Goal: Task Accomplishment & Management: Manage account settings

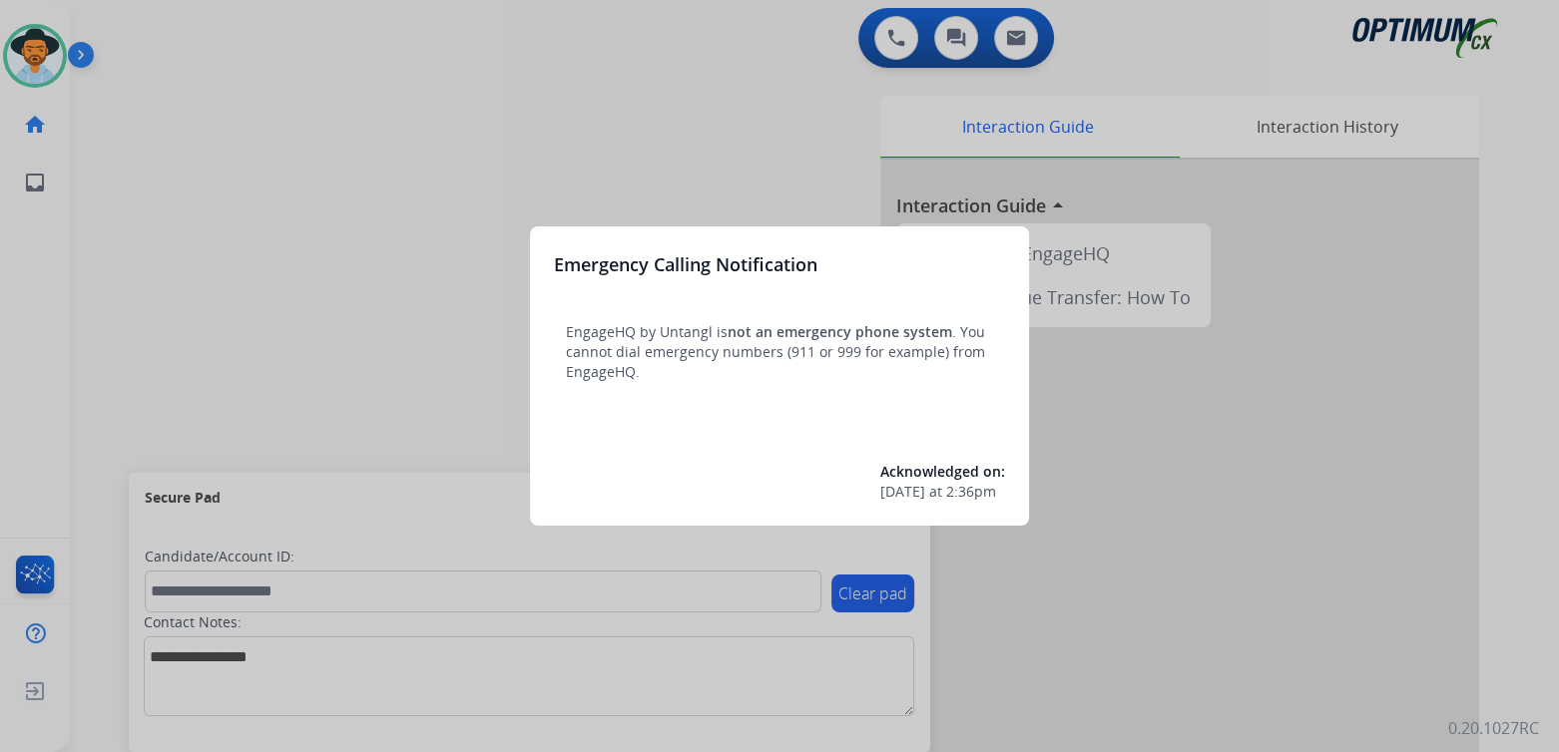
click at [303, 281] on div at bounding box center [779, 376] width 1559 height 752
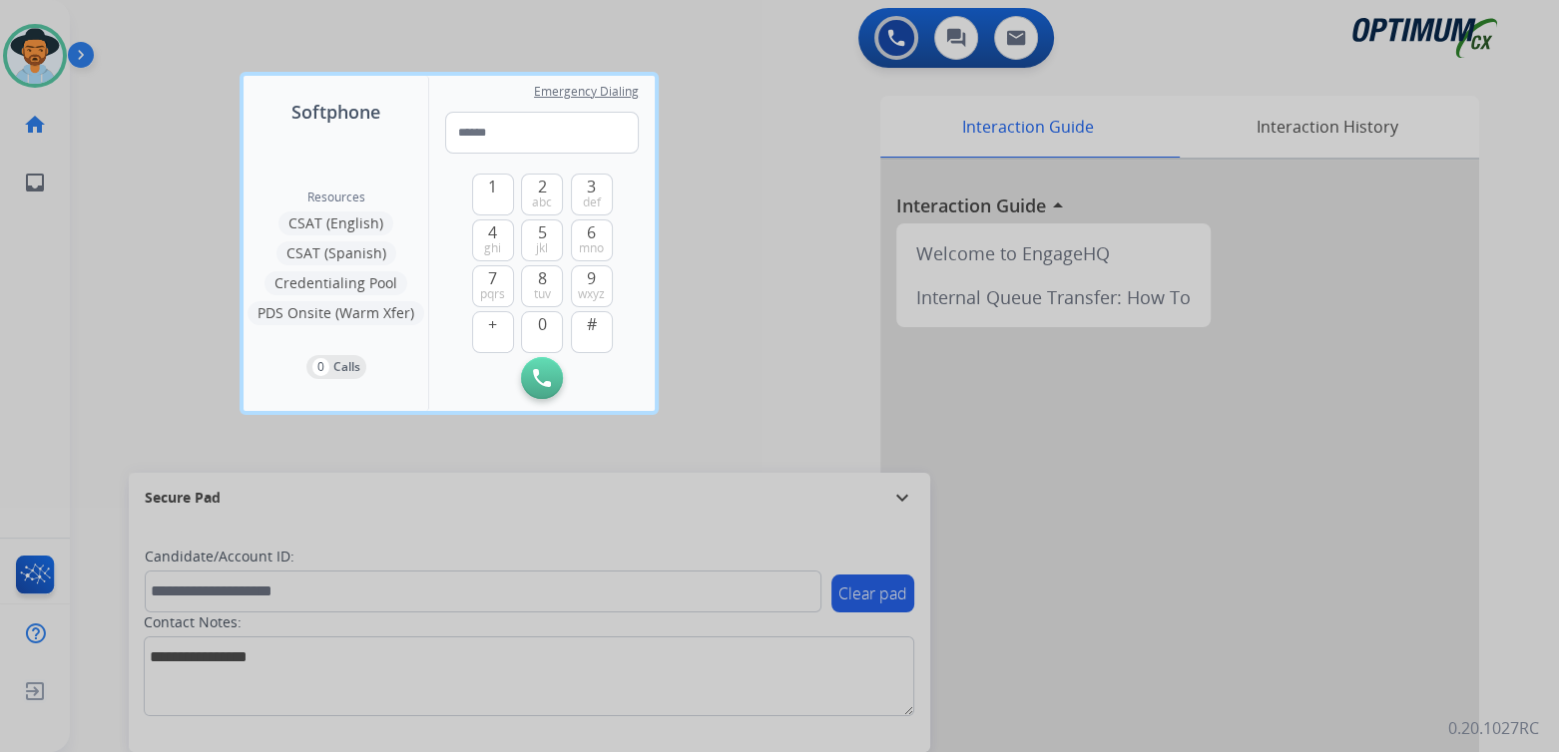
click at [739, 346] on div at bounding box center [779, 376] width 1559 height 752
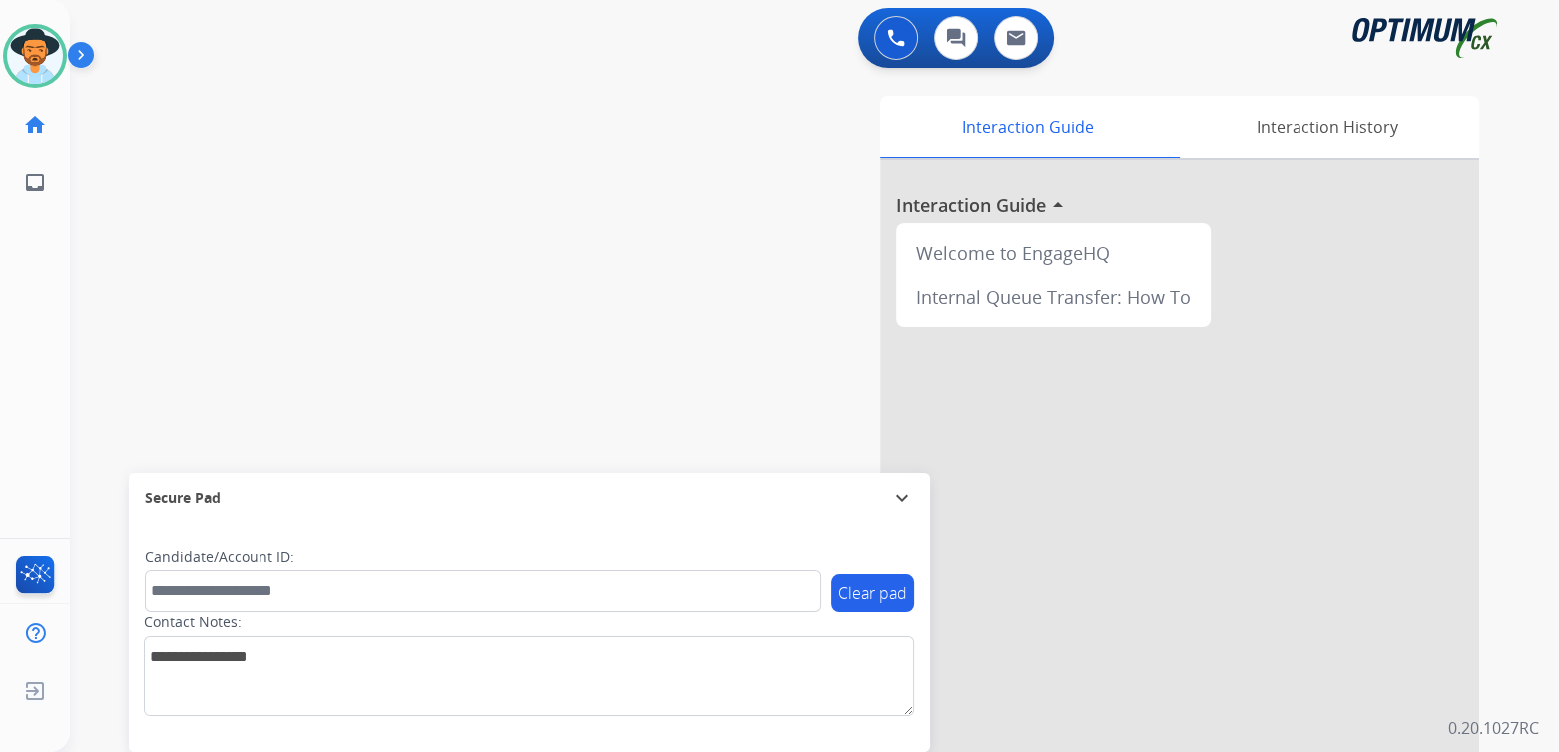
click at [902, 493] on mat-icon "expand_more" at bounding box center [902, 498] width 24 height 24
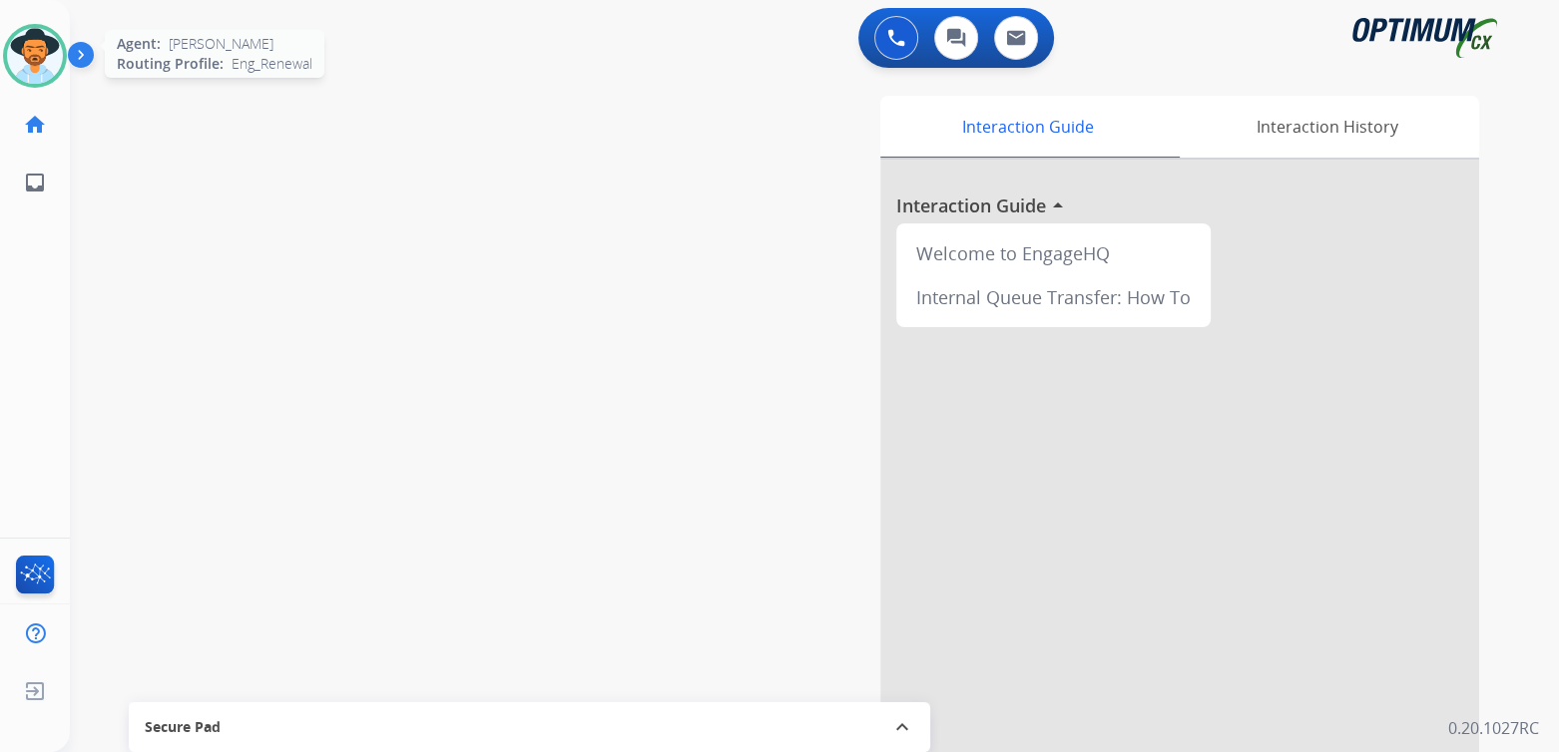
click at [29, 53] on img at bounding box center [35, 56] width 56 height 56
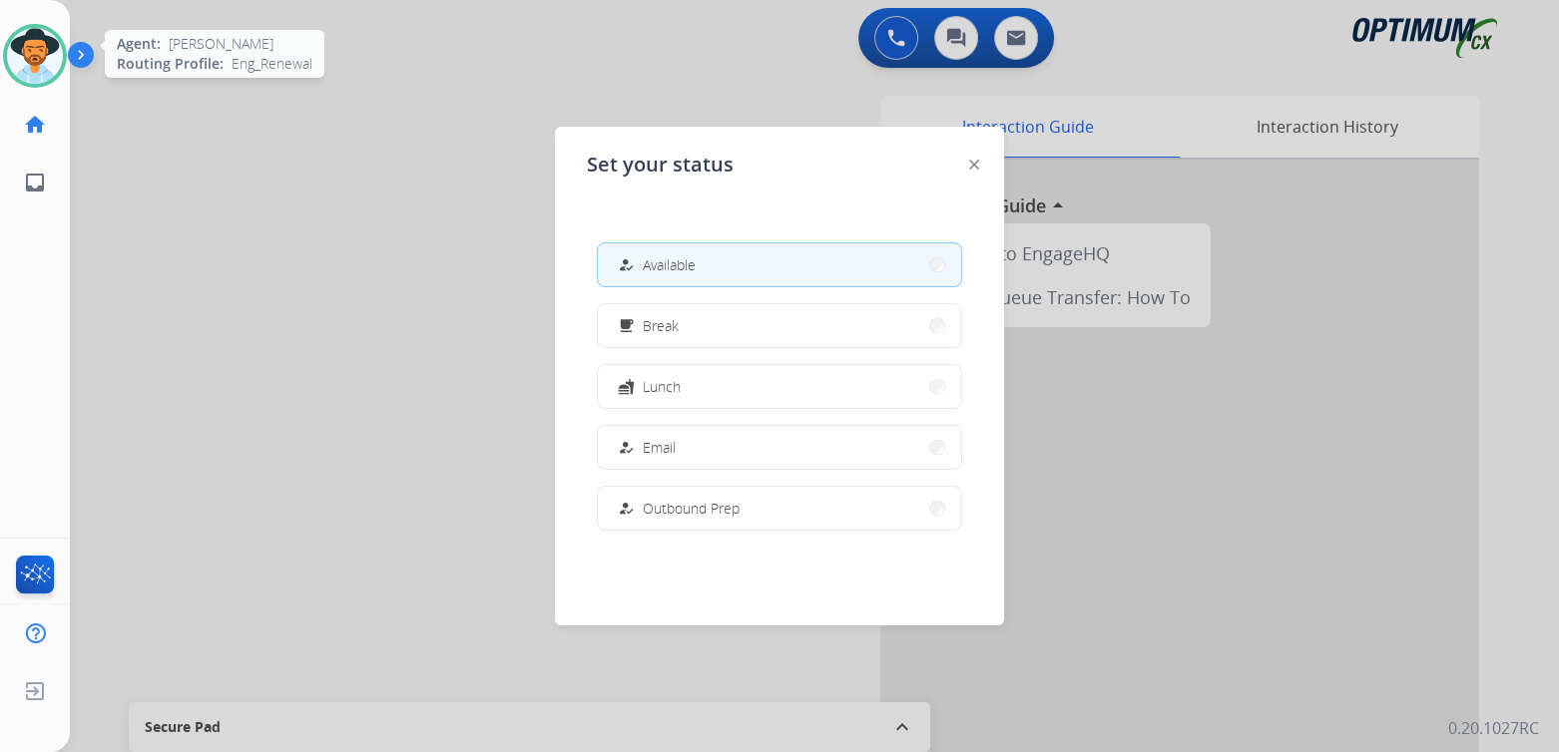
click at [29, 53] on img at bounding box center [35, 56] width 56 height 56
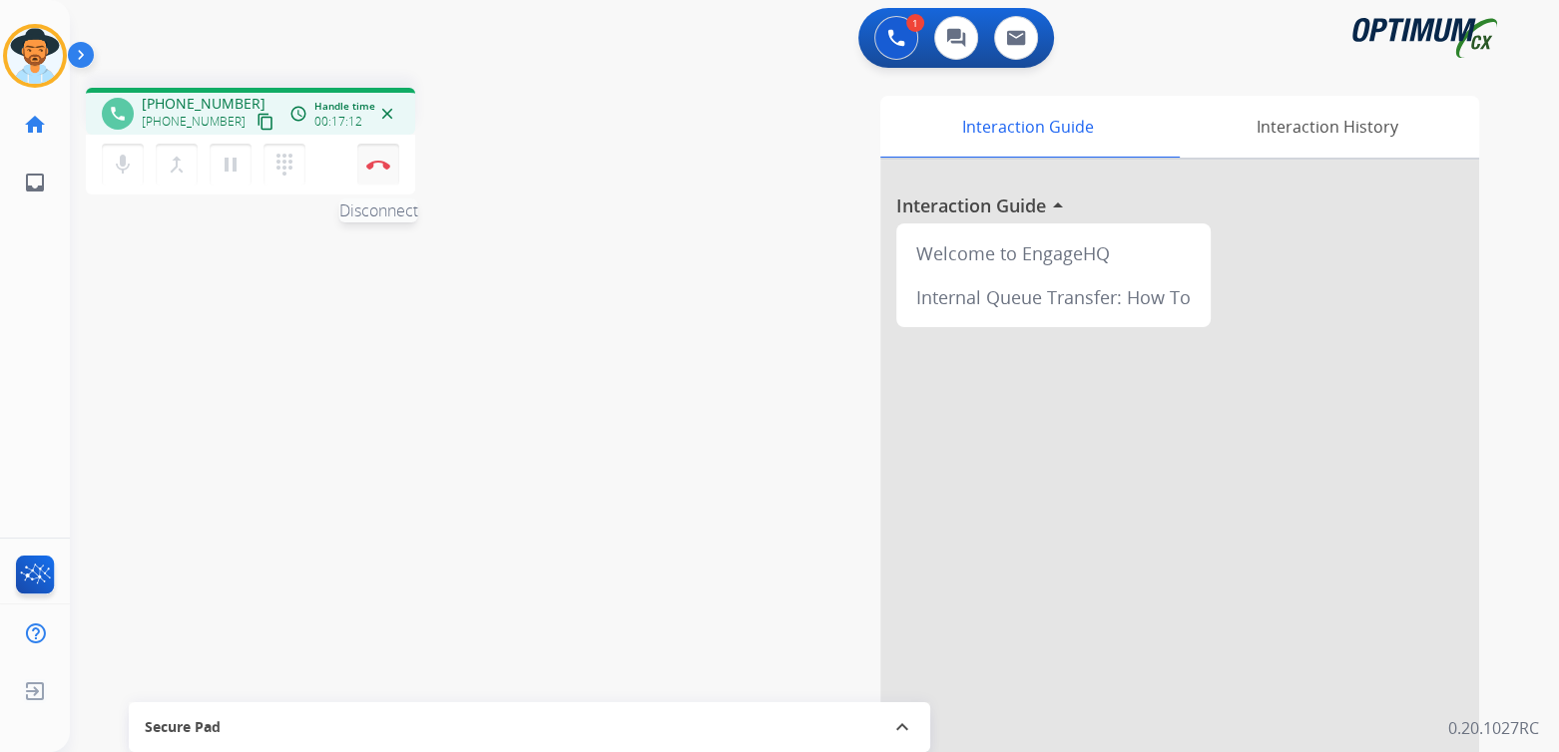
click at [379, 155] on button "Disconnect" at bounding box center [378, 165] width 42 height 42
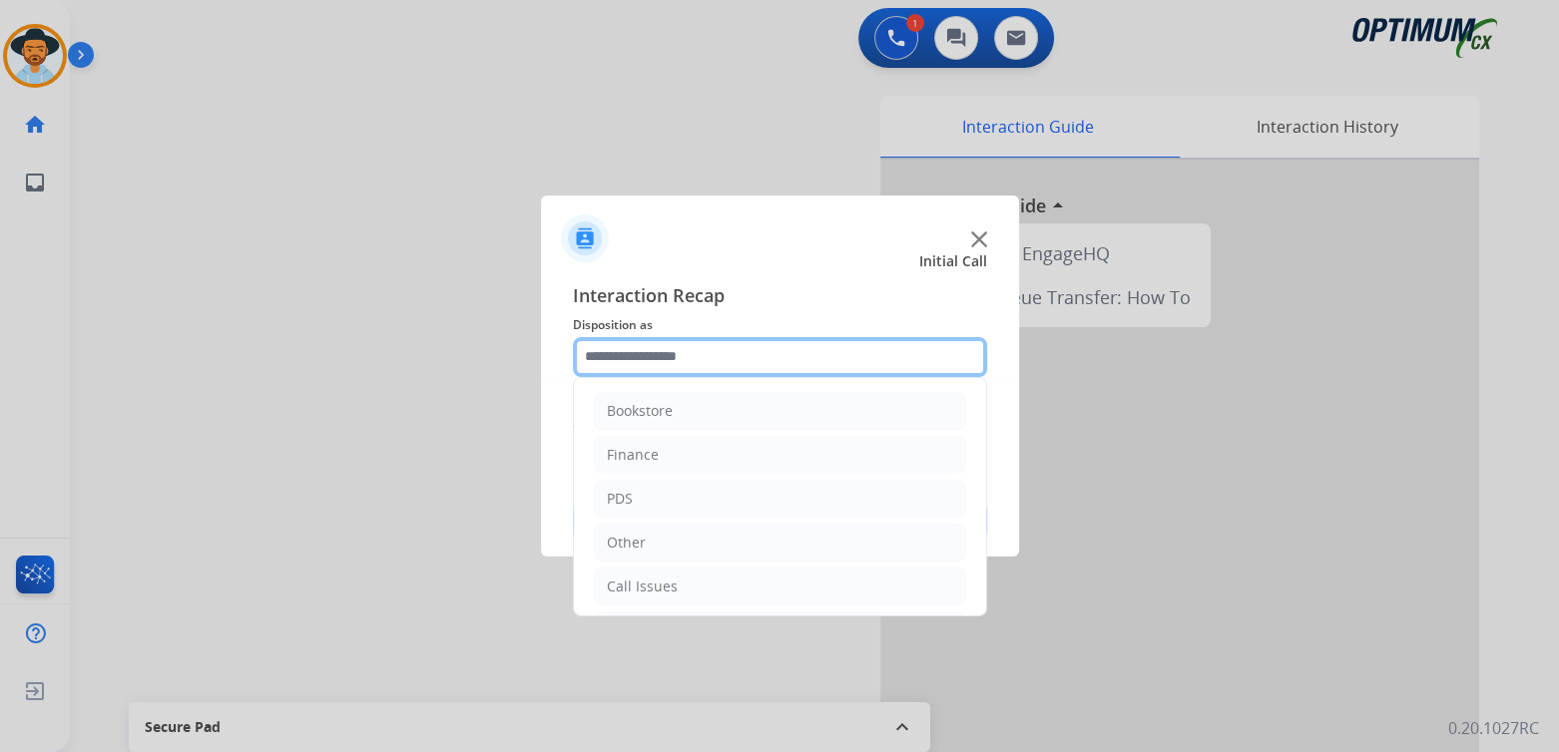
click at [674, 355] on input "text" at bounding box center [780, 357] width 414 height 40
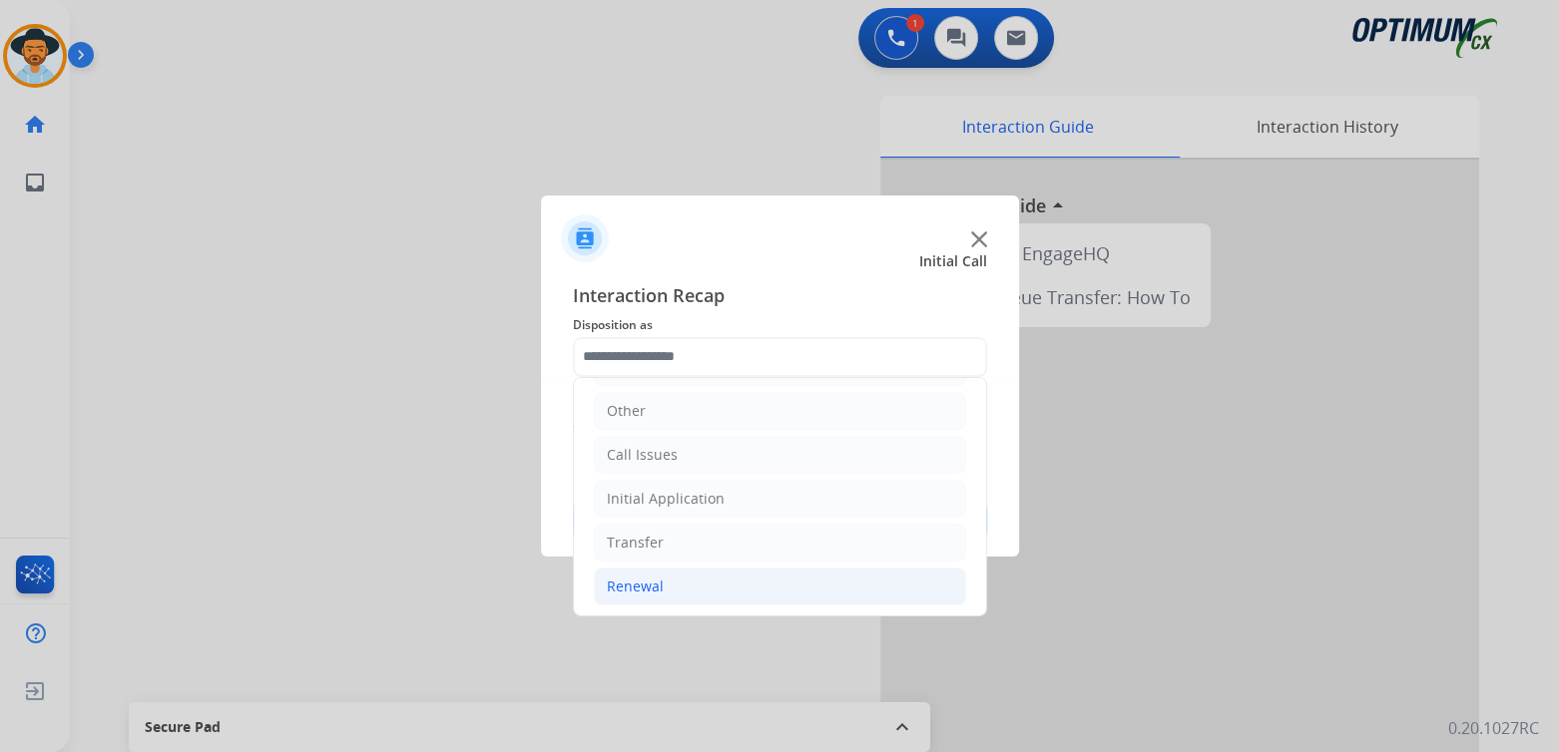
click at [653, 584] on div "Renewal" at bounding box center [635, 587] width 57 height 20
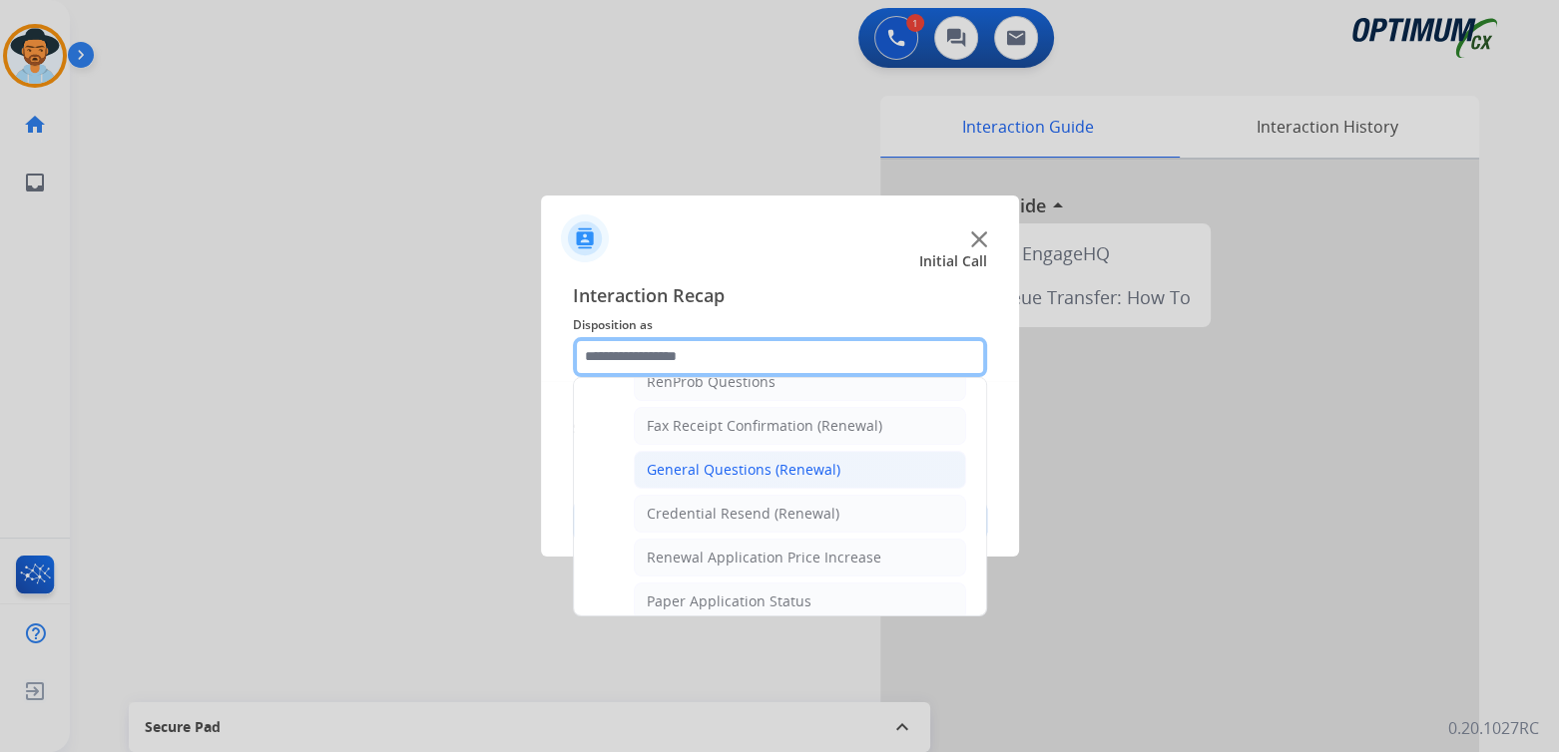
scroll to position [531, 0]
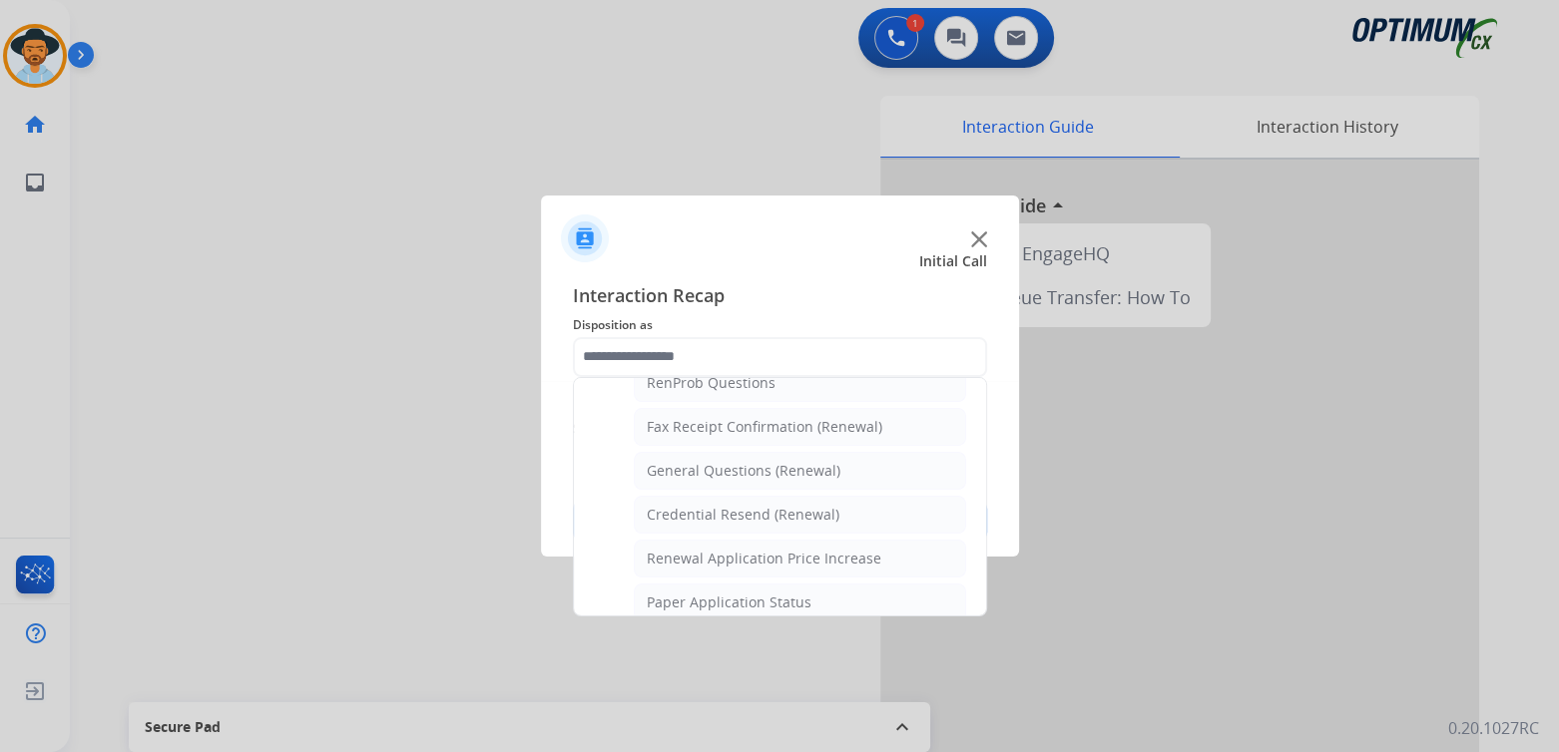
click at [713, 461] on div "General Questions (Renewal)" at bounding box center [744, 471] width 194 height 20
type input "**********"
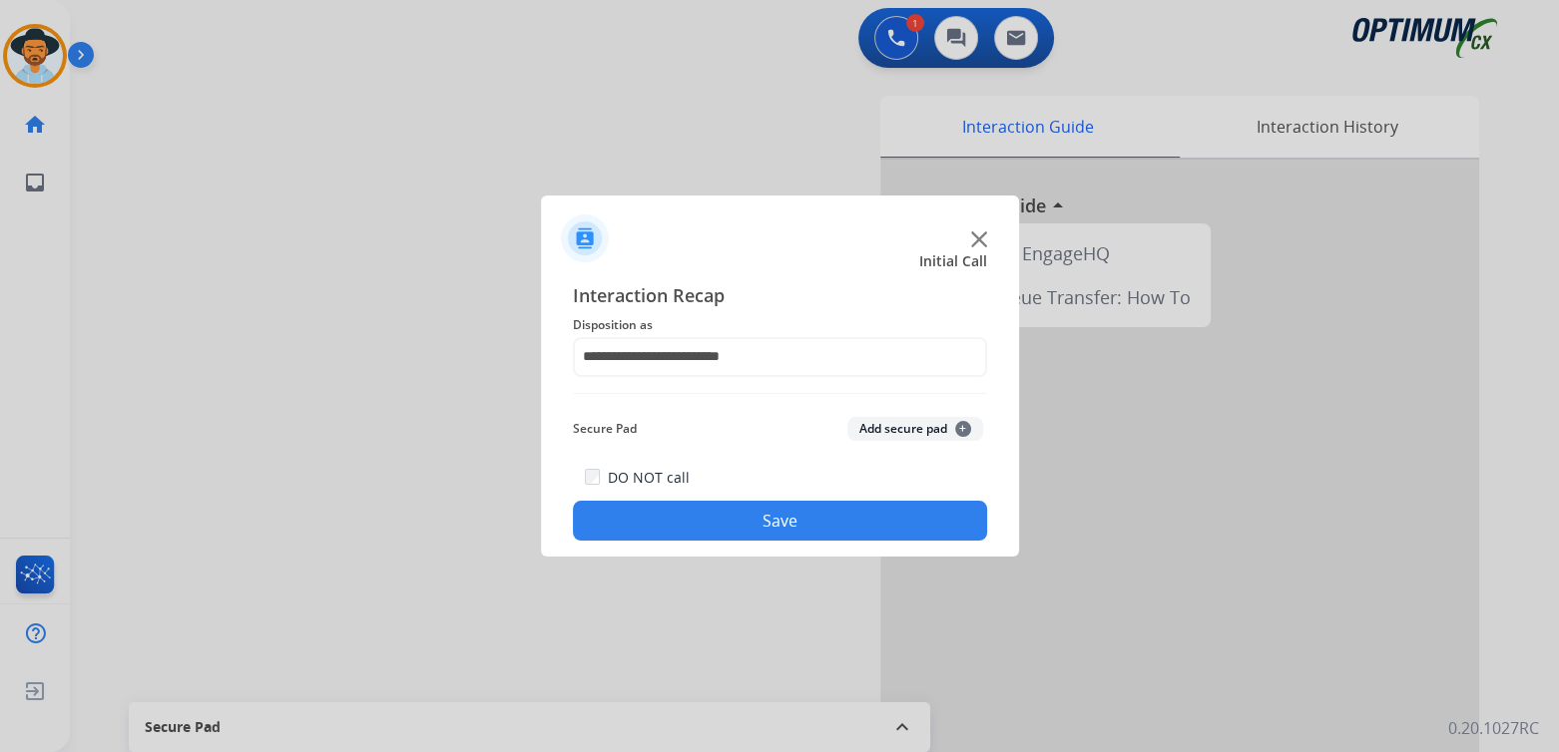
click at [883, 516] on button "Save" at bounding box center [780, 521] width 414 height 40
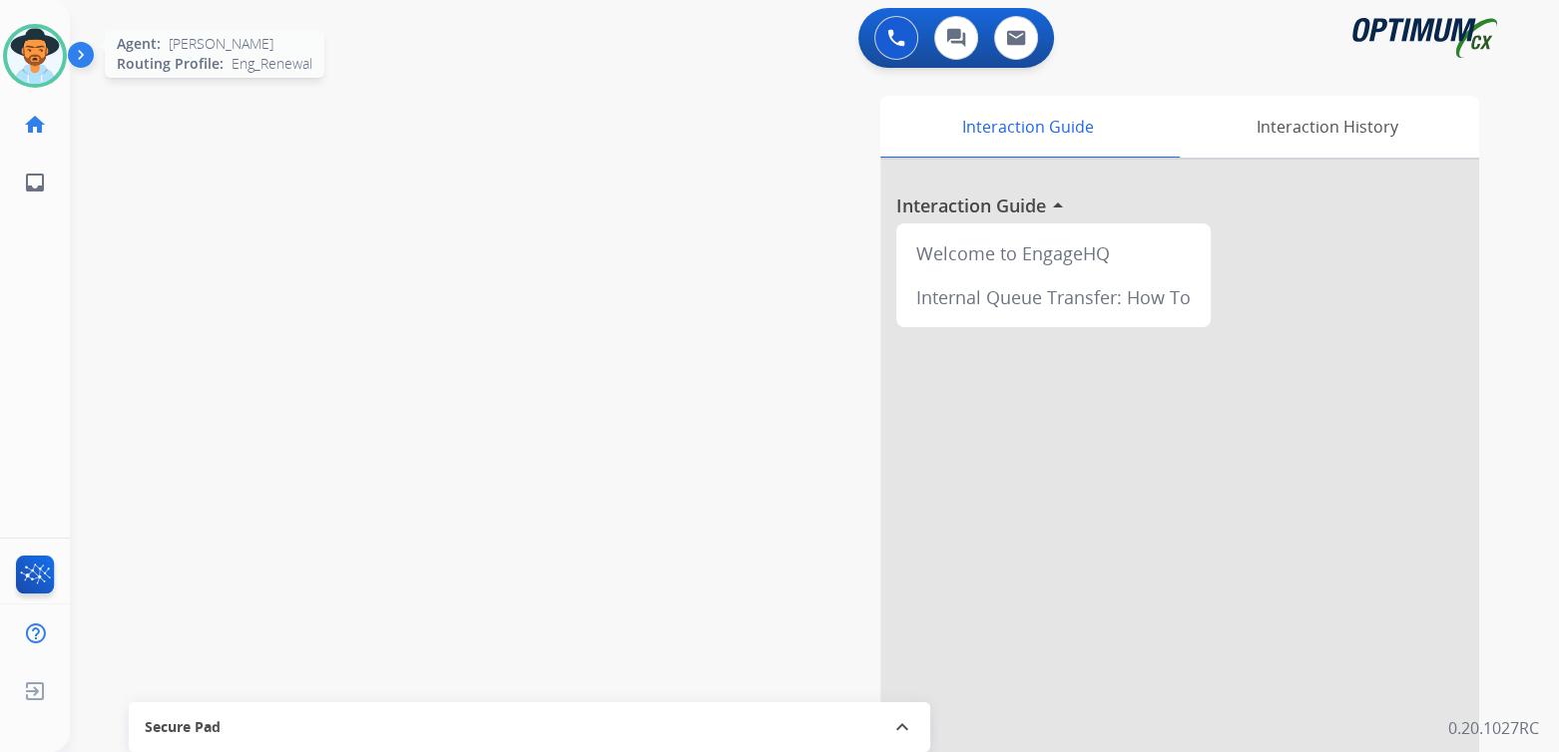
click at [52, 63] on img at bounding box center [35, 56] width 56 height 56
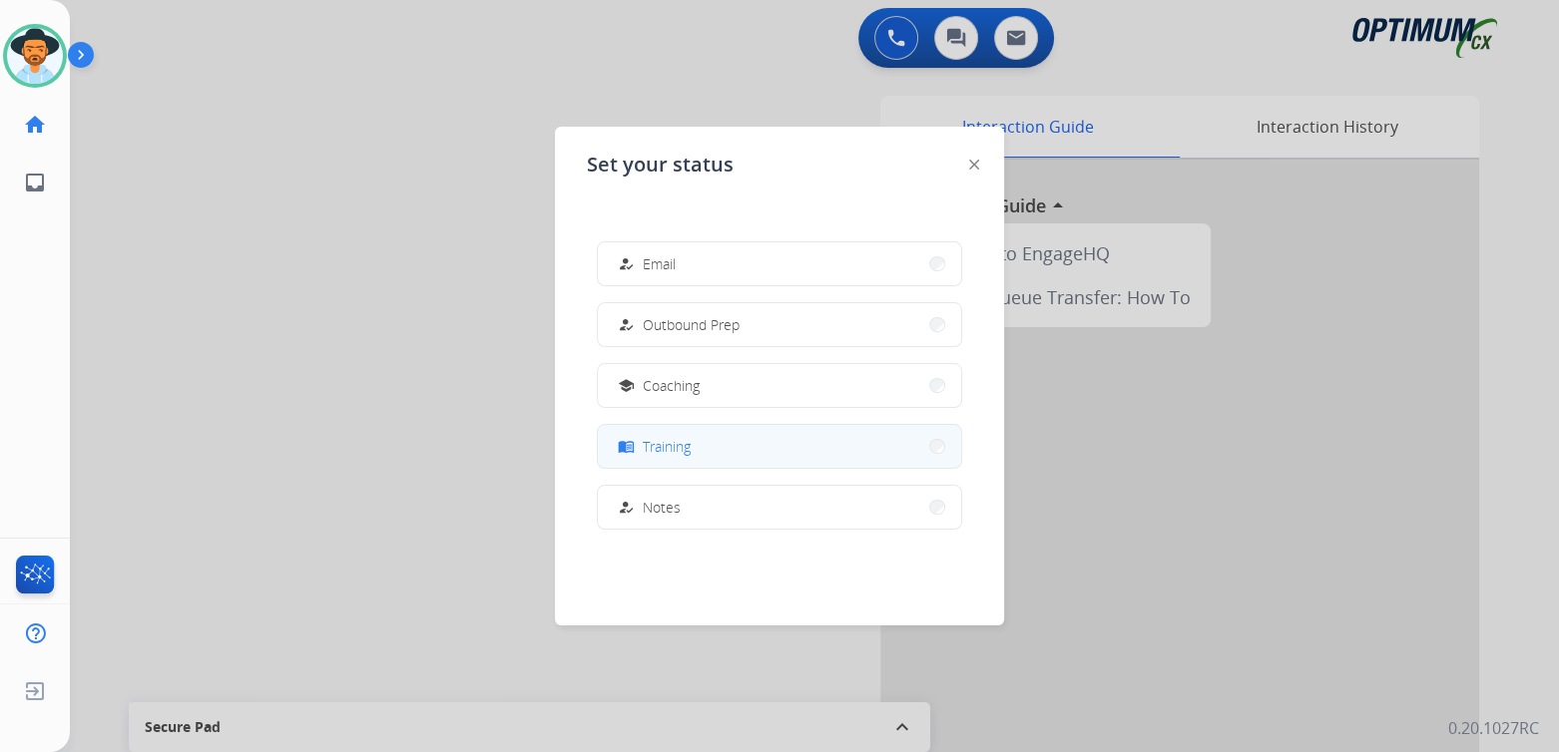
scroll to position [191, 0]
click at [688, 445] on span "Training" at bounding box center [667, 439] width 48 height 21
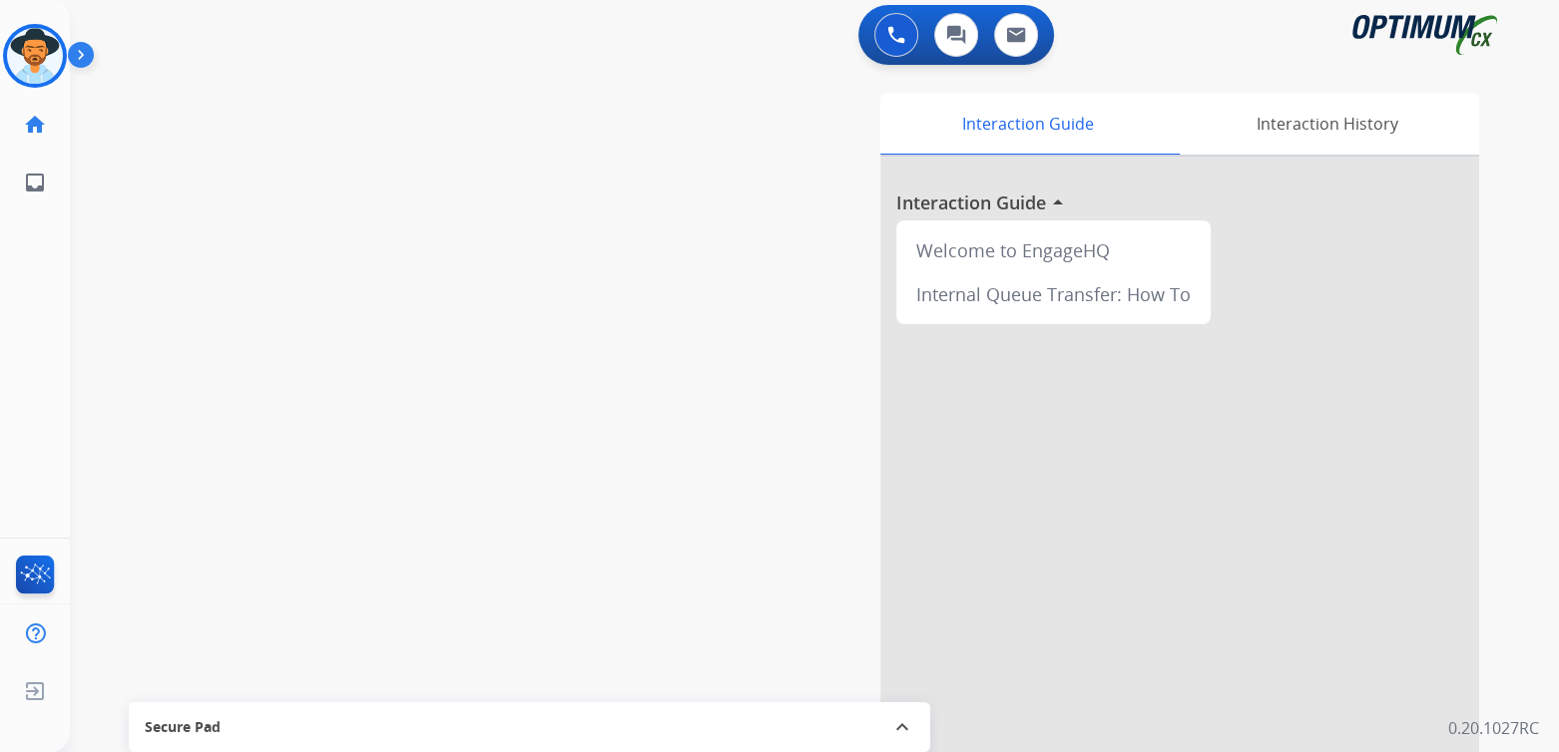
scroll to position [4, 0]
click at [45, 58] on img at bounding box center [35, 56] width 56 height 56
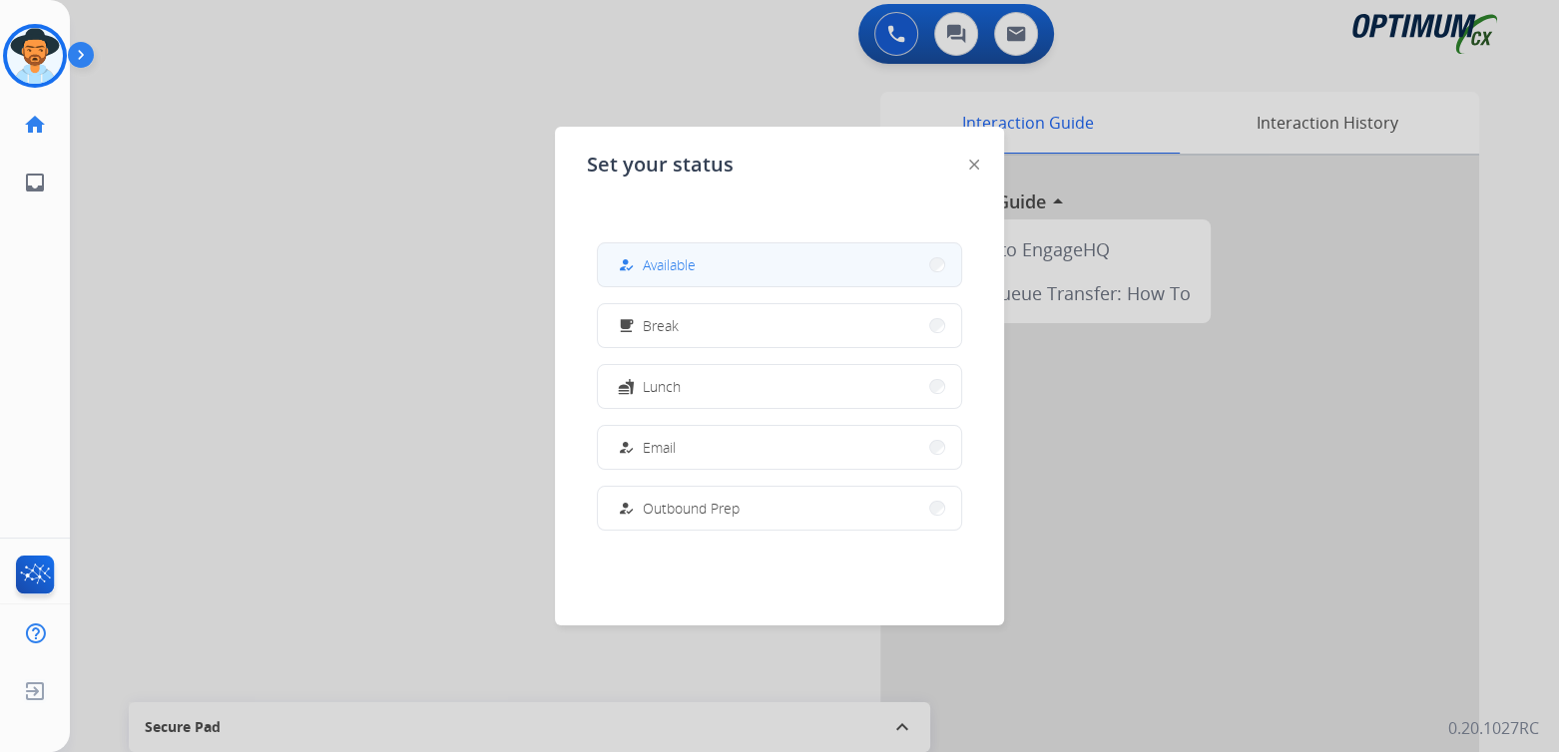
click at [684, 259] on span "Available" at bounding box center [669, 264] width 53 height 21
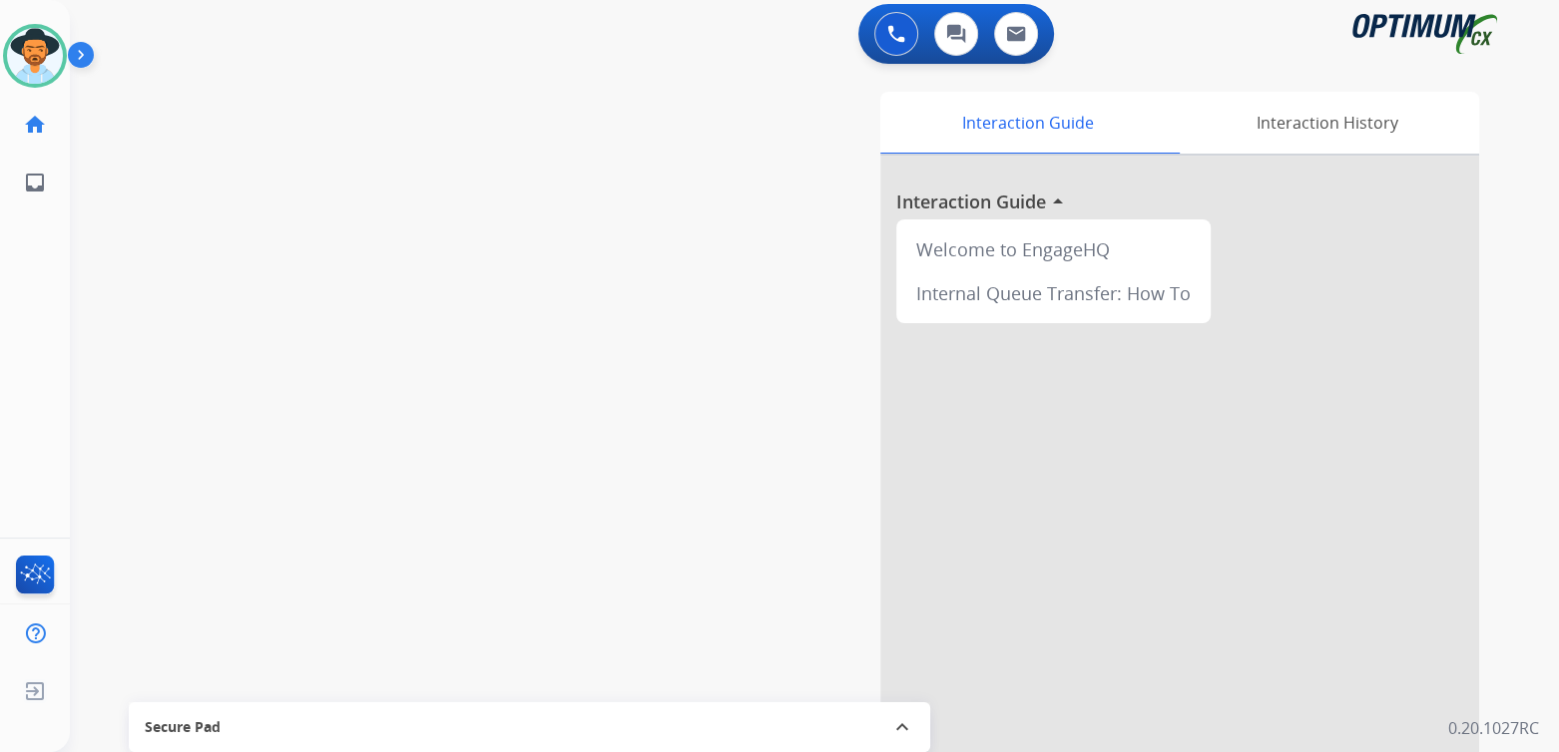
click at [171, 262] on div "swap_horiz Break voice bridge close_fullscreen Connect 3-Way Call merge_type Se…" at bounding box center [790, 484] width 1441 height 832
click at [39, 67] on img at bounding box center [35, 56] width 56 height 56
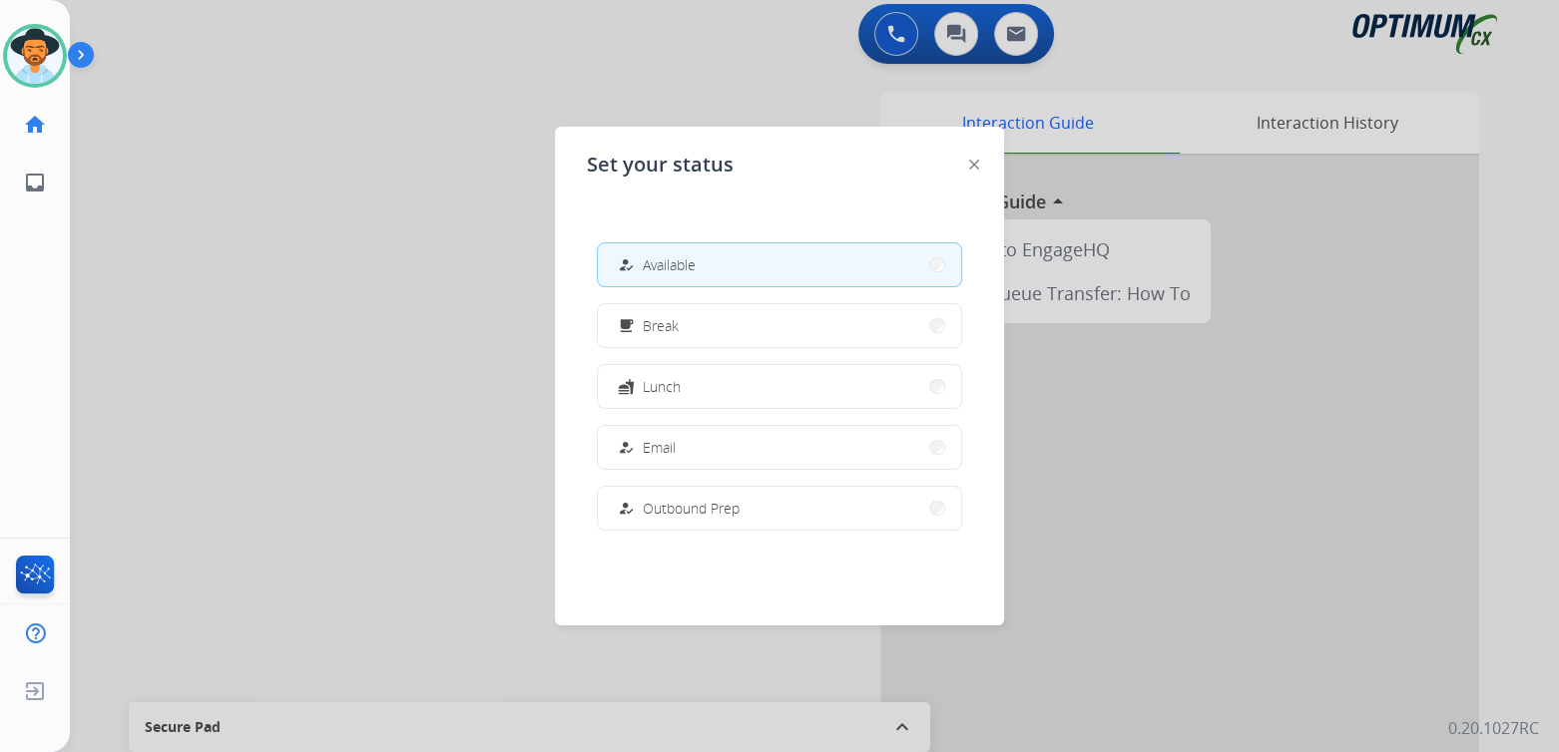
click at [412, 322] on div at bounding box center [779, 376] width 1559 height 752
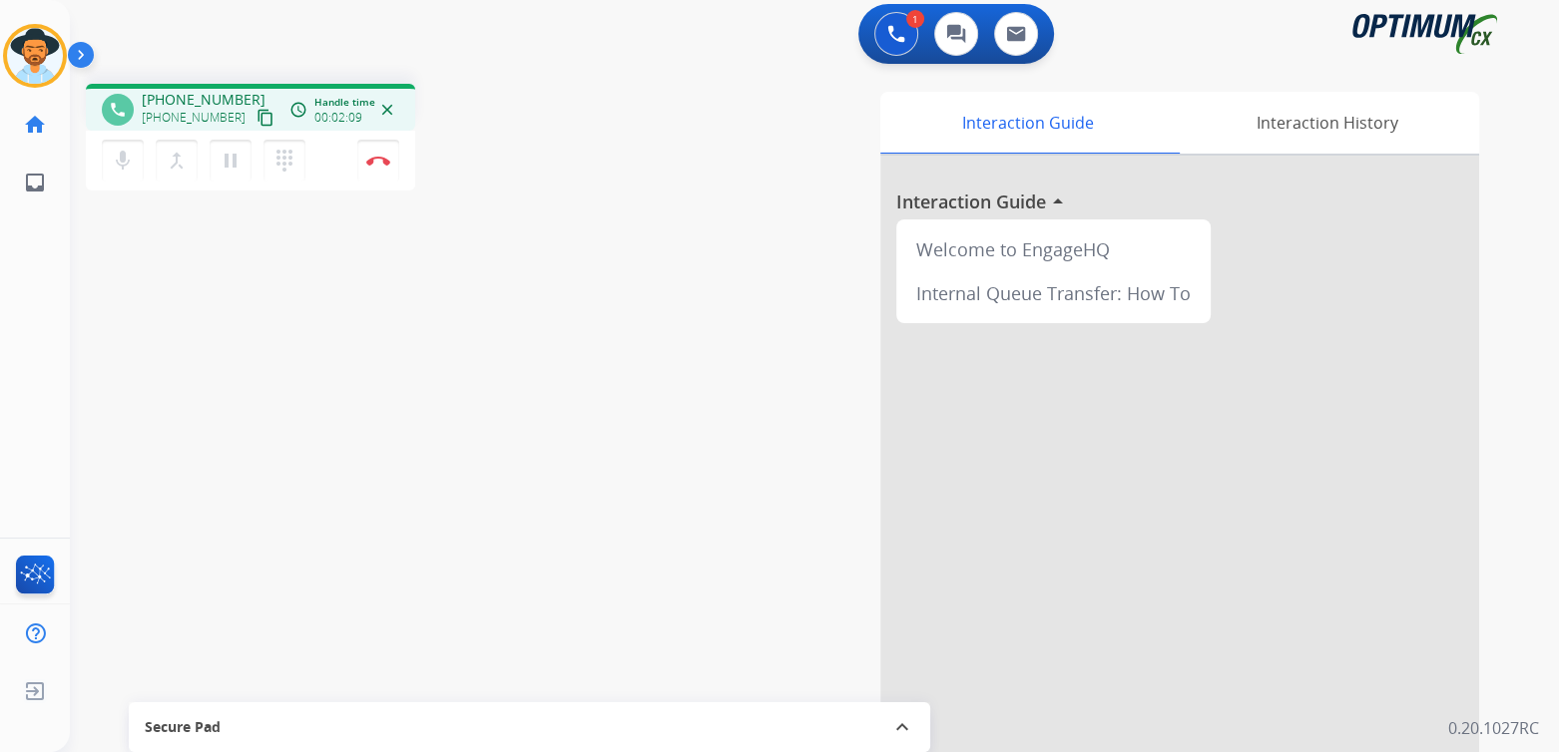
drag, startPoint x: 379, startPoint y: 160, endPoint x: 577, endPoint y: 139, distance: 198.7
click at [379, 160] on img at bounding box center [378, 161] width 24 height 10
click at [385, 161] on img at bounding box center [378, 161] width 24 height 10
click at [376, 161] on img at bounding box center [378, 161] width 24 height 10
click at [383, 160] on img at bounding box center [378, 161] width 24 height 10
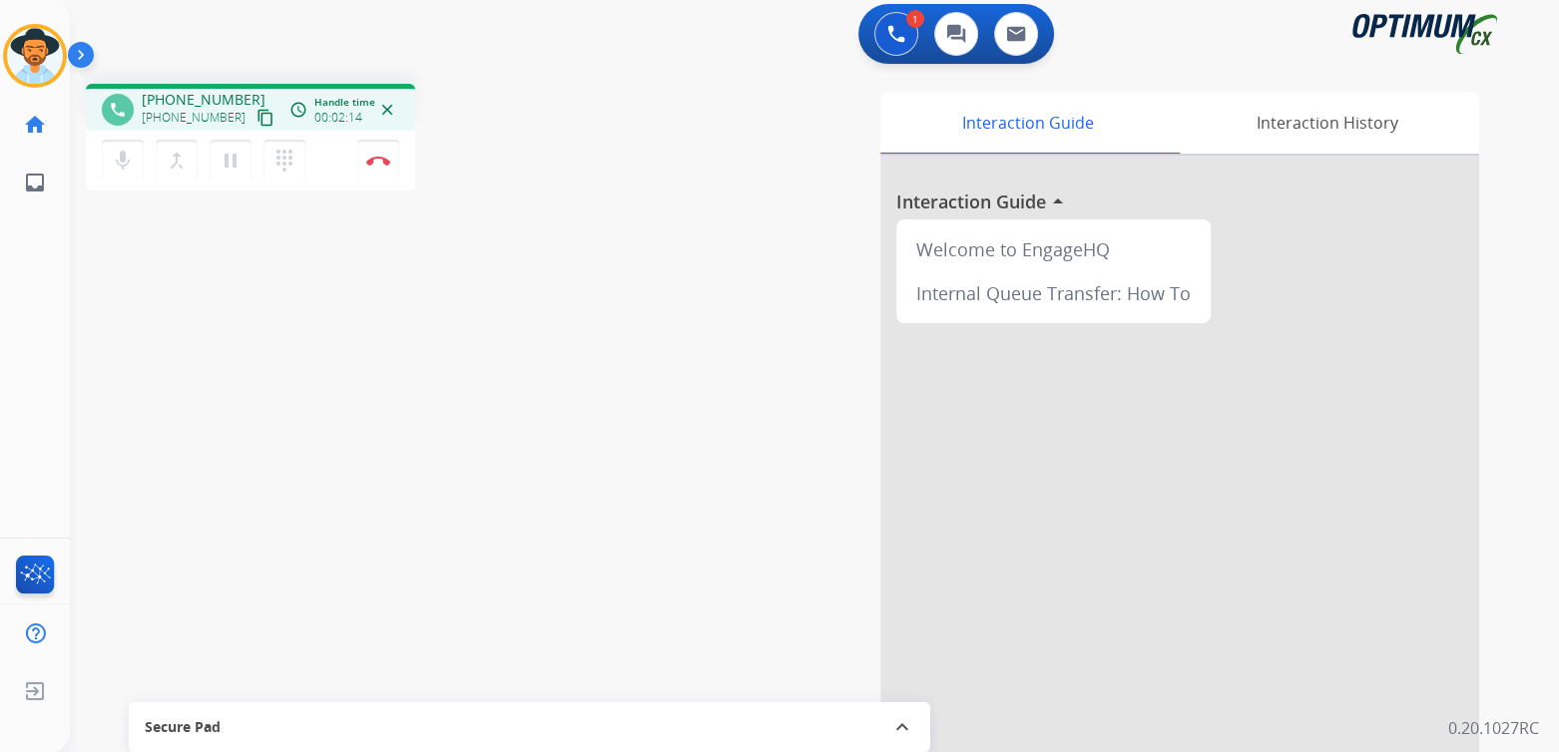
click at [445, 287] on div "phone +17408452914 +17408452914 content_copy access_time Call metrics Queue 00:…" at bounding box center [790, 484] width 1441 height 832
click at [380, 164] on img at bounding box center [378, 161] width 24 height 10
click at [37, 45] on img at bounding box center [35, 56] width 56 height 56
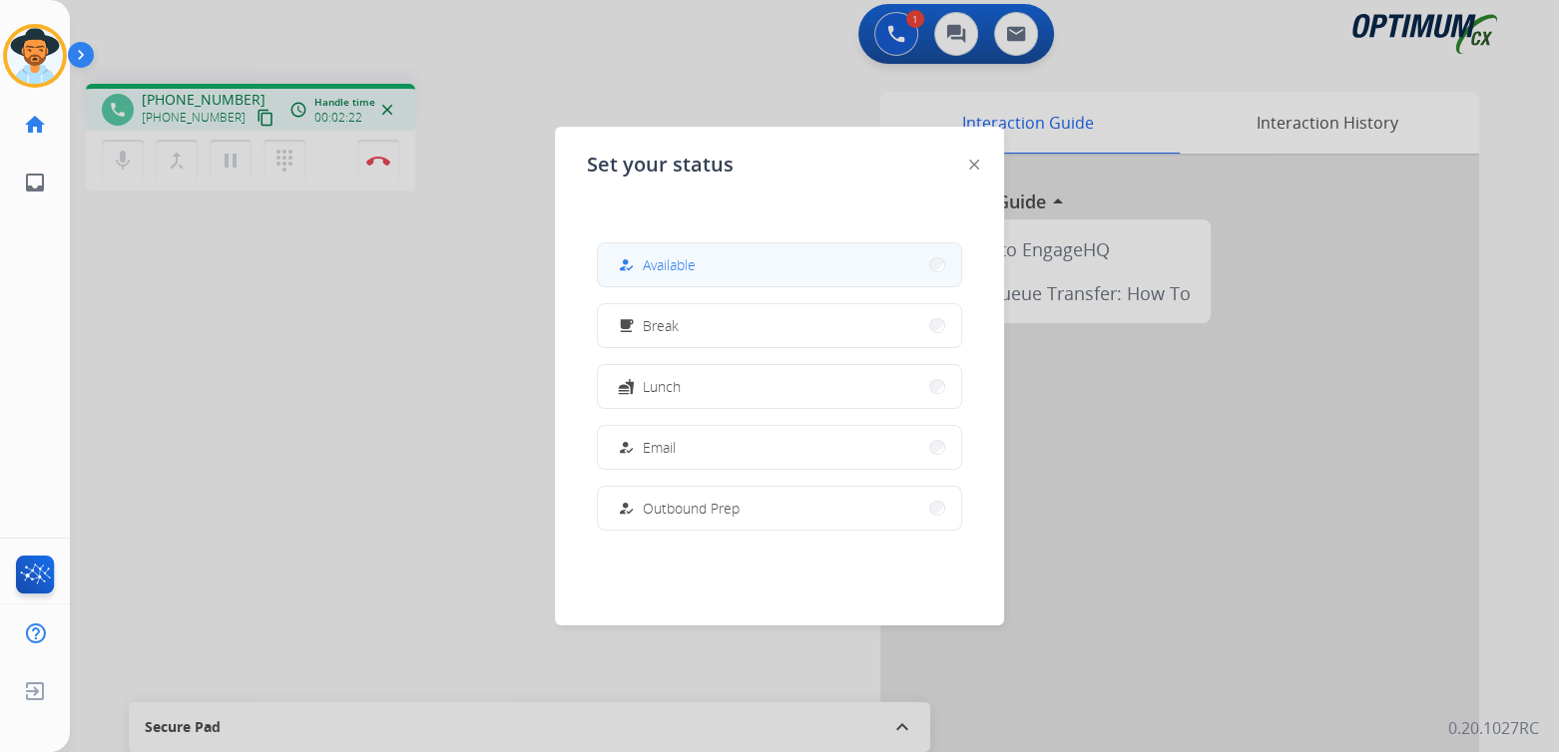
click at [715, 267] on button "how_to_reg Available" at bounding box center [779, 264] width 363 height 43
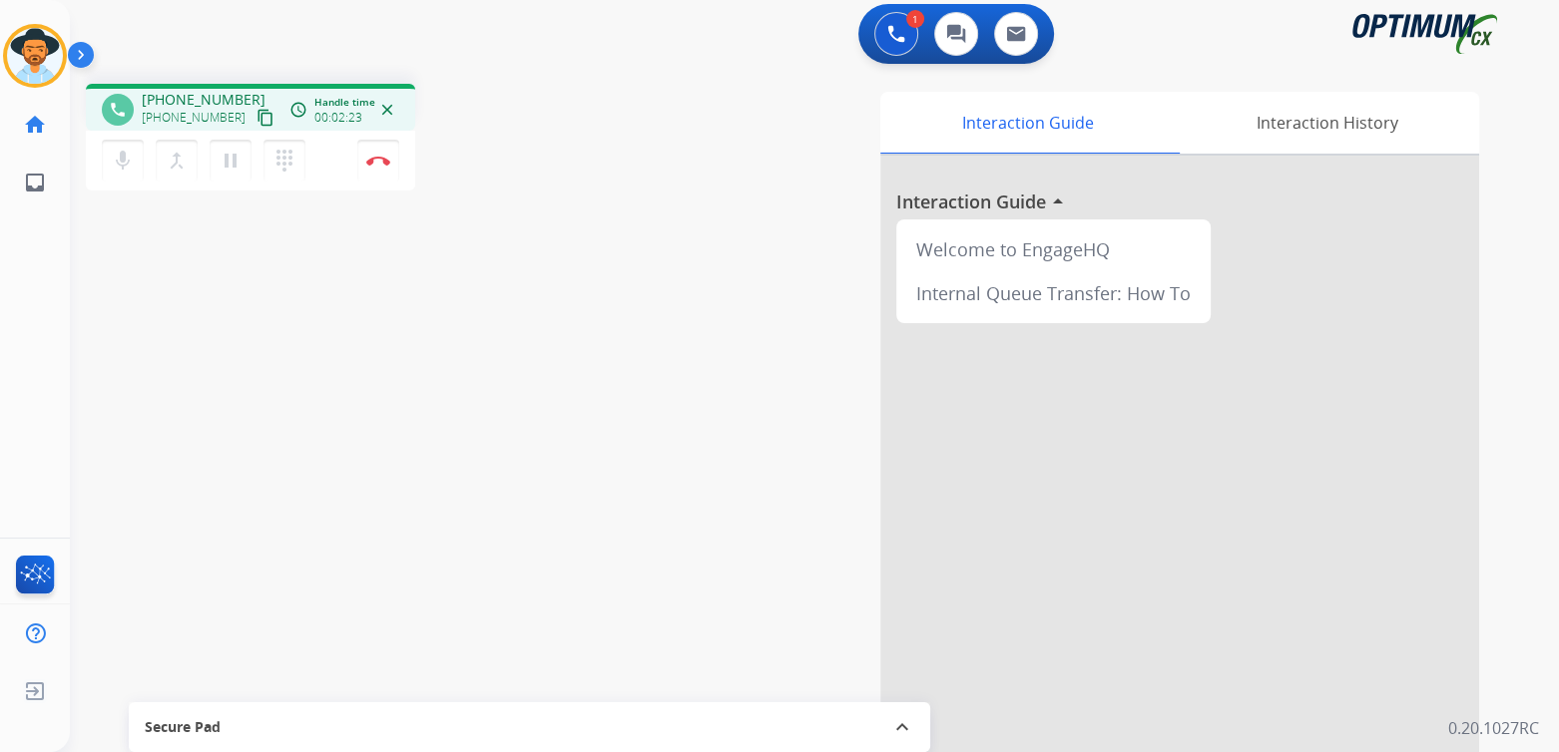
click at [392, 252] on div "phone +17408452914 +17408452914 content_copy access_time Call metrics Queue 00:…" at bounding box center [790, 484] width 1441 height 832
click at [378, 157] on img at bounding box center [378, 161] width 24 height 10
click at [381, 176] on button "Disconnect" at bounding box center [378, 161] width 42 height 42
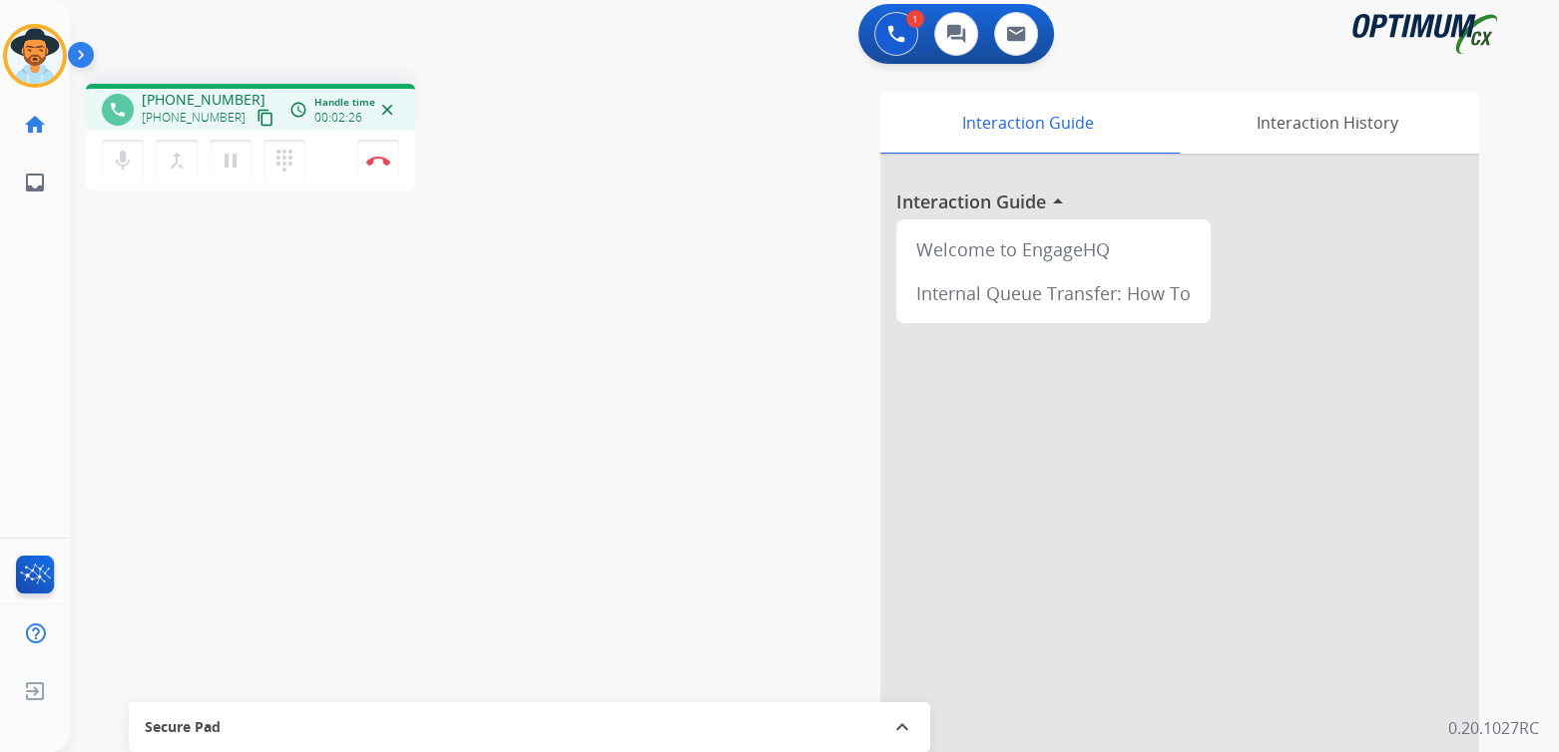
drag, startPoint x: 485, startPoint y: 281, endPoint x: 551, endPoint y: 242, distance: 76.5
click at [487, 279] on div "phone +17408452914 +17408452914 content_copy access_time Call metrics Queue 00:…" at bounding box center [790, 484] width 1441 height 832
click at [381, 165] on button "Disconnect" at bounding box center [378, 161] width 42 height 42
click at [381, 165] on img at bounding box center [378, 161] width 24 height 10
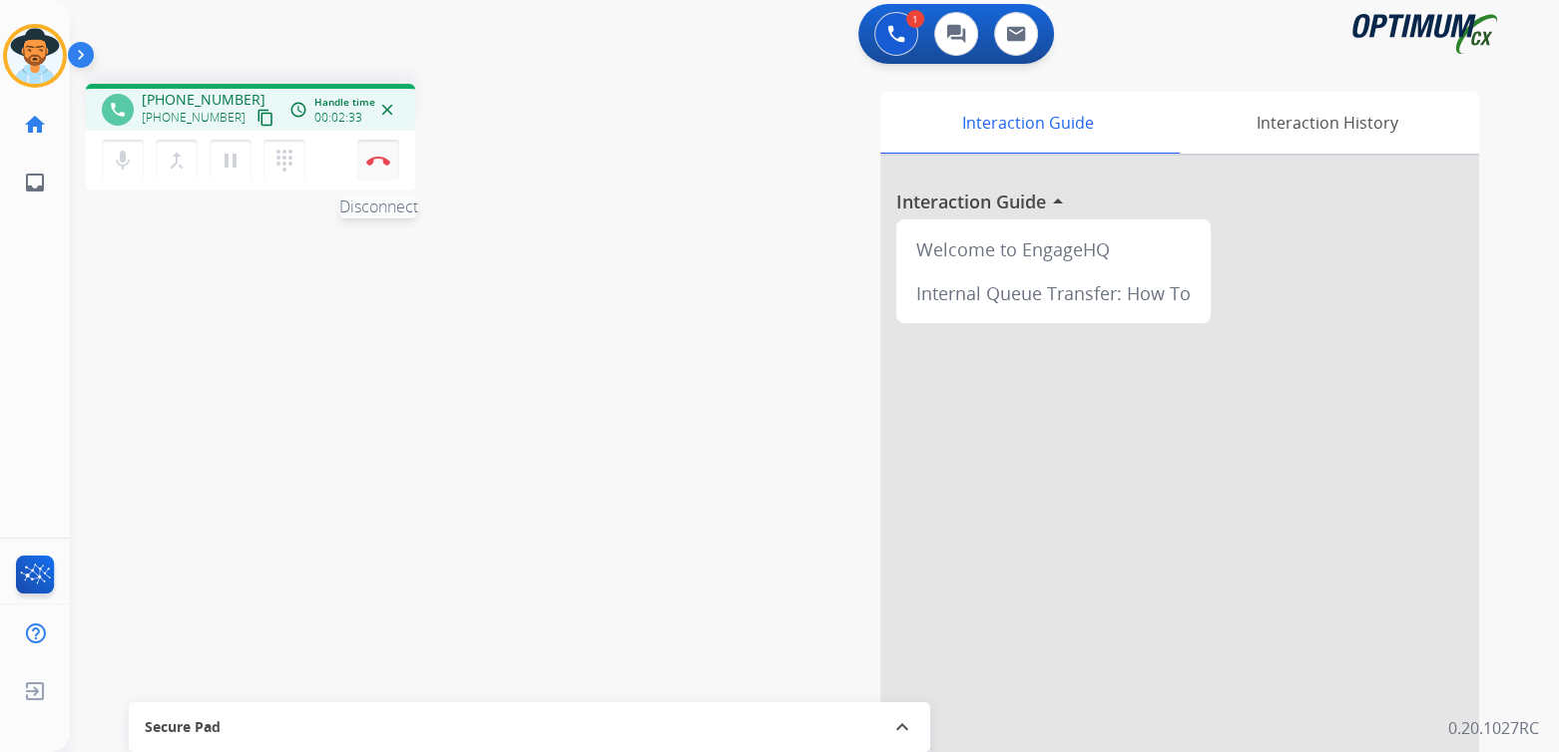
click at [381, 165] on img at bounding box center [378, 161] width 24 height 10
click at [31, 53] on img at bounding box center [35, 56] width 56 height 56
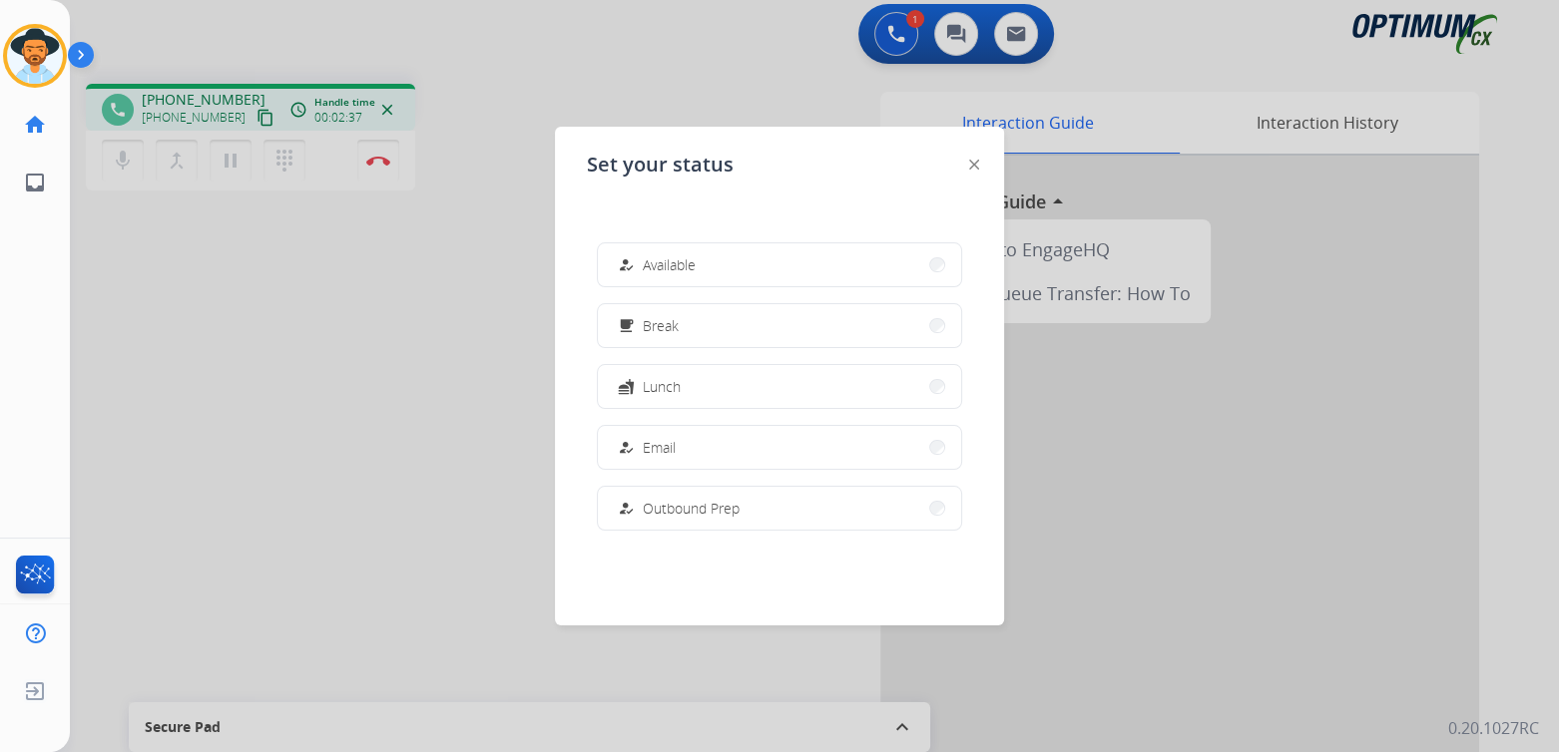
click at [259, 214] on div at bounding box center [779, 376] width 1559 height 752
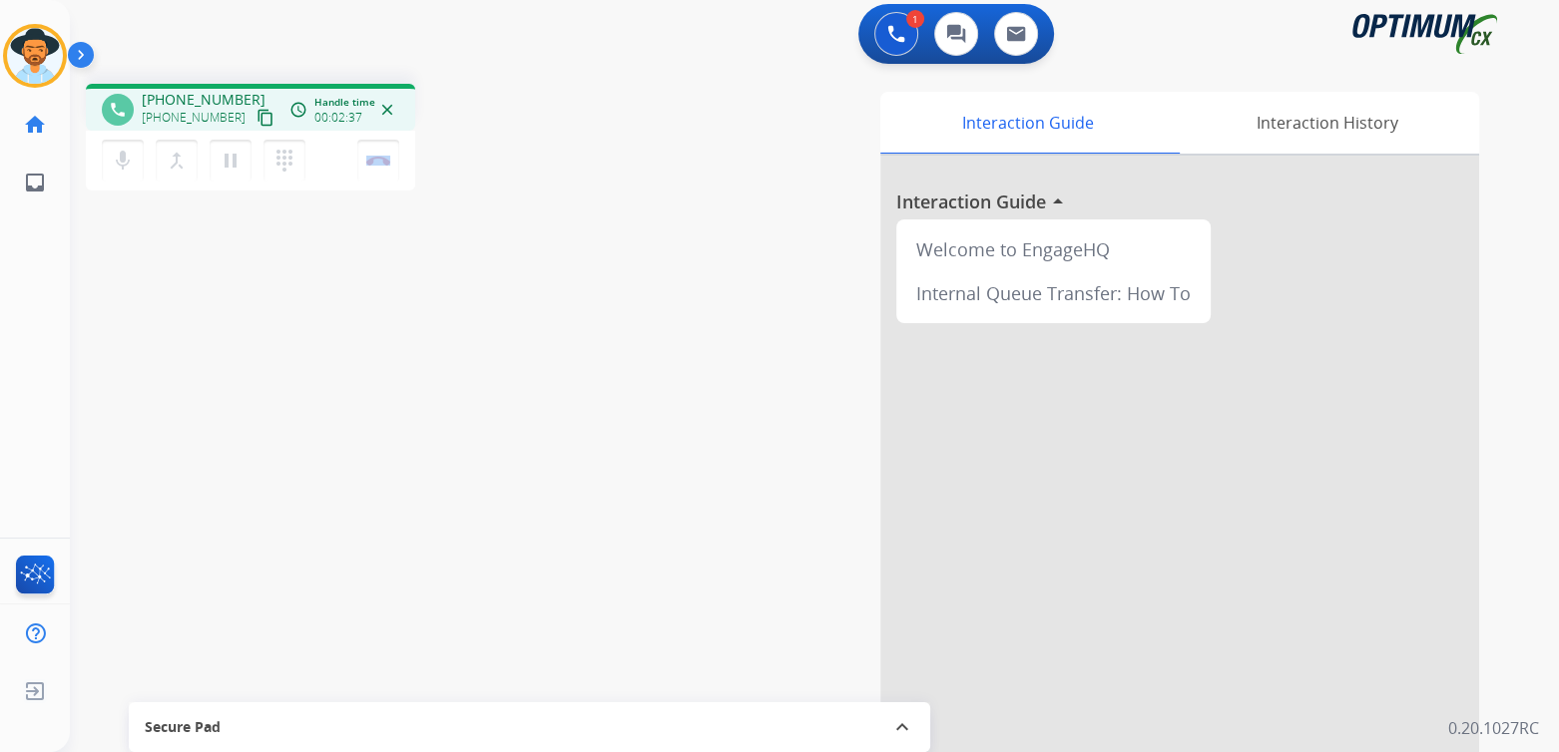
drag, startPoint x: 259, startPoint y: 214, endPoint x: 259, endPoint y: 200, distance: 14.0
click at [259, 207] on div "phone +17408452914 +17408452914 content_copy access_time Call metrics Queue 00:…" at bounding box center [790, 484] width 1441 height 832
click at [385, 139] on div "mic Mute merge_type Bridge pause Hold dialpad Dialpad Disconnect" at bounding box center [250, 161] width 329 height 60
click at [381, 160] on img at bounding box center [378, 161] width 24 height 10
drag, startPoint x: 381, startPoint y: 160, endPoint x: 281, endPoint y: 354, distance: 218.7
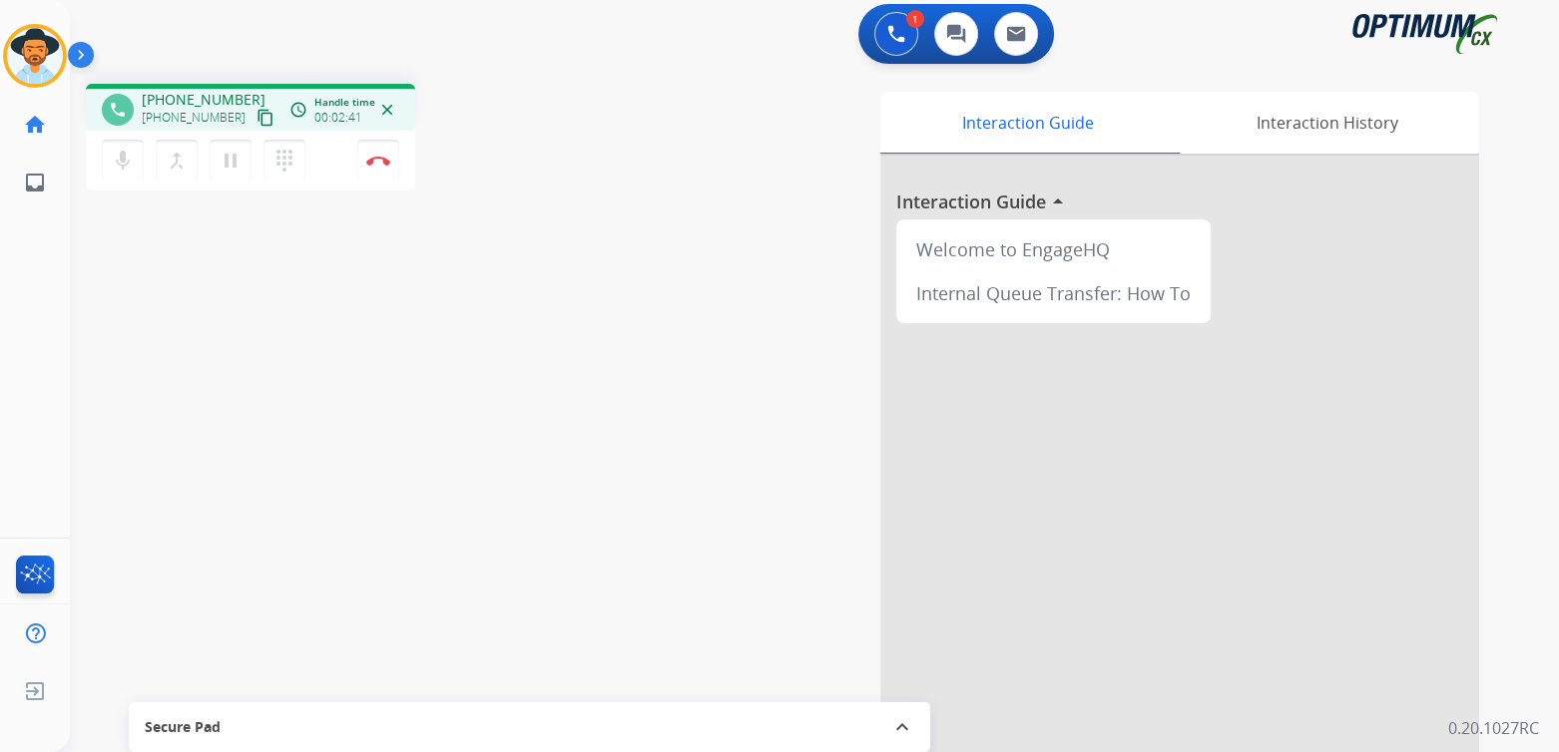
click at [281, 355] on div "phone +17408452914 +17408452914 content_copy access_time Call metrics Queue 00:…" at bounding box center [790, 484] width 1441 height 832
click at [325, 225] on div "phone +17408452914 +17408452914 content_copy access_time Call metrics Queue 00:…" at bounding box center [790, 484] width 1441 height 832
click at [31, 57] on img at bounding box center [35, 56] width 56 height 56
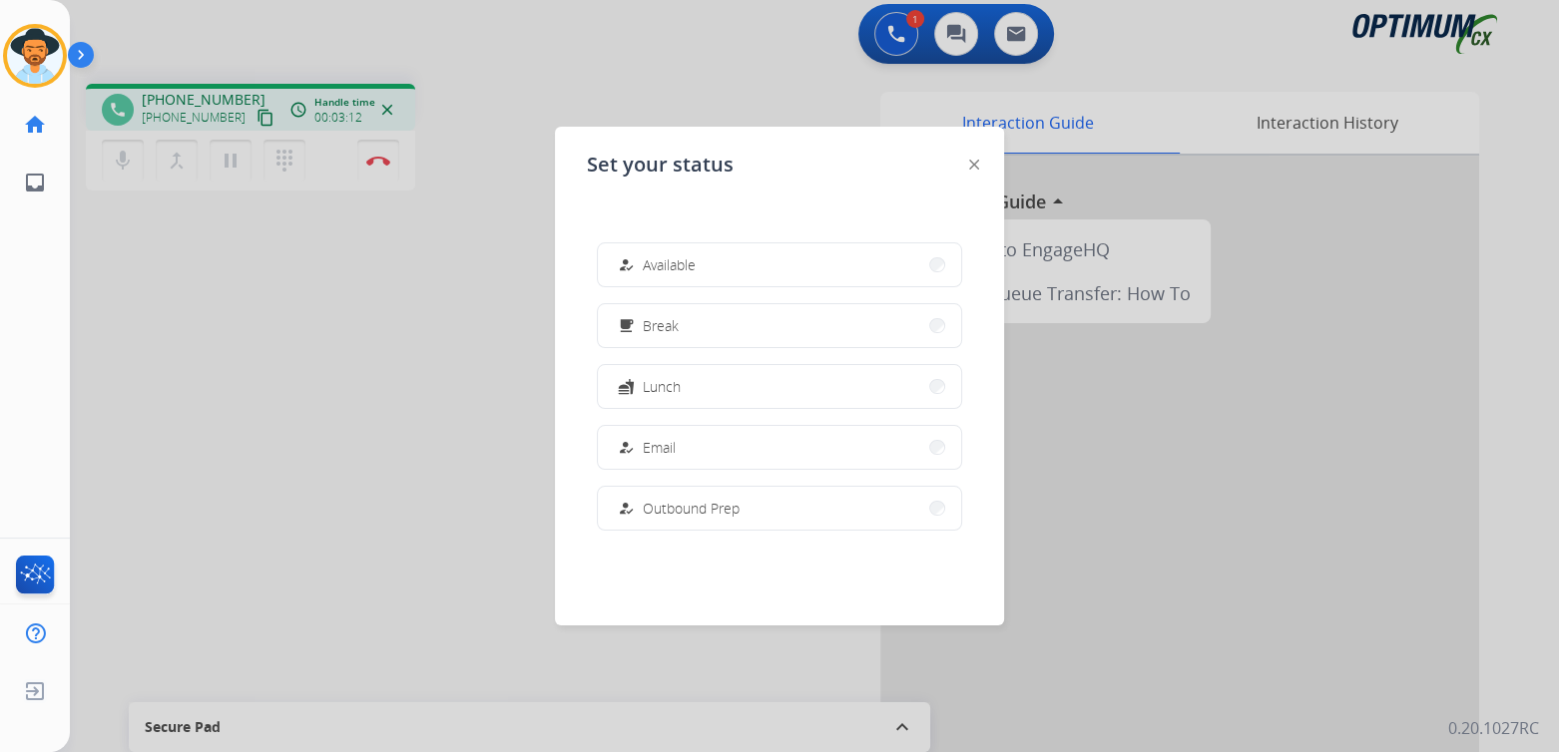
drag, startPoint x: 243, startPoint y: 392, endPoint x: 243, endPoint y: 381, distance: 11.0
click at [243, 392] on div at bounding box center [779, 376] width 1559 height 752
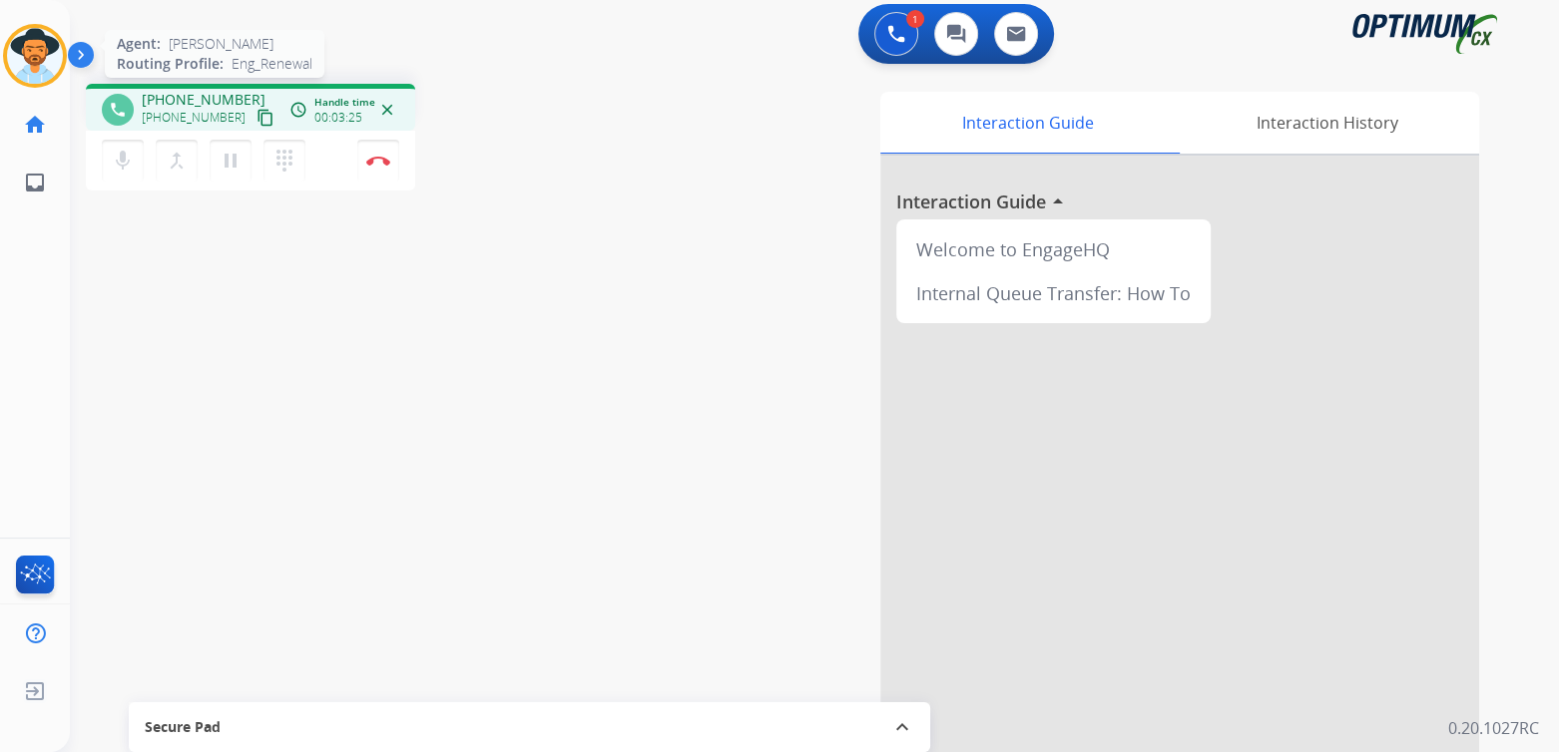
click at [32, 57] on img at bounding box center [35, 56] width 56 height 56
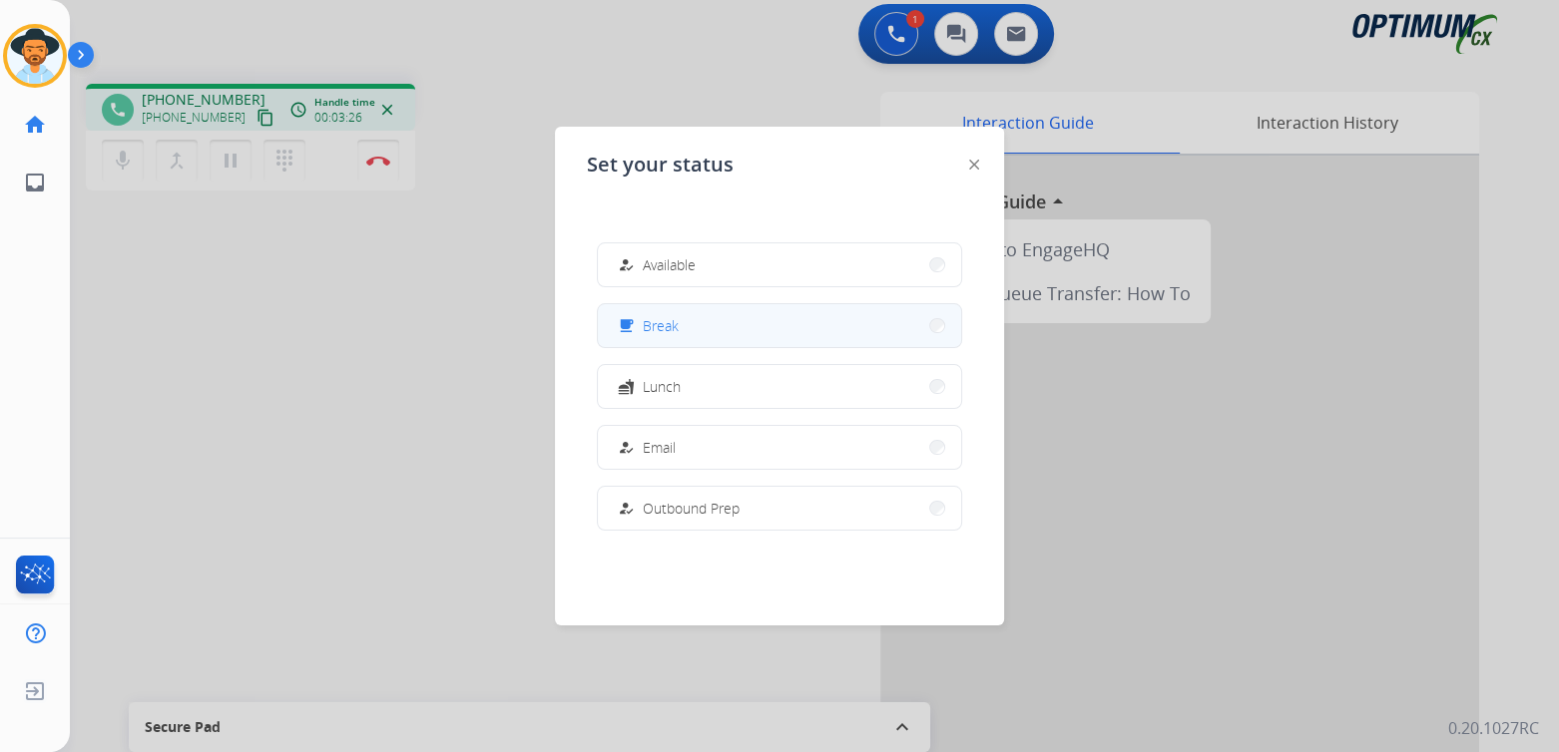
click at [707, 325] on button "free_breakfast Break" at bounding box center [779, 325] width 363 height 43
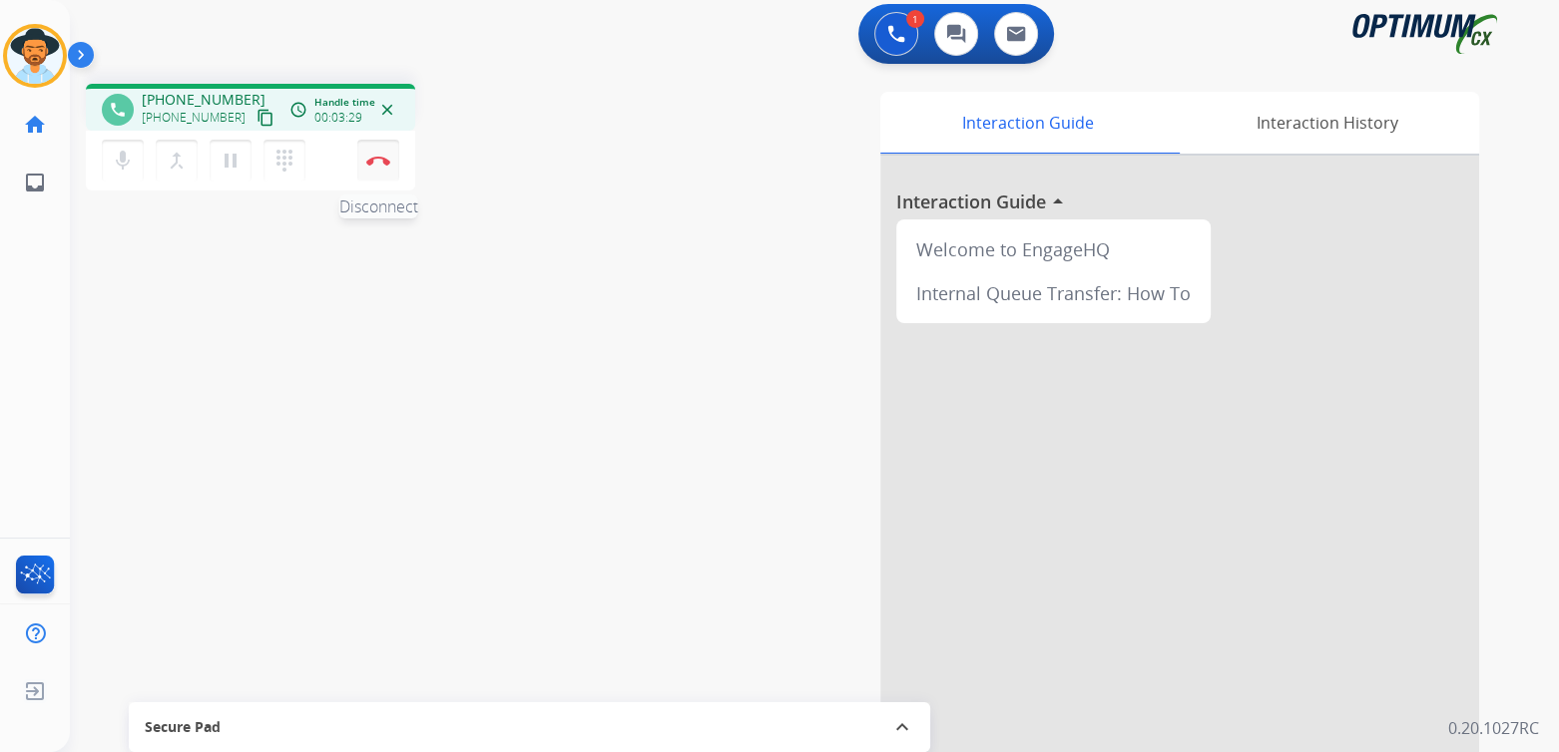
click at [388, 161] on img at bounding box center [378, 161] width 24 height 10
click at [388, 162] on img at bounding box center [378, 161] width 24 height 10
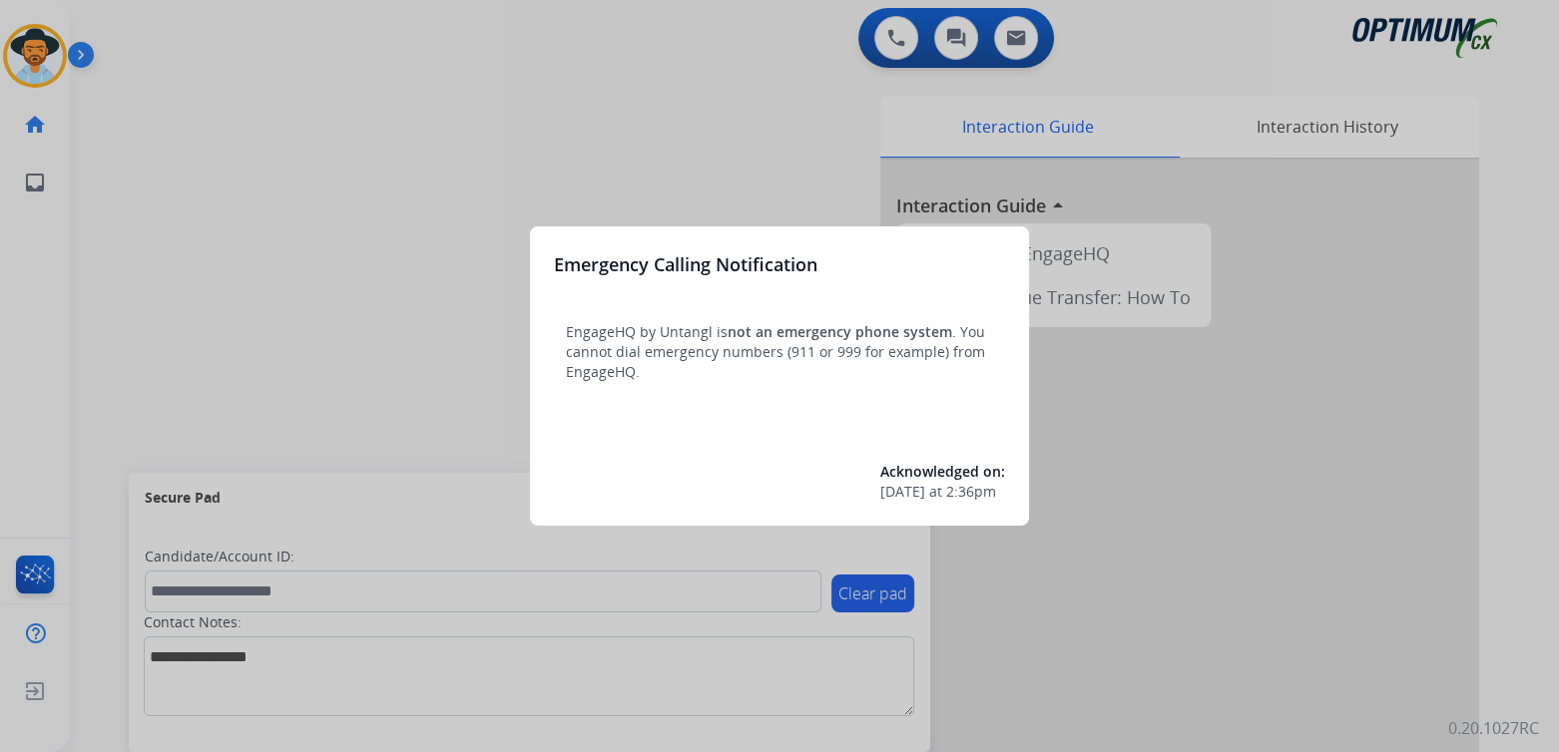
click at [380, 166] on div at bounding box center [779, 376] width 1559 height 752
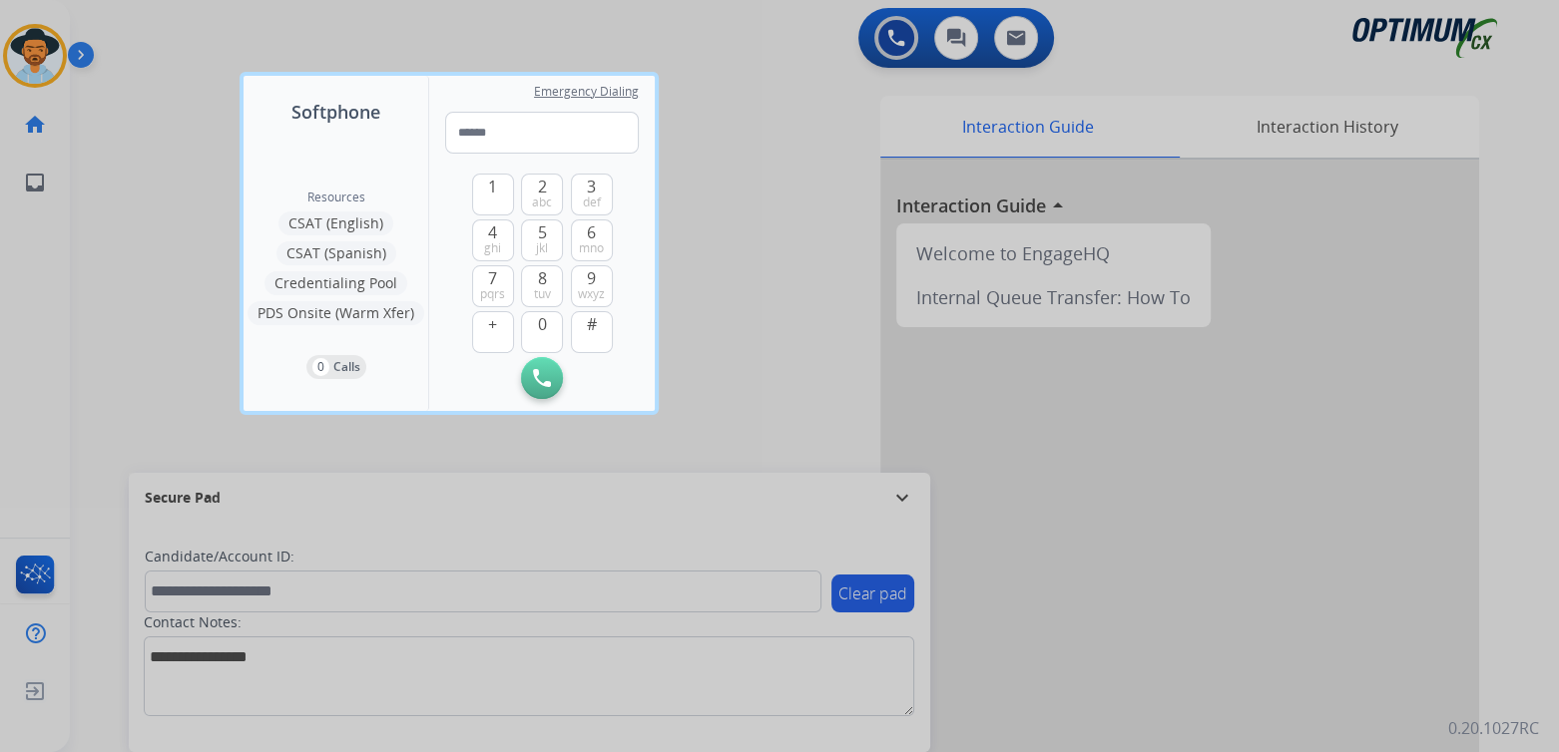
drag, startPoint x: 681, startPoint y: 246, endPoint x: 784, endPoint y: 165, distance: 132.2
click at [684, 244] on div at bounding box center [779, 376] width 1559 height 752
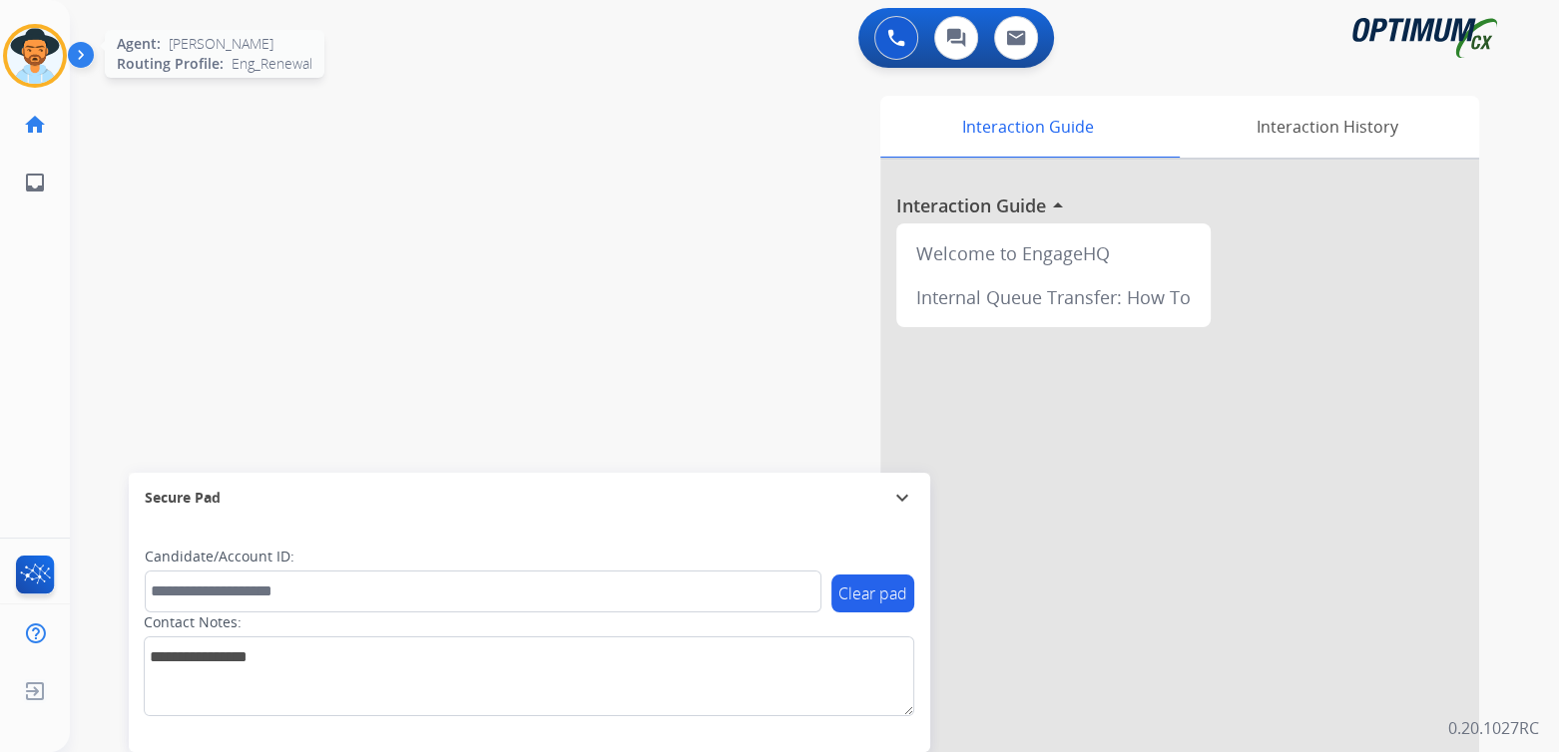
click at [39, 37] on img at bounding box center [35, 56] width 56 height 56
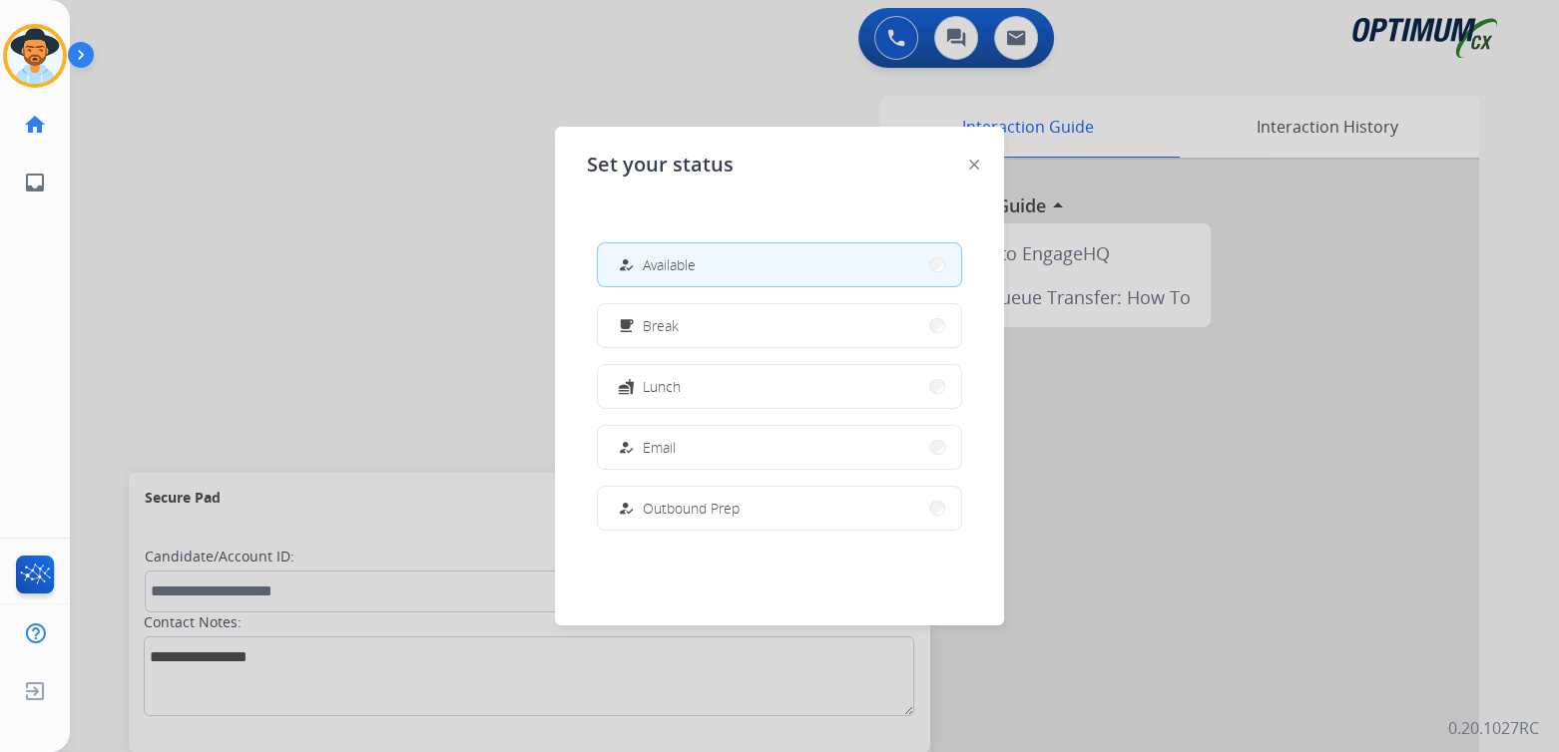
click at [656, 333] on span "Break" at bounding box center [661, 325] width 36 height 21
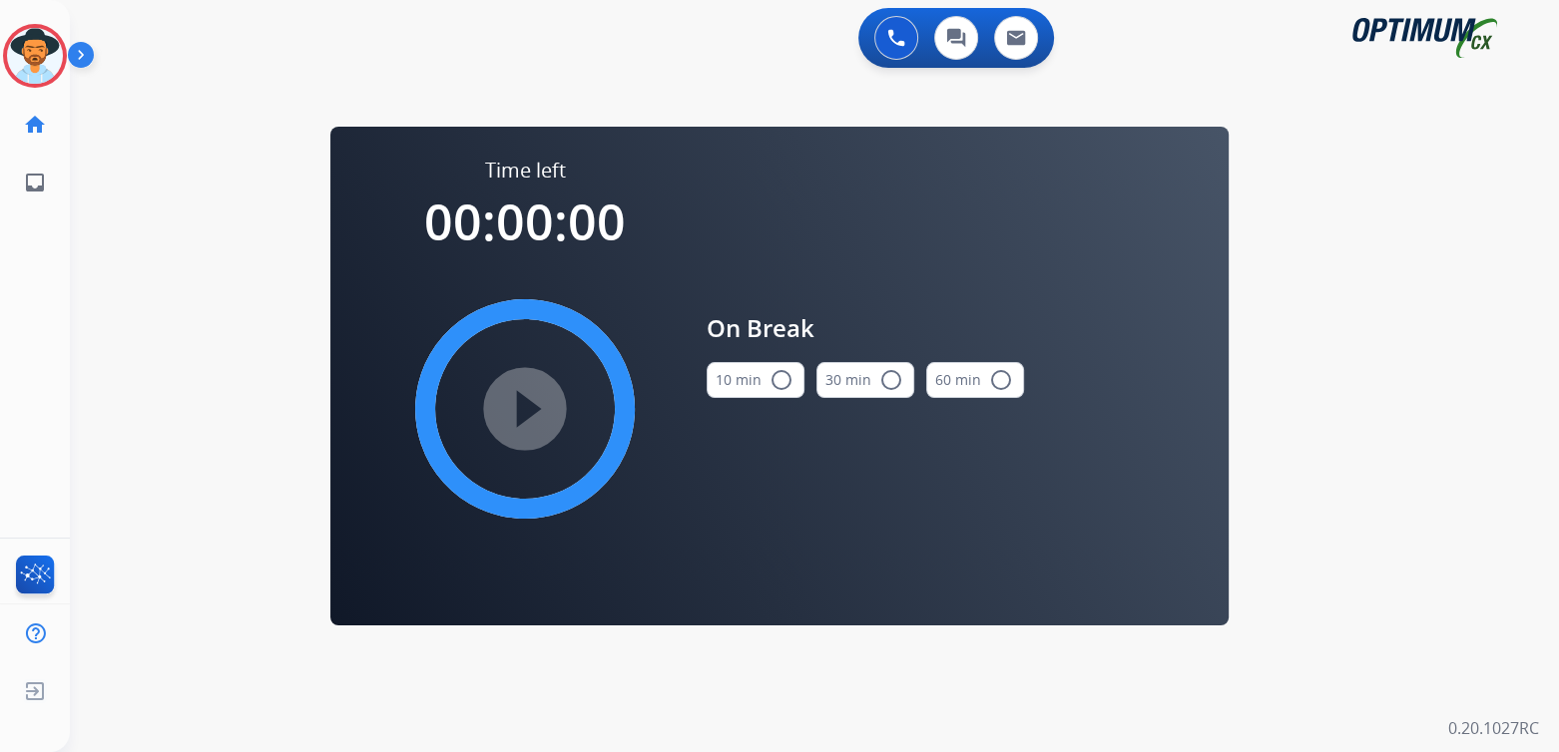
click at [773, 373] on mat-icon "radio_button_unchecked" at bounding box center [781, 380] width 24 height 24
click at [515, 412] on mat-icon "play_circle_filled" at bounding box center [525, 409] width 24 height 24
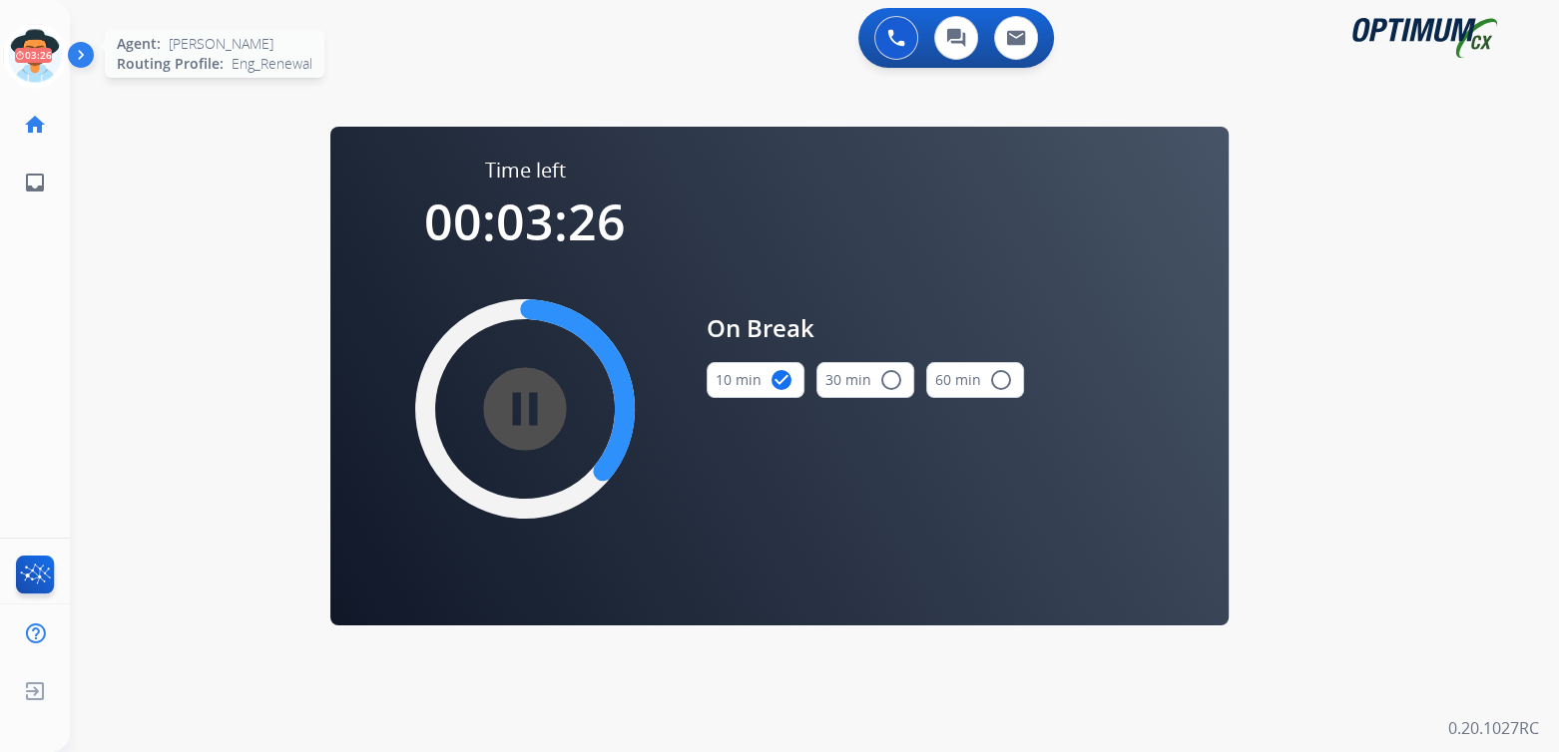
click at [43, 54] on icon at bounding box center [35, 56] width 65 height 65
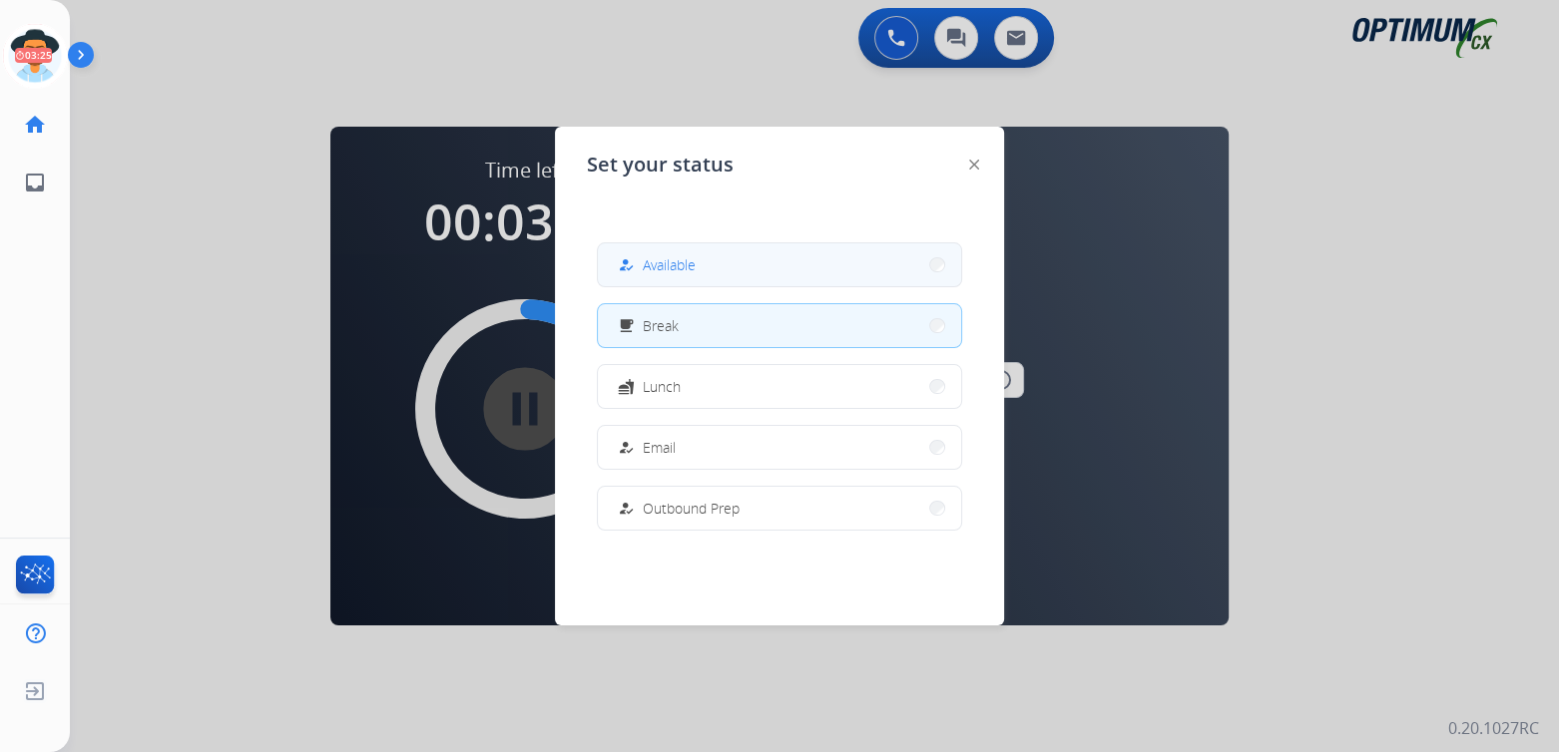
click at [737, 265] on button "how_to_reg Available" at bounding box center [779, 264] width 363 height 43
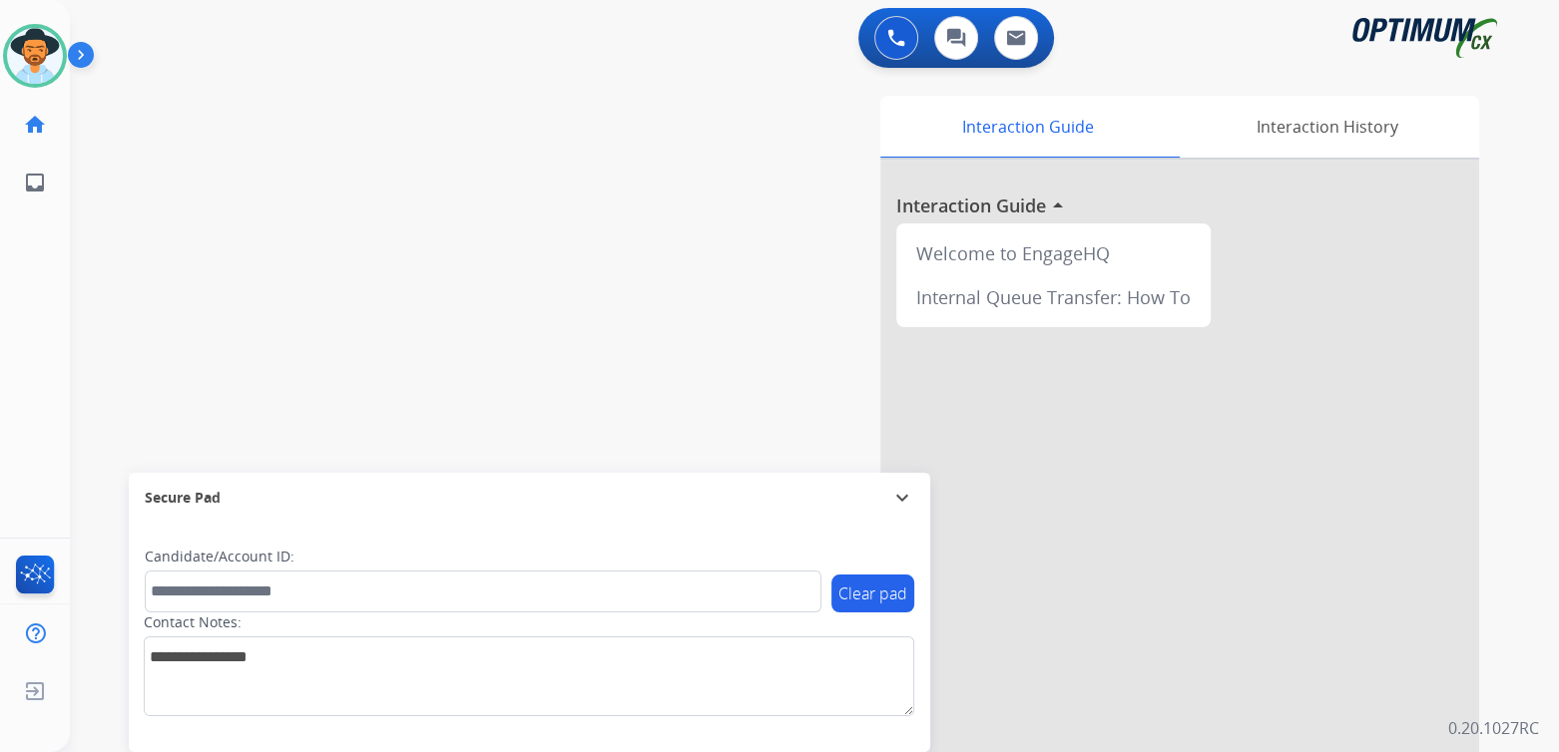
click at [899, 489] on mat-icon "expand_more" at bounding box center [902, 498] width 24 height 24
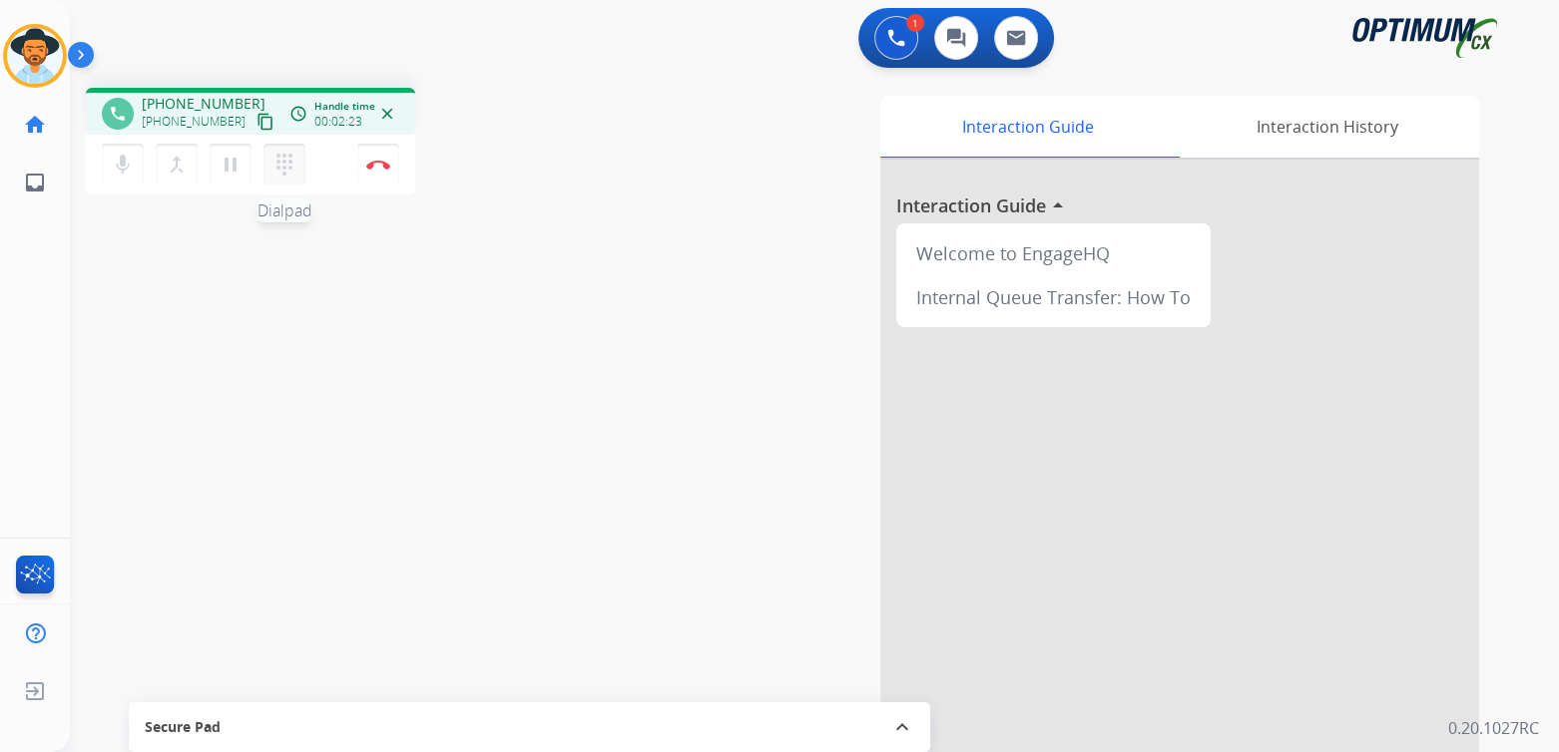
click at [281, 161] on mat-icon "dialpad" at bounding box center [284, 165] width 24 height 24
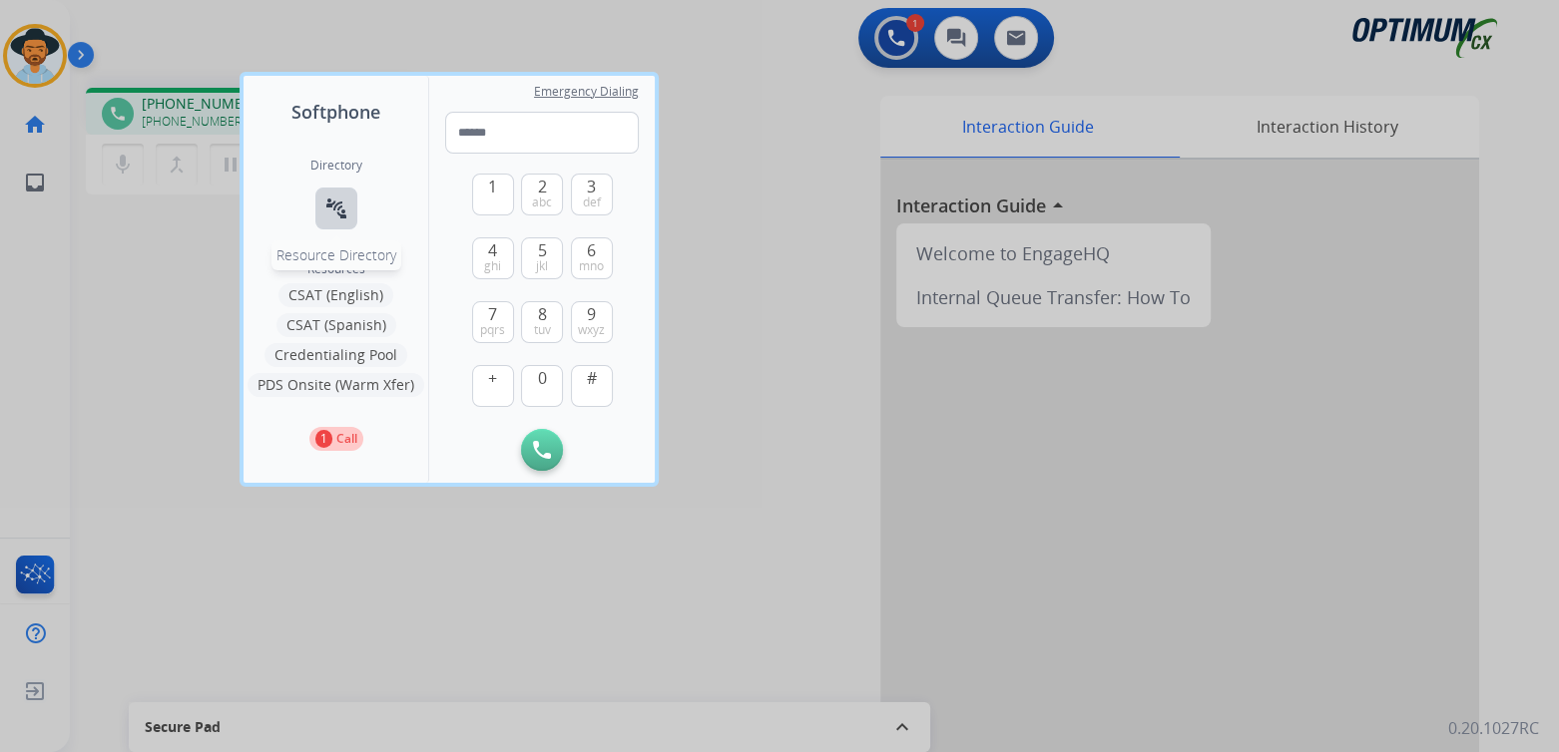
click at [340, 217] on mat-icon "connect_without_contact" at bounding box center [336, 209] width 24 height 24
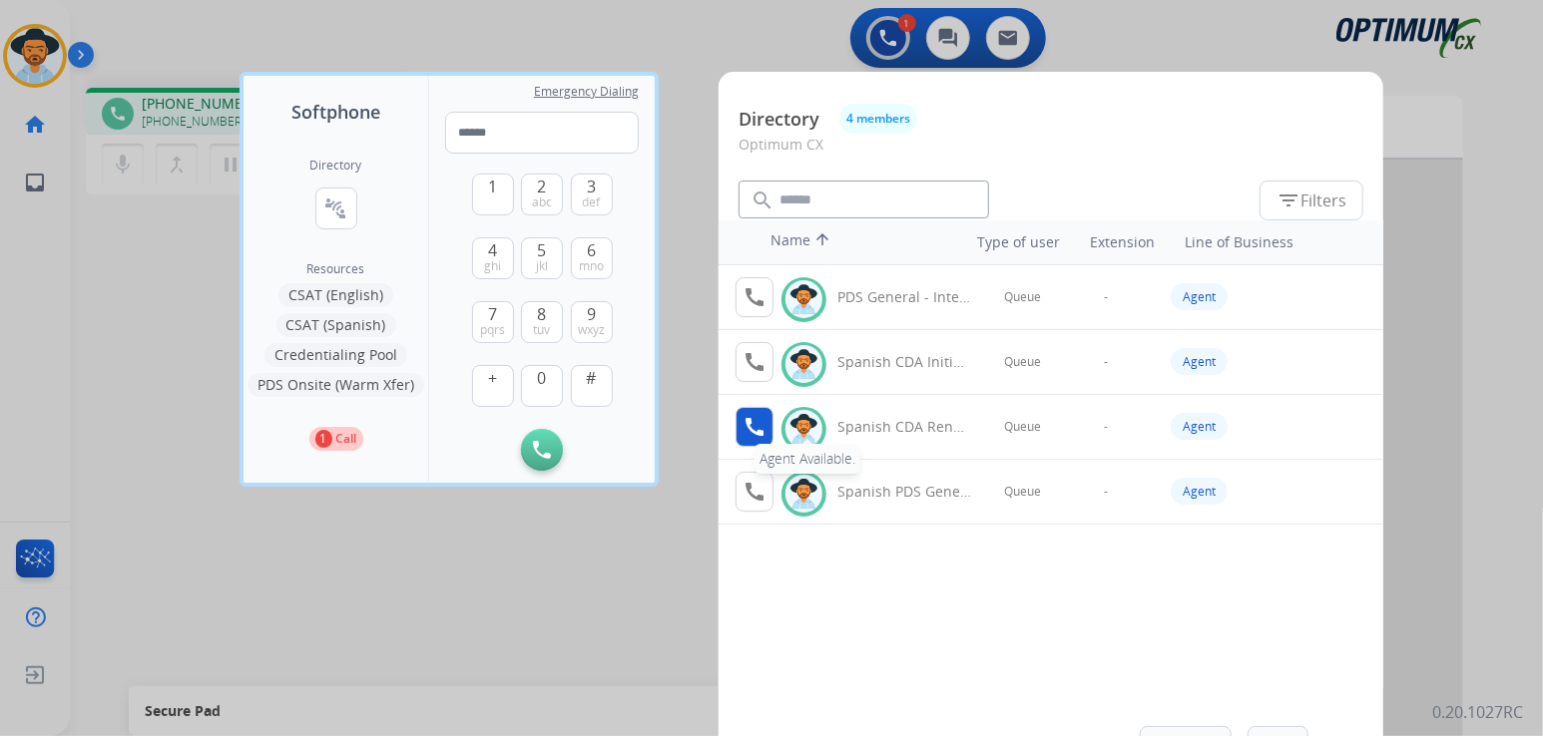
click at [754, 421] on mat-icon "call" at bounding box center [754, 427] width 24 height 24
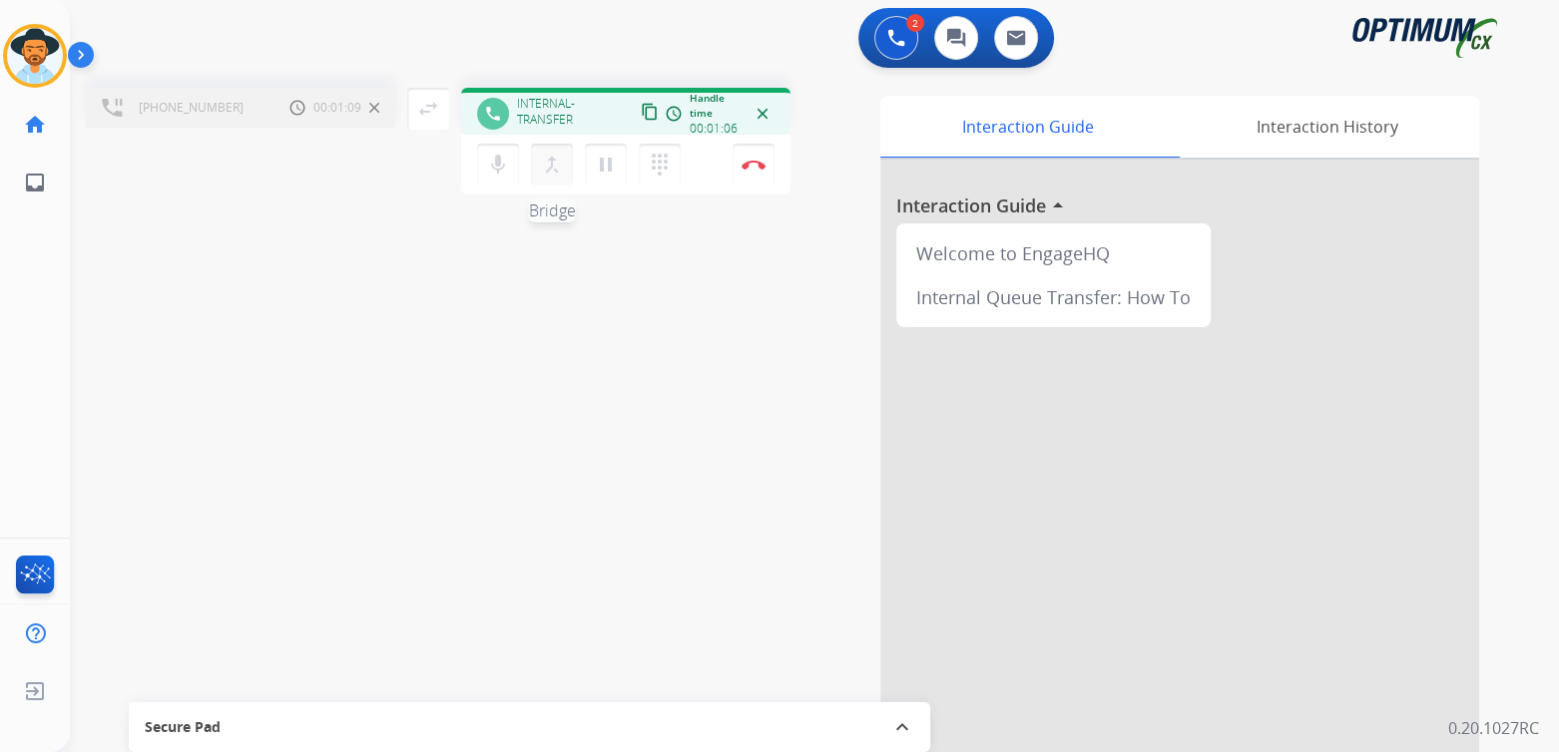
click at [555, 168] on mat-icon "merge_type" at bounding box center [552, 165] width 24 height 24
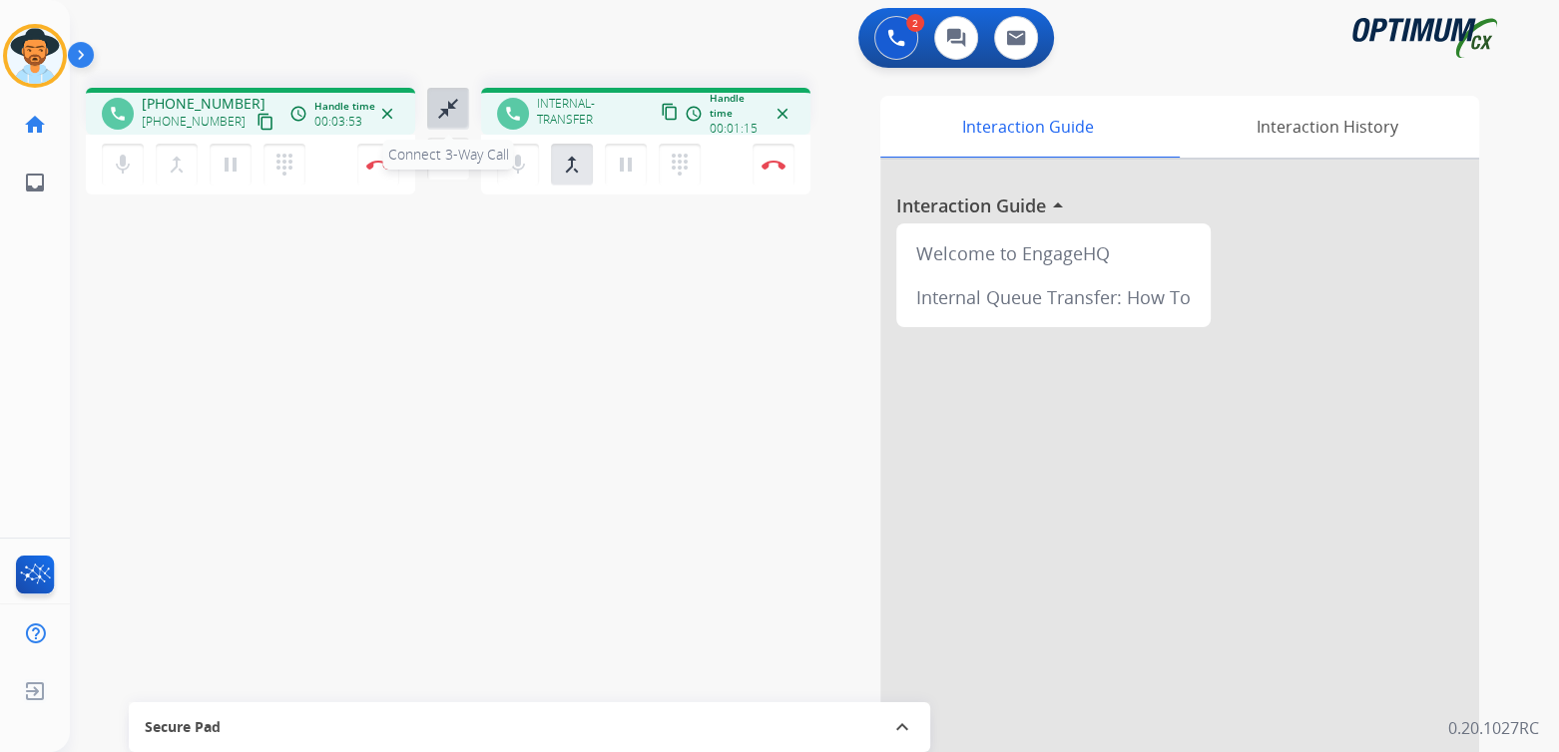
click at [446, 104] on mat-icon "close_fullscreen" at bounding box center [448, 109] width 24 height 24
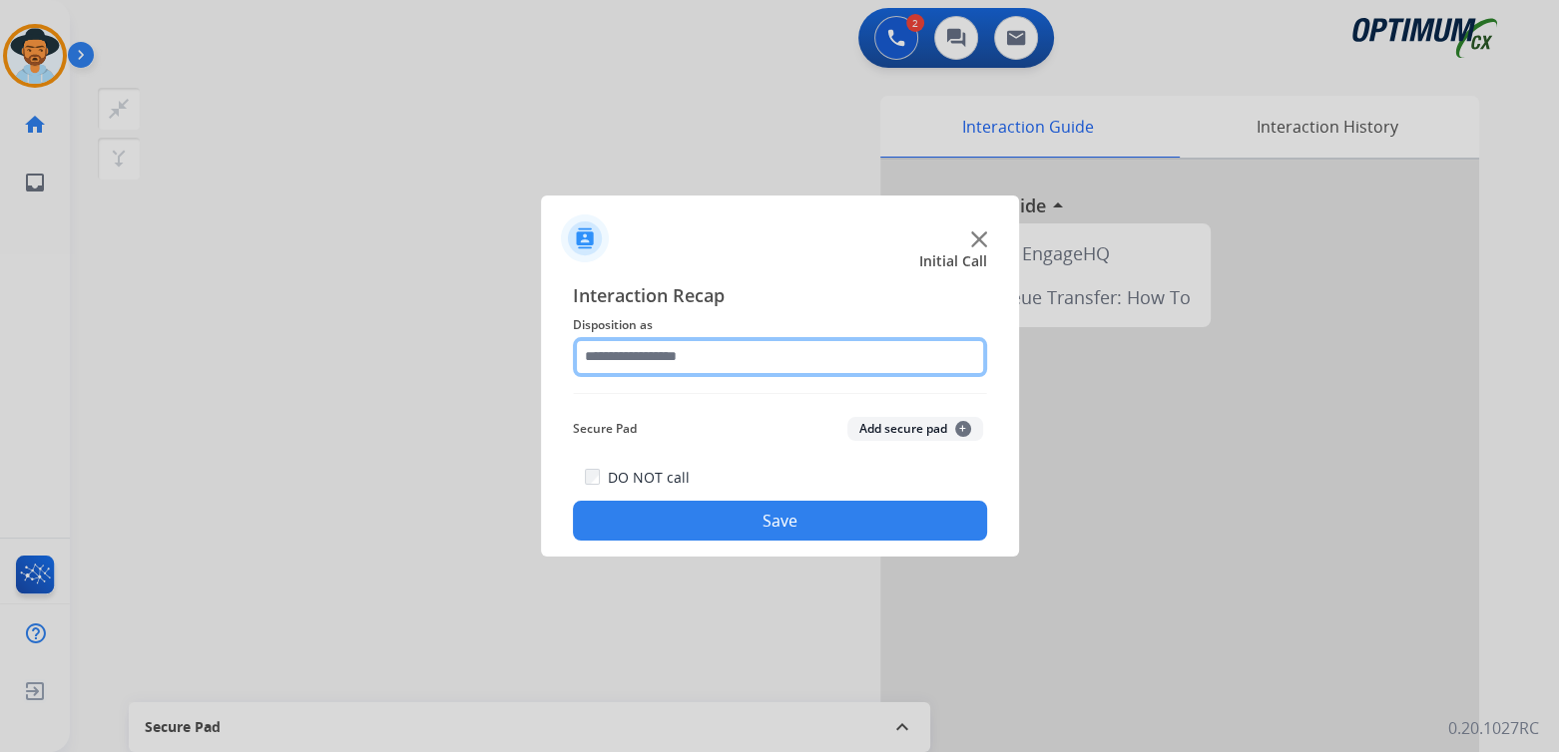
click at [669, 352] on input "text" at bounding box center [780, 357] width 414 height 40
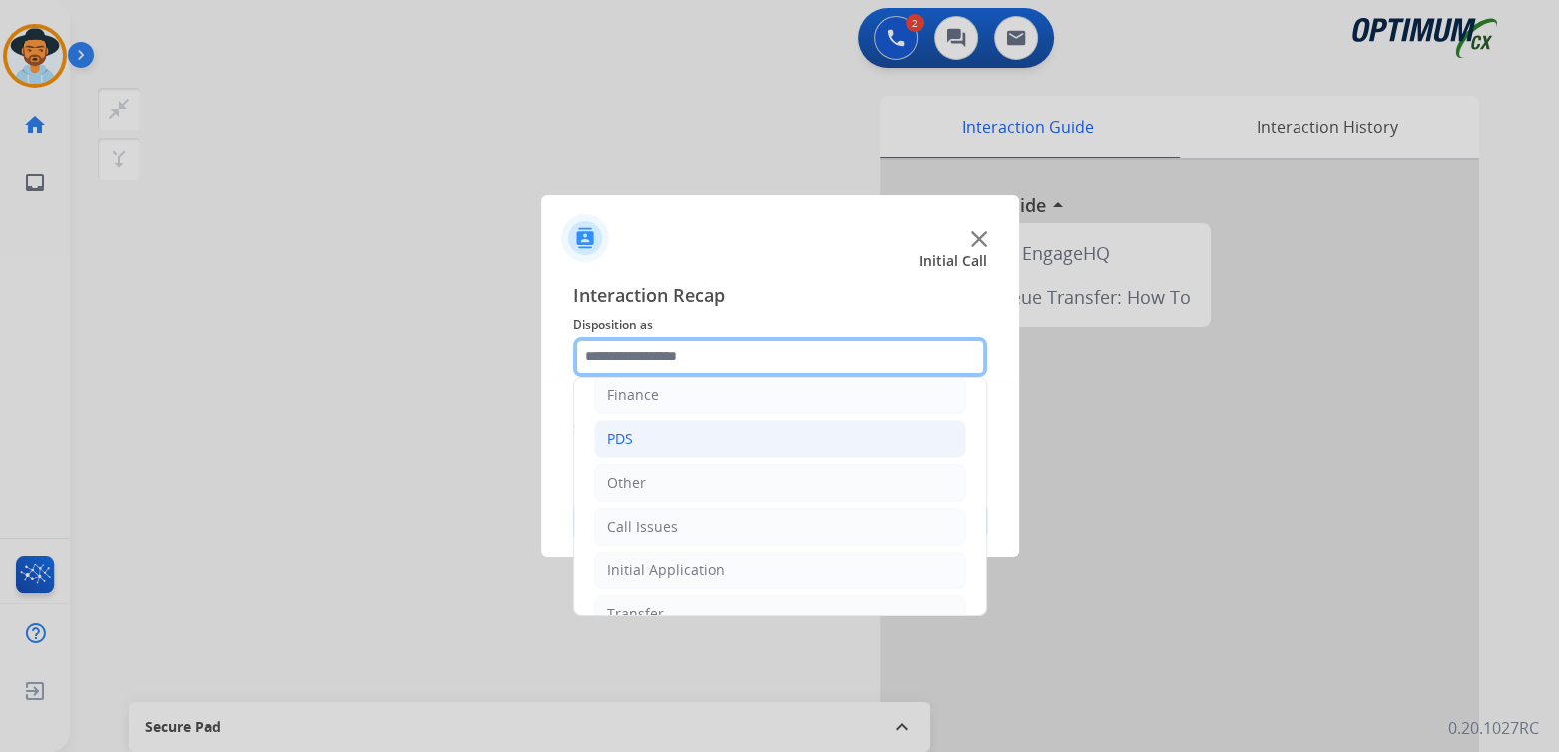
scroll to position [132, 0]
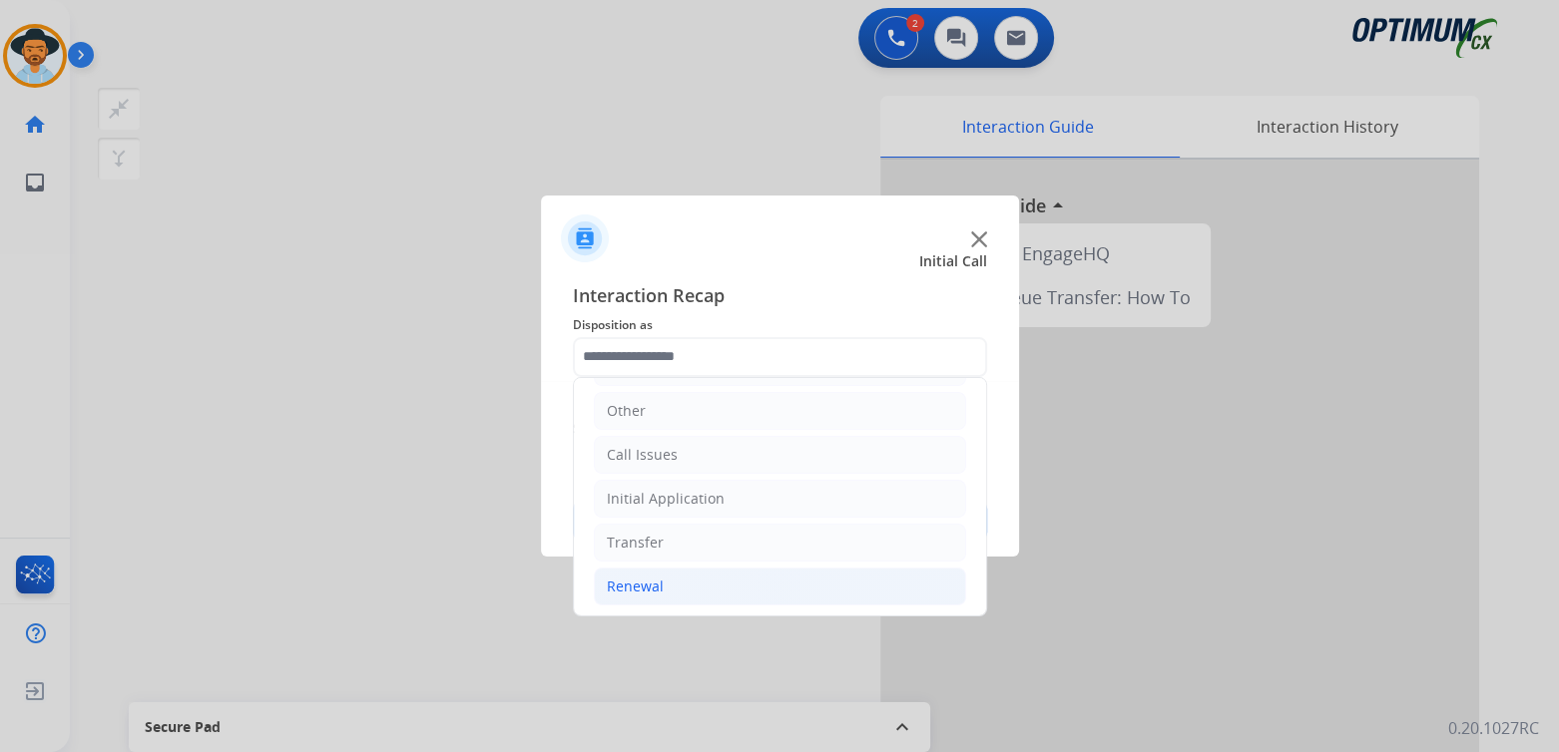
click at [663, 585] on li "Renewal" at bounding box center [780, 587] width 372 height 38
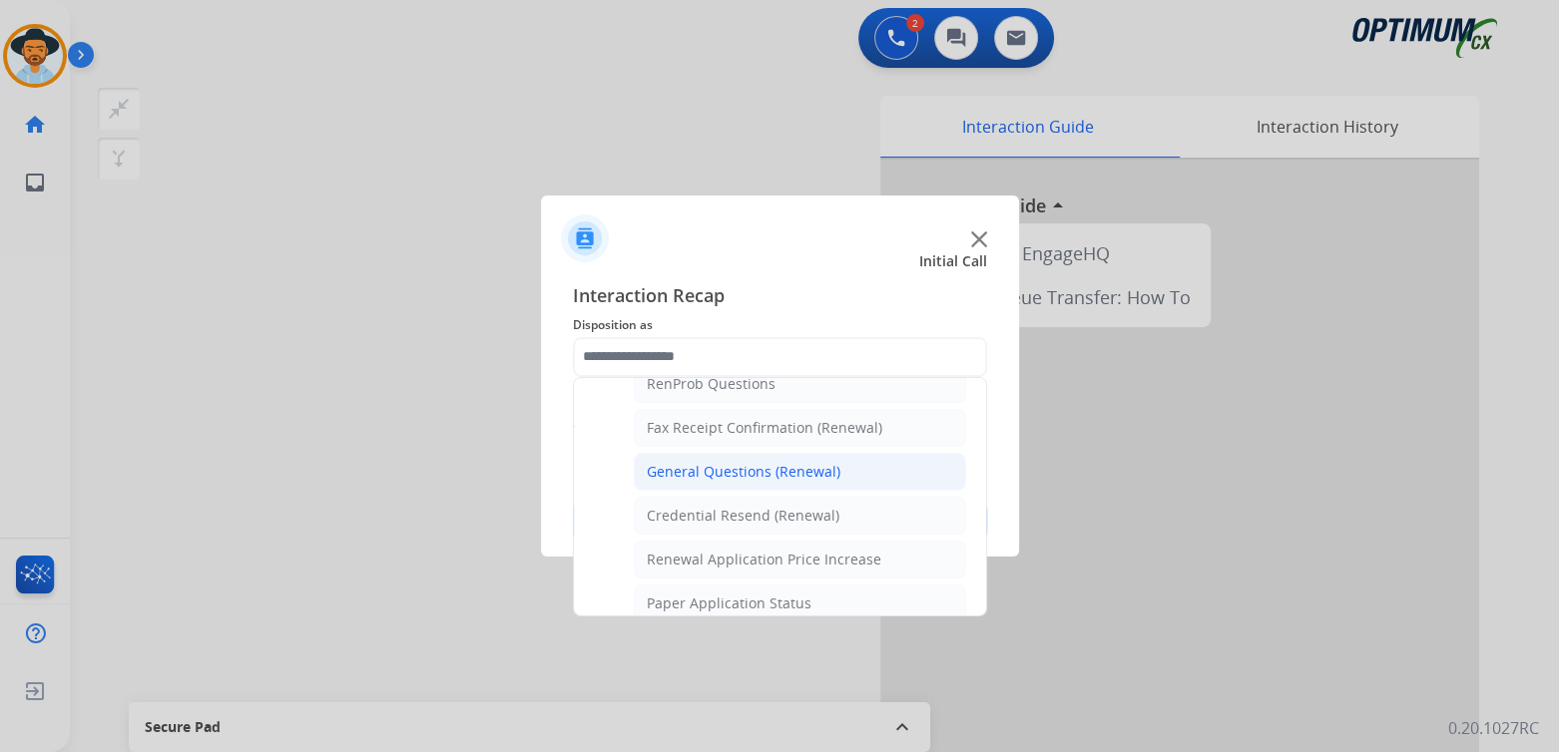
scroll to position [531, 0]
click at [707, 470] on div "General Questions (Renewal)" at bounding box center [744, 471] width 194 height 20
type input "**********"
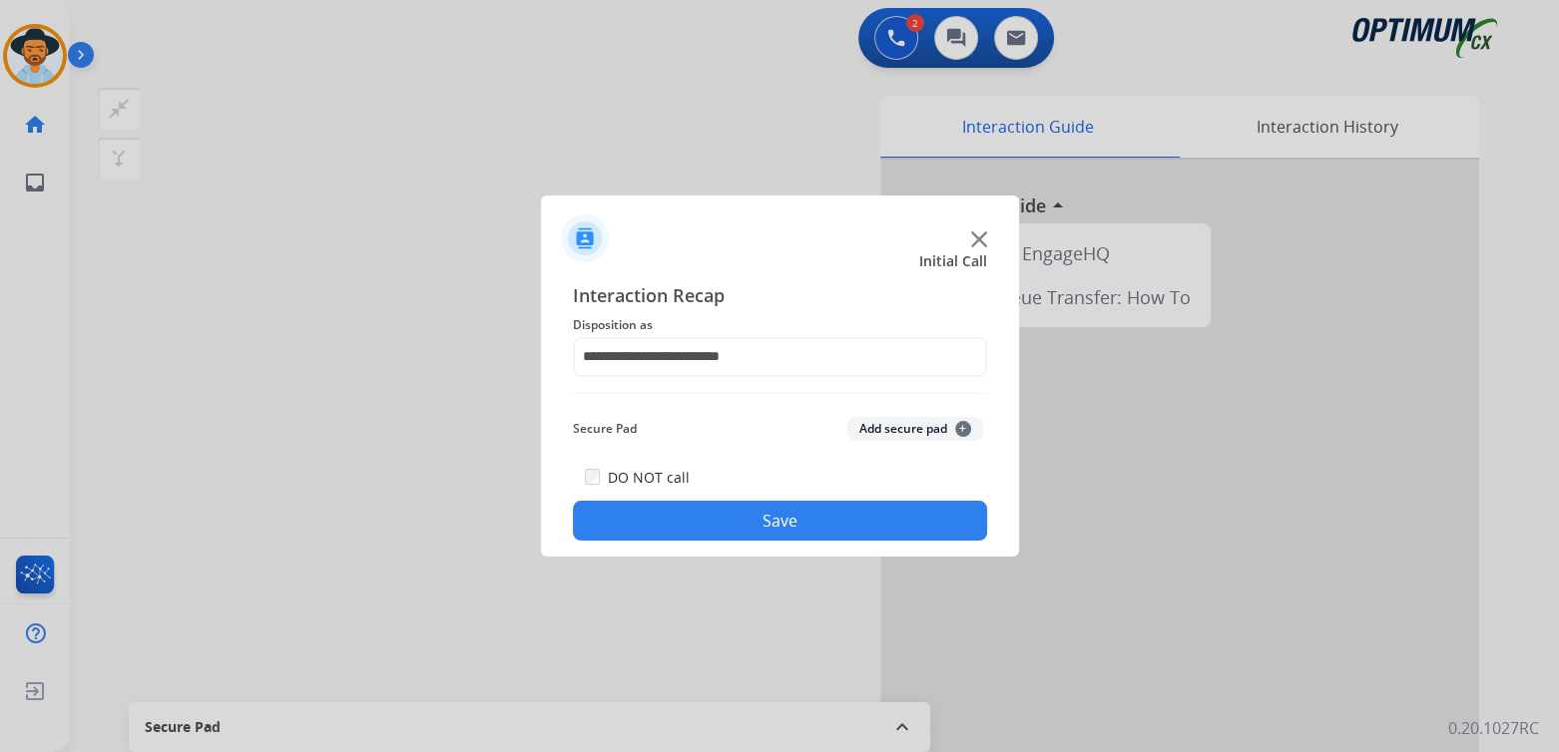
click at [819, 516] on button "Save" at bounding box center [780, 521] width 414 height 40
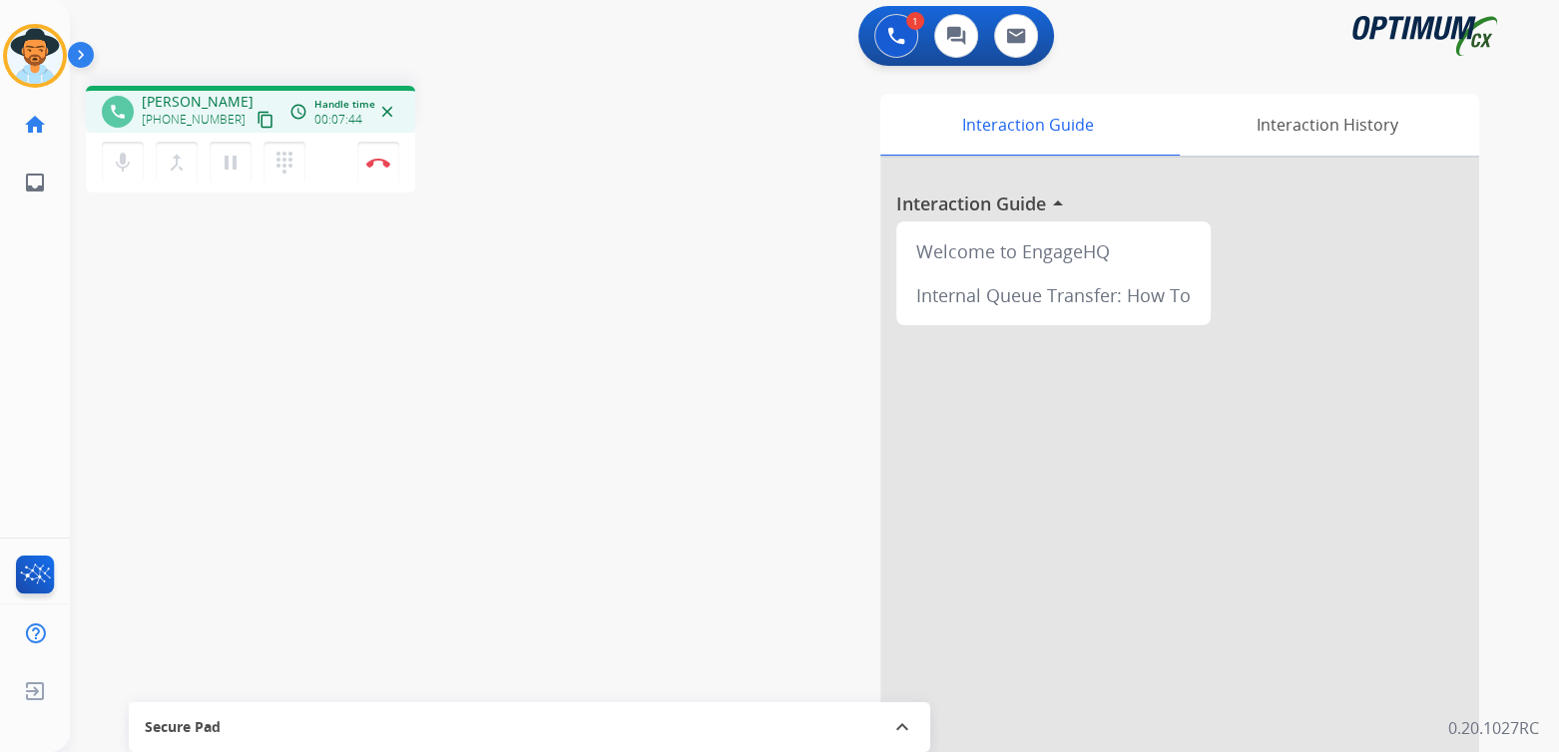
scroll to position [4, 0]
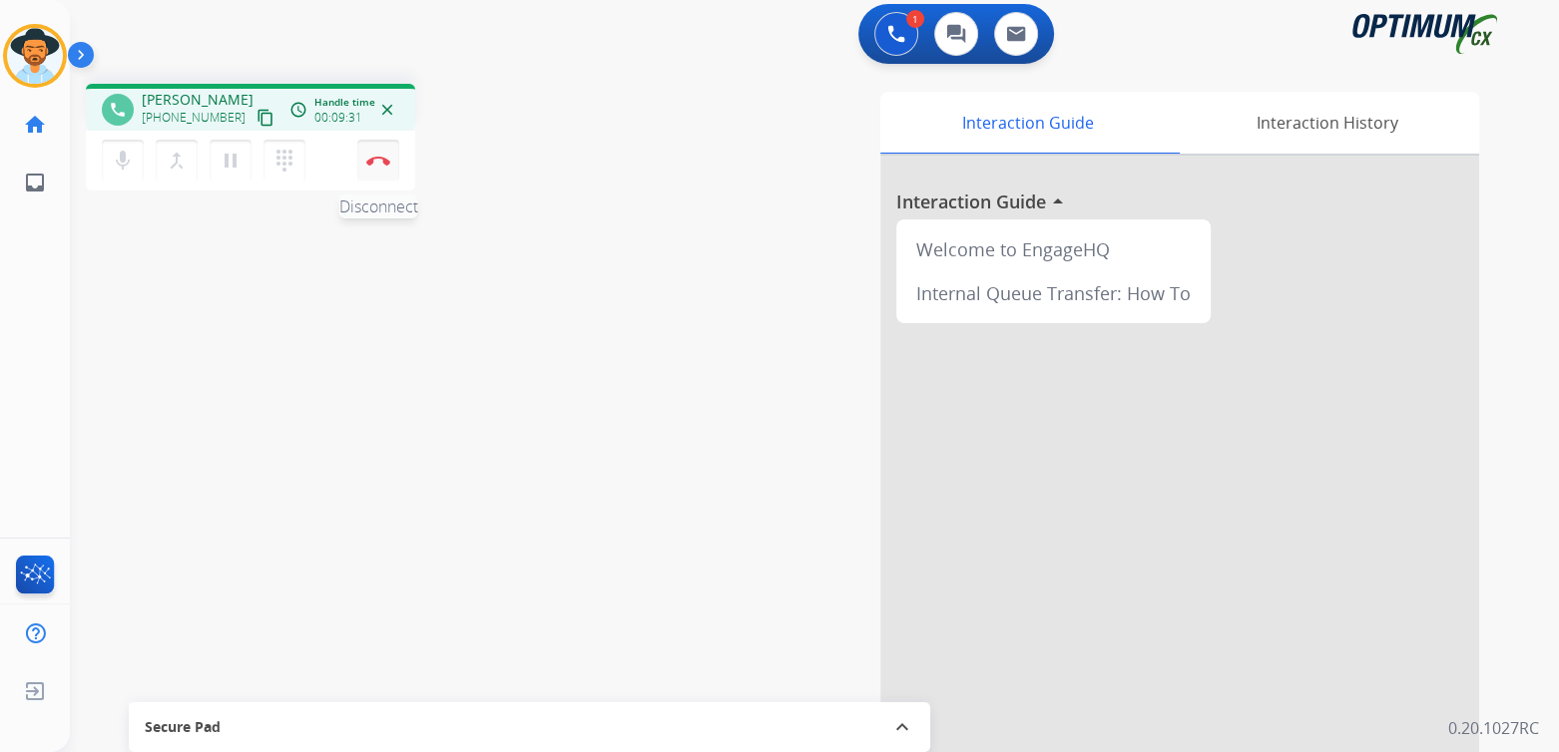
click at [380, 160] on img at bounding box center [378, 161] width 24 height 10
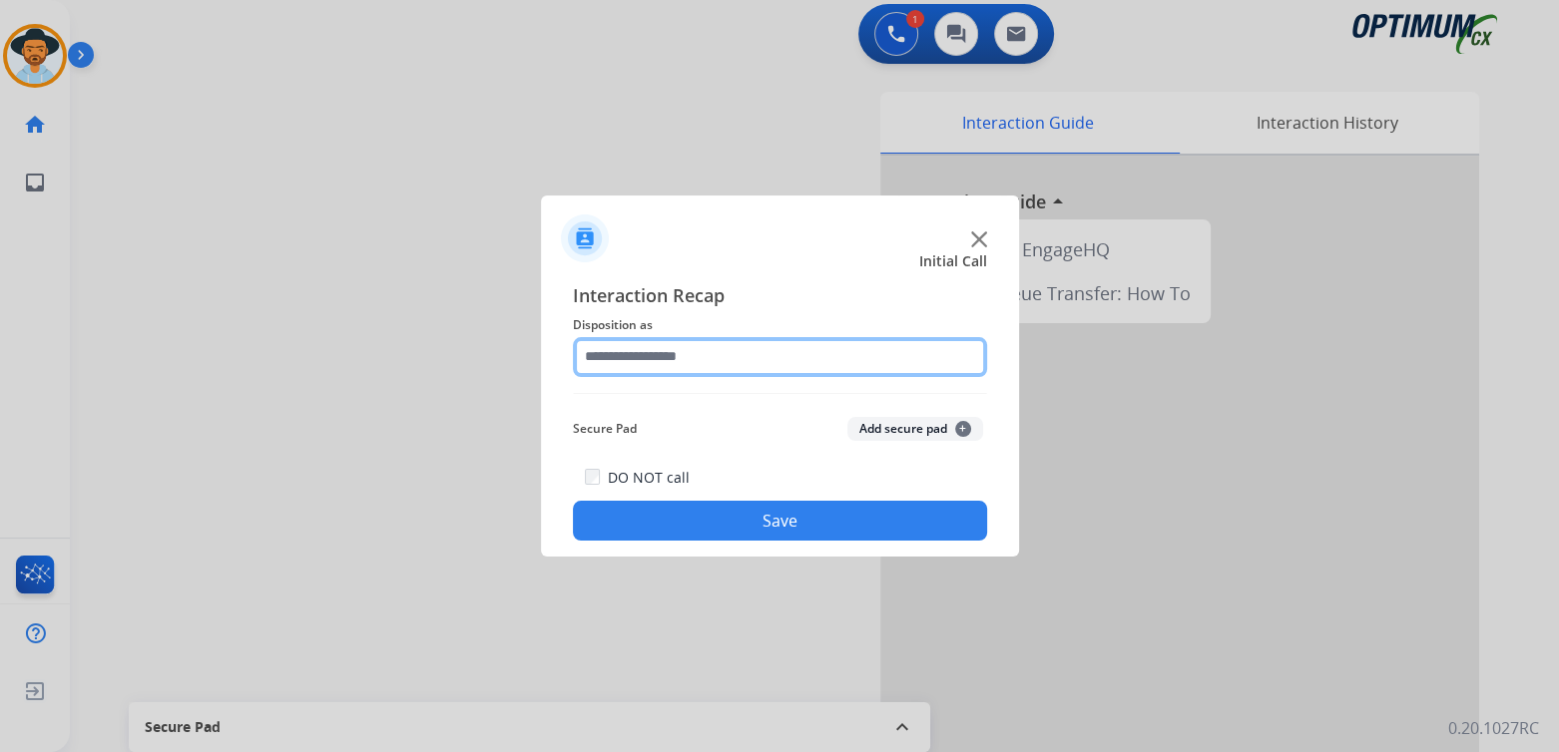
click at [685, 363] on input "text" at bounding box center [780, 357] width 414 height 40
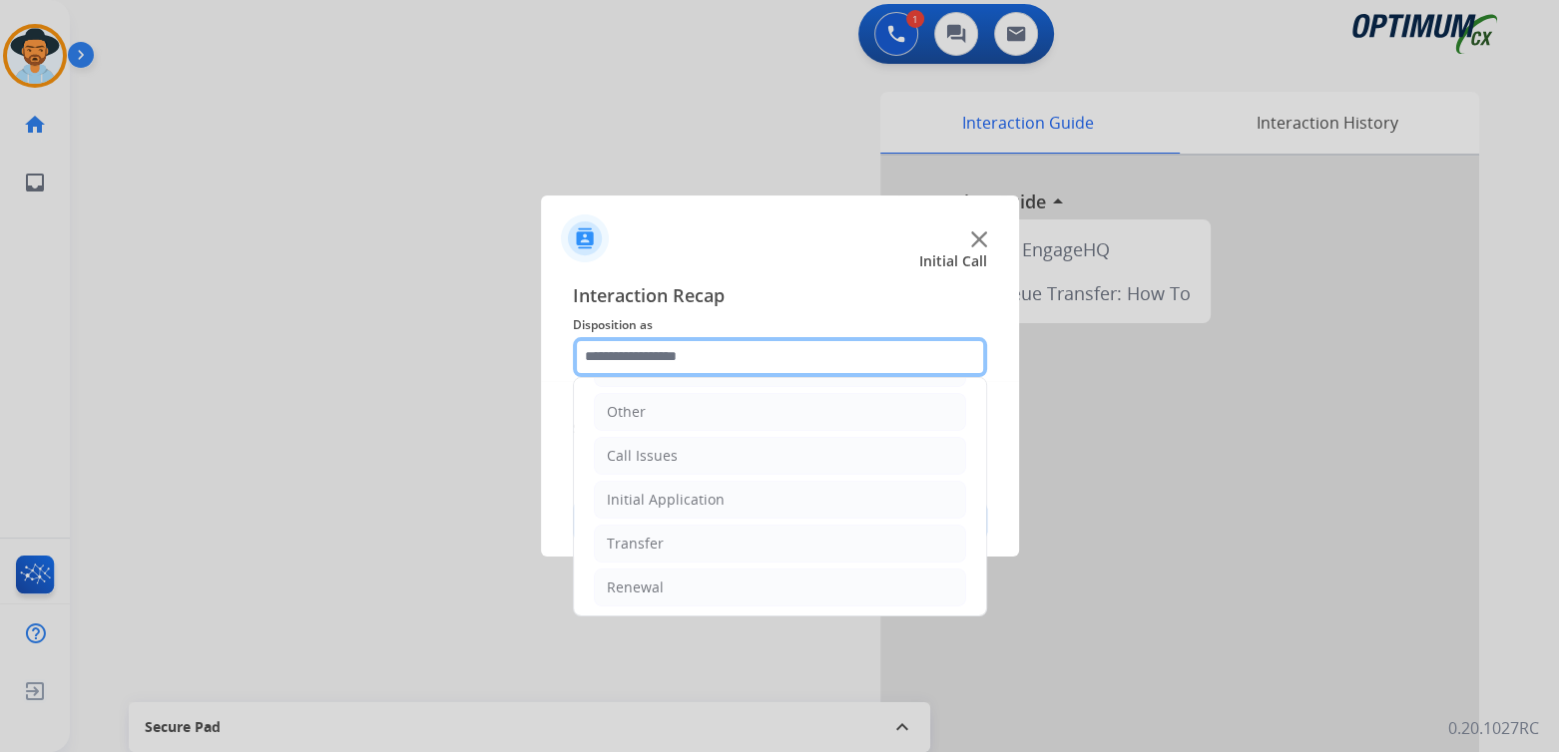
scroll to position [132, 0]
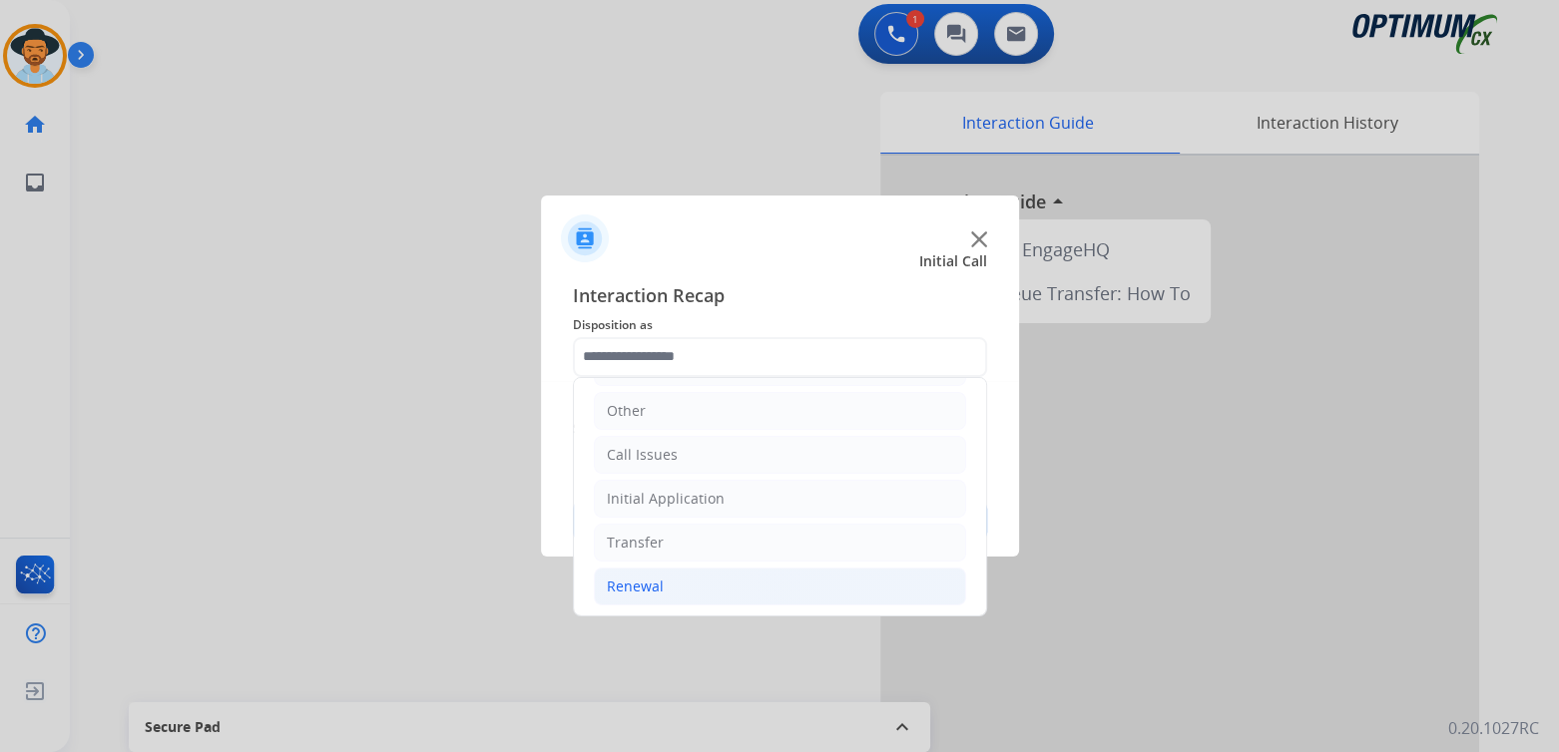
click at [655, 585] on div "Renewal" at bounding box center [635, 587] width 57 height 20
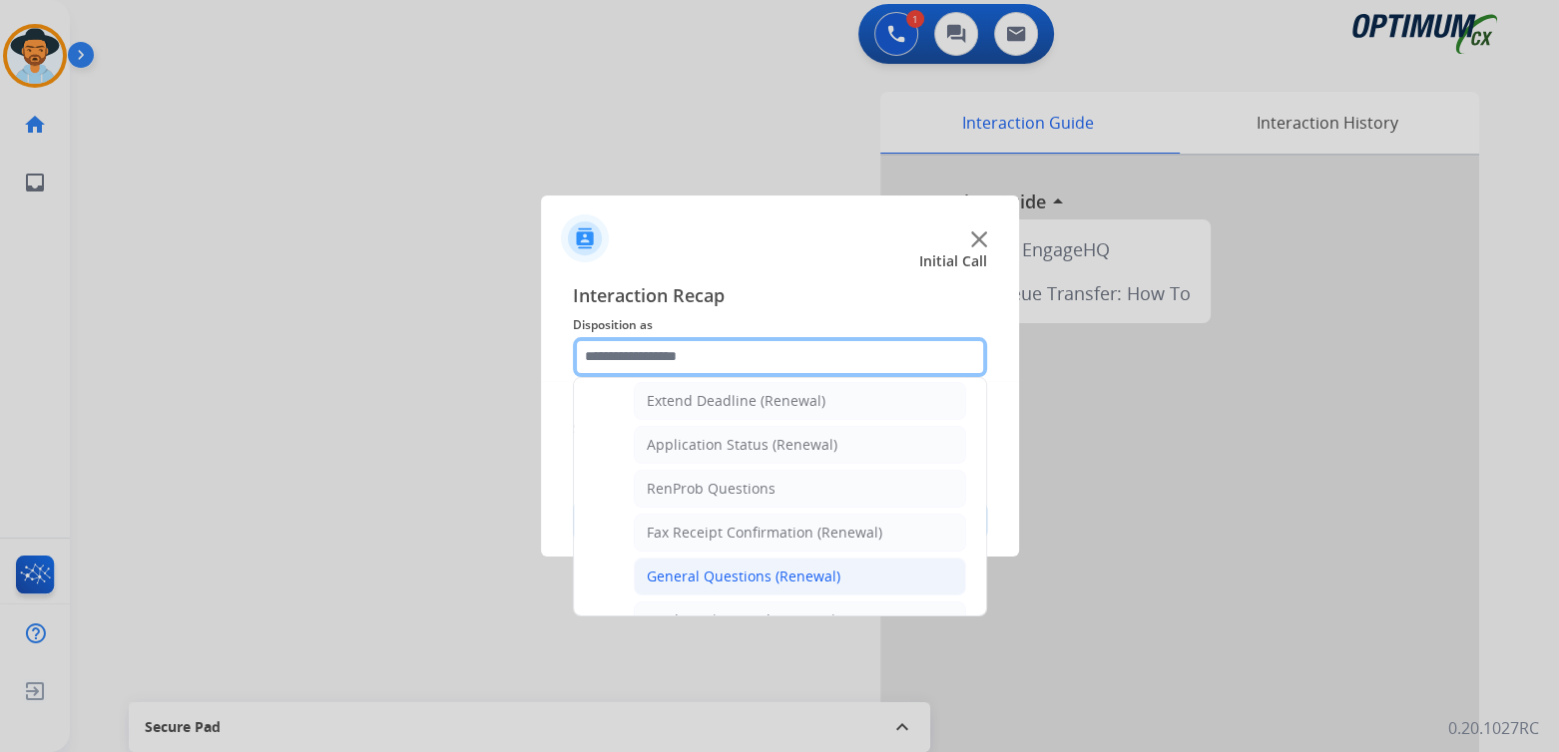
scroll to position [426, 0]
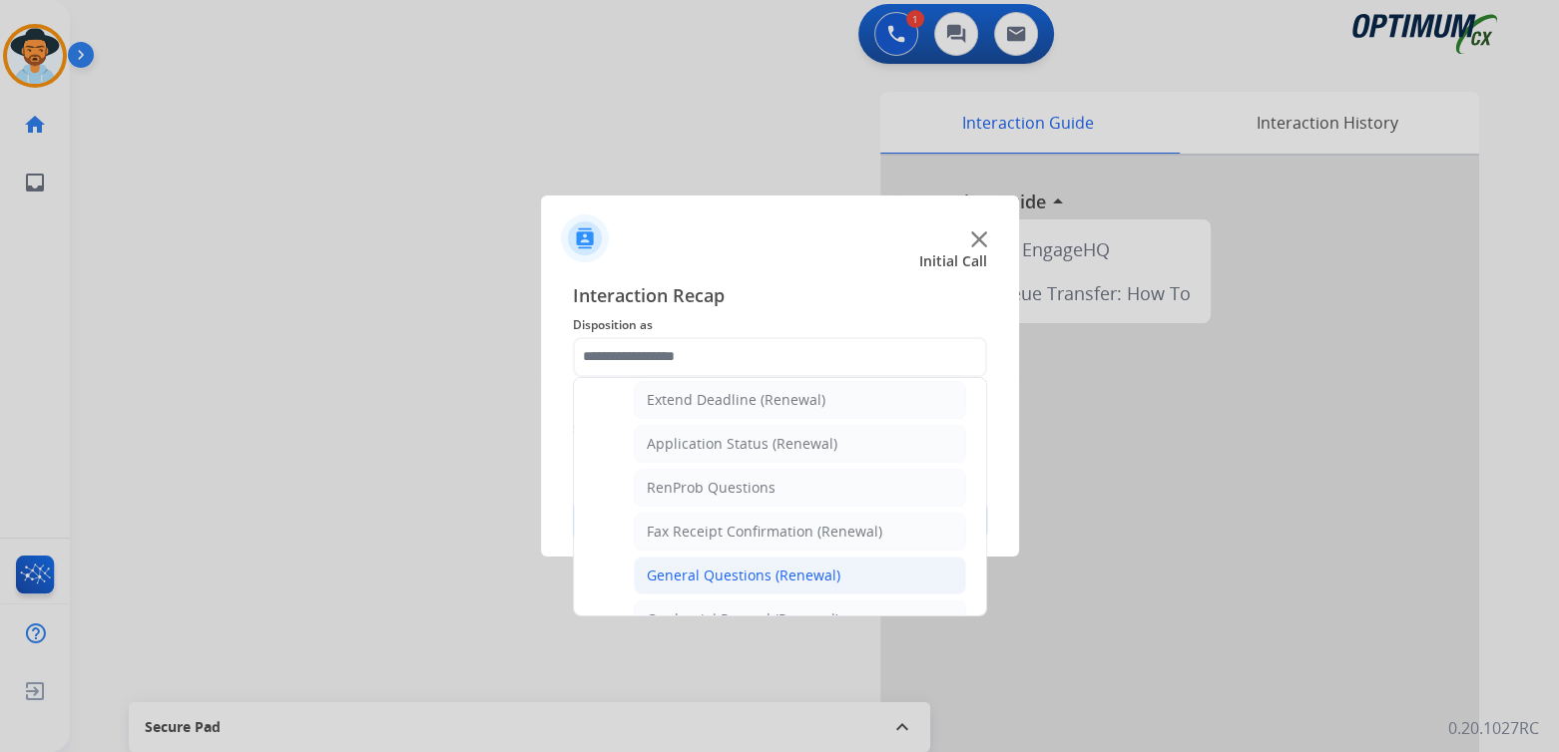
click at [732, 557] on li "General Questions (Renewal)" at bounding box center [800, 576] width 332 height 38
type input "**********"
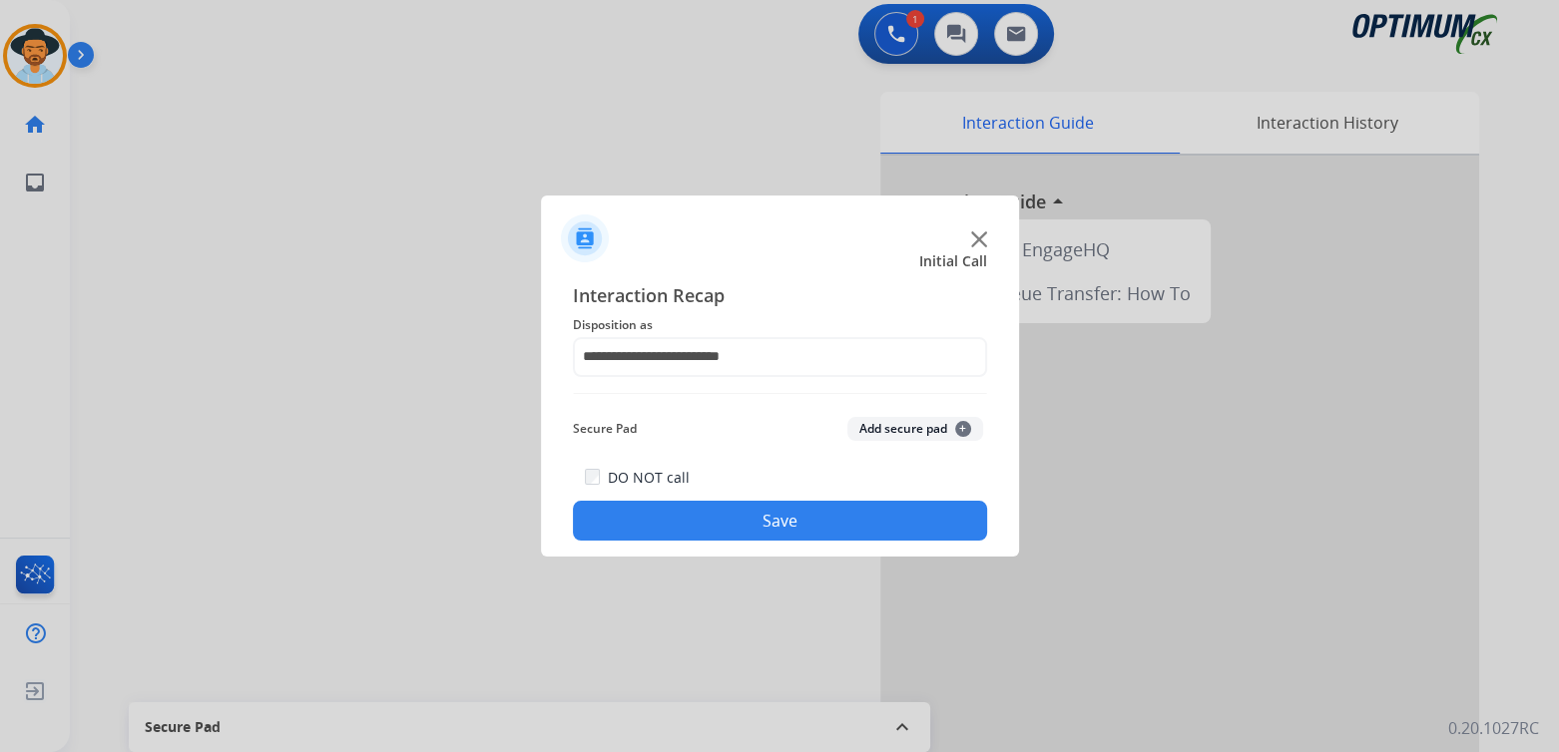
click at [860, 533] on button "Save" at bounding box center [780, 521] width 414 height 40
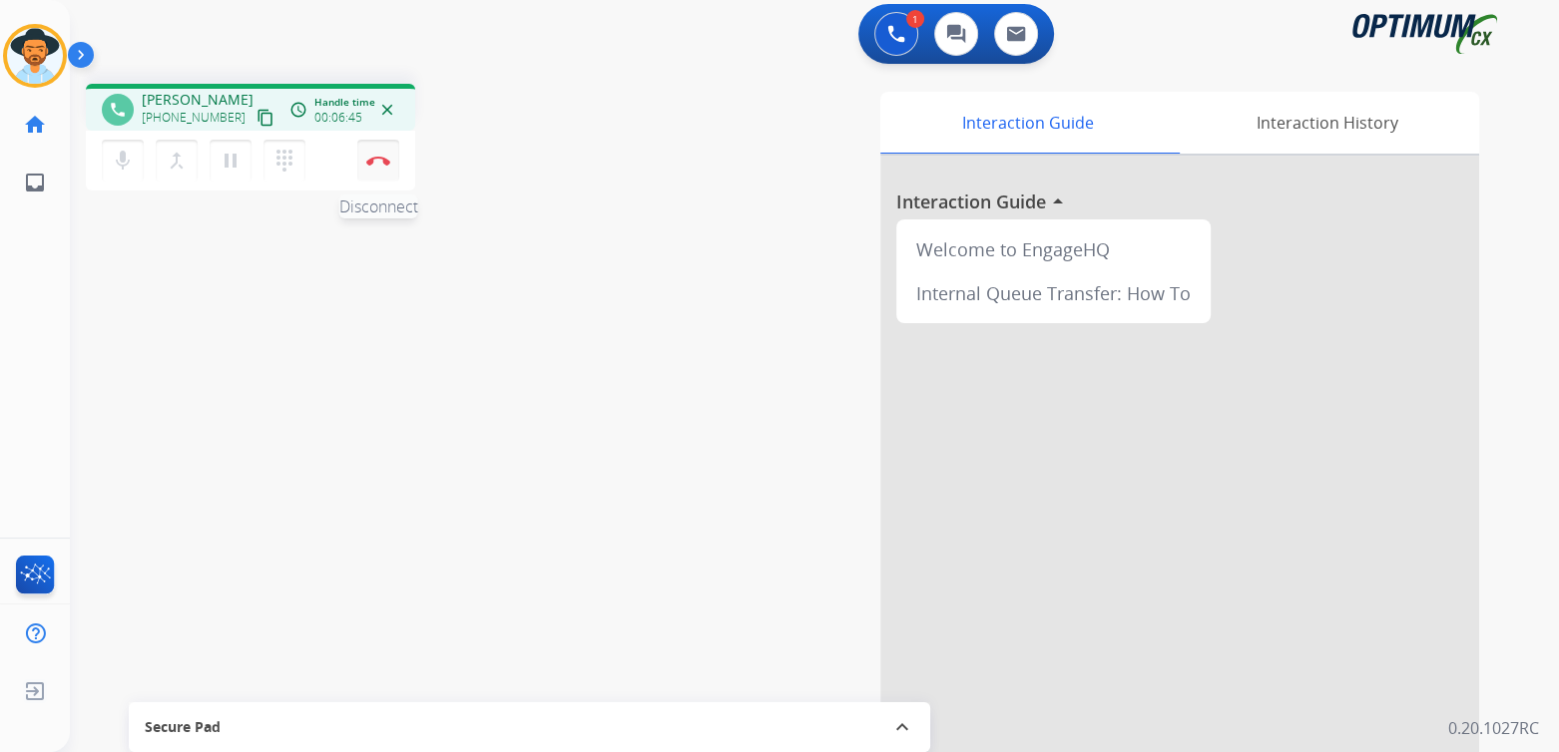
click at [379, 156] on img at bounding box center [378, 161] width 24 height 10
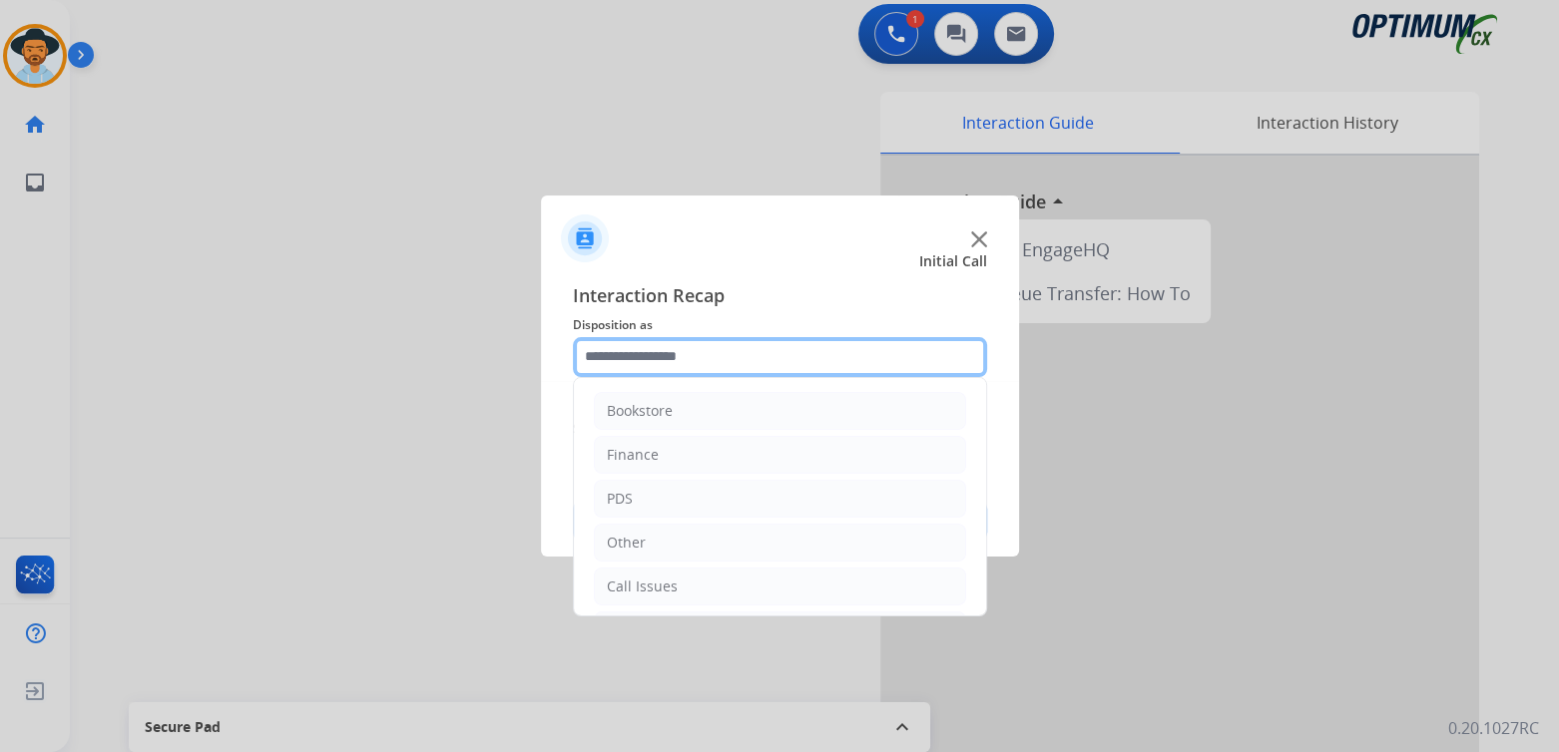
click at [724, 365] on input "text" at bounding box center [780, 357] width 414 height 40
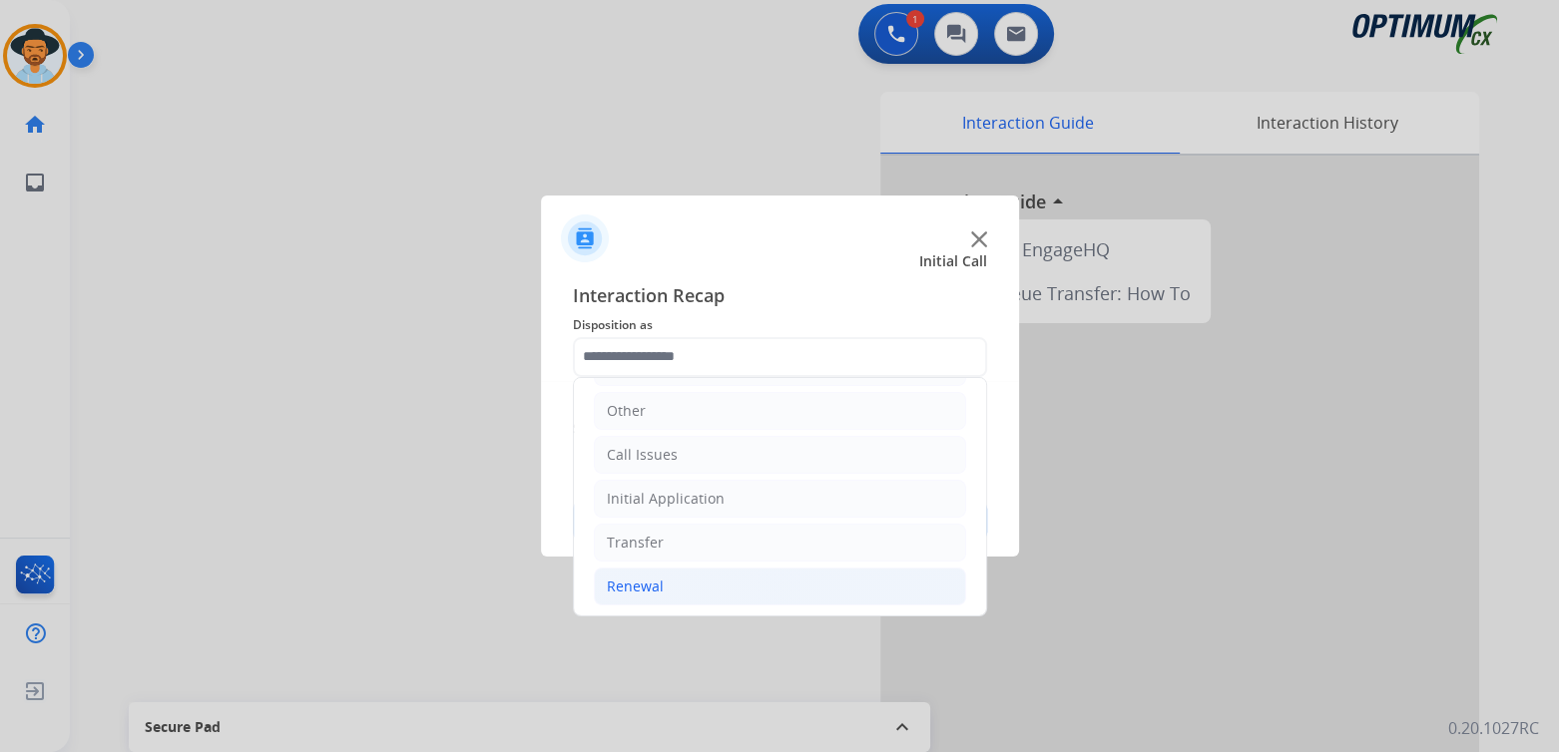
click at [665, 584] on li "Renewal" at bounding box center [780, 587] width 372 height 38
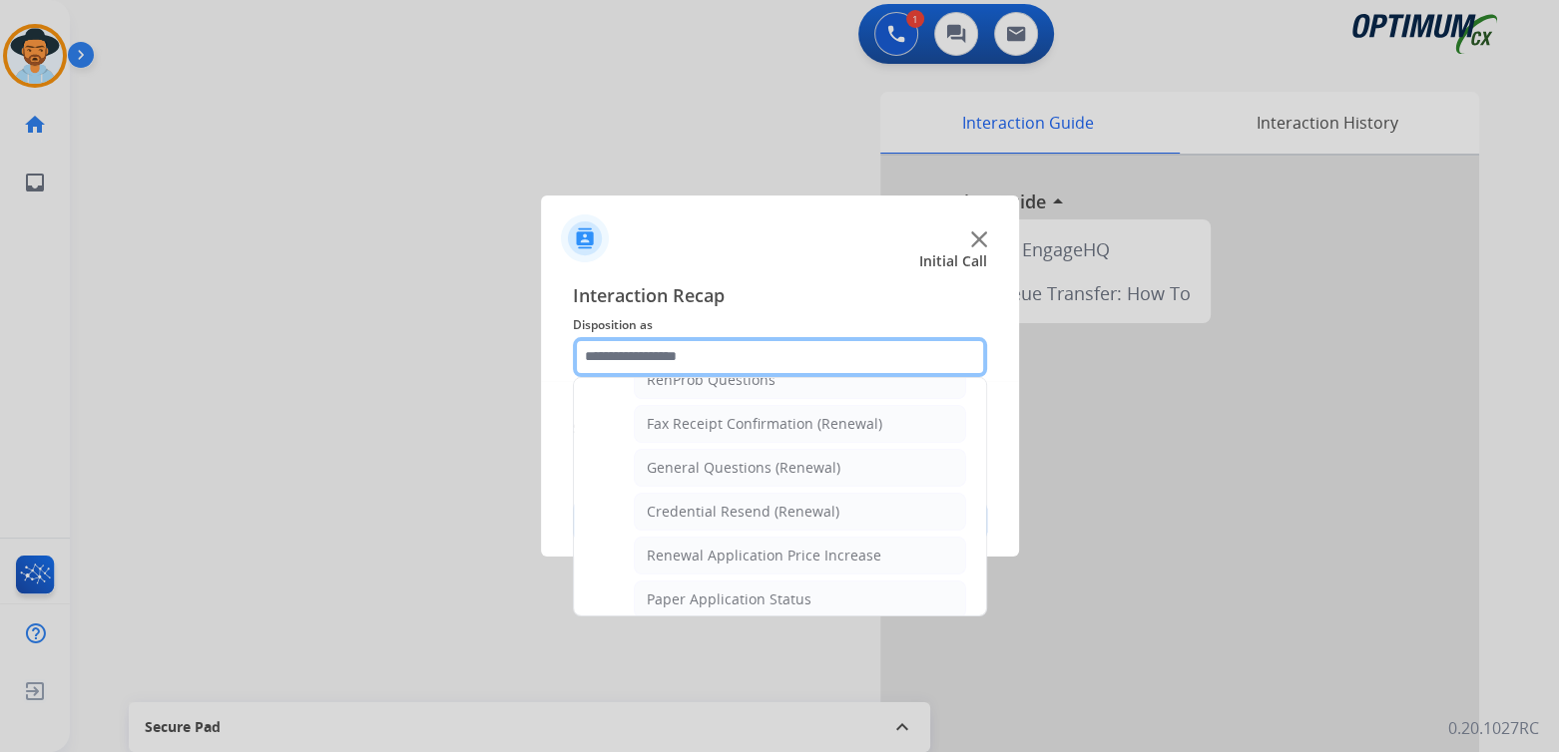
scroll to position [535, 0]
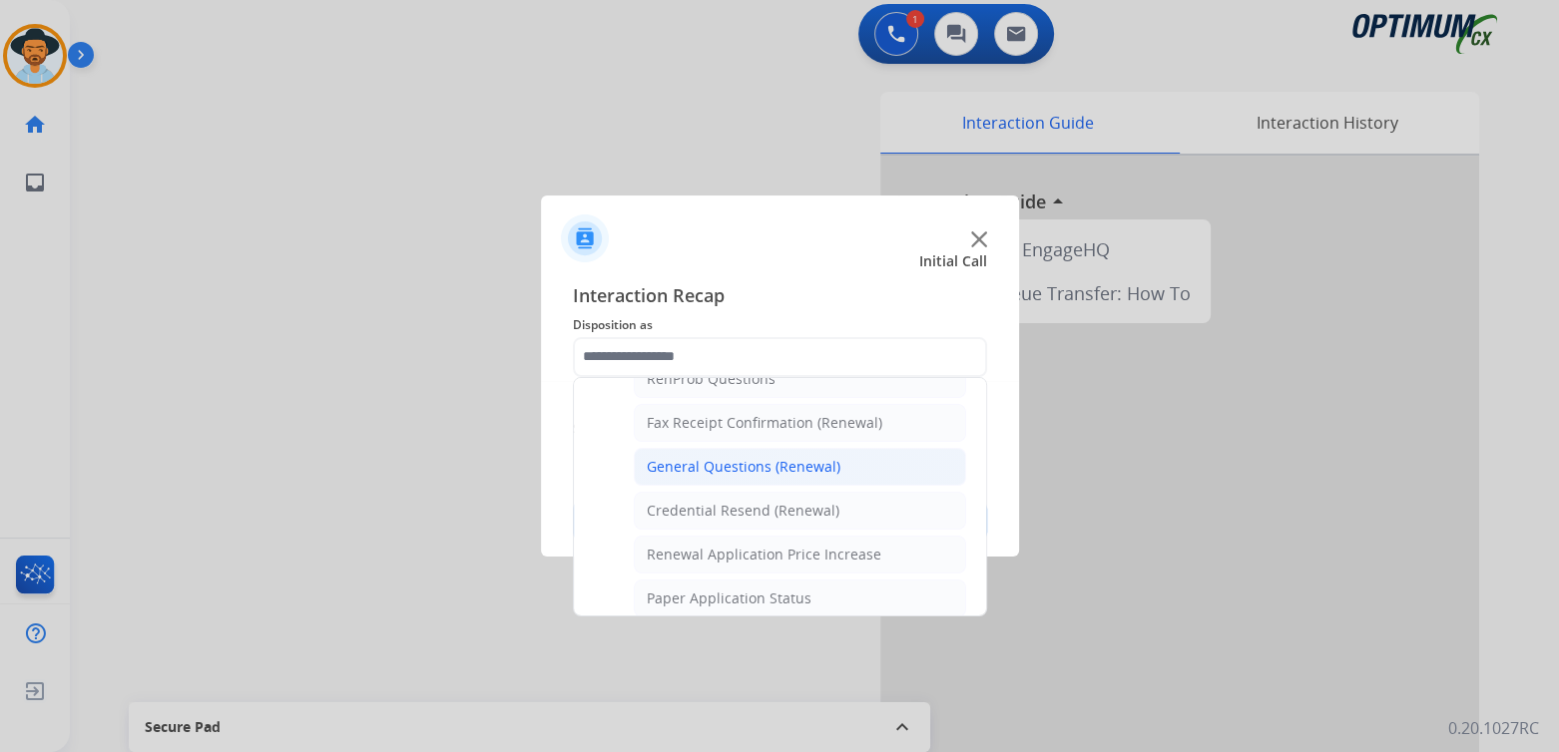
click at [719, 463] on div "General Questions (Renewal)" at bounding box center [744, 467] width 194 height 20
type input "**********"
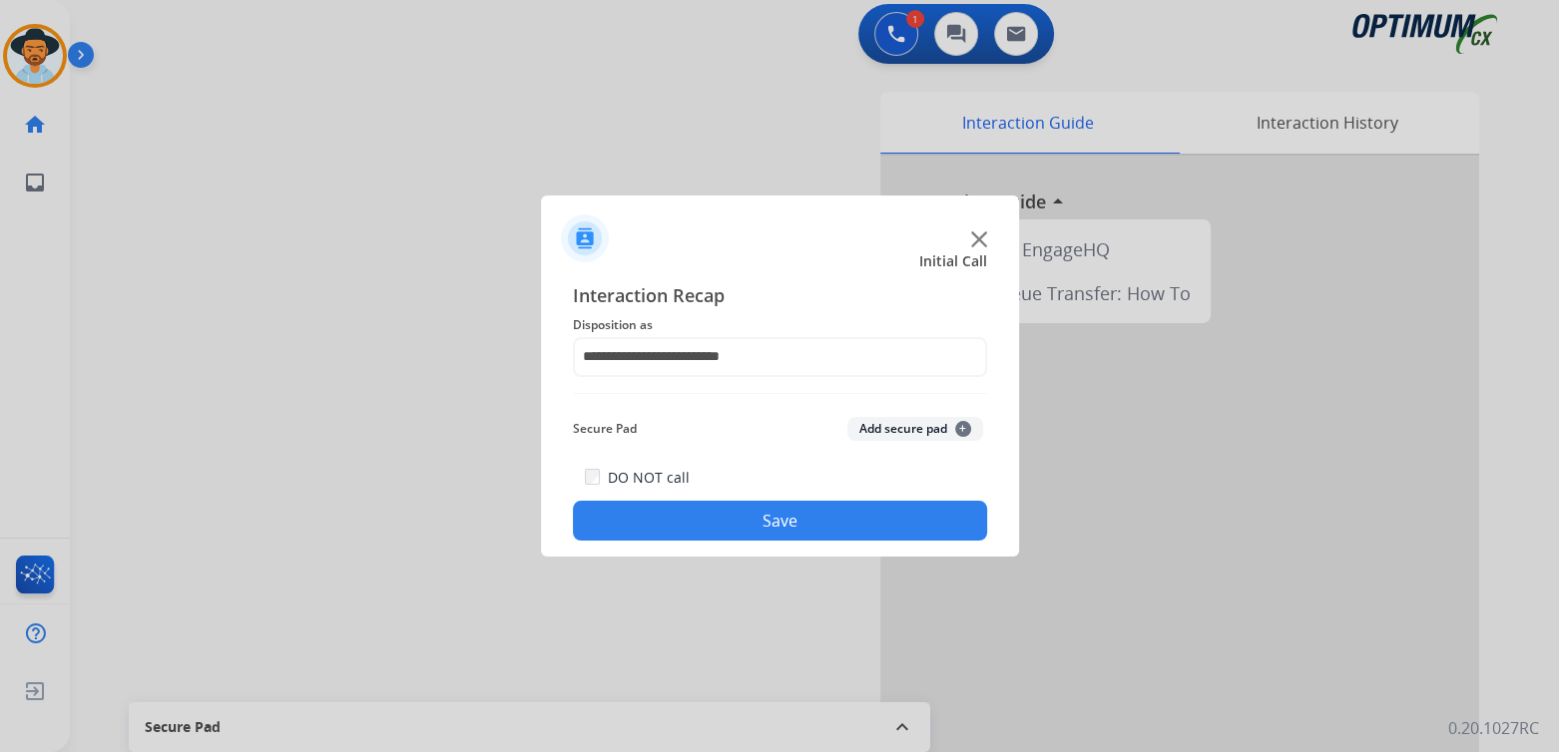
click at [829, 526] on button "Save" at bounding box center [780, 521] width 414 height 40
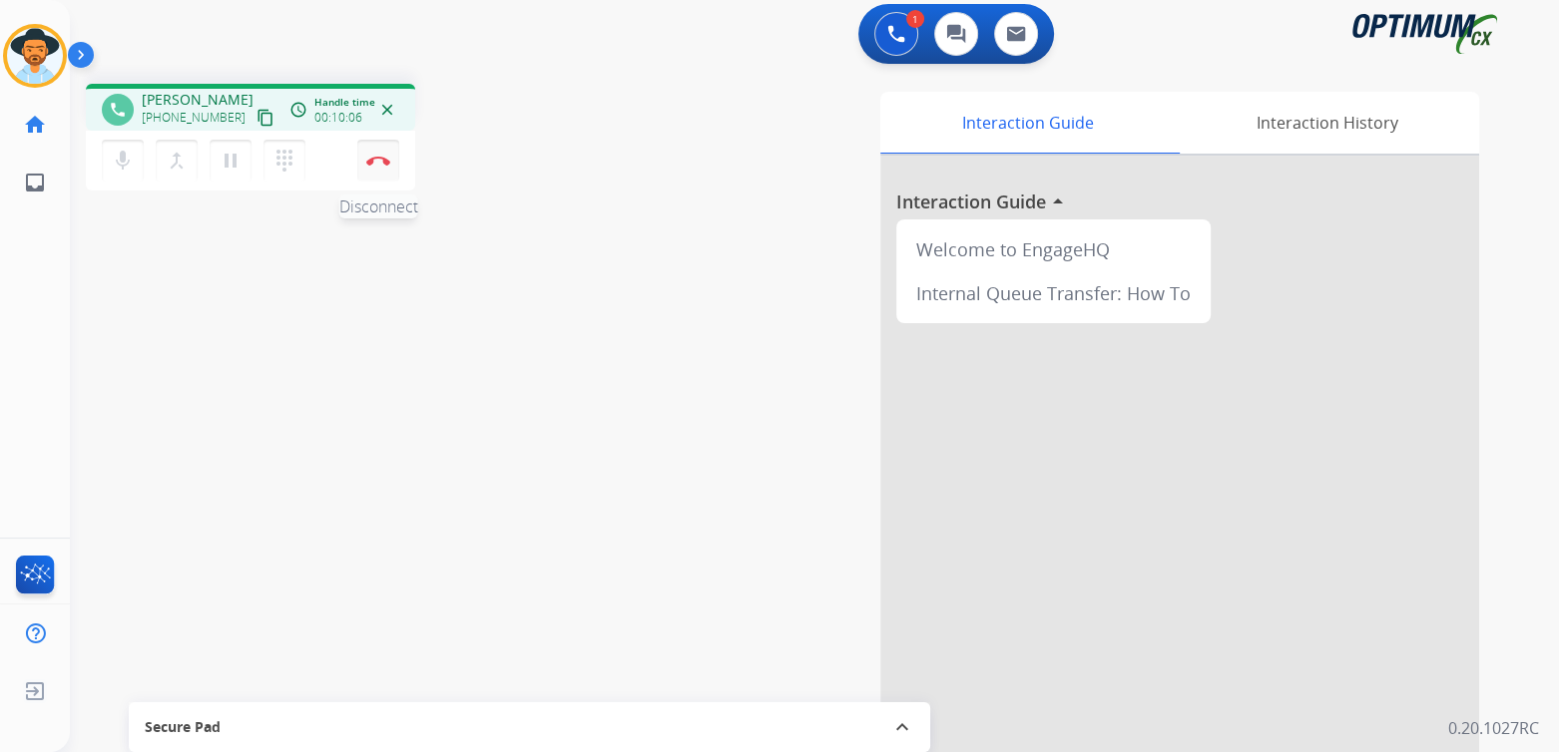
drag, startPoint x: 377, startPoint y: 161, endPoint x: 384, endPoint y: 171, distance: 12.2
click at [377, 161] on img at bounding box center [378, 161] width 24 height 10
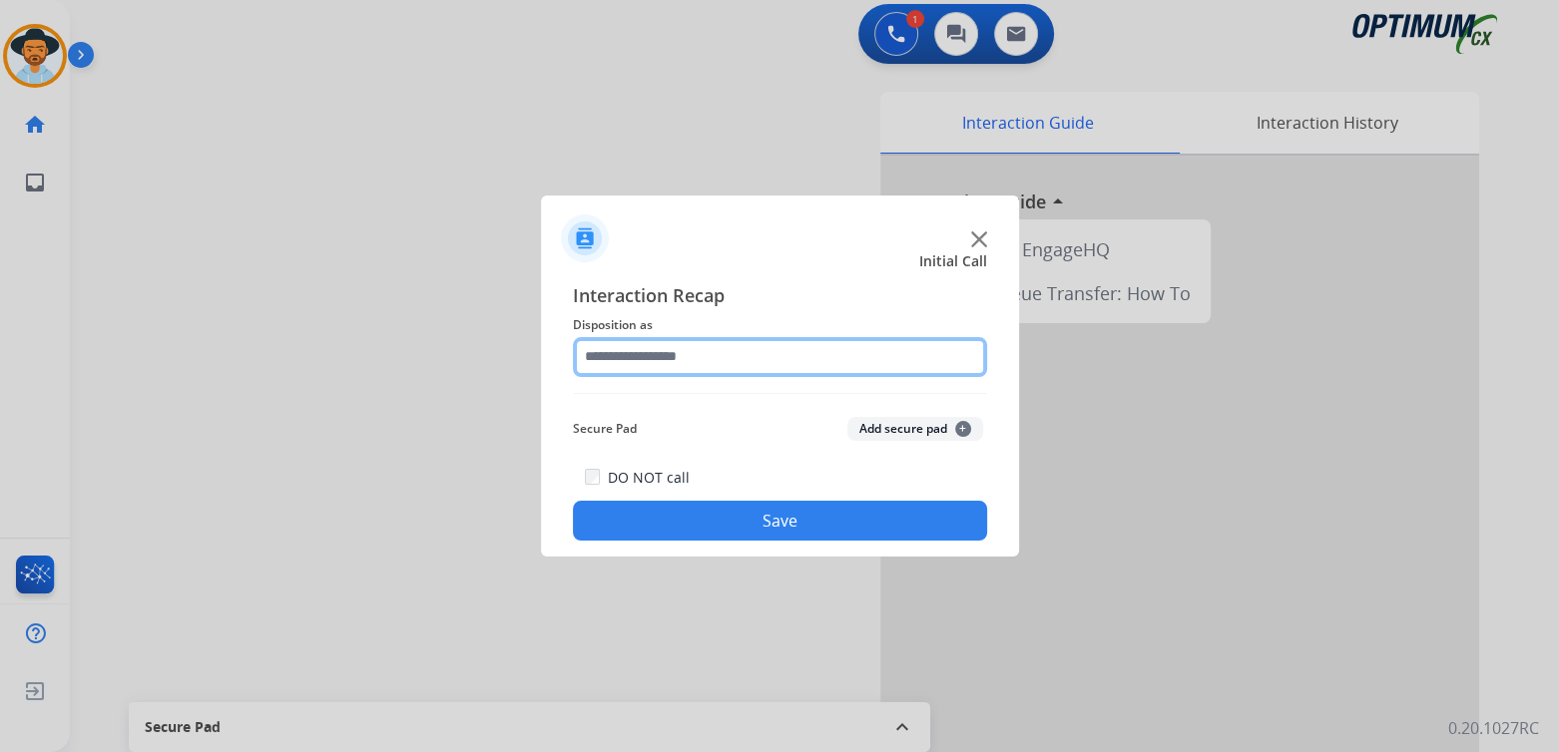
click at [685, 364] on input "text" at bounding box center [780, 357] width 414 height 40
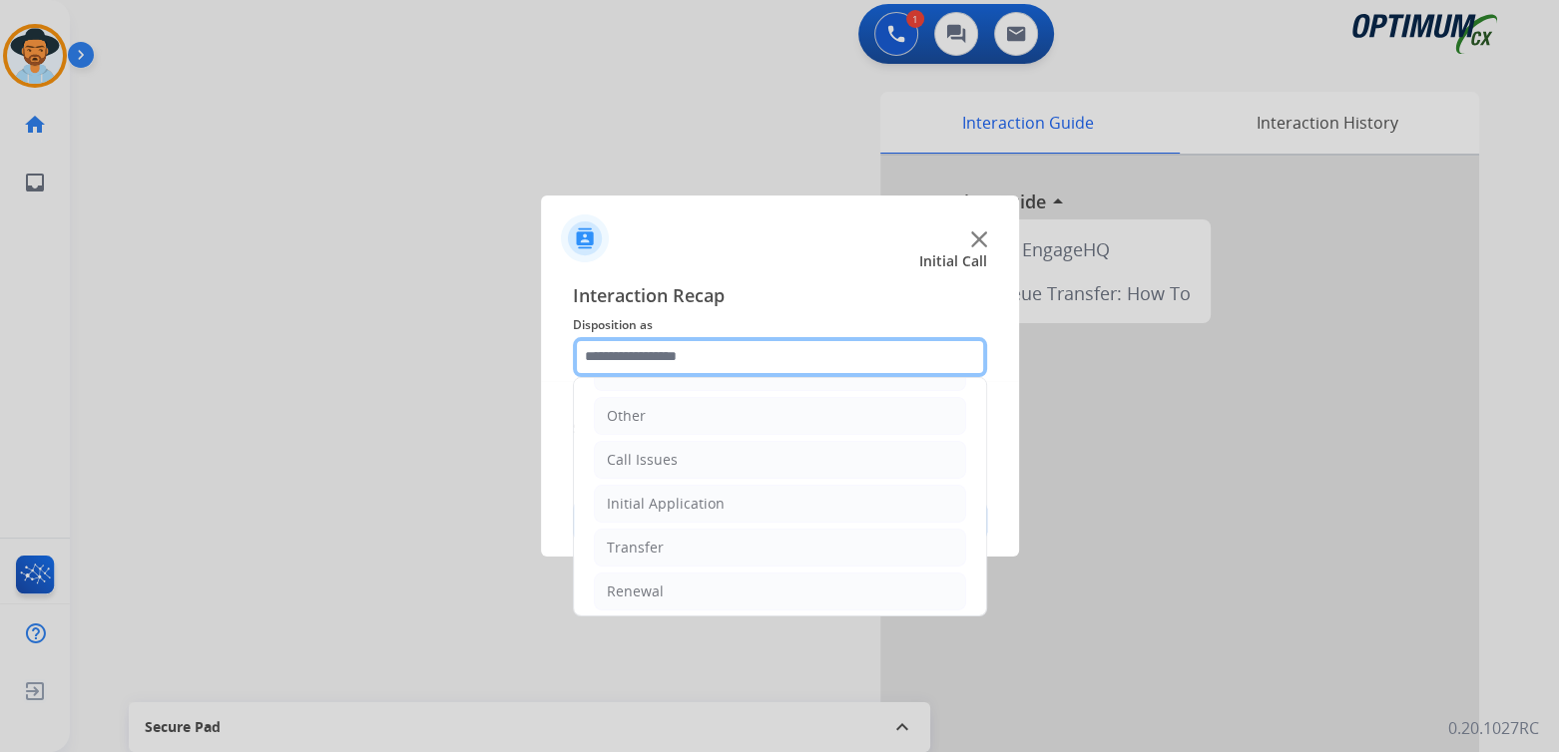
scroll to position [132, 0]
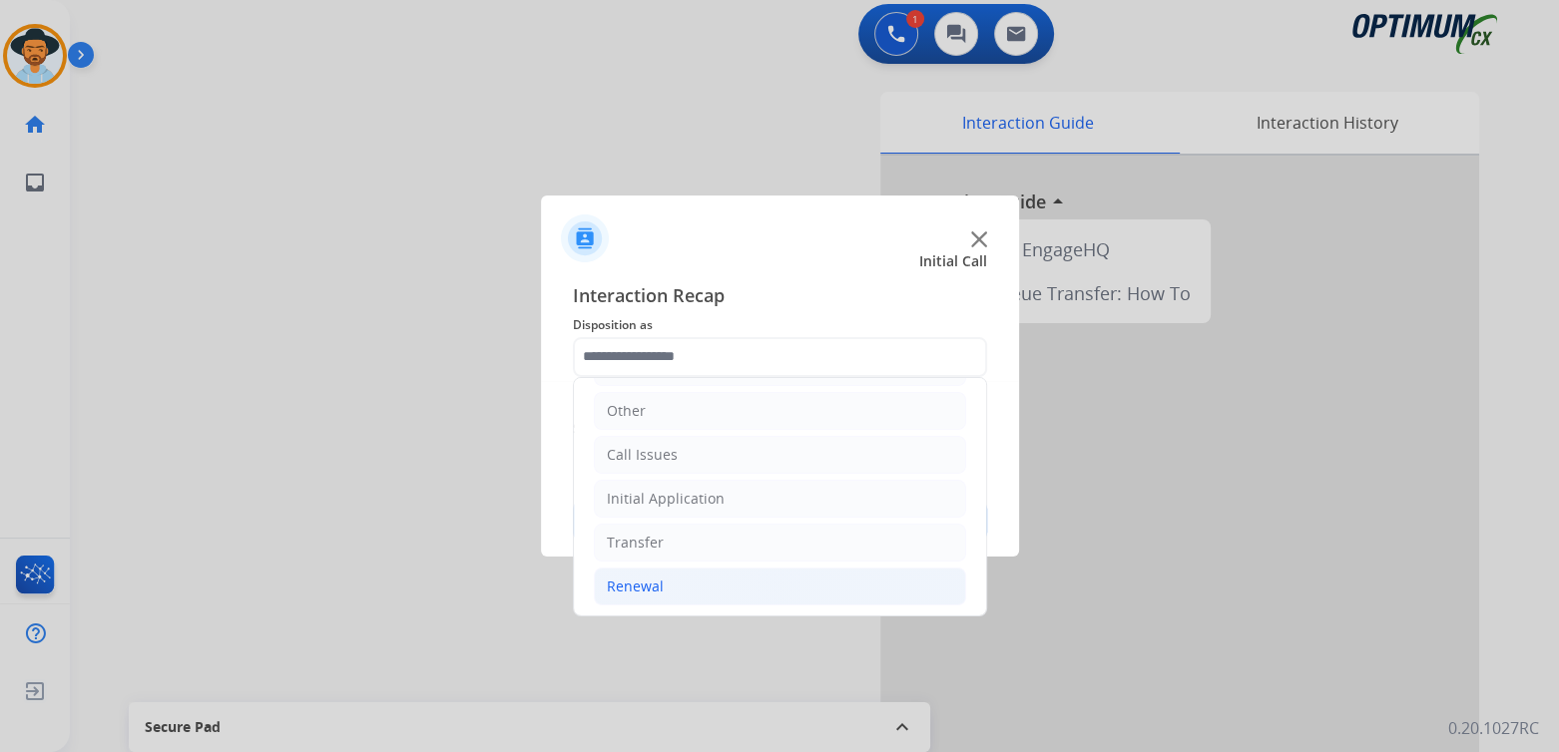
click at [671, 589] on li "Renewal" at bounding box center [780, 587] width 372 height 38
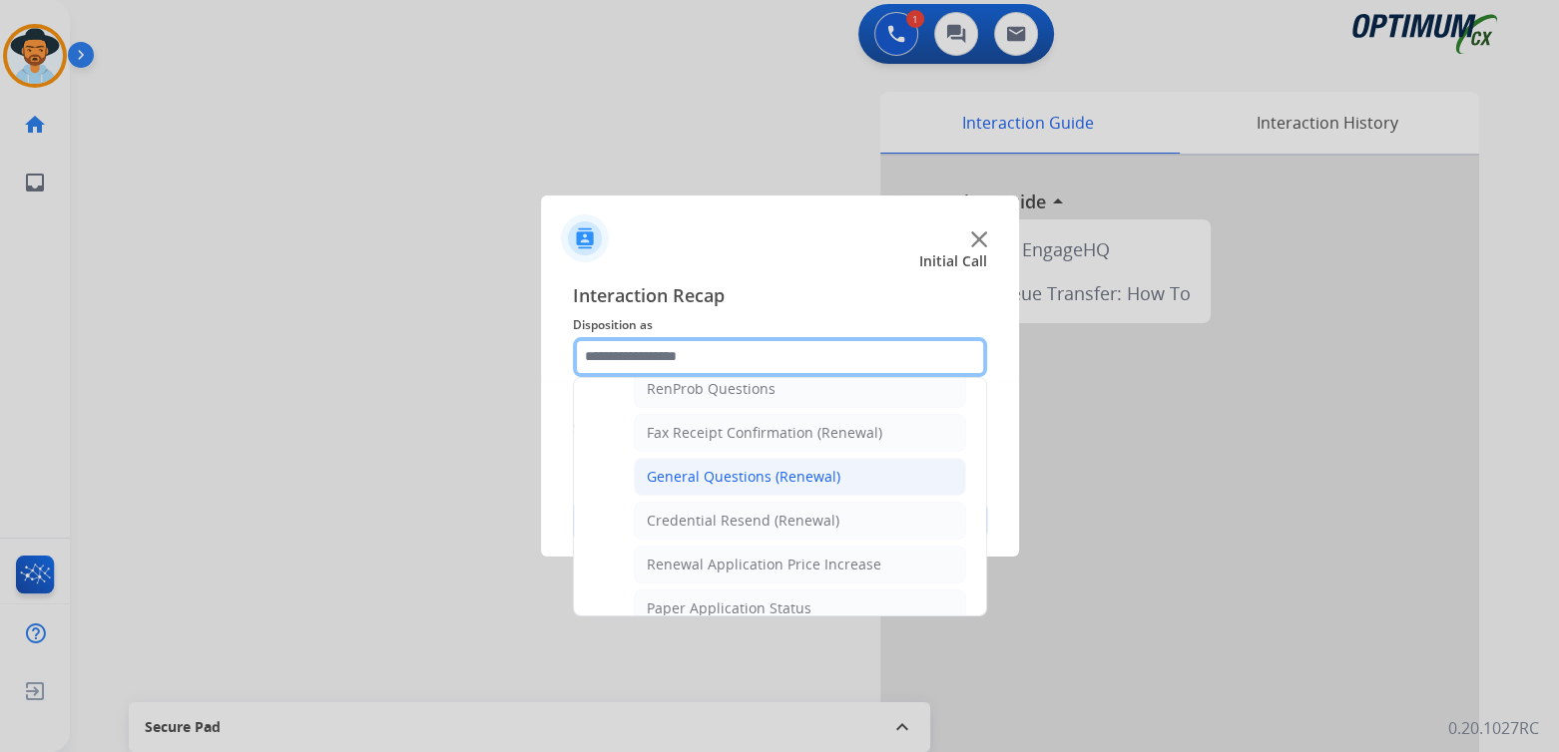
scroll to position [528, 0]
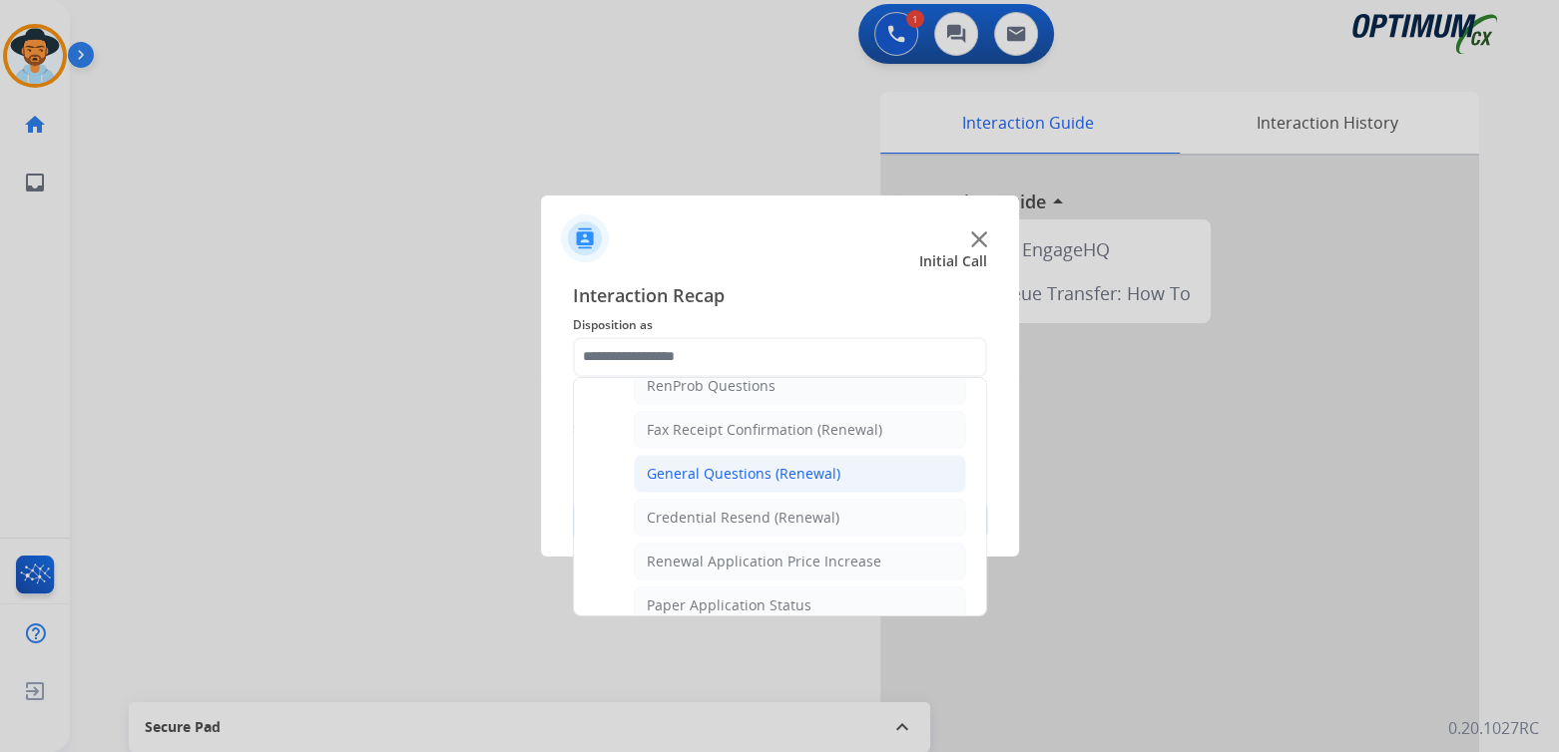
click at [721, 477] on li "General Questions (Renewal)" at bounding box center [800, 474] width 332 height 38
type input "**********"
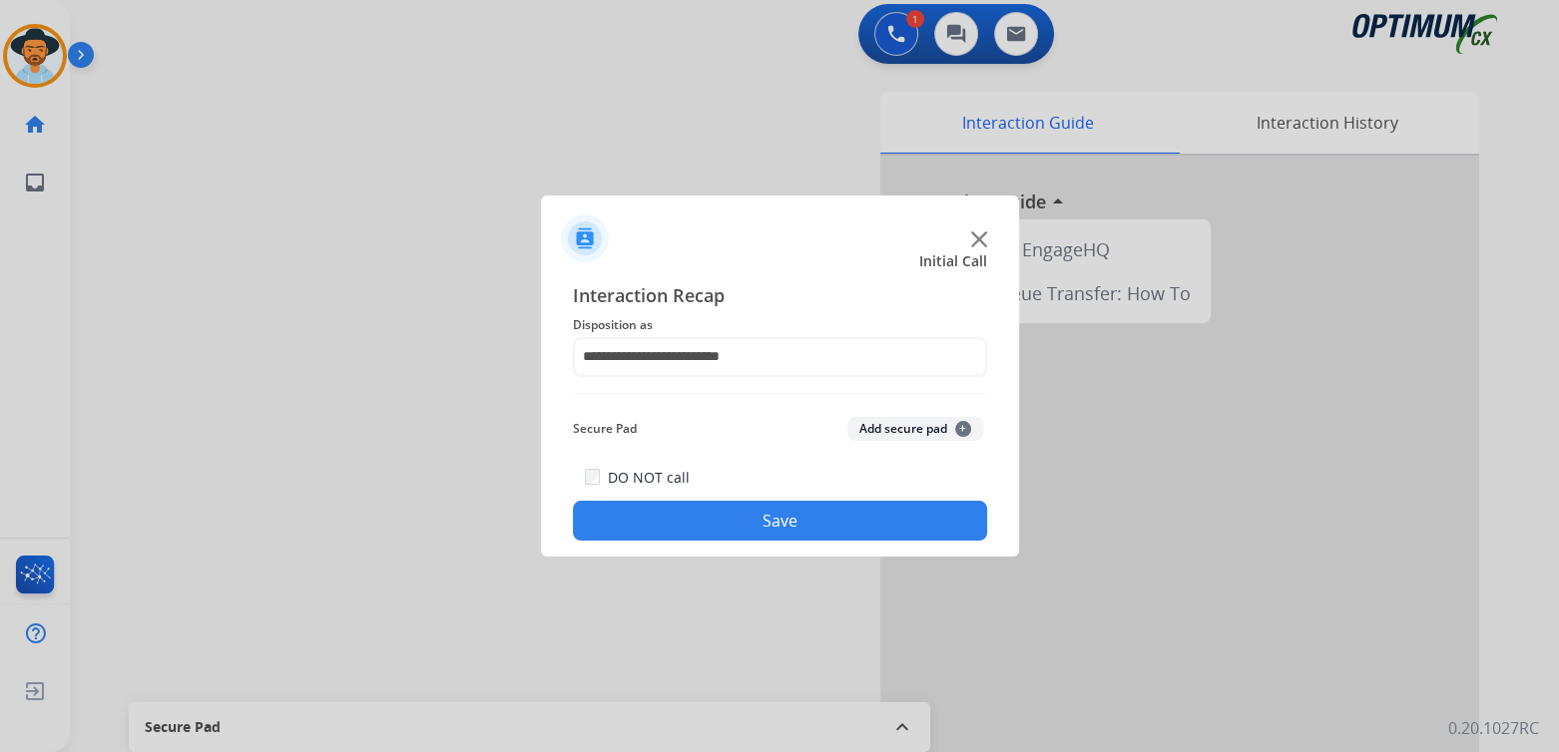
click at [788, 518] on button "Save" at bounding box center [780, 521] width 414 height 40
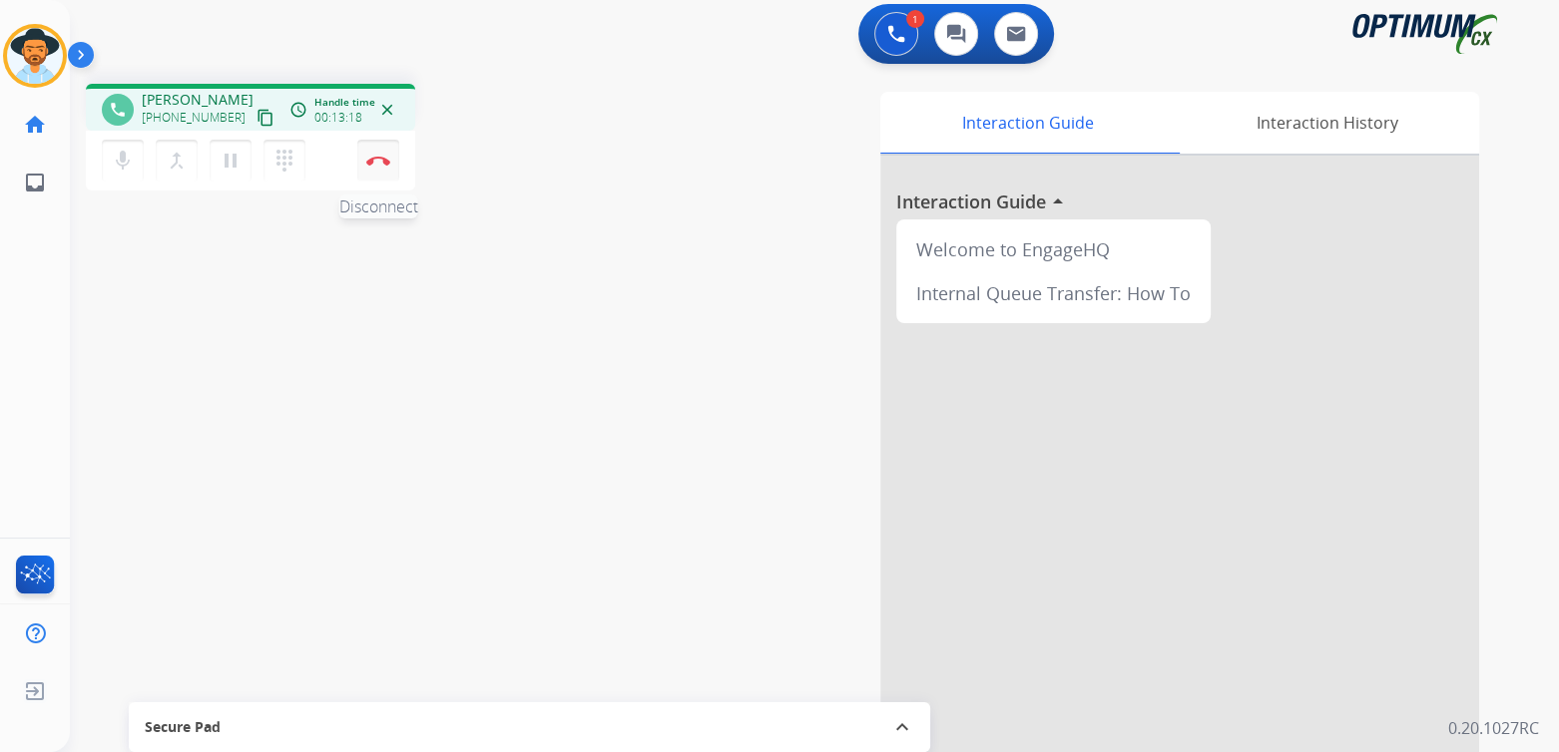
click at [381, 162] on img at bounding box center [378, 161] width 24 height 10
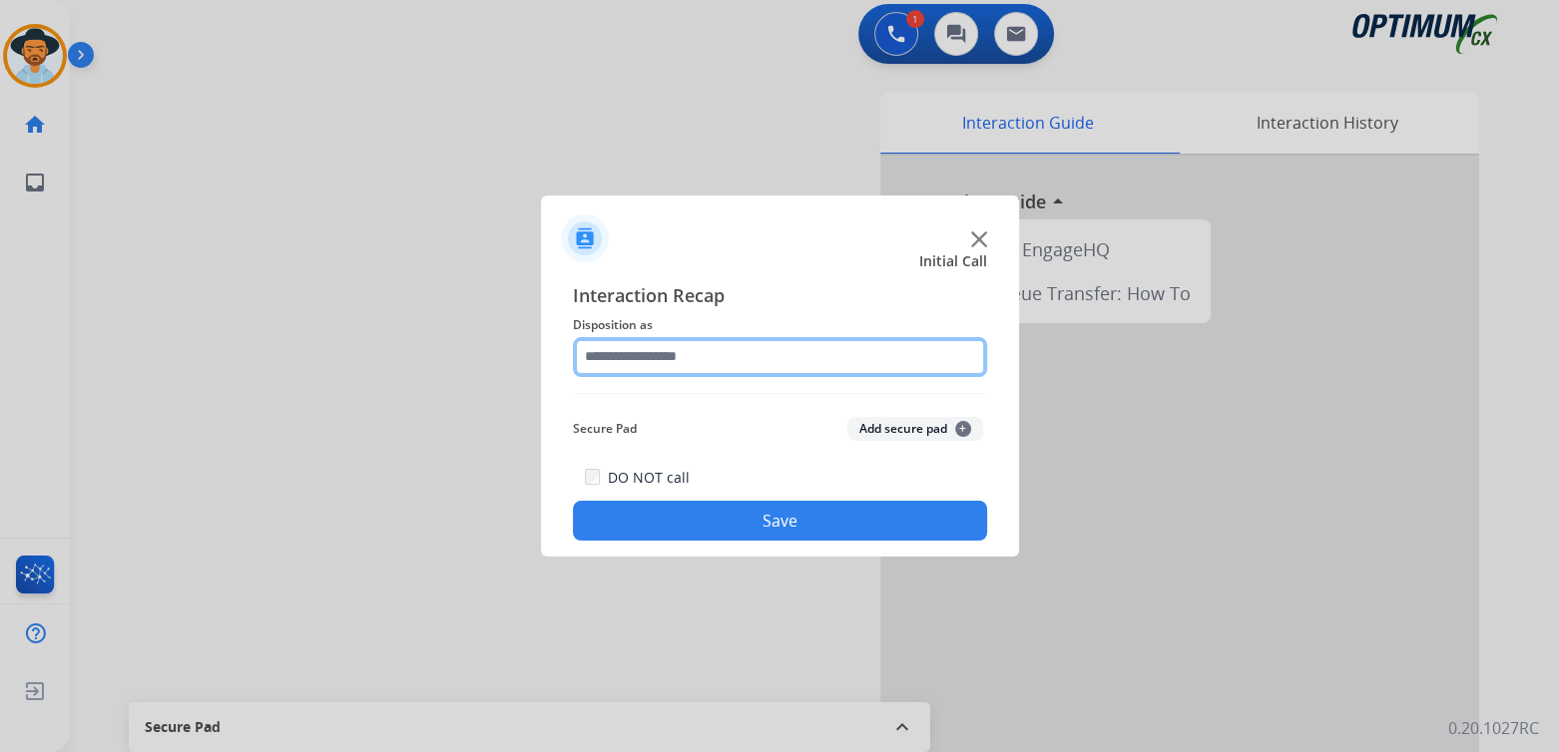
click at [703, 376] on div at bounding box center [780, 357] width 414 height 40
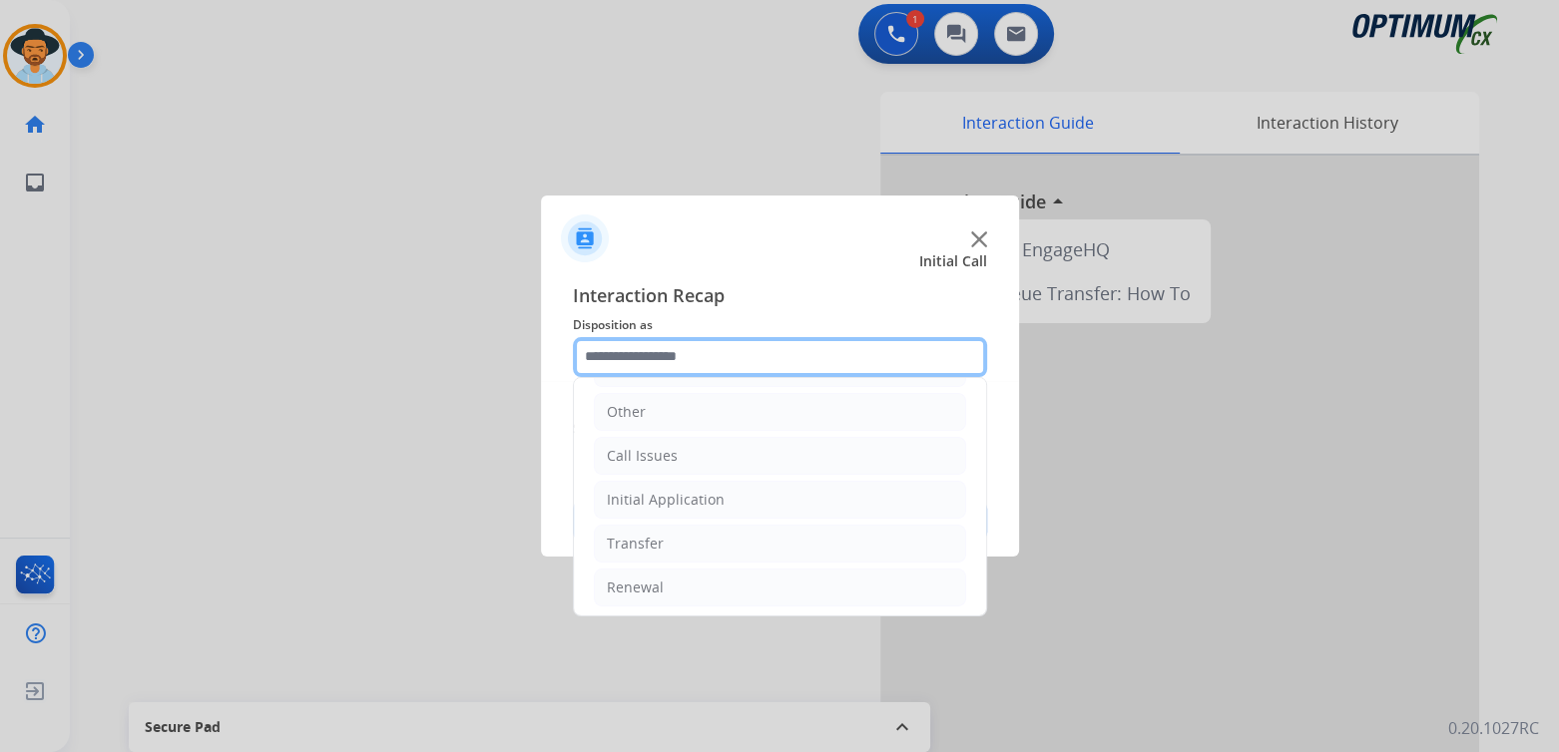
scroll to position [132, 0]
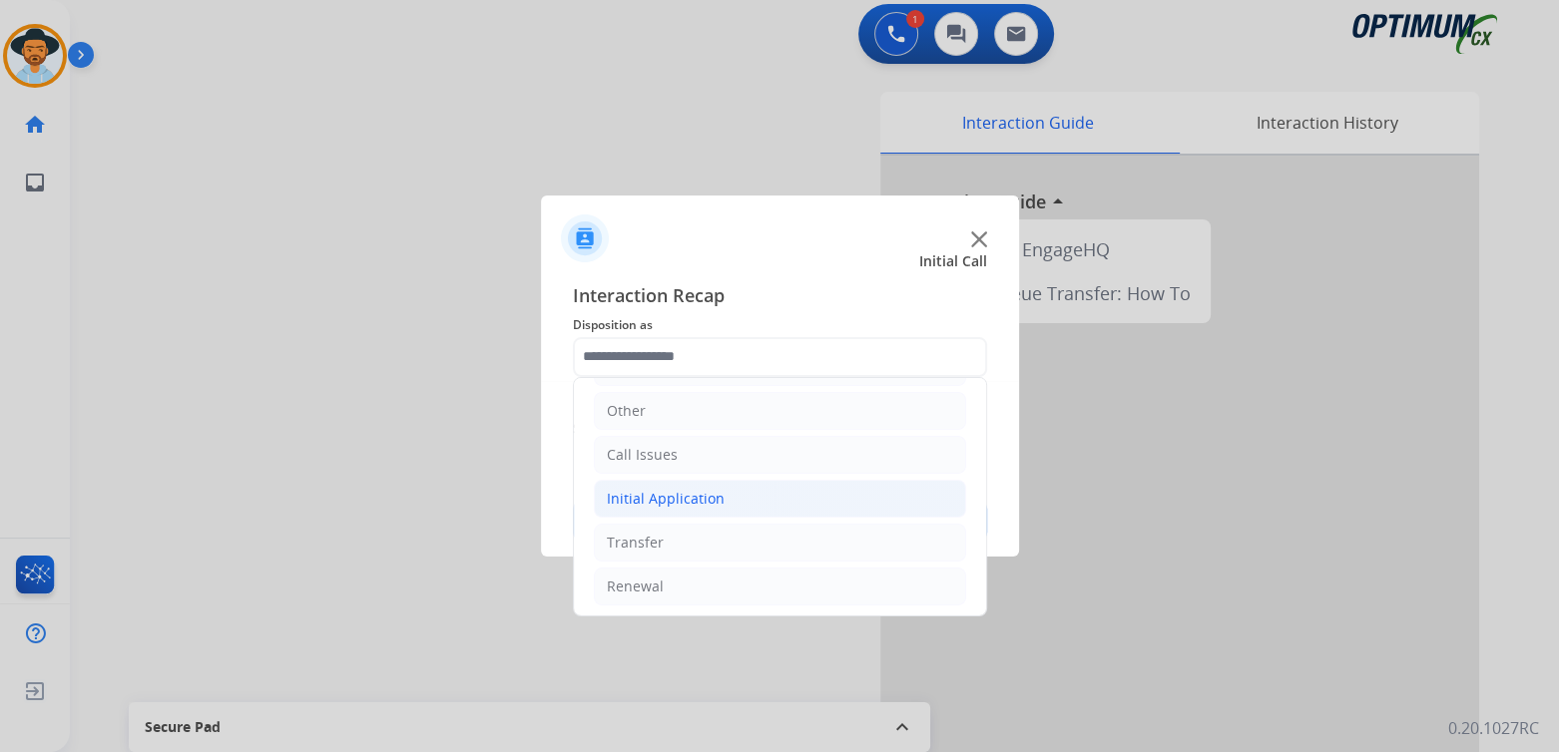
click at [708, 500] on div "Initial Application" at bounding box center [666, 499] width 118 height 20
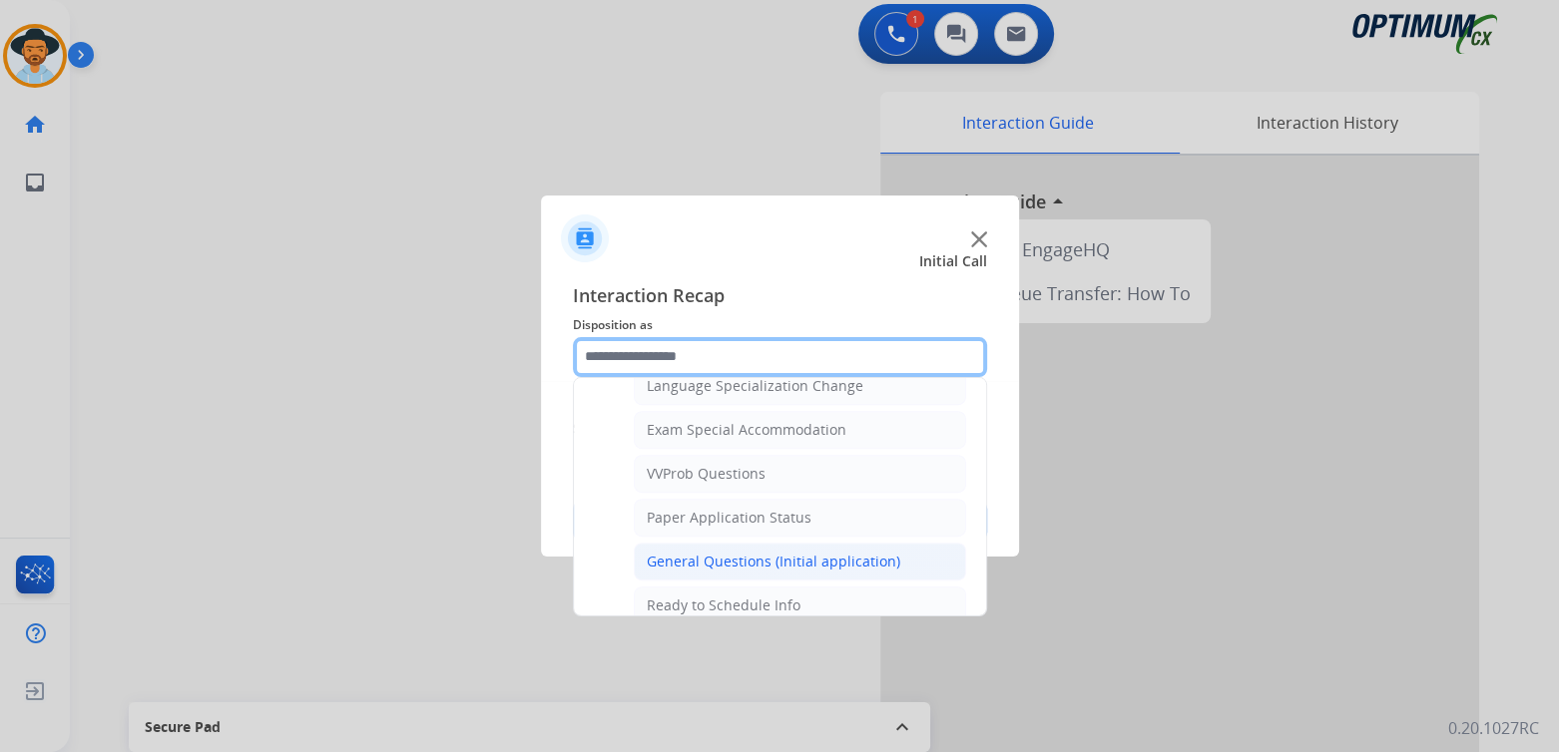
scroll to position [1018, 0]
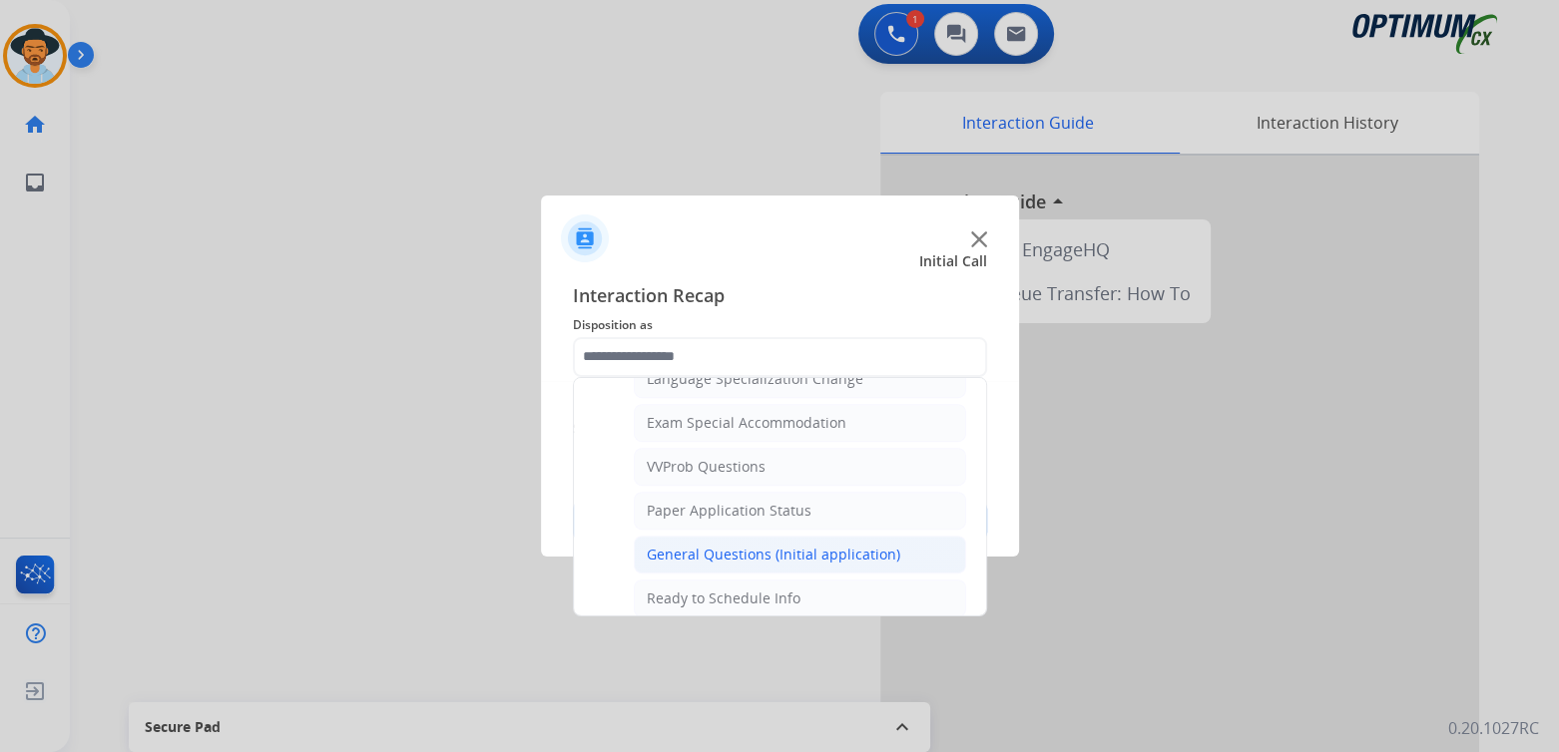
click at [725, 545] on div "General Questions (Initial application)" at bounding box center [773, 555] width 253 height 20
type input "**********"
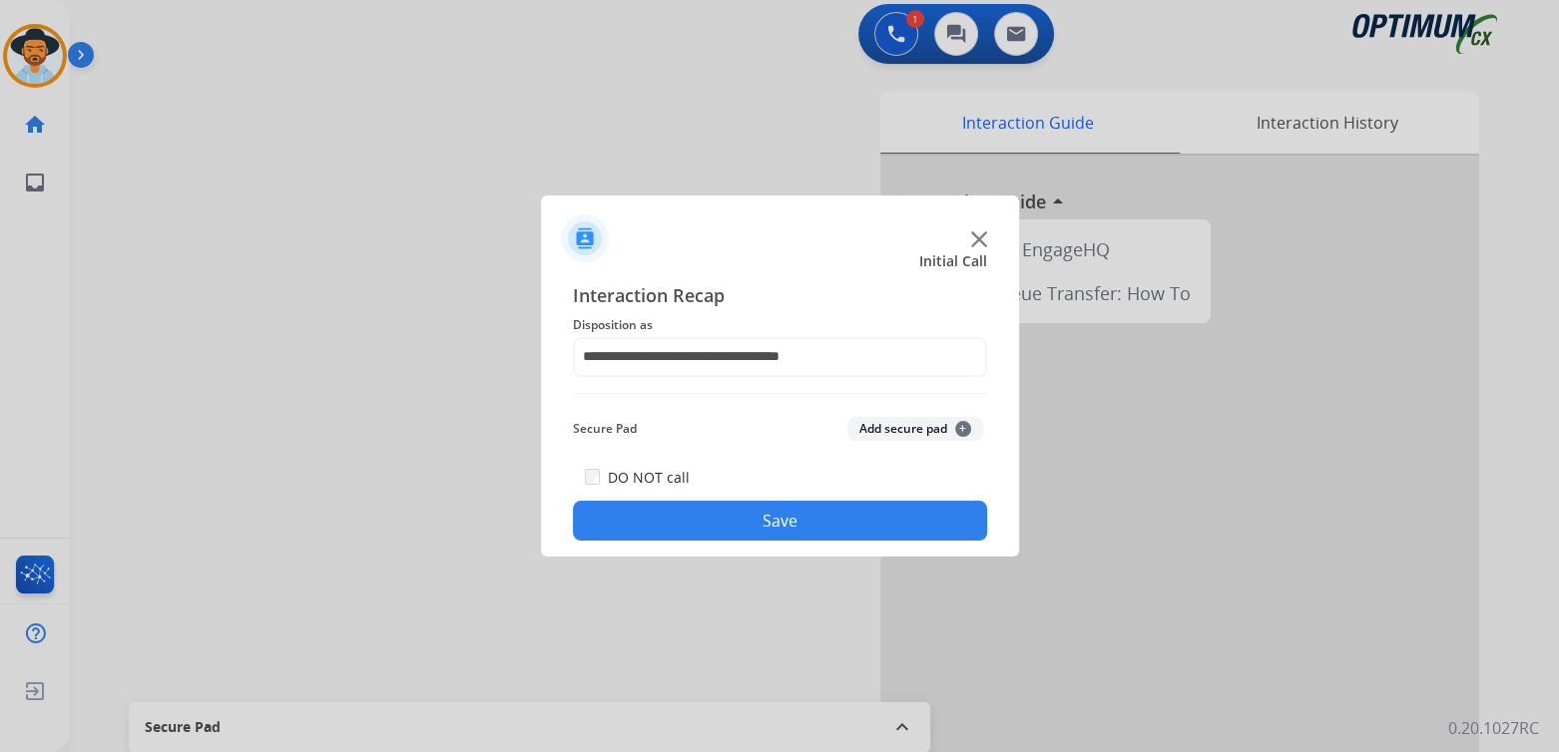
click at [776, 518] on button "Save" at bounding box center [780, 521] width 414 height 40
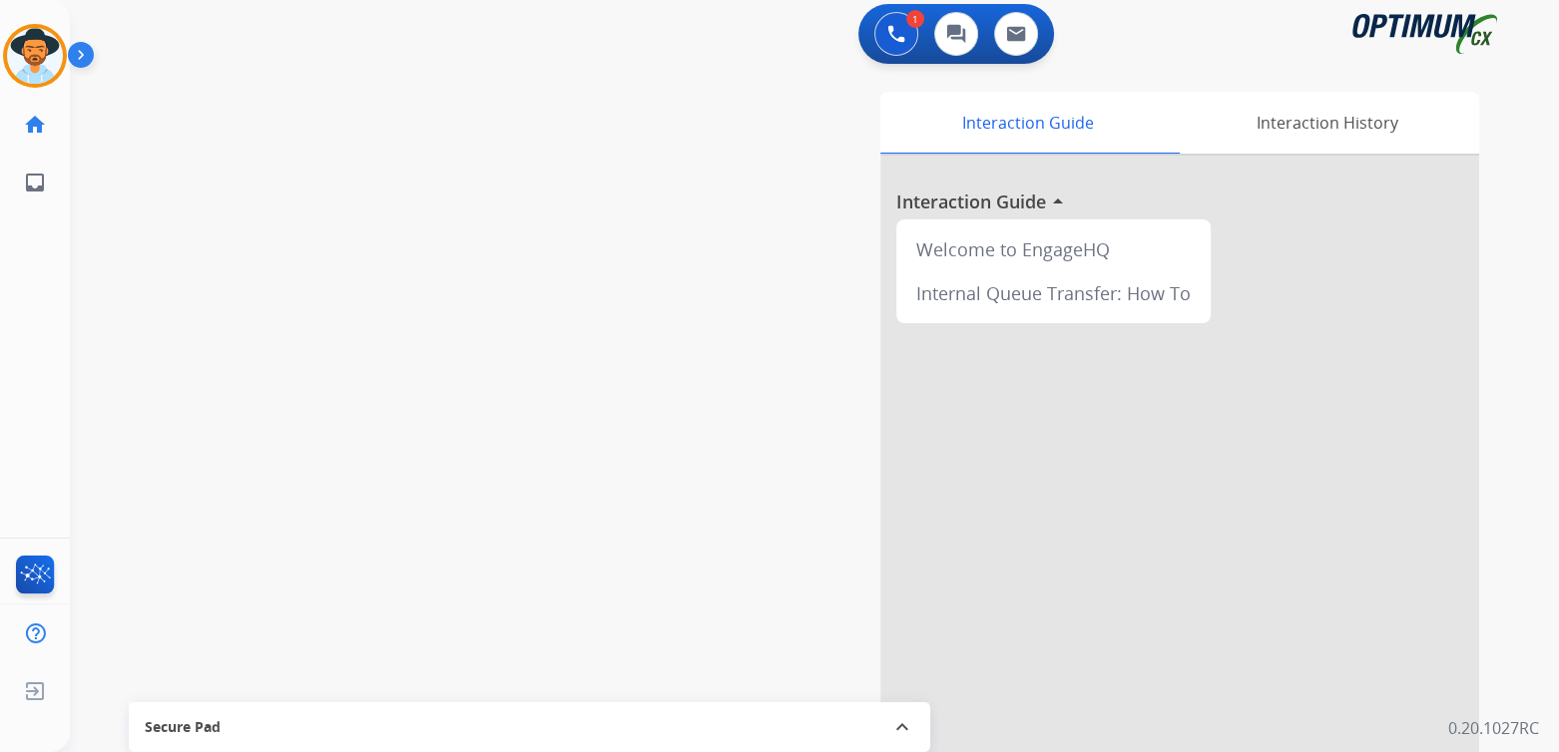
scroll to position [4, 0]
drag, startPoint x: 21, startPoint y: 56, endPoint x: 97, endPoint y: 56, distance: 75.8
click at [21, 56] on img at bounding box center [35, 56] width 56 height 56
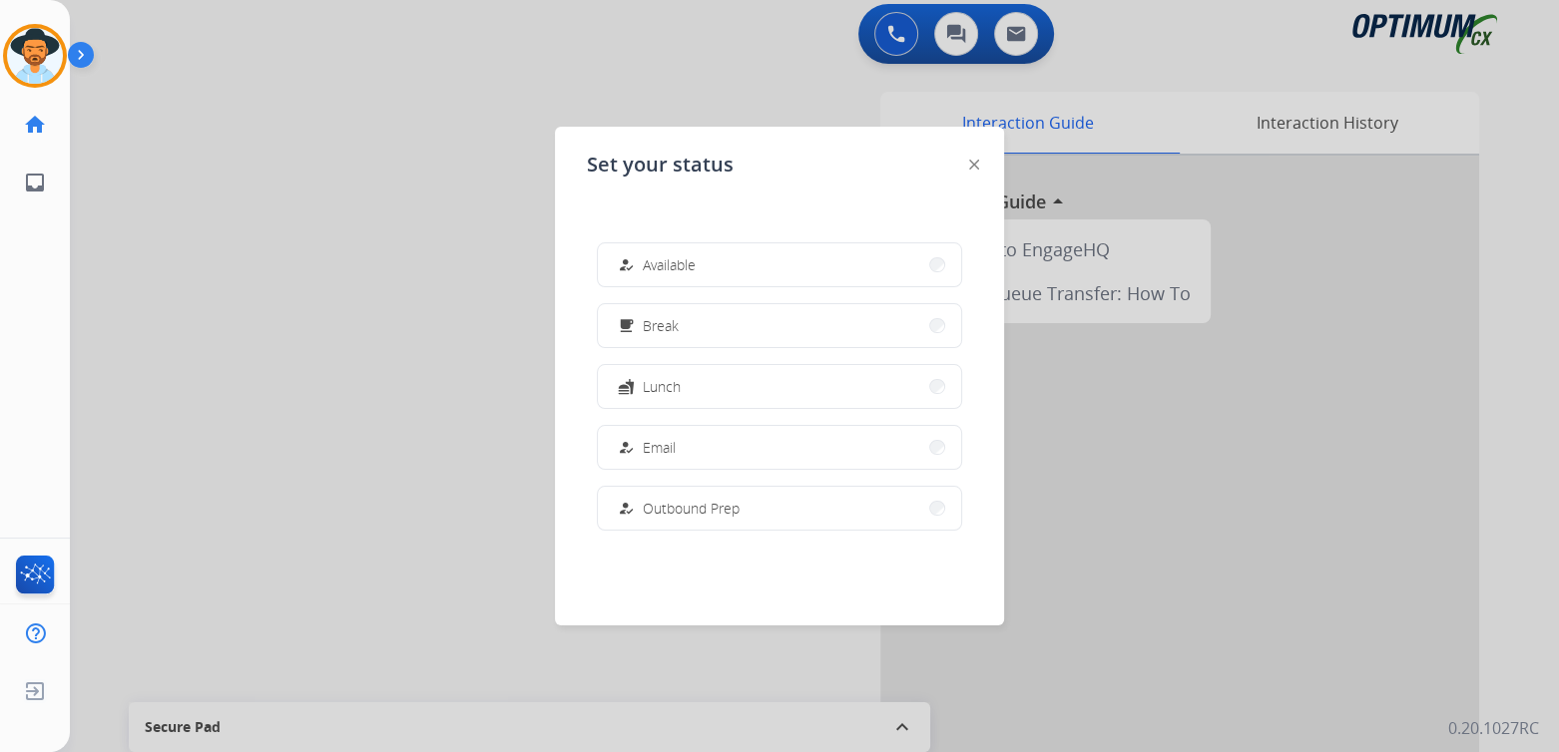
click at [668, 259] on span "Available" at bounding box center [669, 264] width 53 height 21
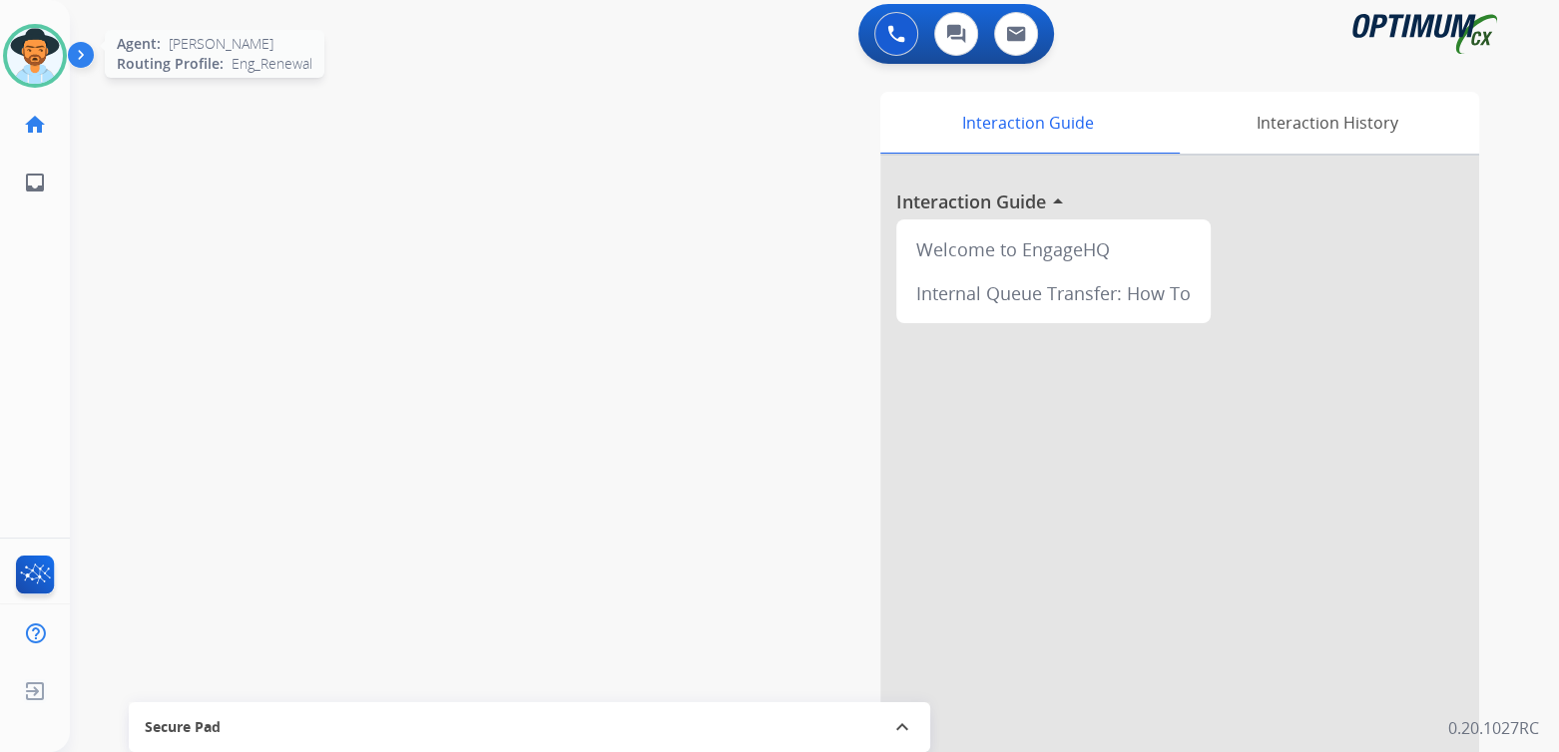
click at [21, 51] on img at bounding box center [35, 56] width 56 height 56
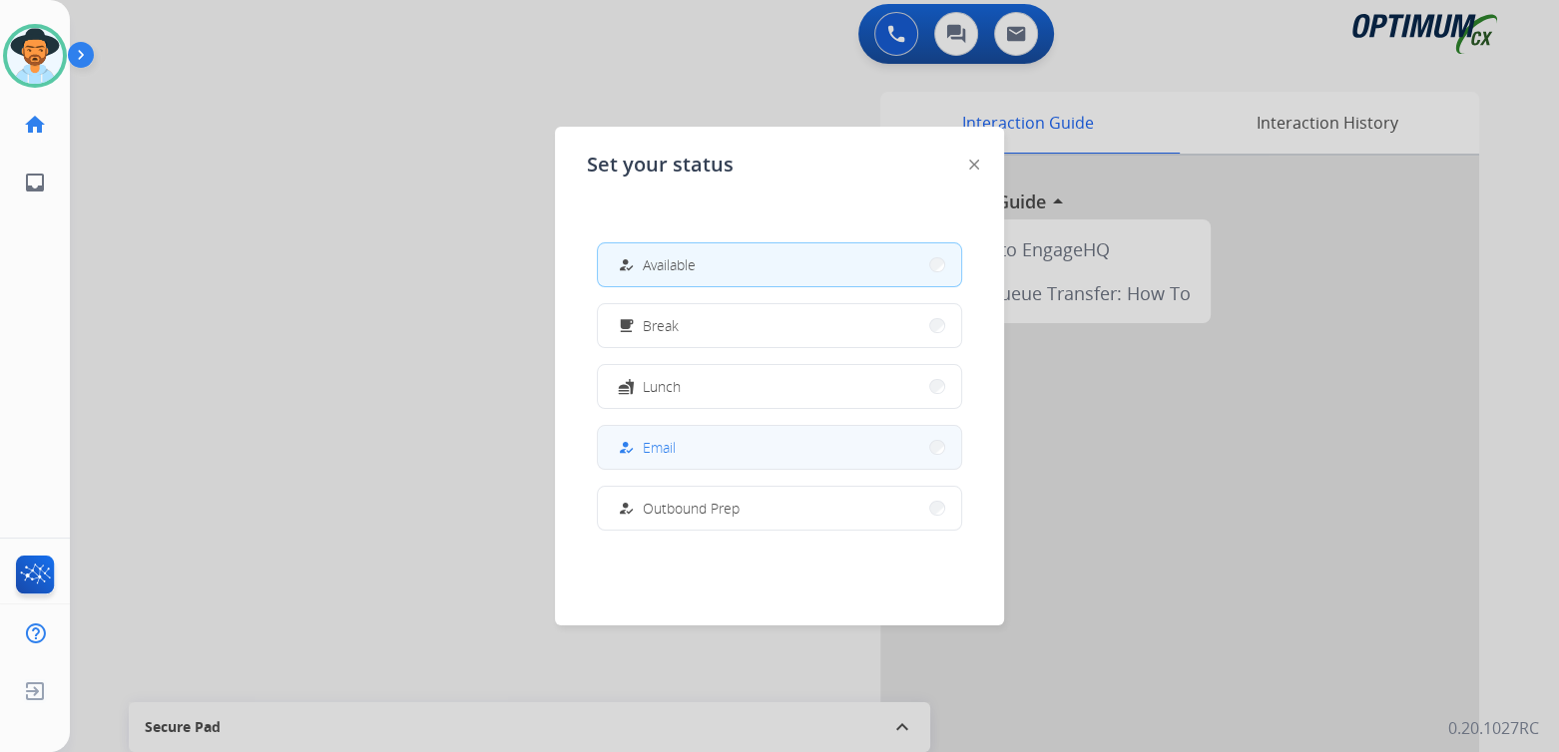
click at [682, 451] on button "how_to_reg Email" at bounding box center [779, 447] width 363 height 43
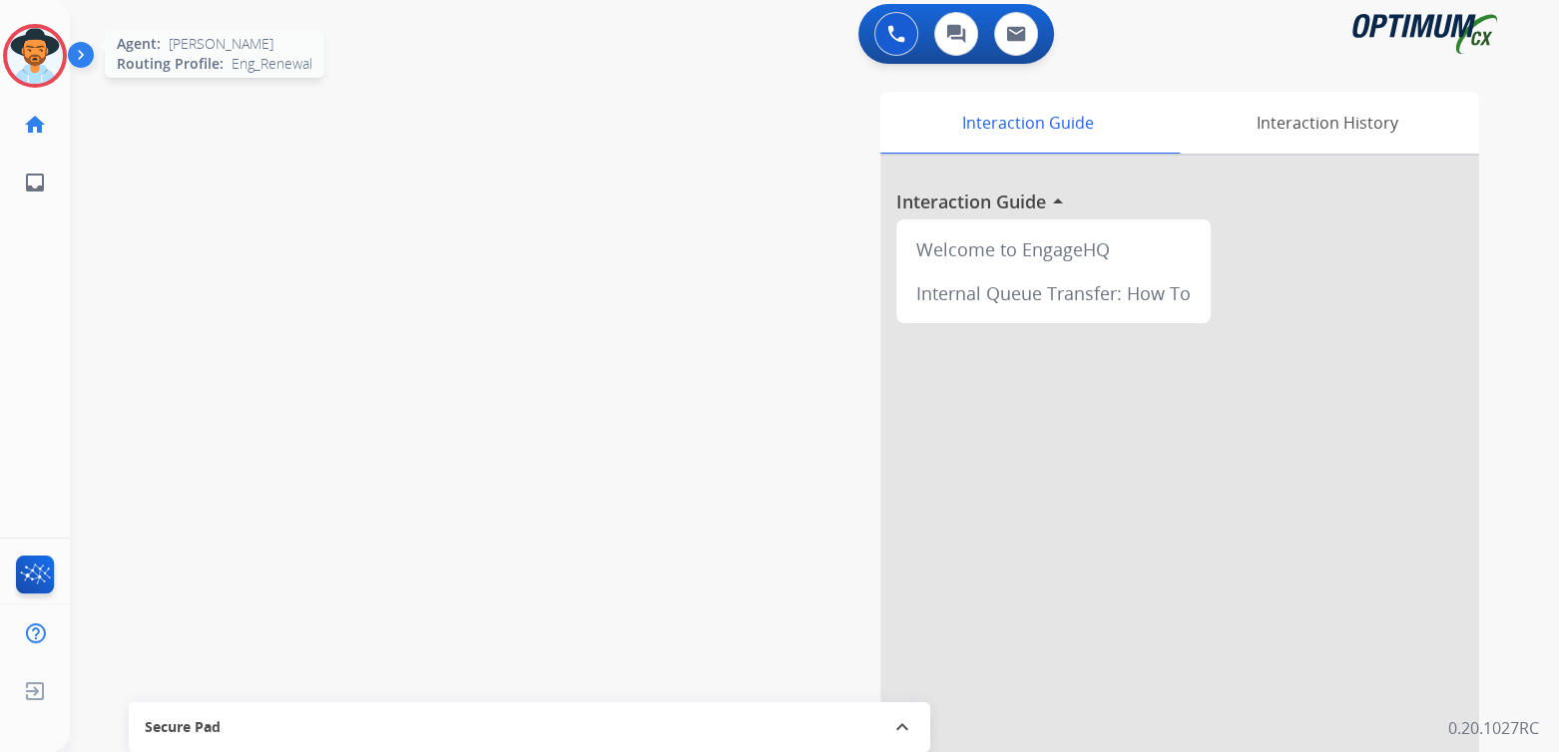
click at [52, 59] on img at bounding box center [35, 56] width 56 height 56
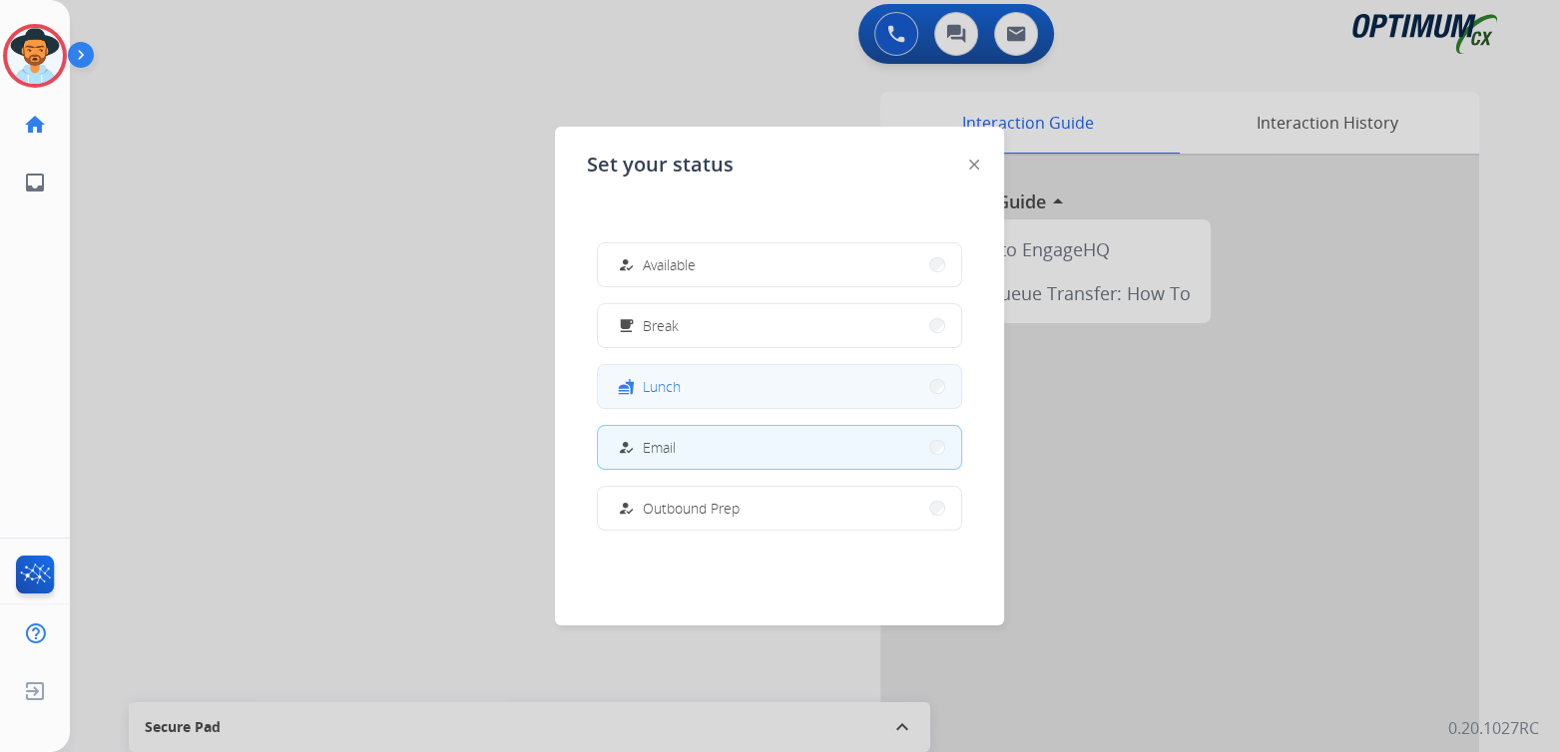
click at [720, 397] on button "fastfood Lunch" at bounding box center [779, 386] width 363 height 43
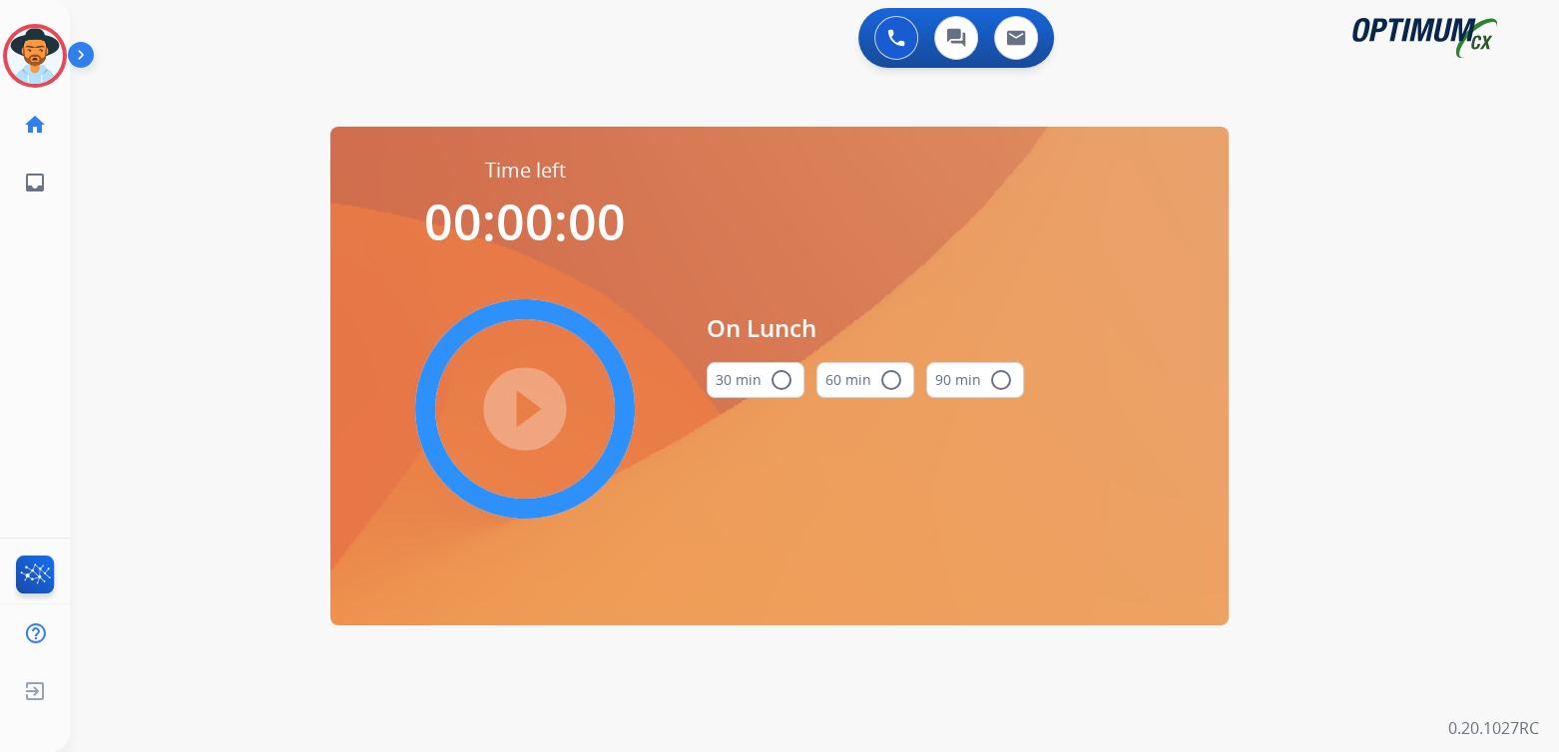
scroll to position [0, 0]
click at [777, 377] on mat-icon "radio_button_unchecked" at bounding box center [781, 380] width 24 height 24
click at [516, 409] on mat-icon "play_circle_filled" at bounding box center [525, 409] width 24 height 24
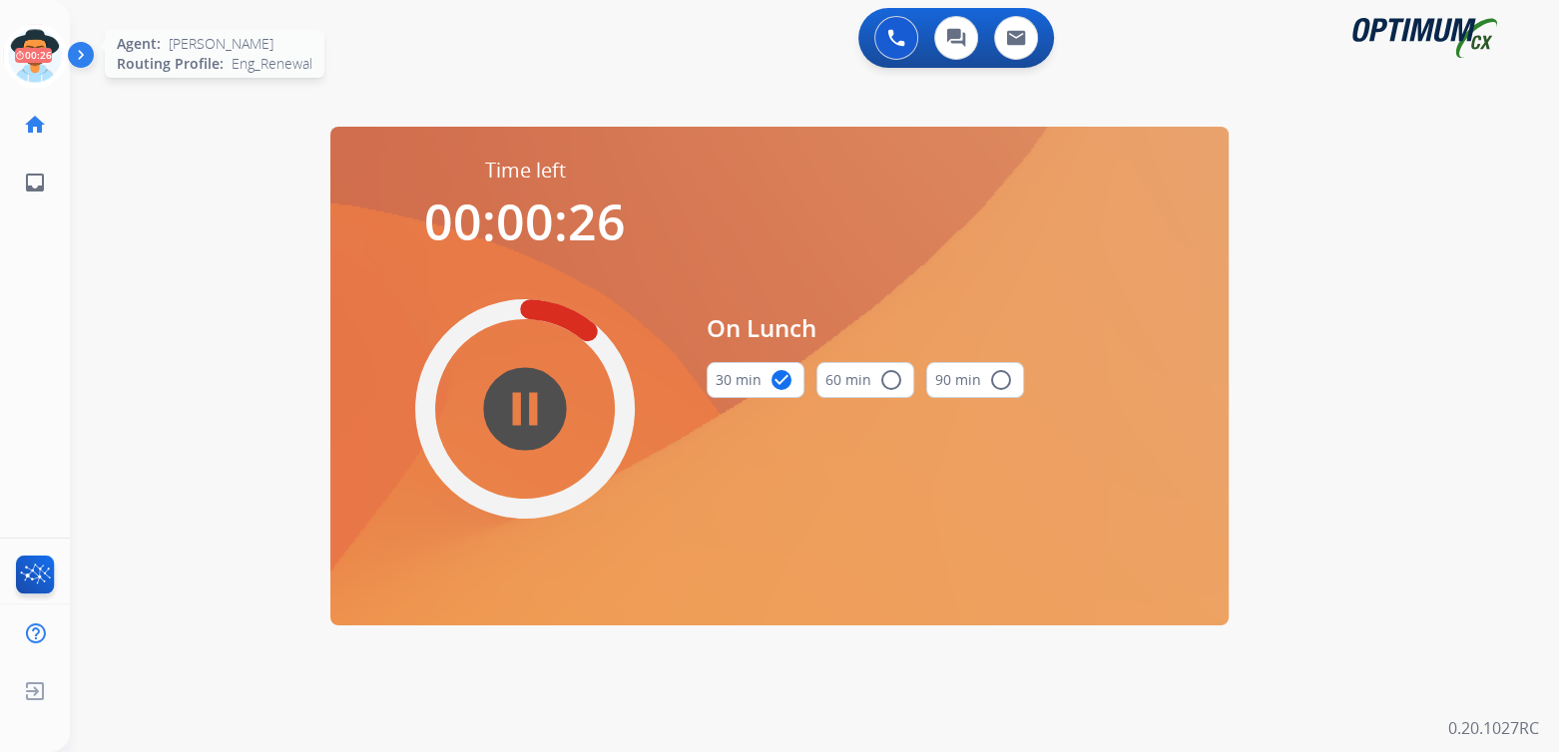
drag, startPoint x: 18, startPoint y: 63, endPoint x: 126, endPoint y: 33, distance: 111.9
click at [21, 62] on icon at bounding box center [35, 56] width 65 height 65
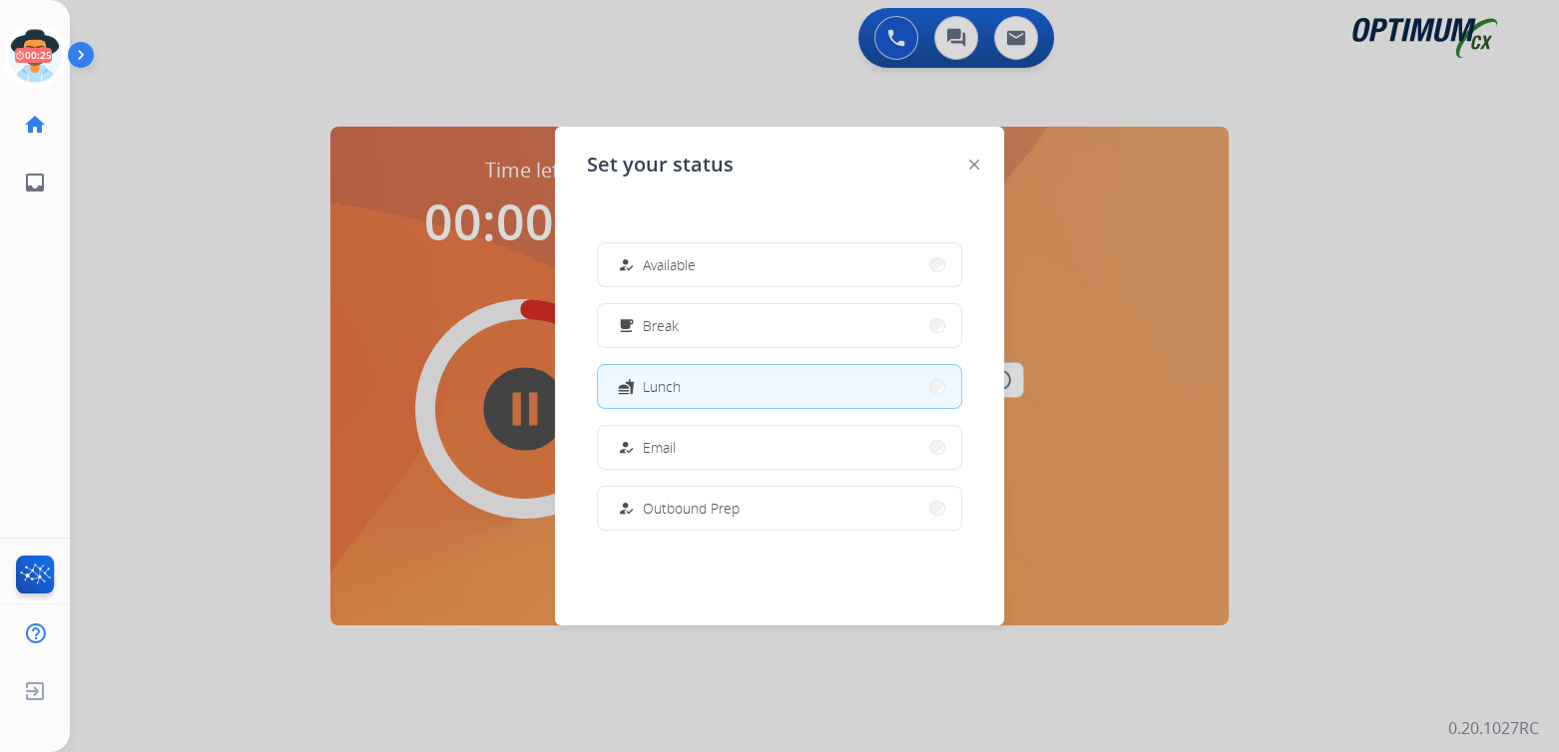
drag, startPoint x: 692, startPoint y: 261, endPoint x: 812, endPoint y: 234, distance: 123.9
click at [693, 260] on span "Available" at bounding box center [669, 264] width 53 height 21
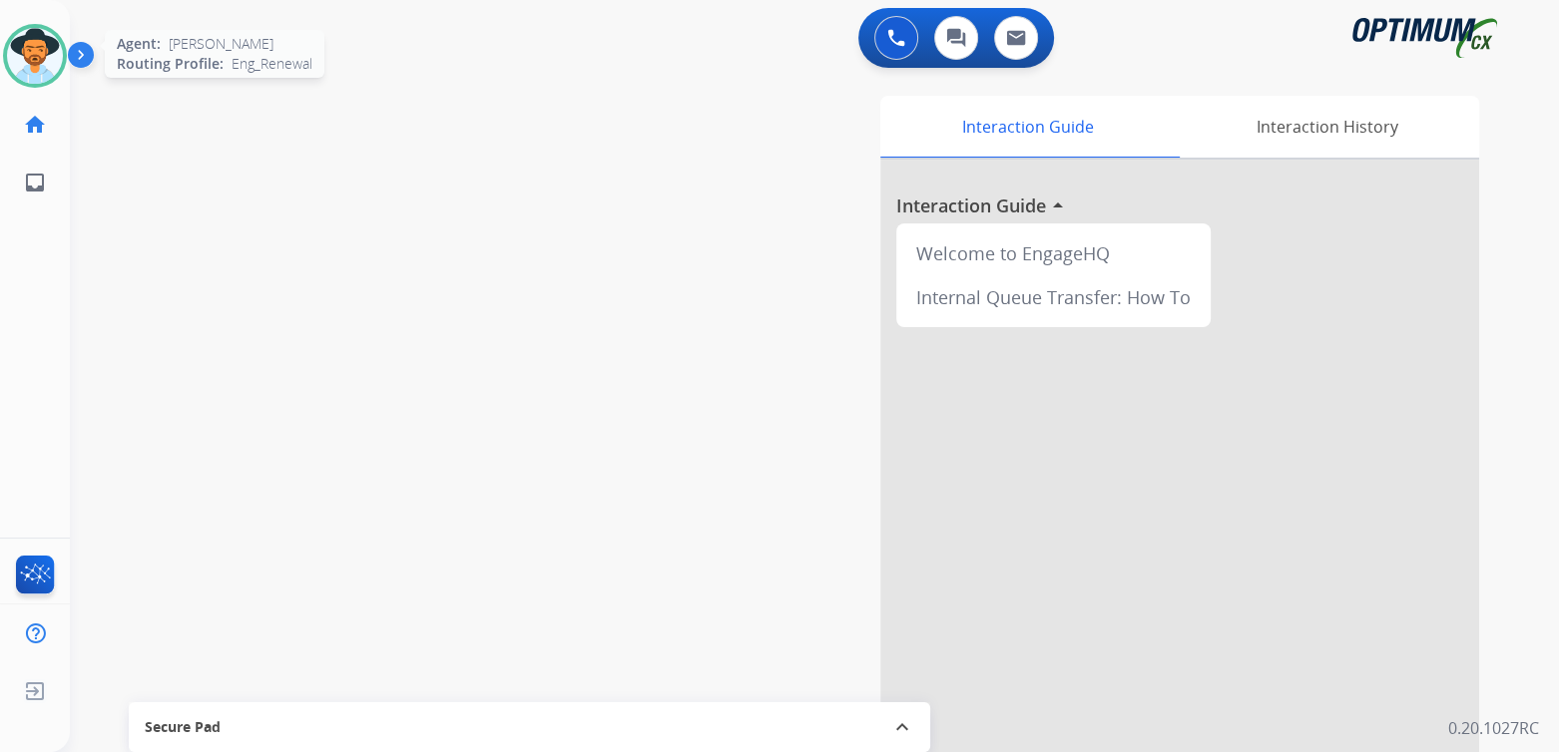
click at [52, 52] on img at bounding box center [35, 56] width 56 height 56
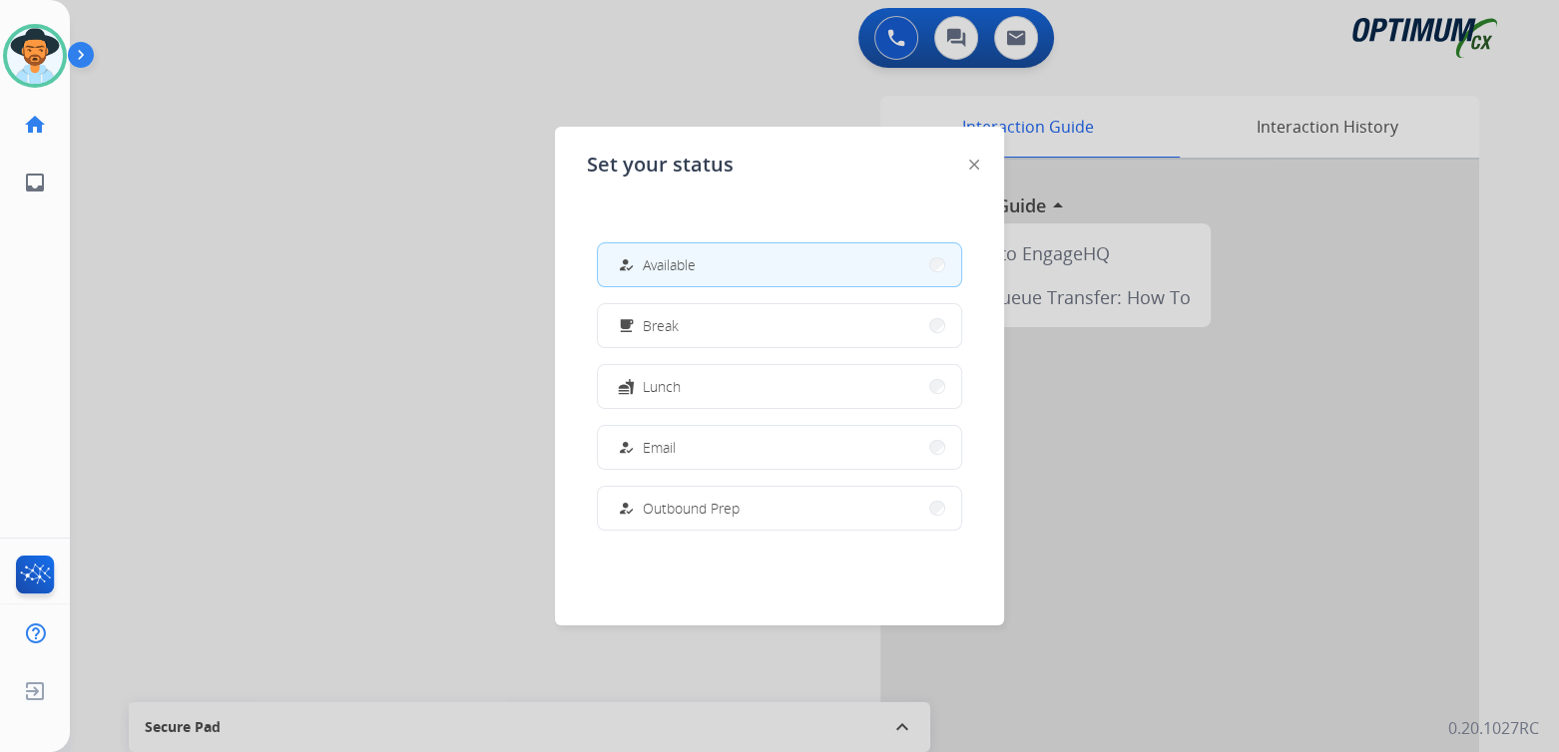
click at [335, 398] on div at bounding box center [779, 376] width 1559 height 752
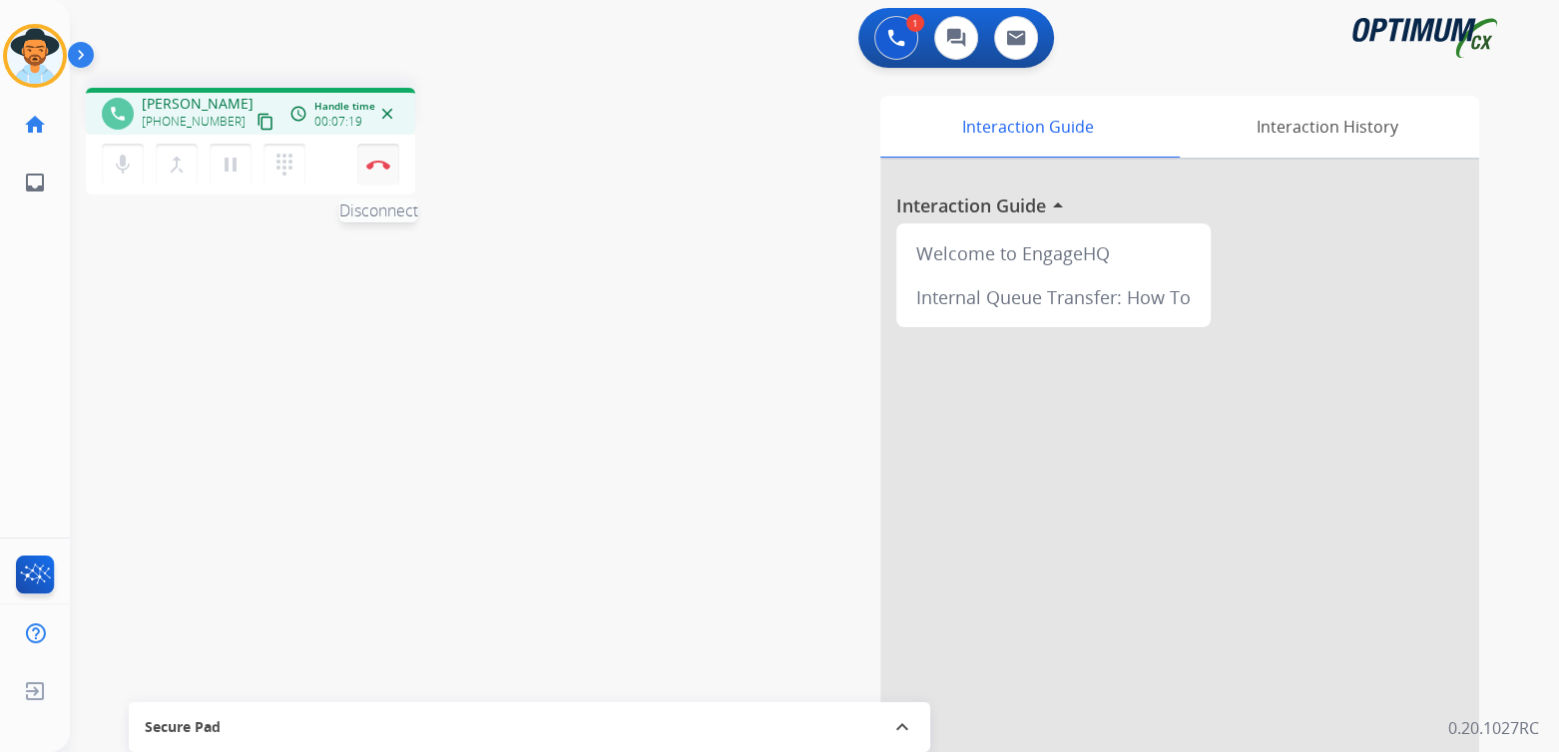
click at [382, 169] on img at bounding box center [378, 165] width 24 height 10
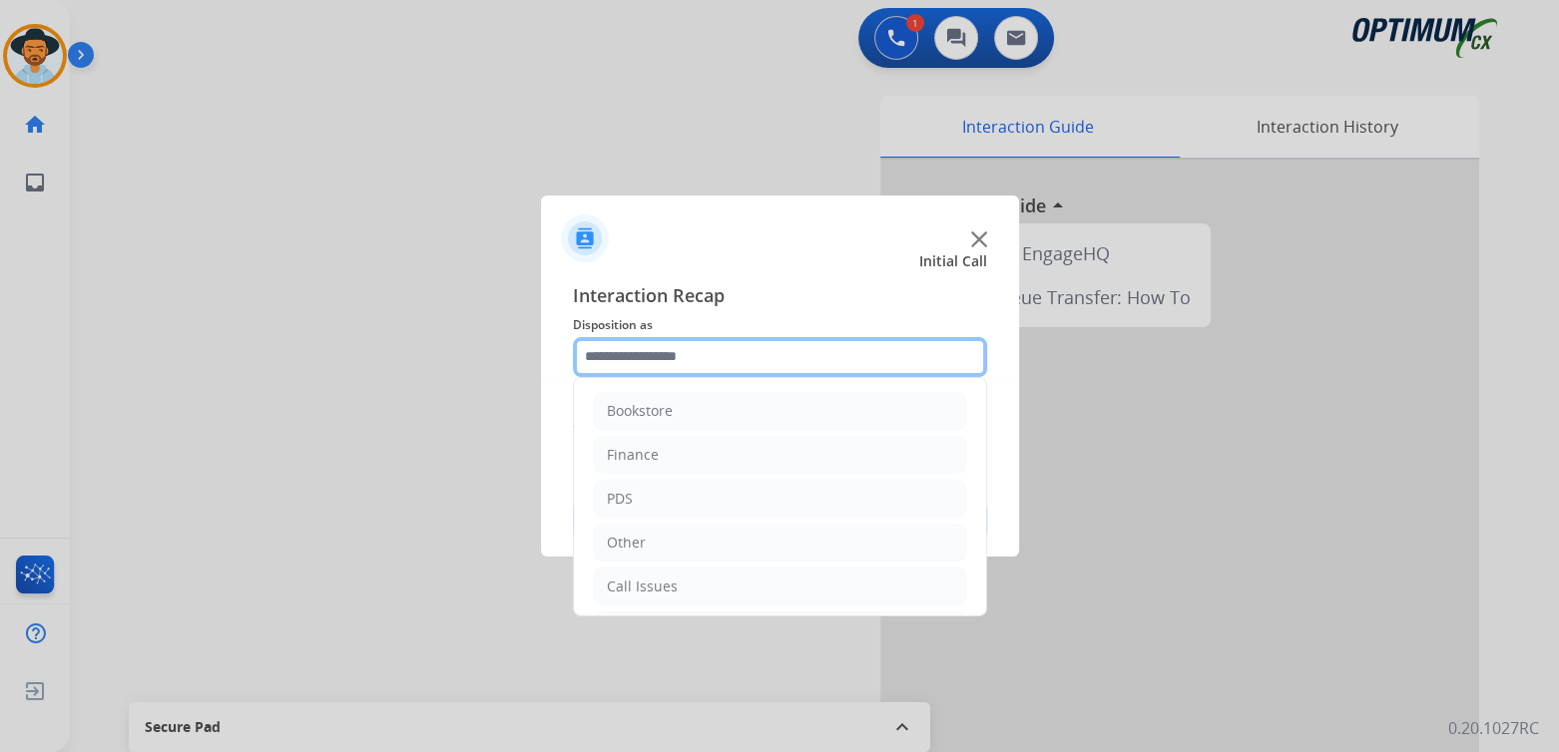
click at [665, 366] on input "text" at bounding box center [780, 357] width 414 height 40
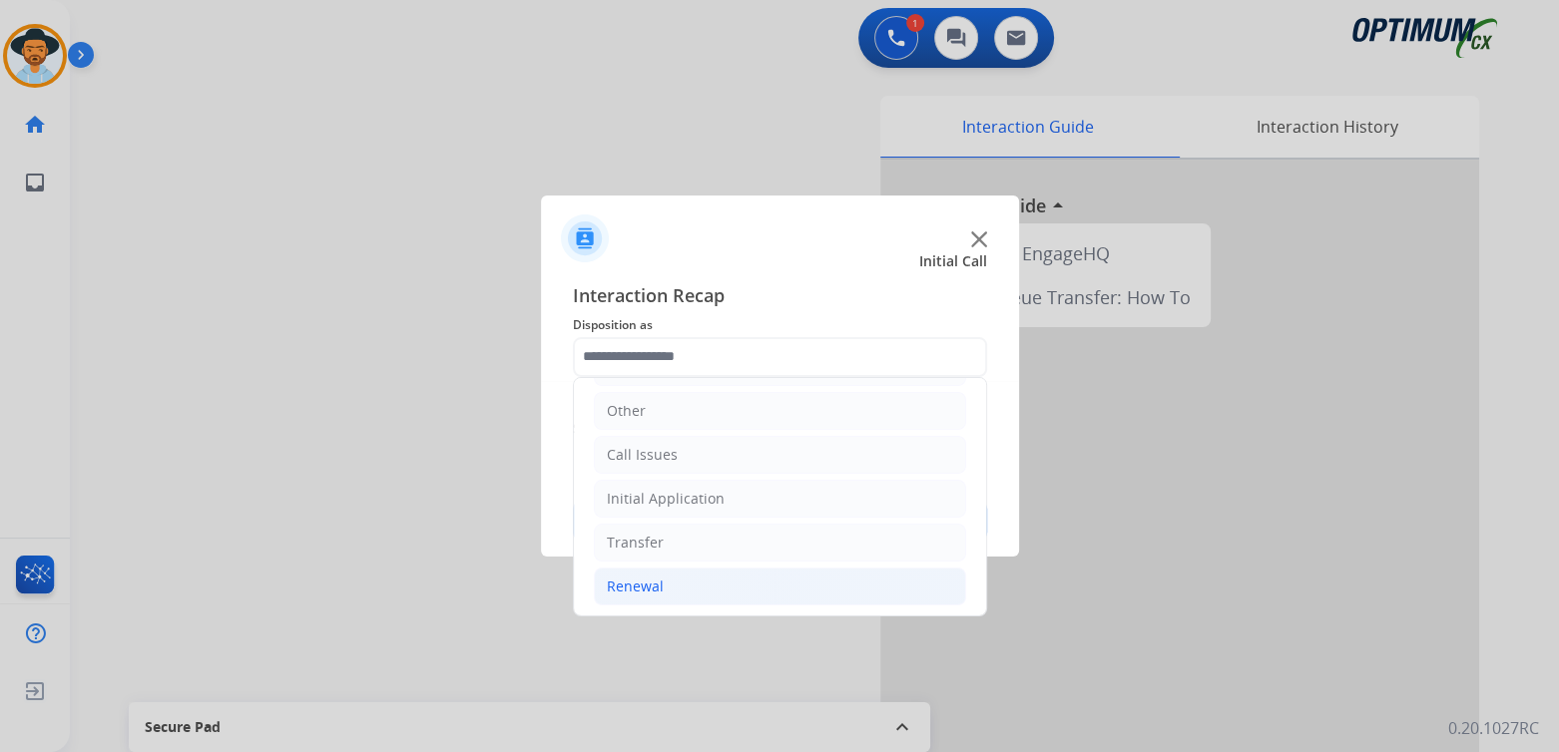
click at [670, 572] on li "Renewal" at bounding box center [780, 587] width 372 height 38
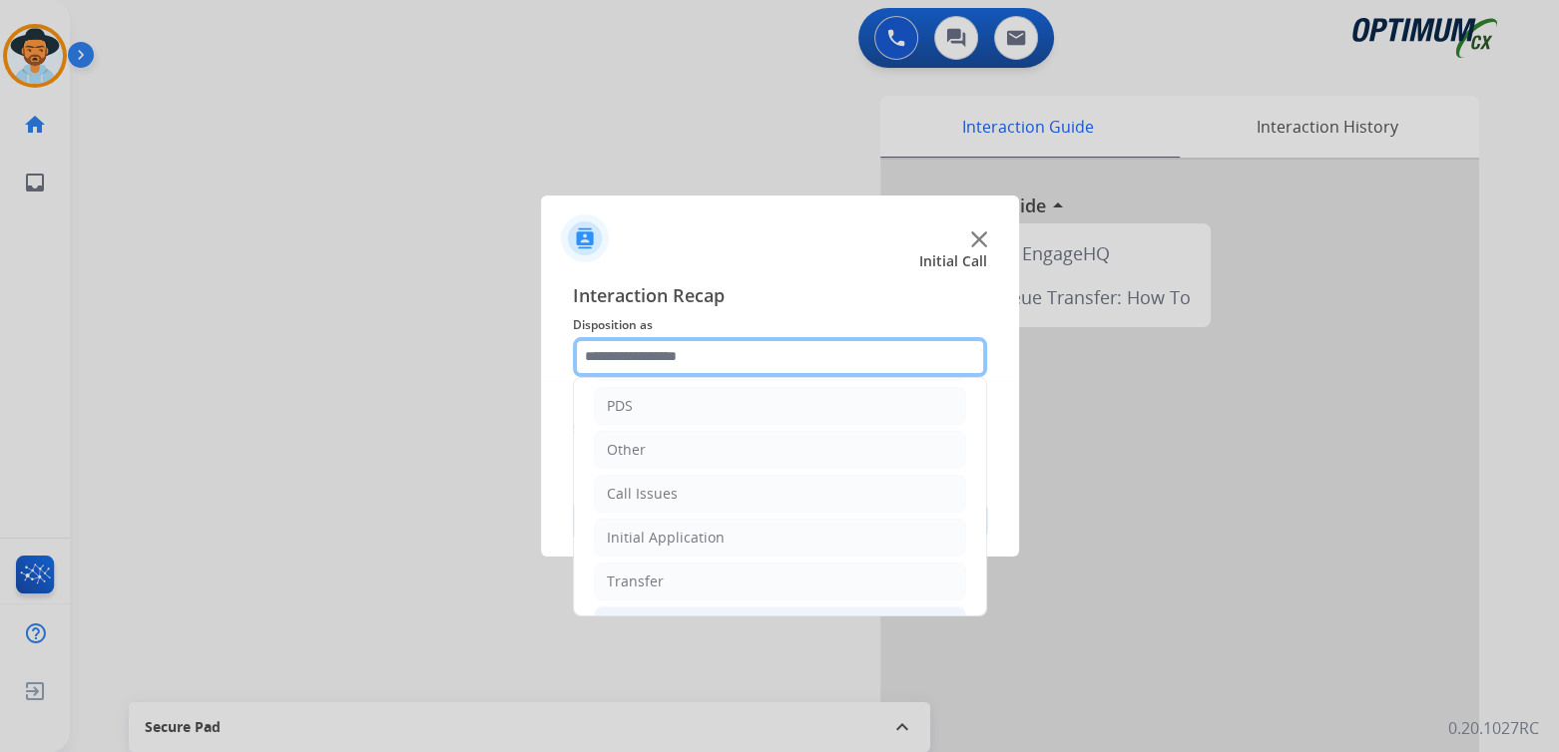
scroll to position [95, 0]
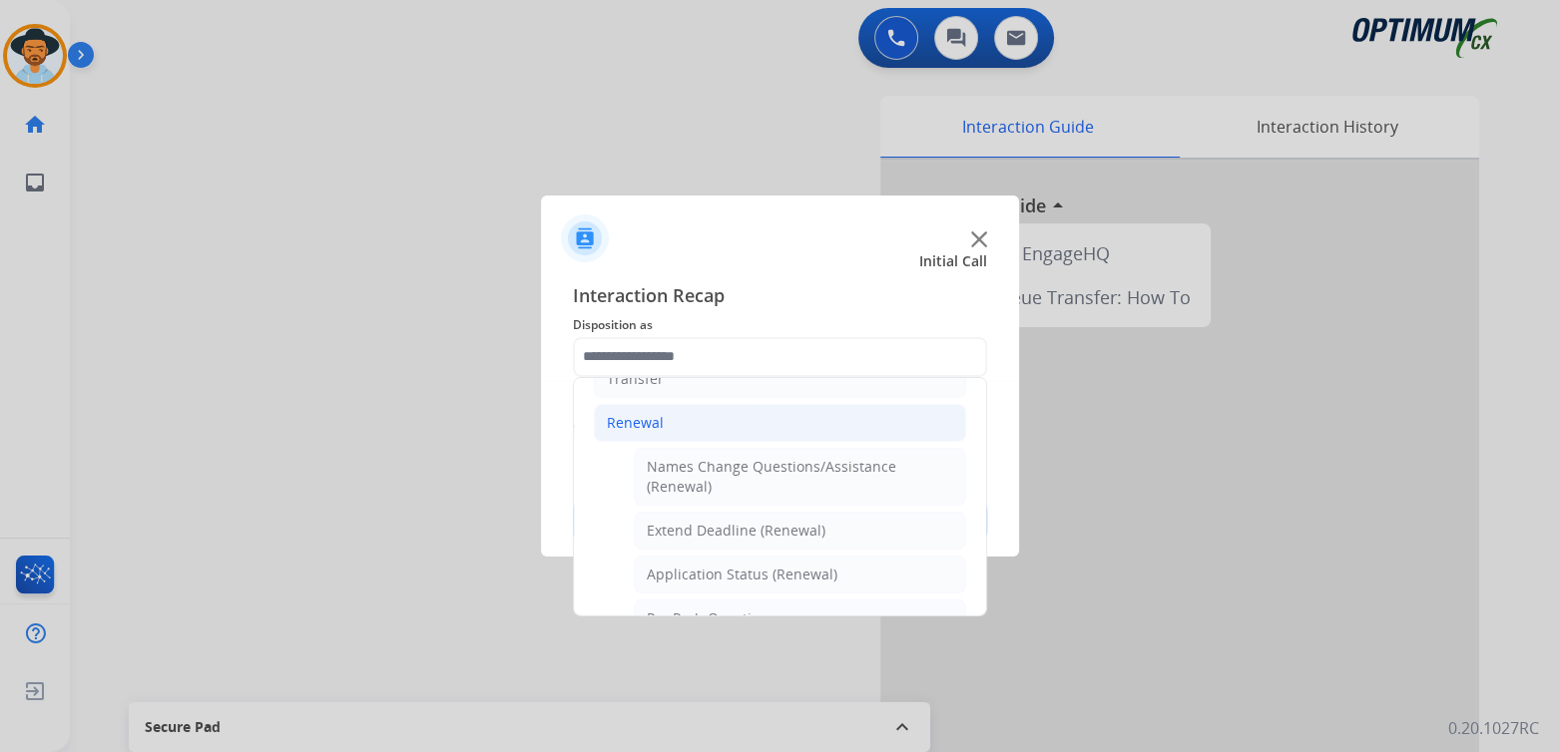
click at [629, 417] on div "Renewal" at bounding box center [635, 423] width 57 height 20
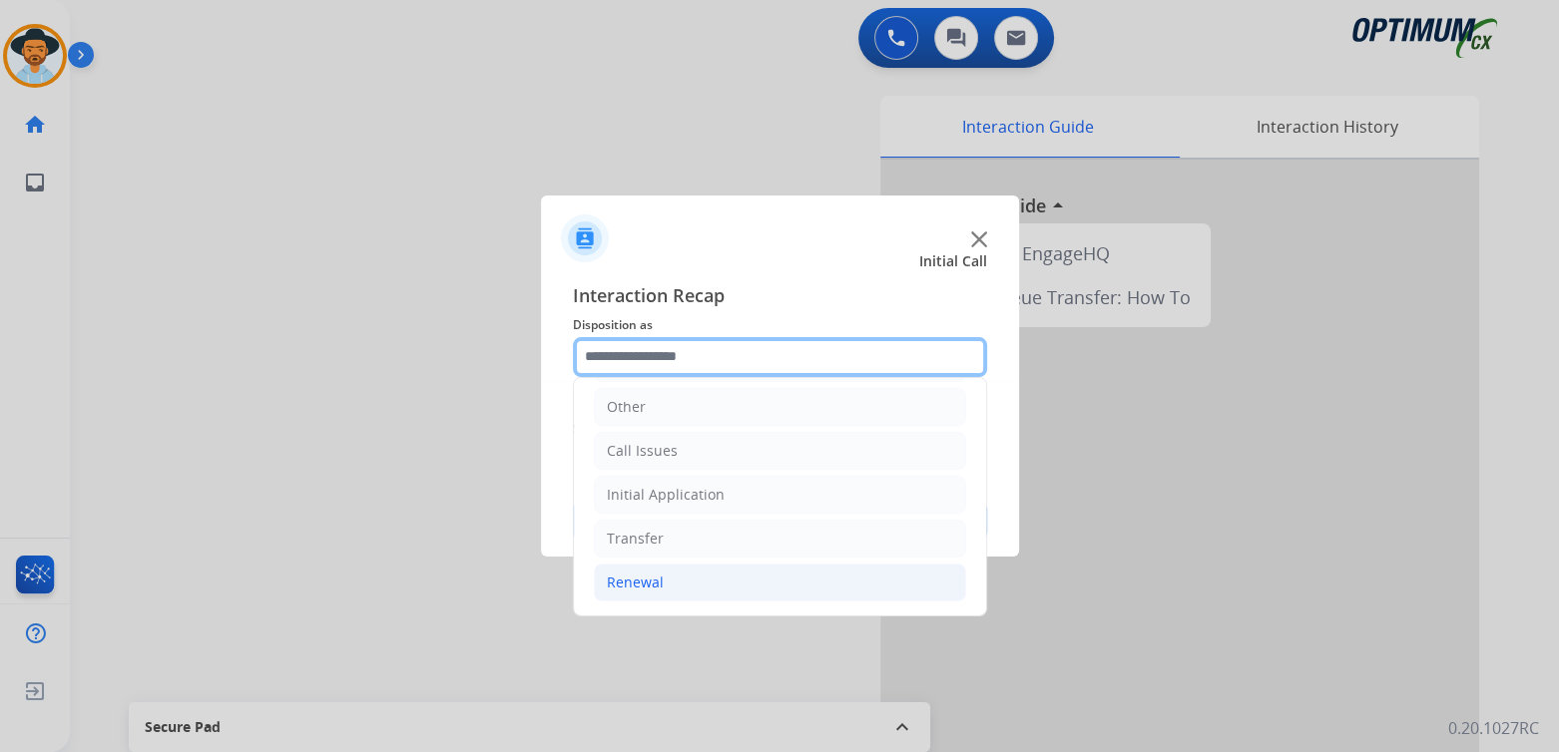
scroll to position [132, 0]
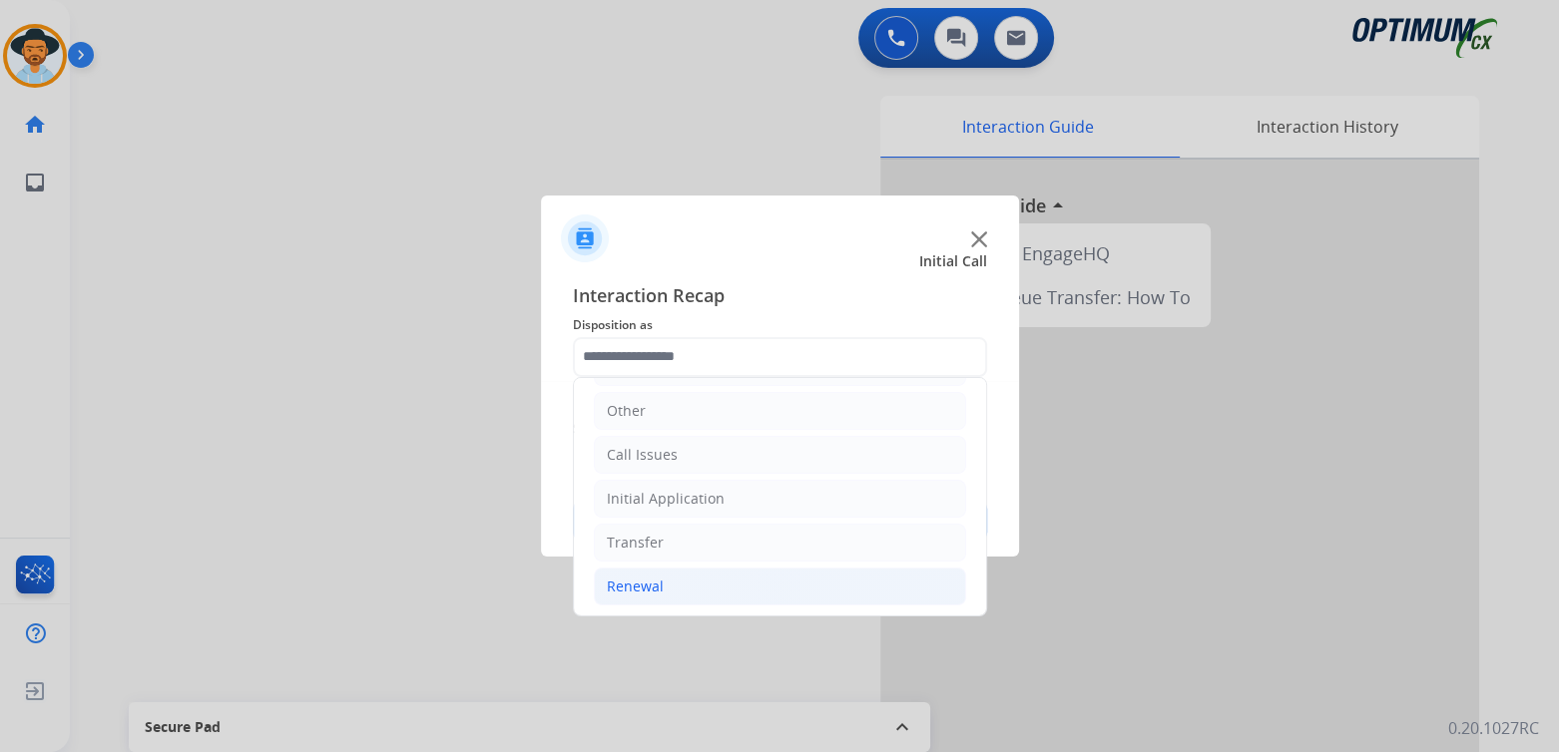
click at [645, 579] on div "Renewal" at bounding box center [635, 587] width 57 height 20
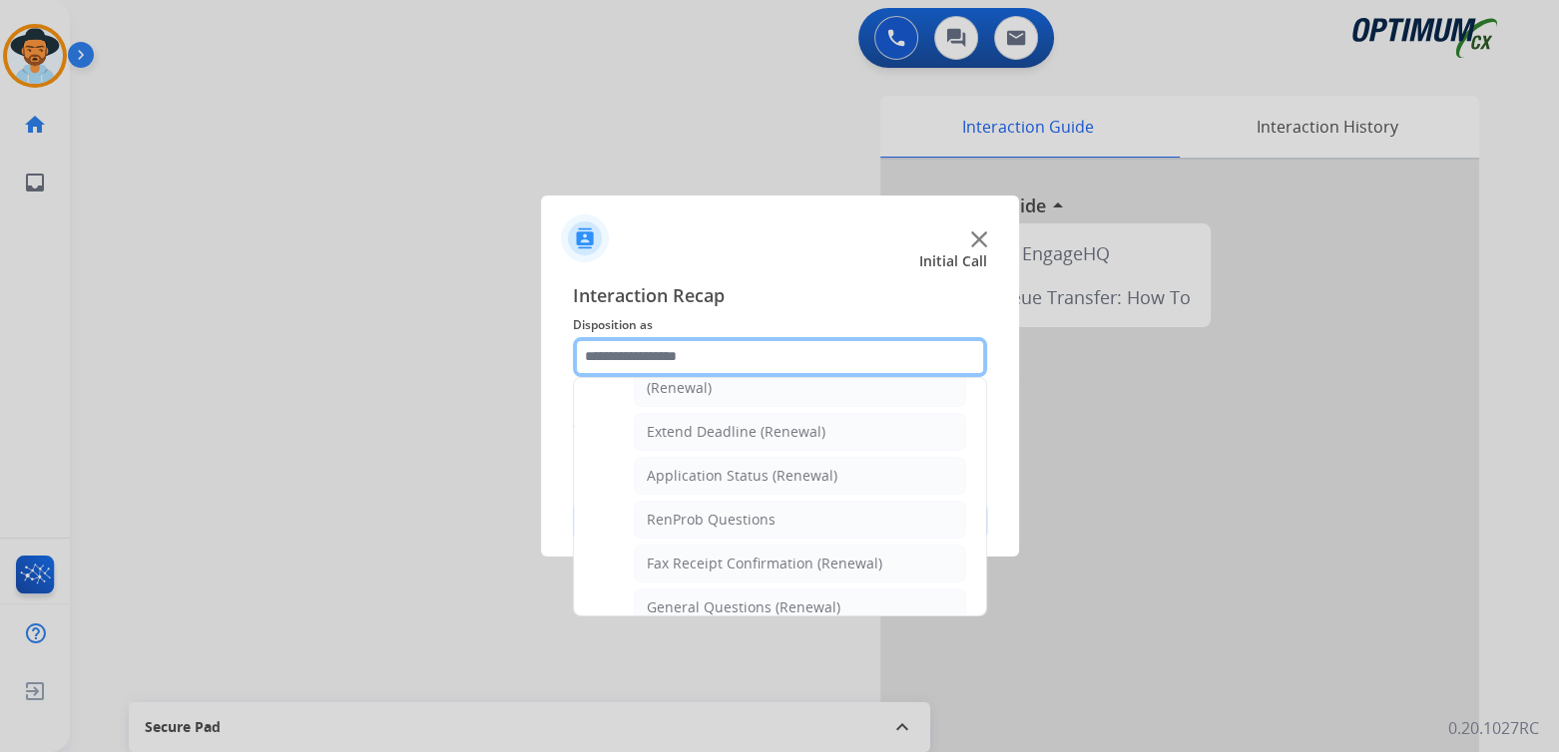
scroll to position [394, 0]
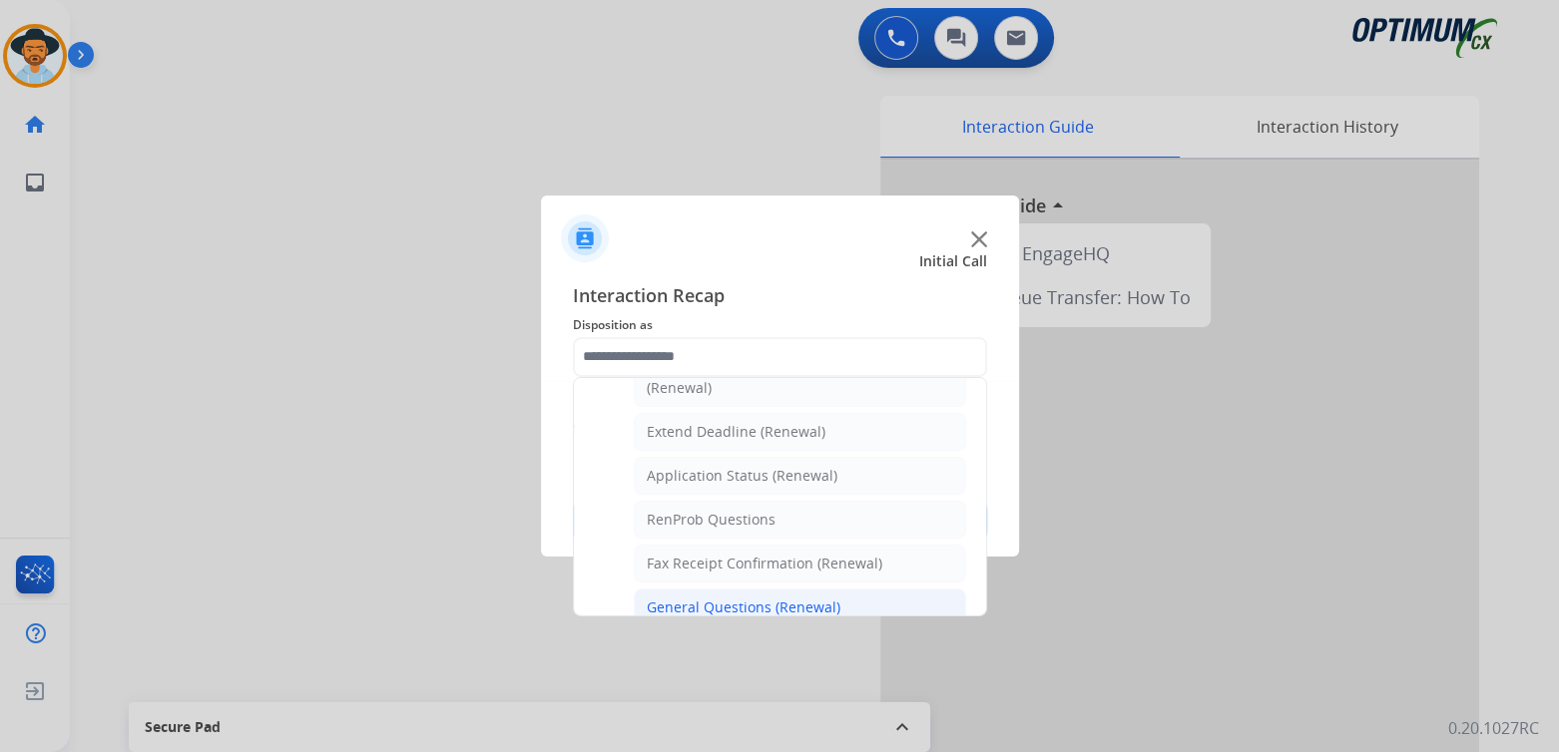
click at [722, 604] on div "General Questions (Renewal)" at bounding box center [744, 608] width 194 height 20
type input "**********"
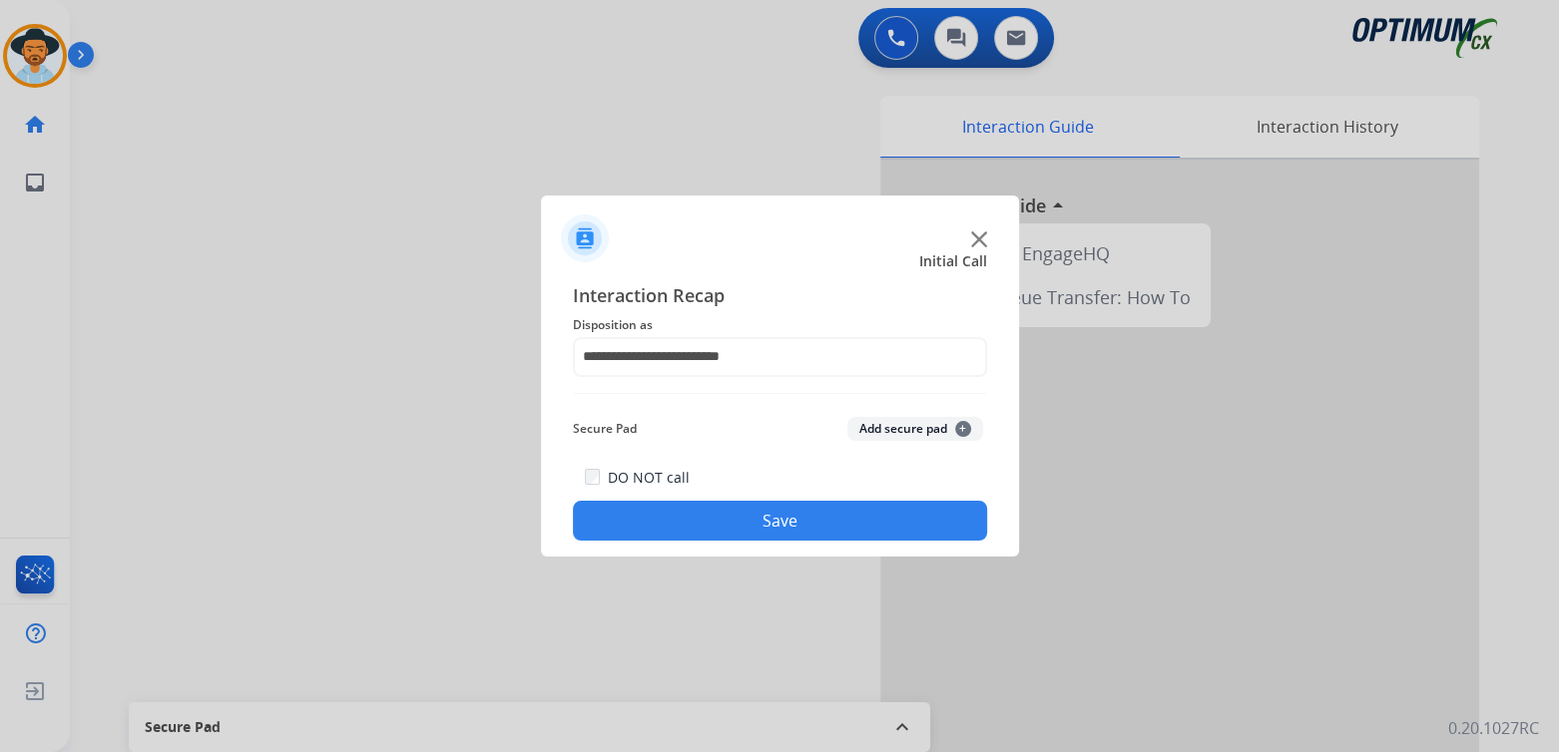
click at [821, 508] on button "Save" at bounding box center [780, 521] width 414 height 40
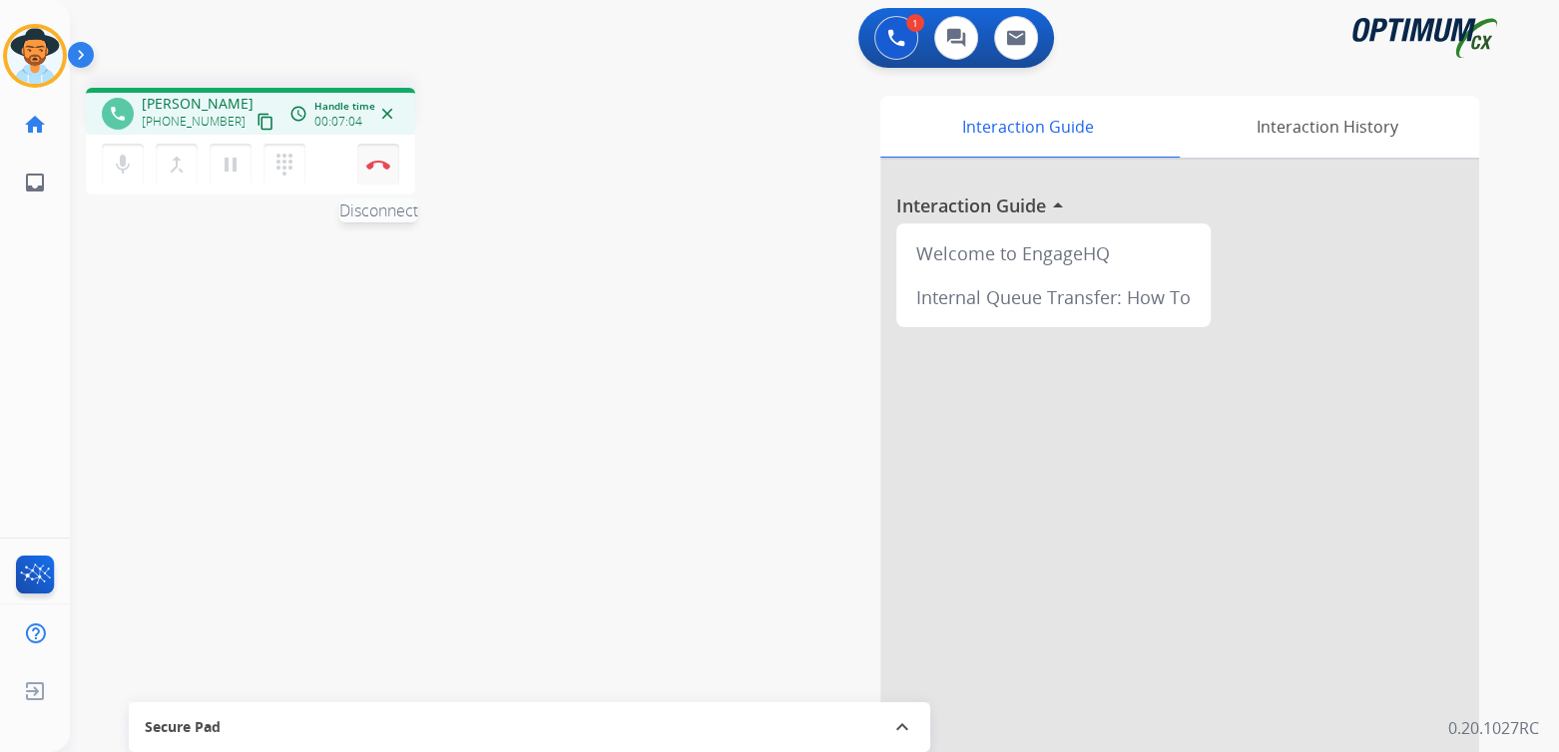
click at [377, 164] on img at bounding box center [378, 165] width 24 height 10
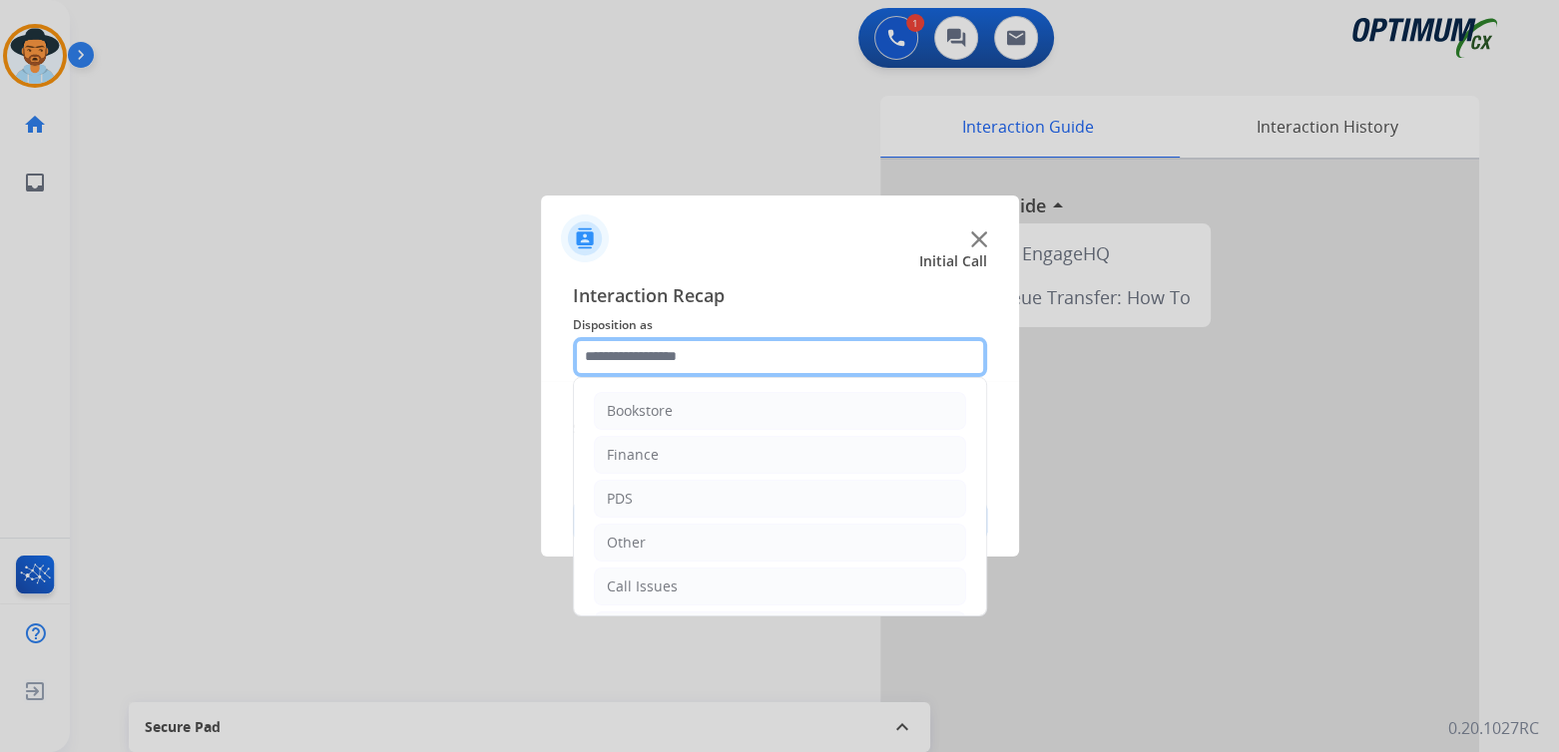
click at [714, 361] on input "text" at bounding box center [780, 357] width 414 height 40
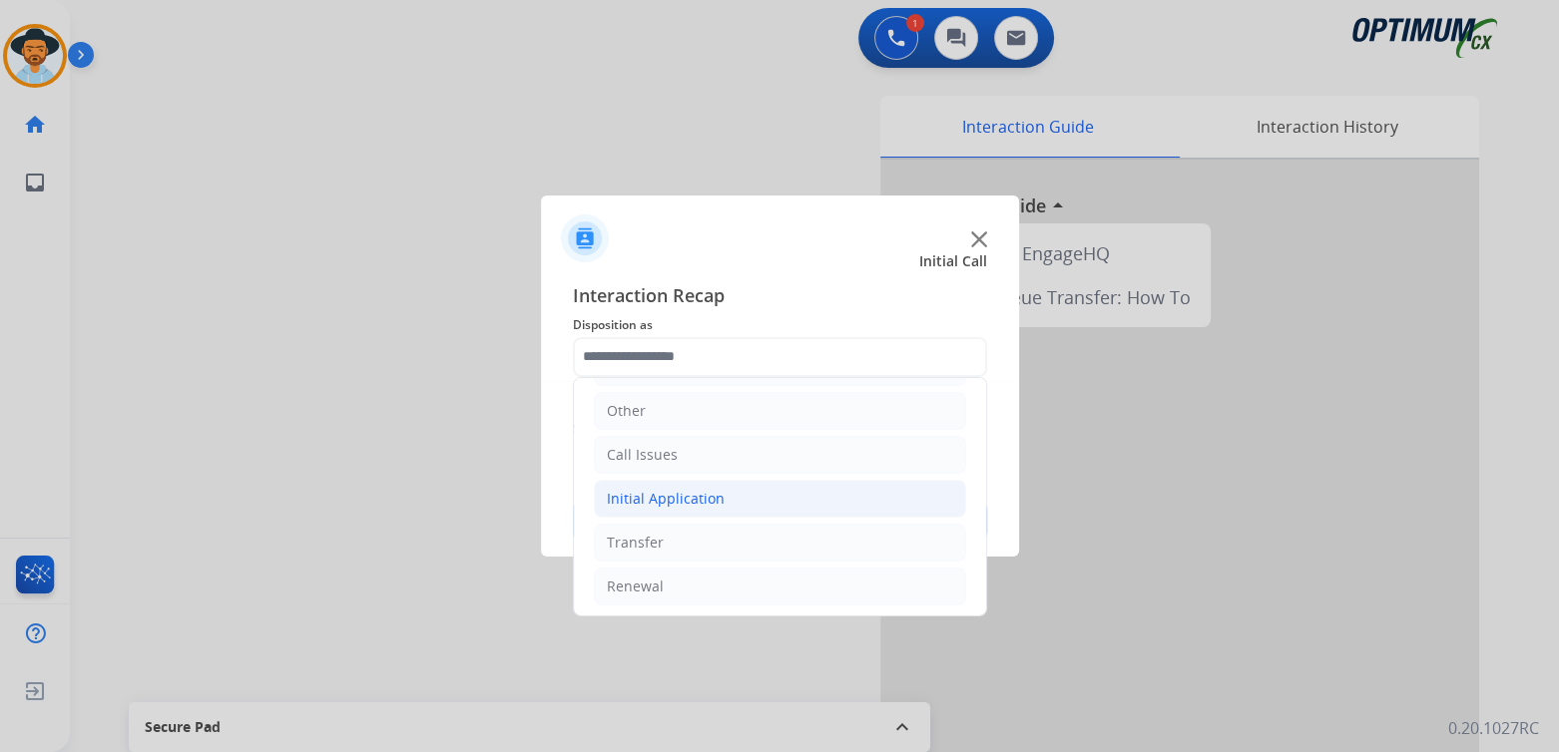
click at [678, 496] on div "Initial Application" at bounding box center [666, 499] width 118 height 20
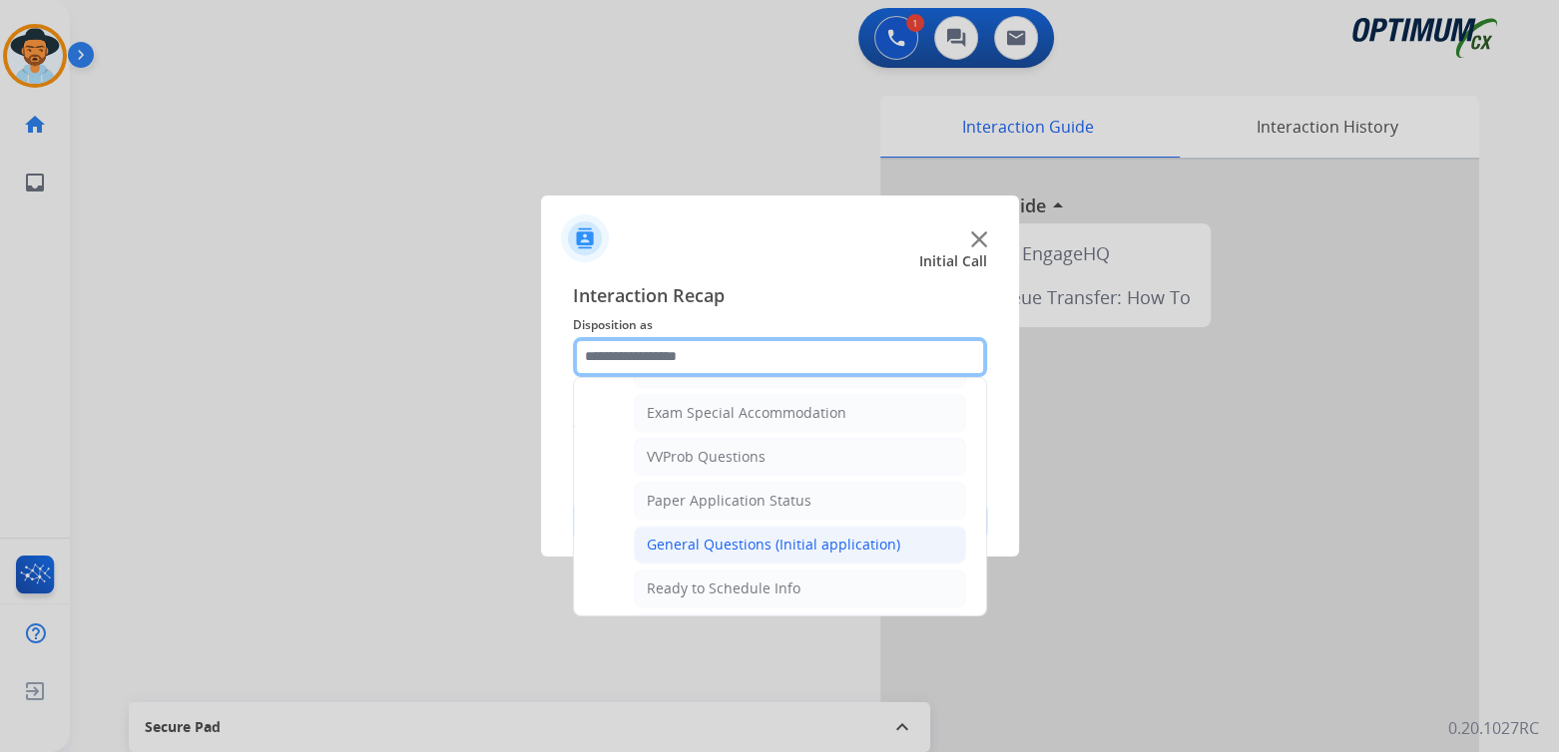
scroll to position [1029, 0]
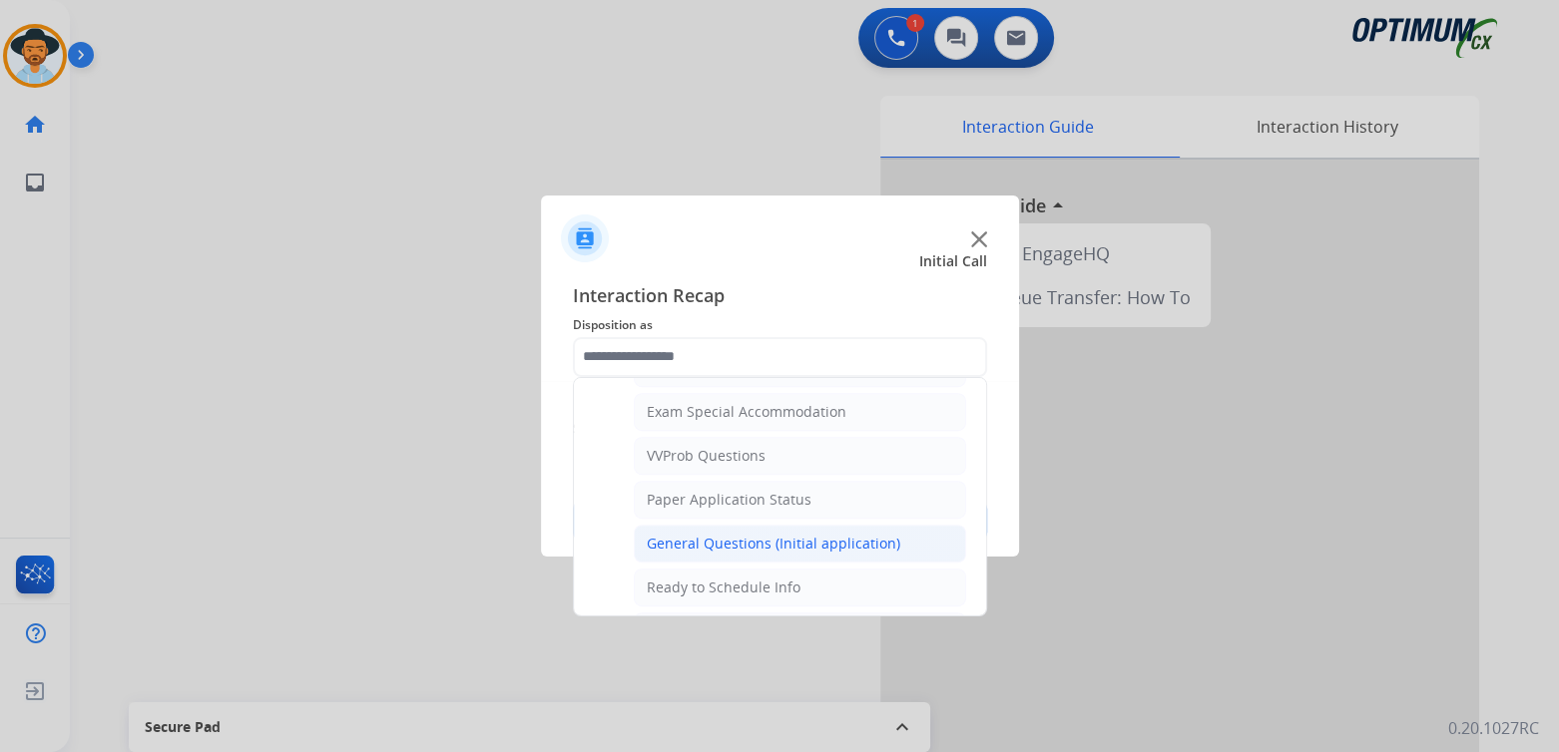
click at [724, 534] on div "General Questions (Initial application)" at bounding box center [773, 544] width 253 height 20
type input "**********"
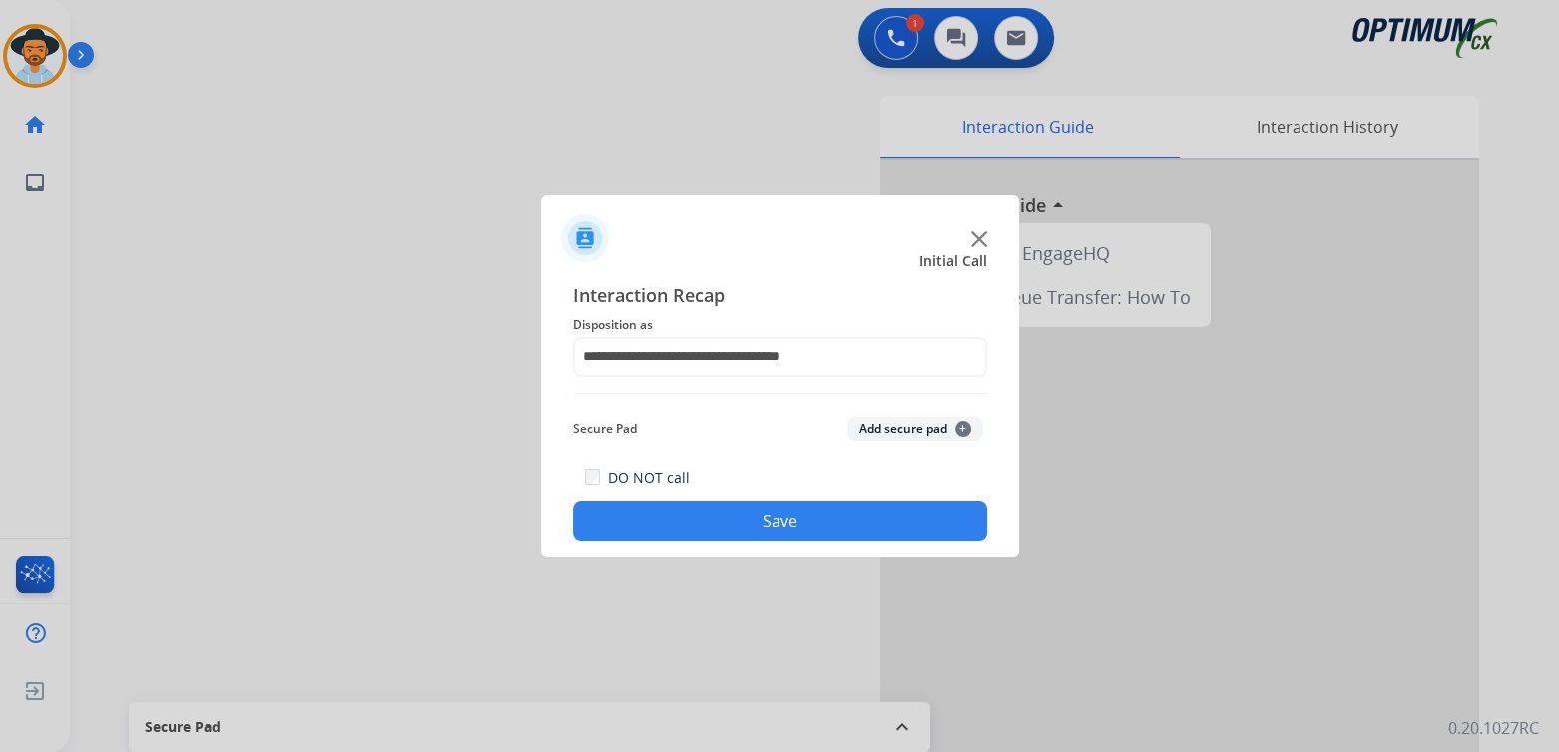
drag, startPoint x: 794, startPoint y: 525, endPoint x: 905, endPoint y: 535, distance: 111.2
click at [800, 525] on button "Save" at bounding box center [780, 521] width 414 height 40
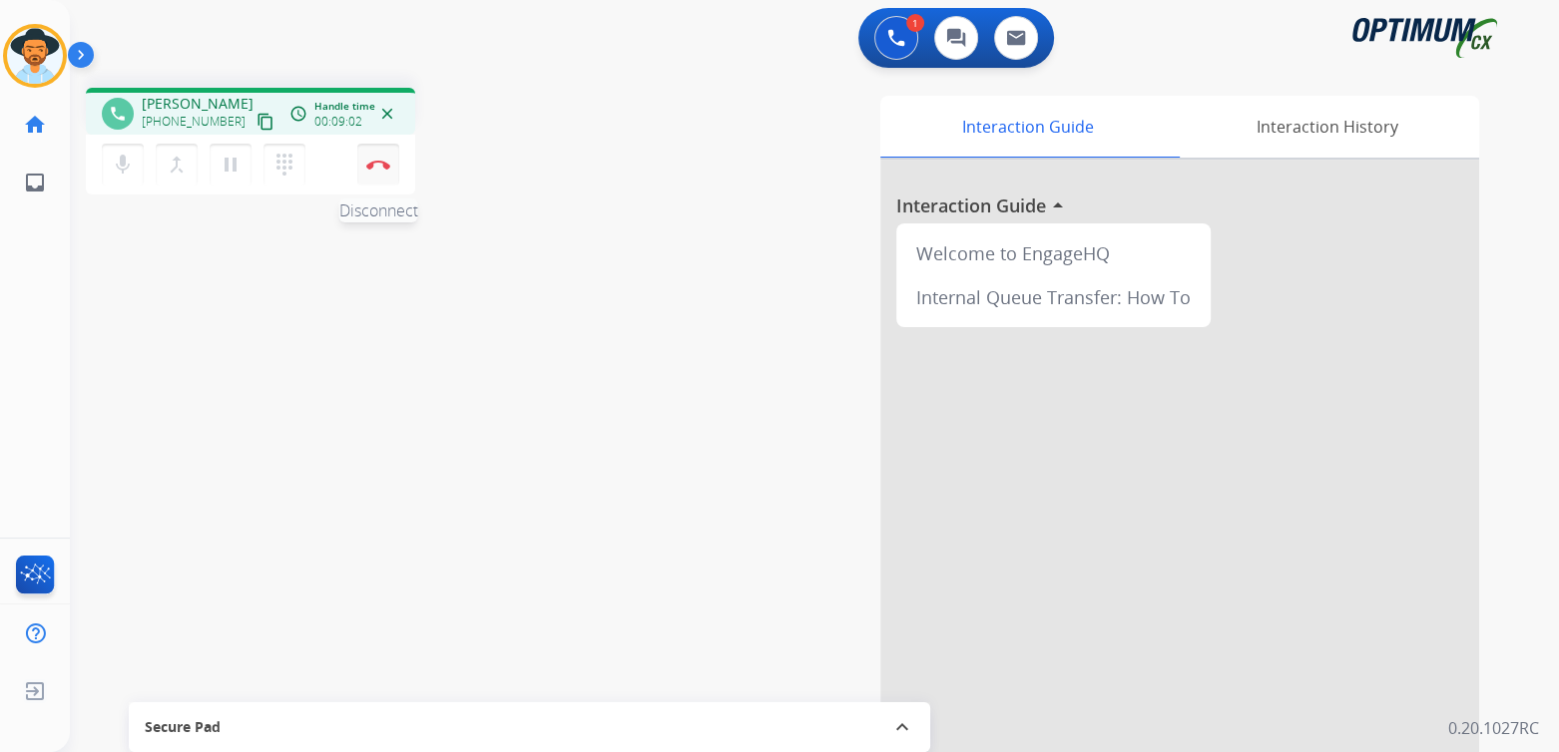
click at [382, 165] on img at bounding box center [378, 165] width 24 height 10
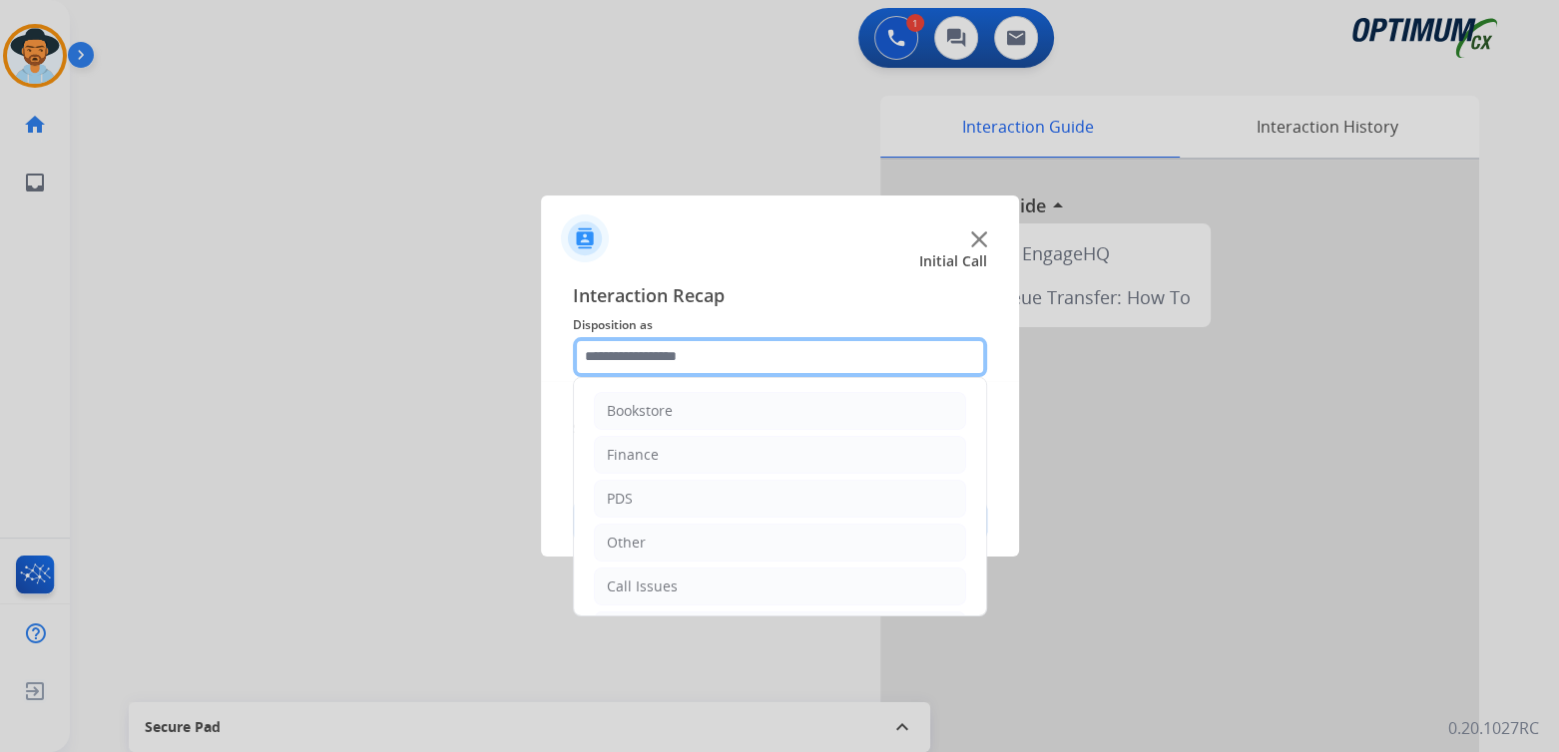
drag, startPoint x: 675, startPoint y: 362, endPoint x: 687, endPoint y: 364, distance: 12.1
click at [675, 364] on input "text" at bounding box center [780, 357] width 414 height 40
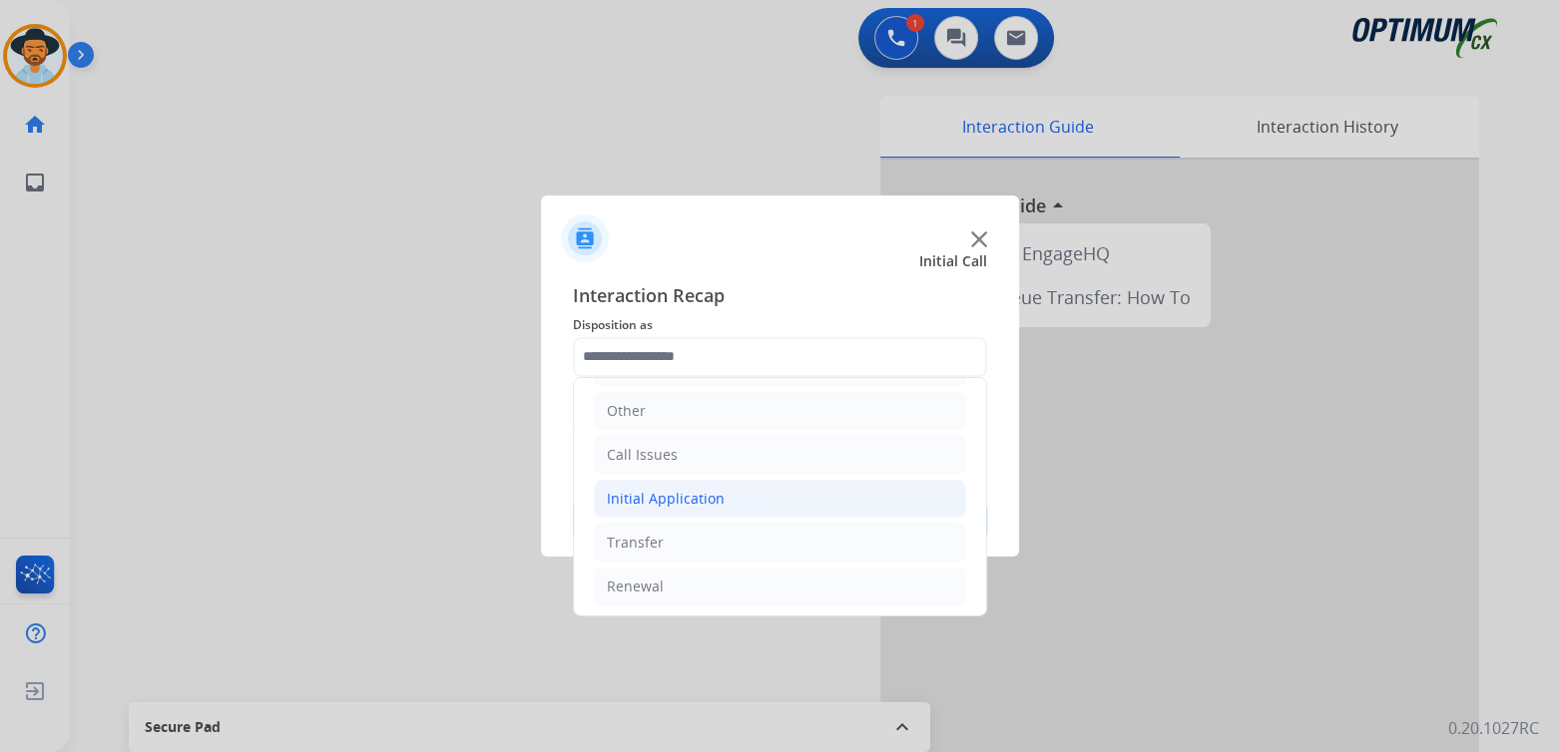
click at [700, 491] on div "Initial Application" at bounding box center [666, 499] width 118 height 20
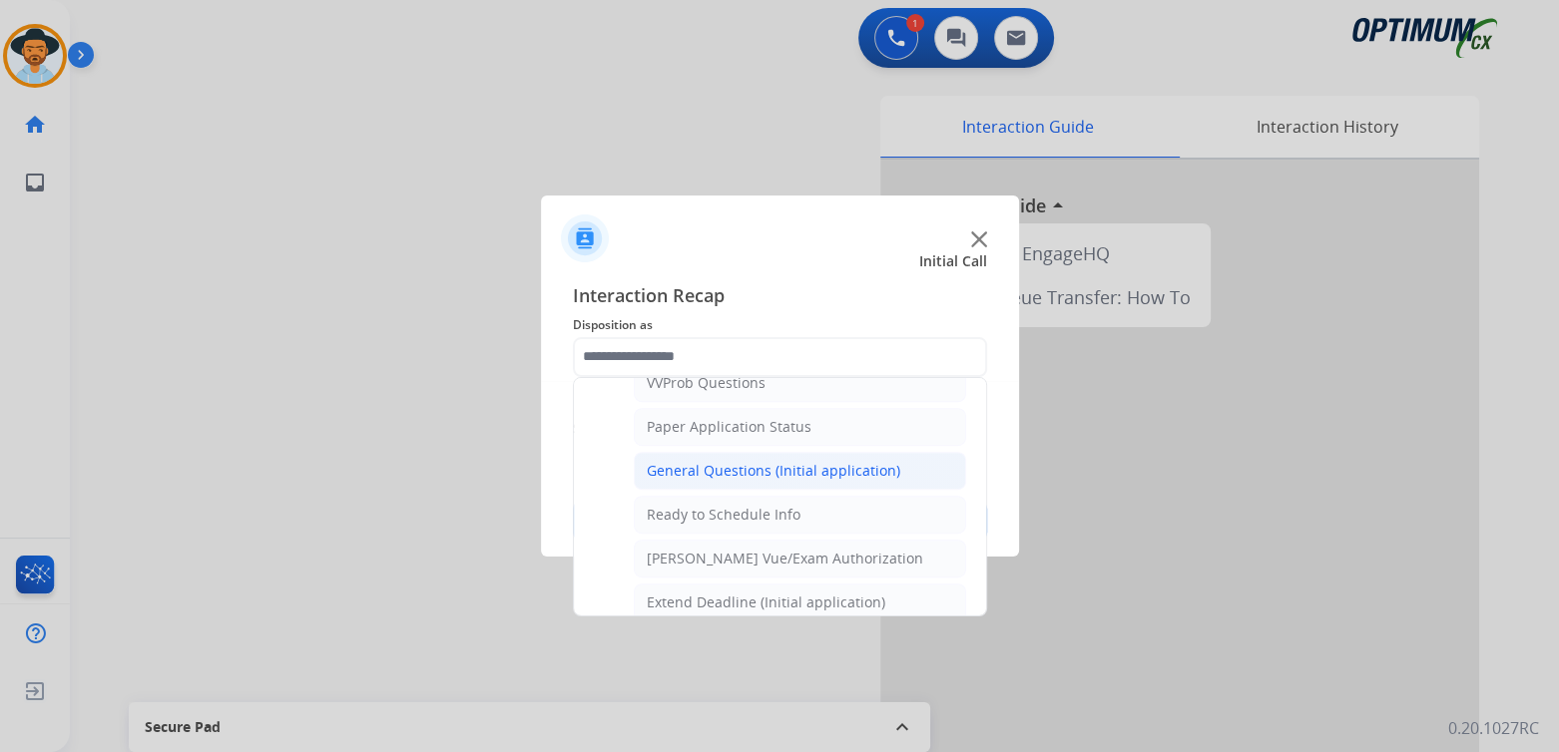
scroll to position [1100, 0]
click at [700, 463] on div "General Questions (Initial application)" at bounding box center [773, 473] width 253 height 20
type input "**********"
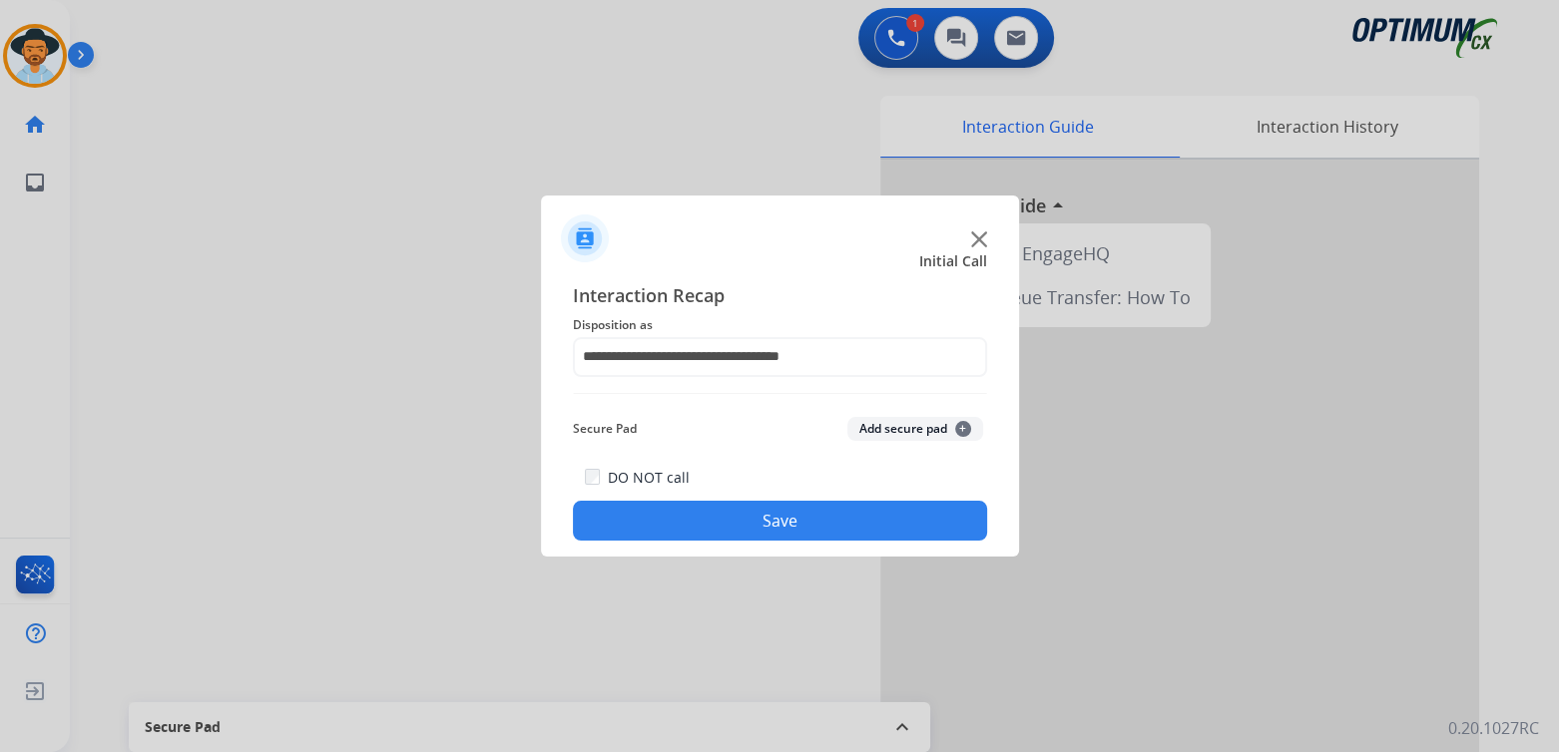
click at [828, 520] on button "Save" at bounding box center [780, 521] width 414 height 40
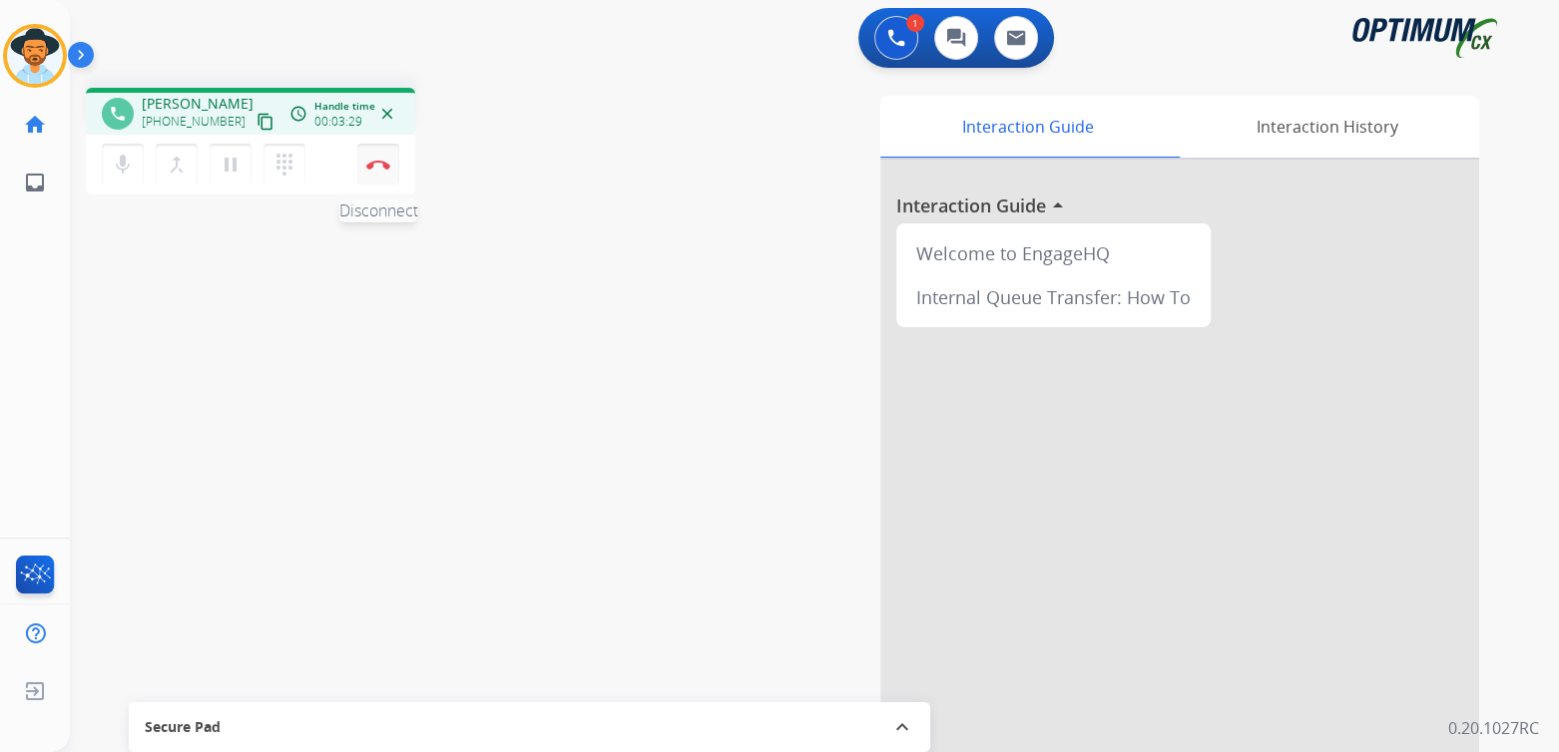
click at [381, 163] on img at bounding box center [378, 165] width 24 height 10
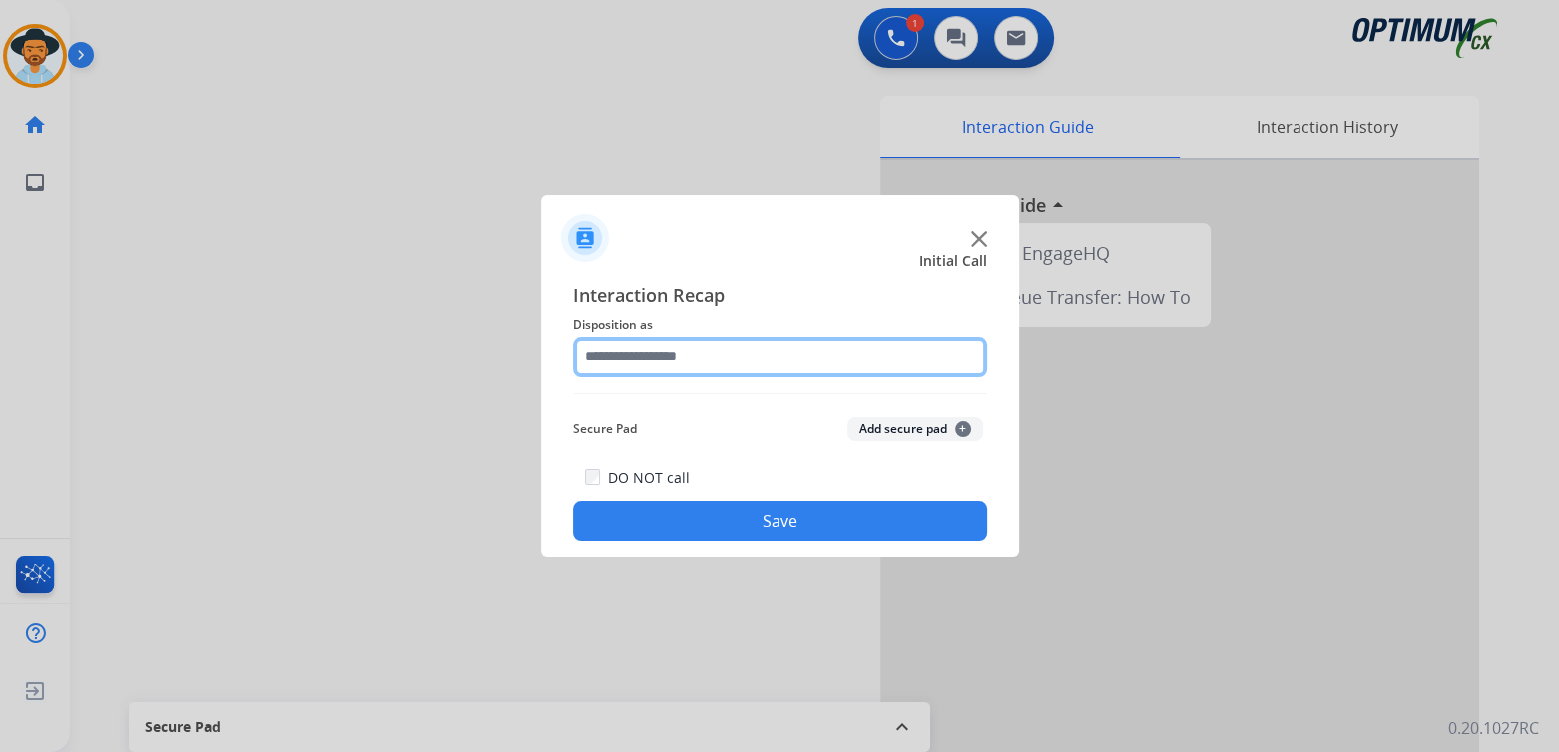
click at [682, 355] on input "text" at bounding box center [780, 357] width 414 height 40
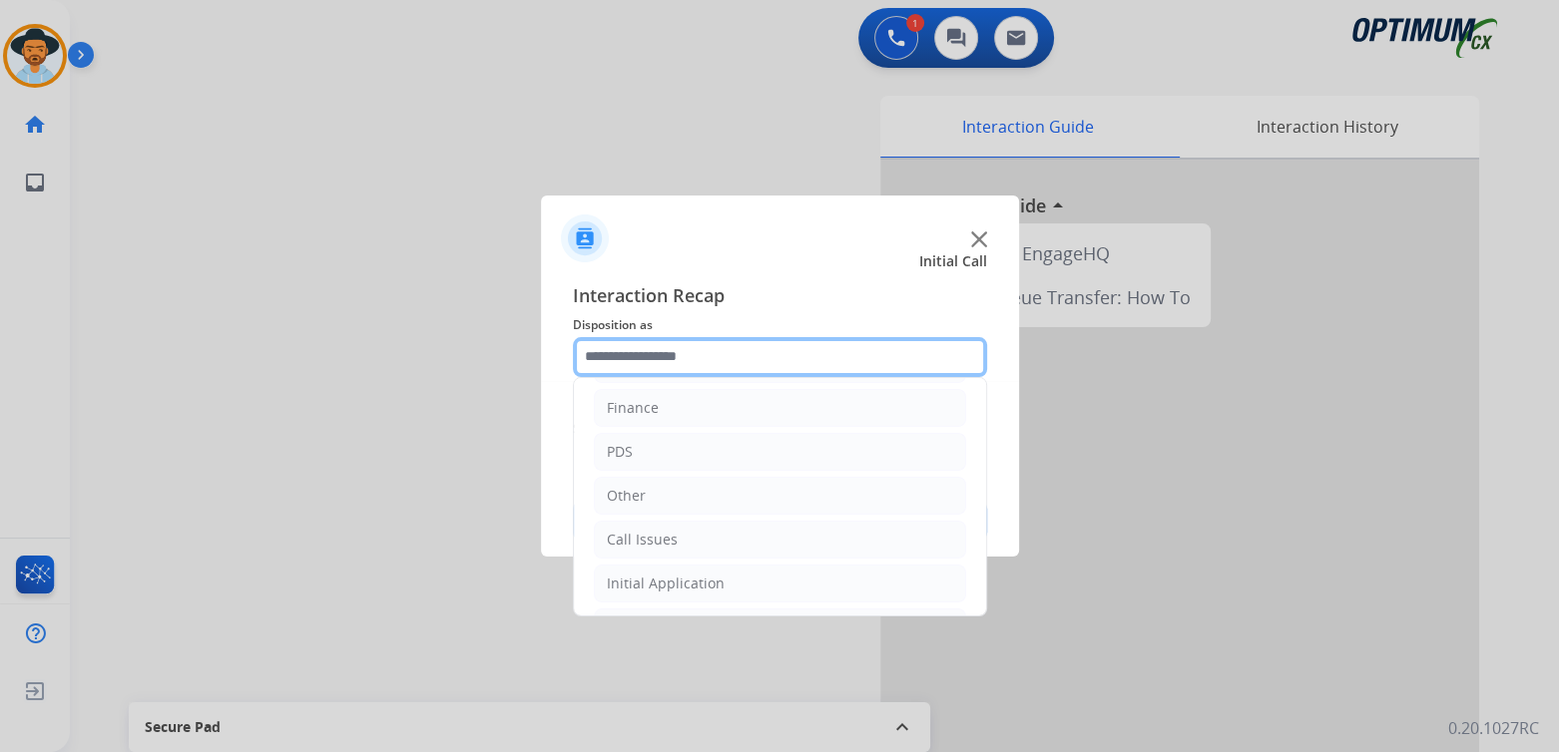
scroll to position [132, 0]
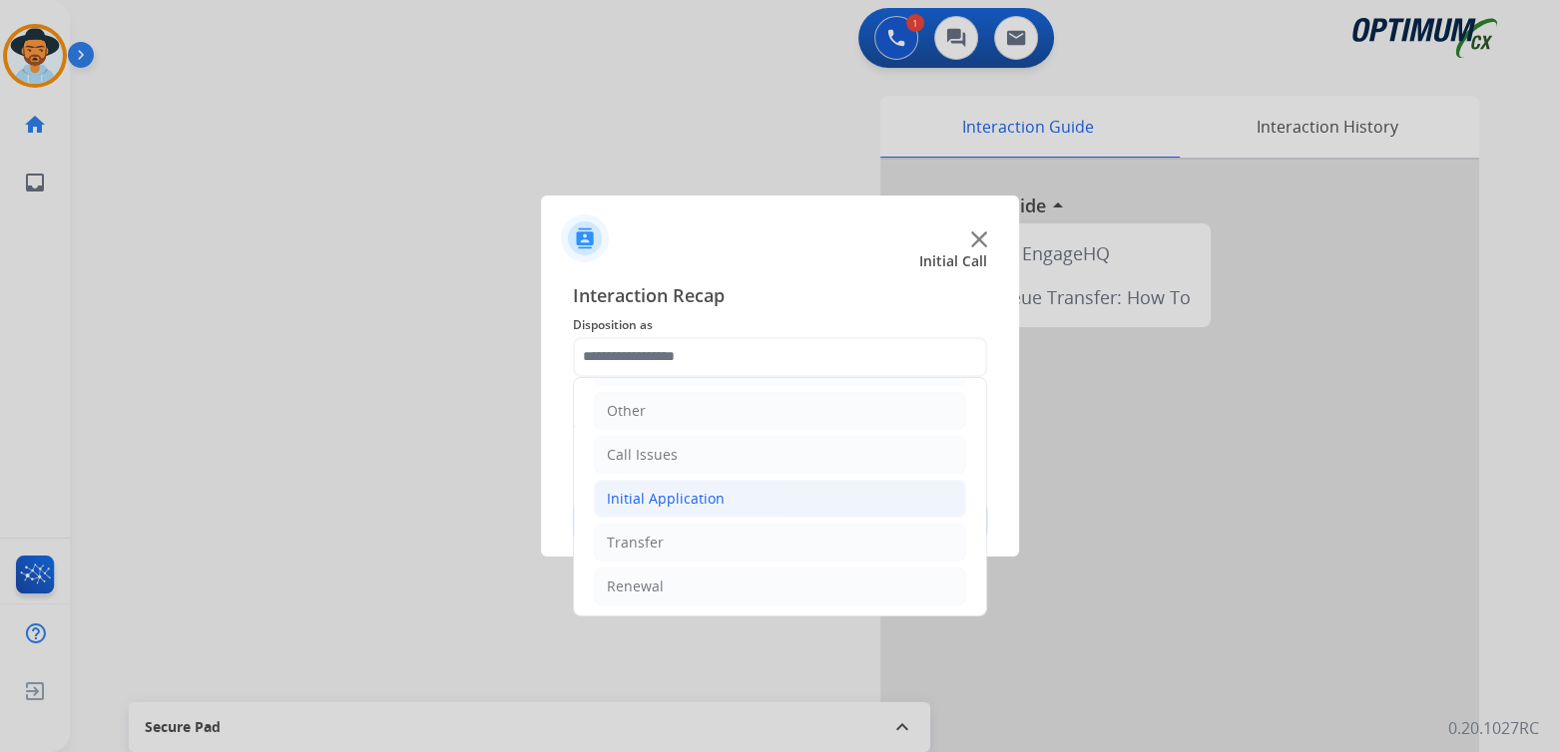
click at [686, 490] on div "Initial Application" at bounding box center [666, 499] width 118 height 20
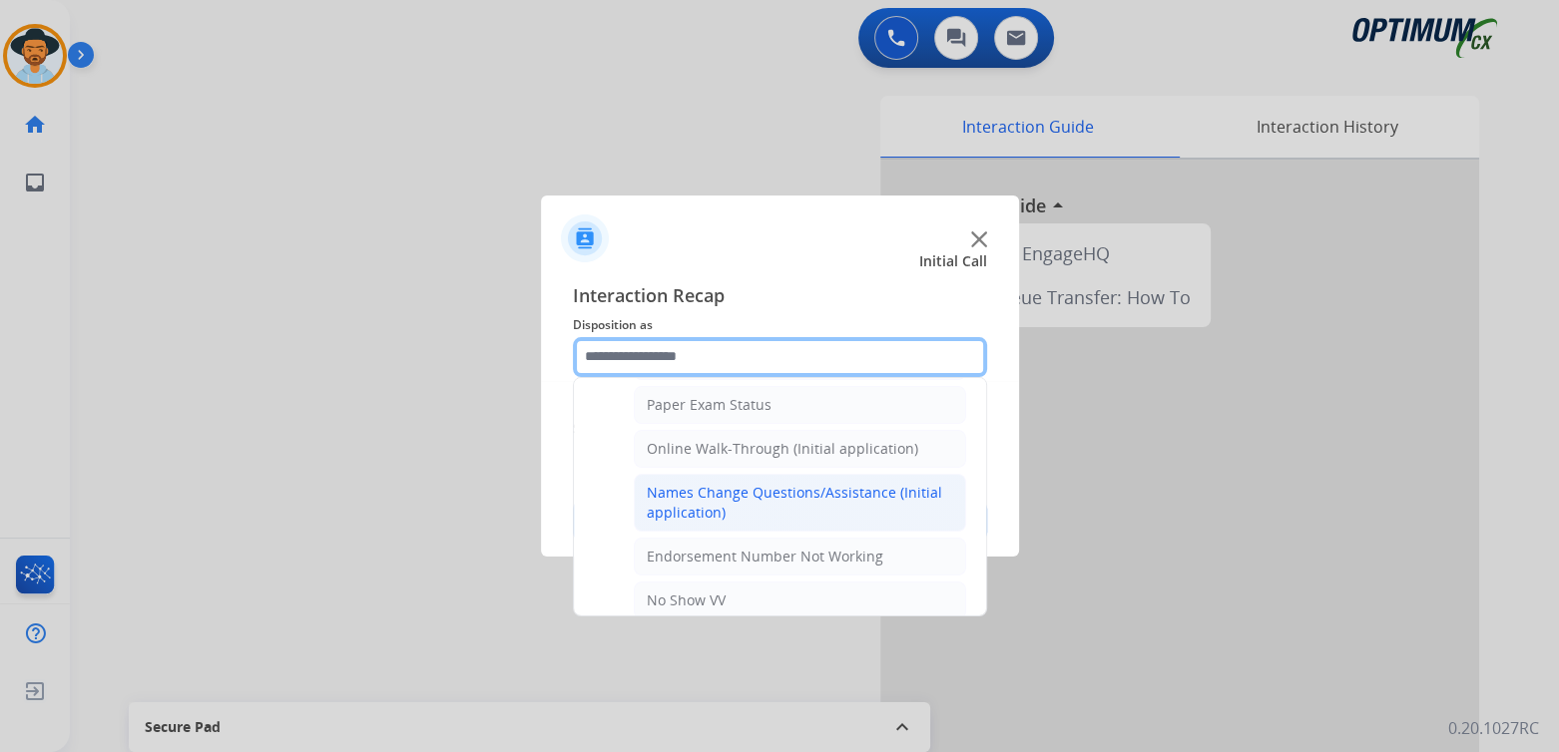
scroll to position [400, 0]
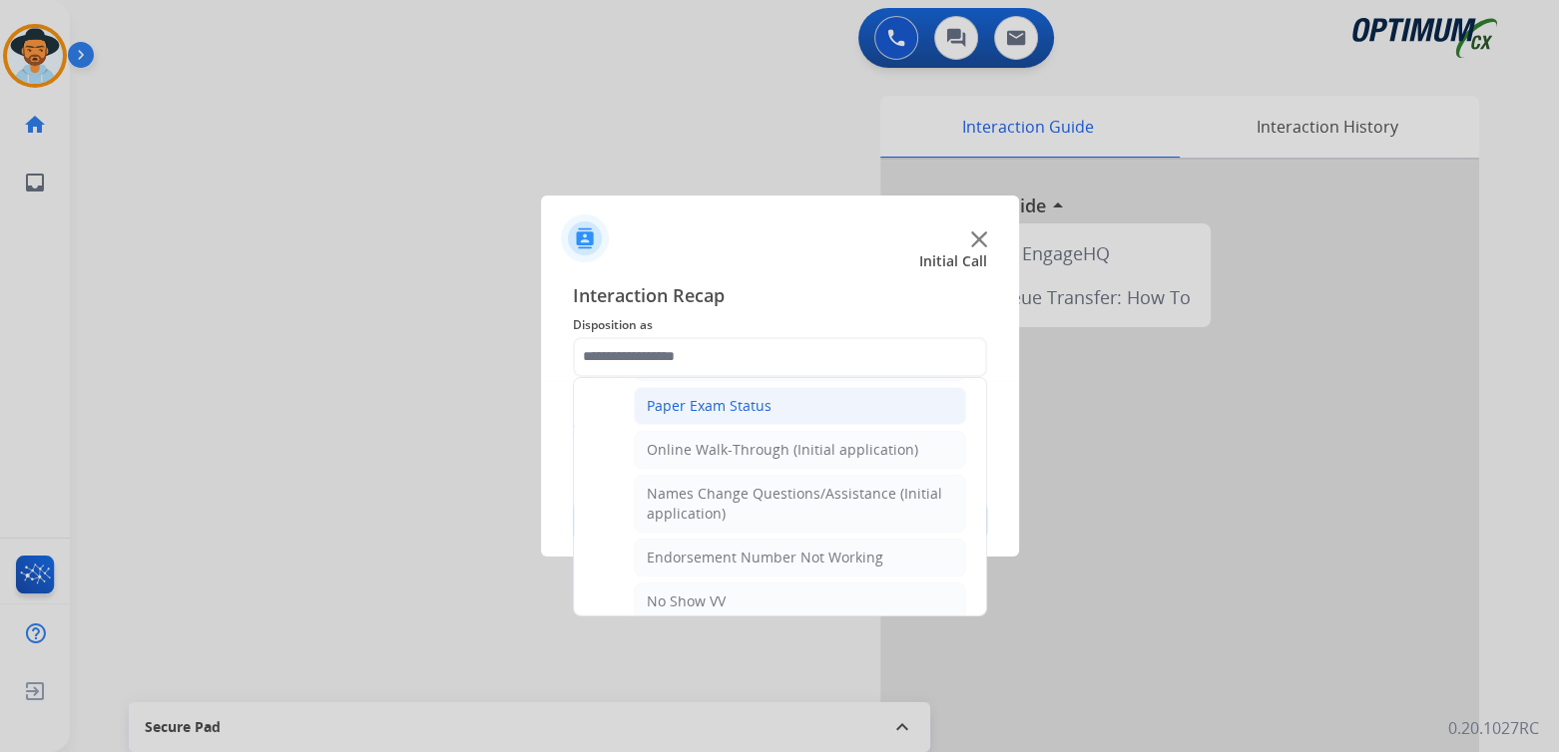
click at [771, 400] on li "Paper Exam Status" at bounding box center [800, 406] width 332 height 38
type input "**********"
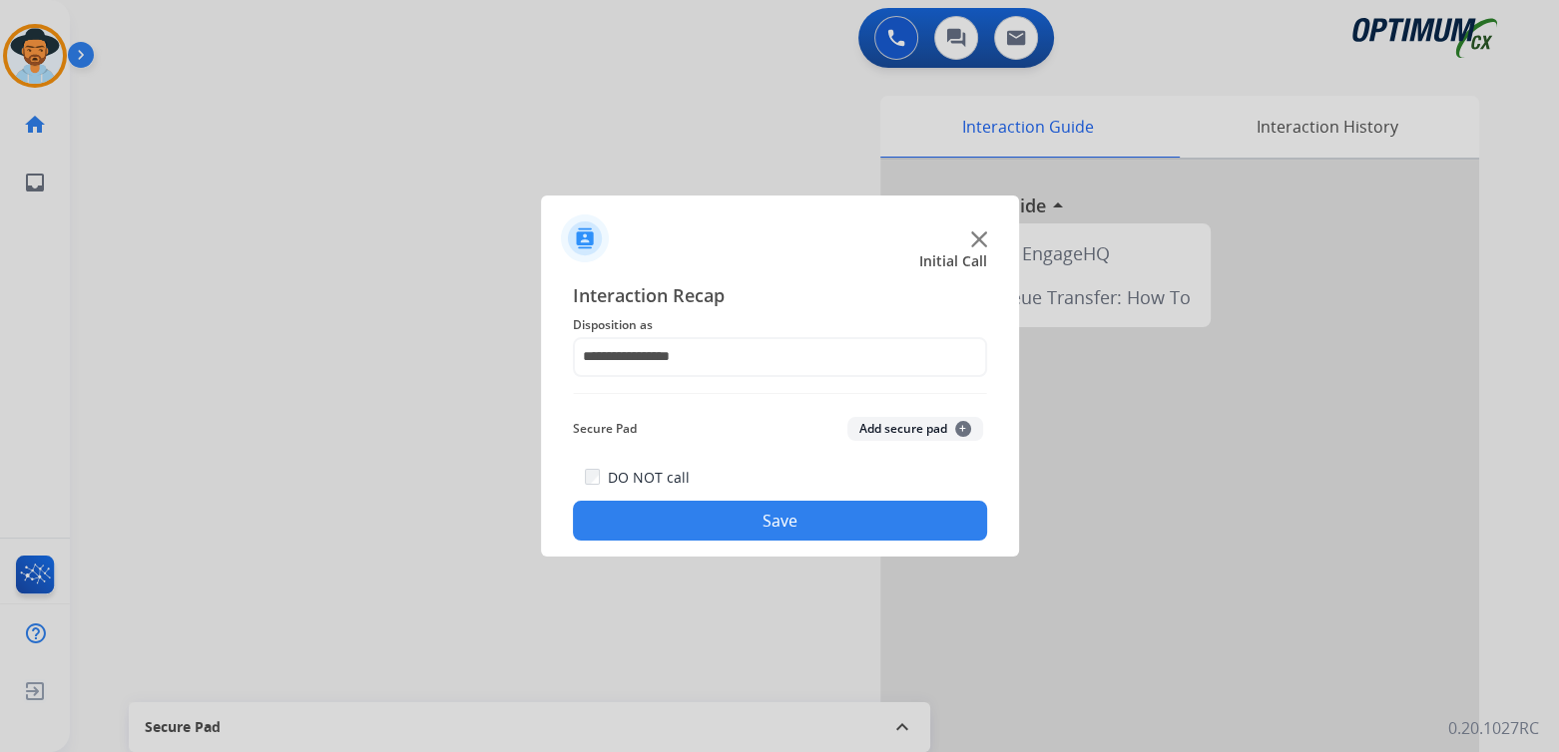
click at [871, 518] on button "Save" at bounding box center [780, 521] width 414 height 40
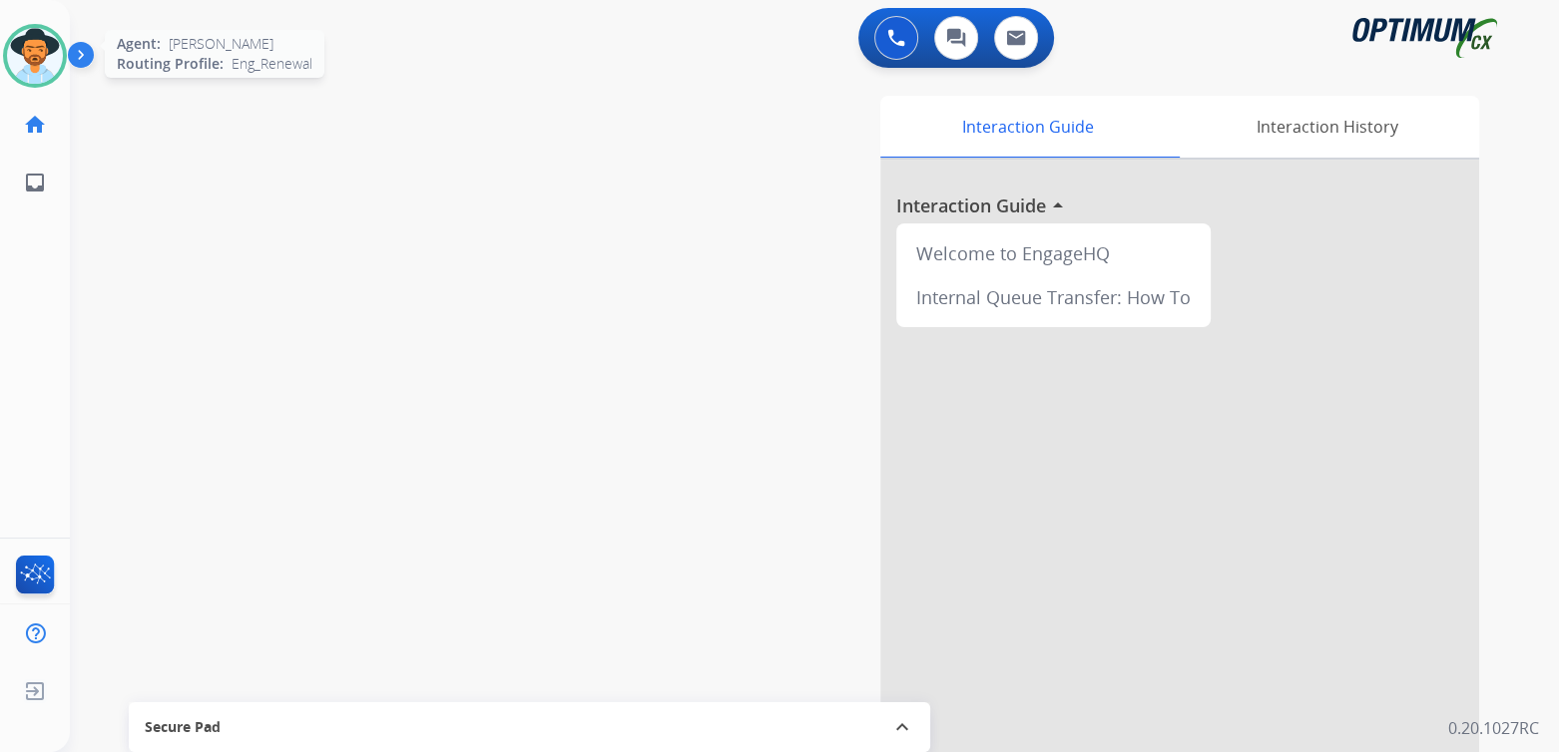
click at [47, 65] on img at bounding box center [35, 56] width 56 height 56
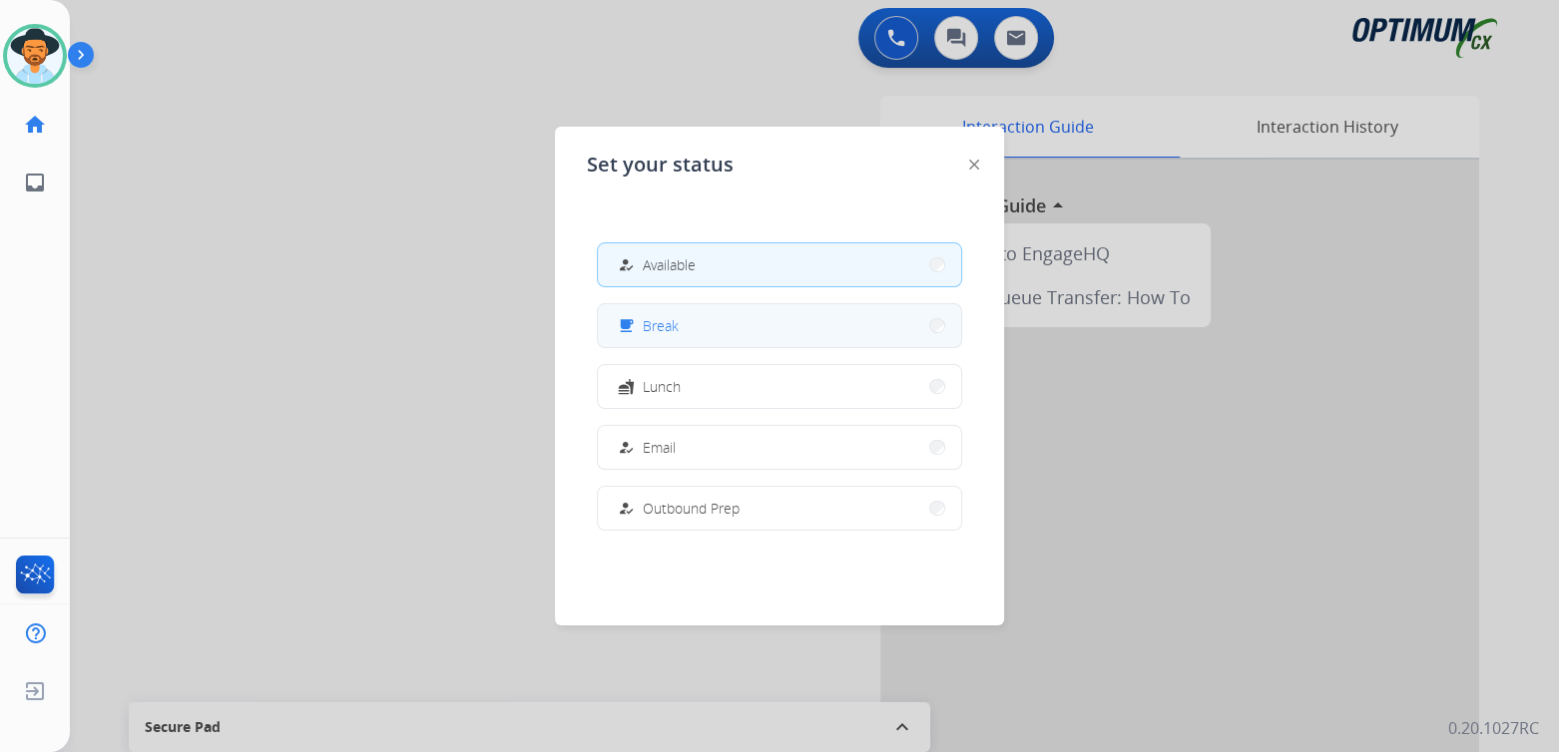
click at [702, 322] on button "free_breakfast Break" at bounding box center [779, 325] width 363 height 43
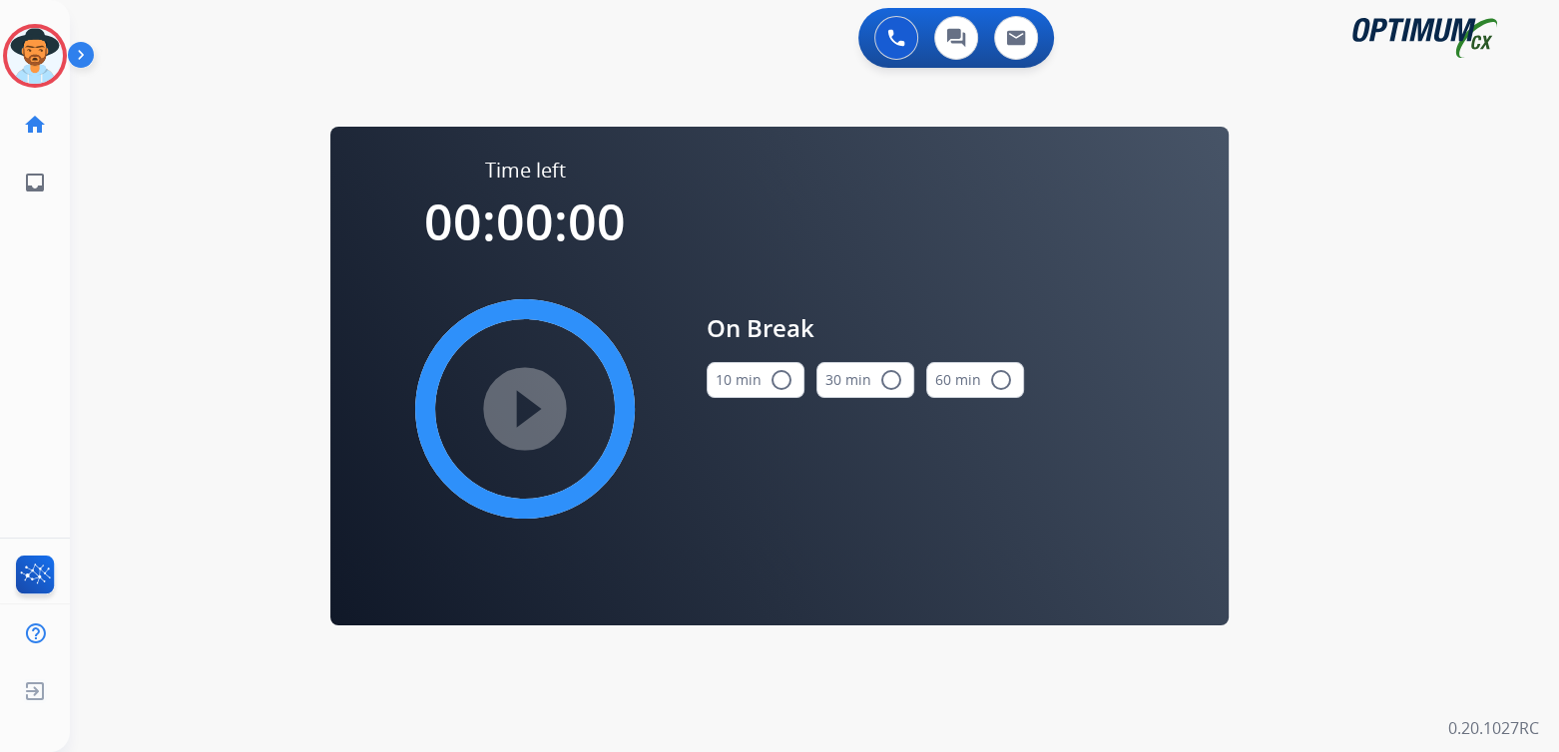
click at [770, 379] on mat-icon "radio_button_unchecked" at bounding box center [781, 380] width 24 height 24
click at [536, 412] on mat-icon "play_circle_filled" at bounding box center [525, 409] width 24 height 24
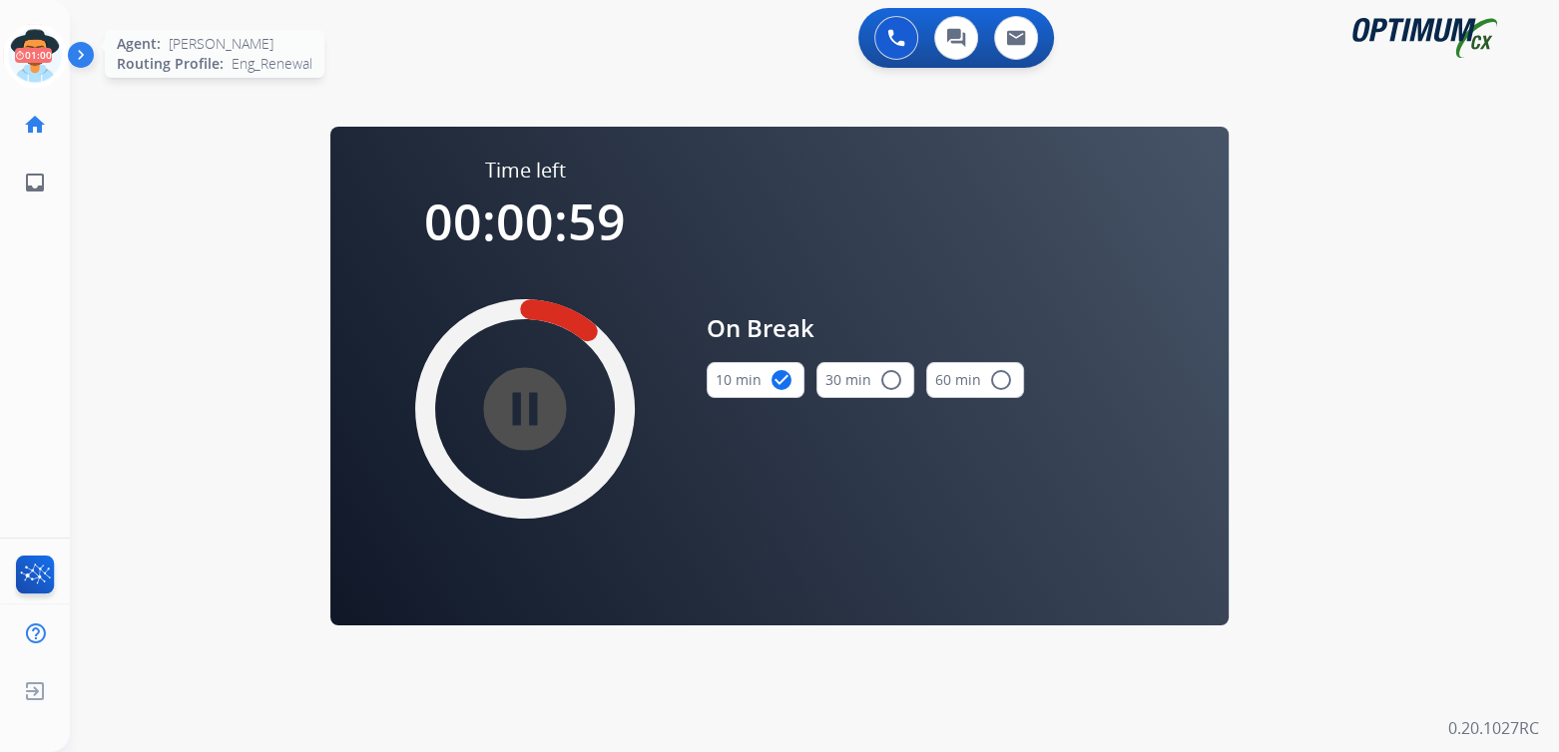
drag, startPoint x: 47, startPoint y: 89, endPoint x: 41, endPoint y: 74, distance: 16.1
click at [47, 86] on div "Cindy Break Edit Avatar 01:00 Agent: Cindy Routing Profile: Eng_Renewal home Ho…" at bounding box center [35, 106] width 70 height 212
click at [40, 68] on icon at bounding box center [35, 56] width 65 height 65
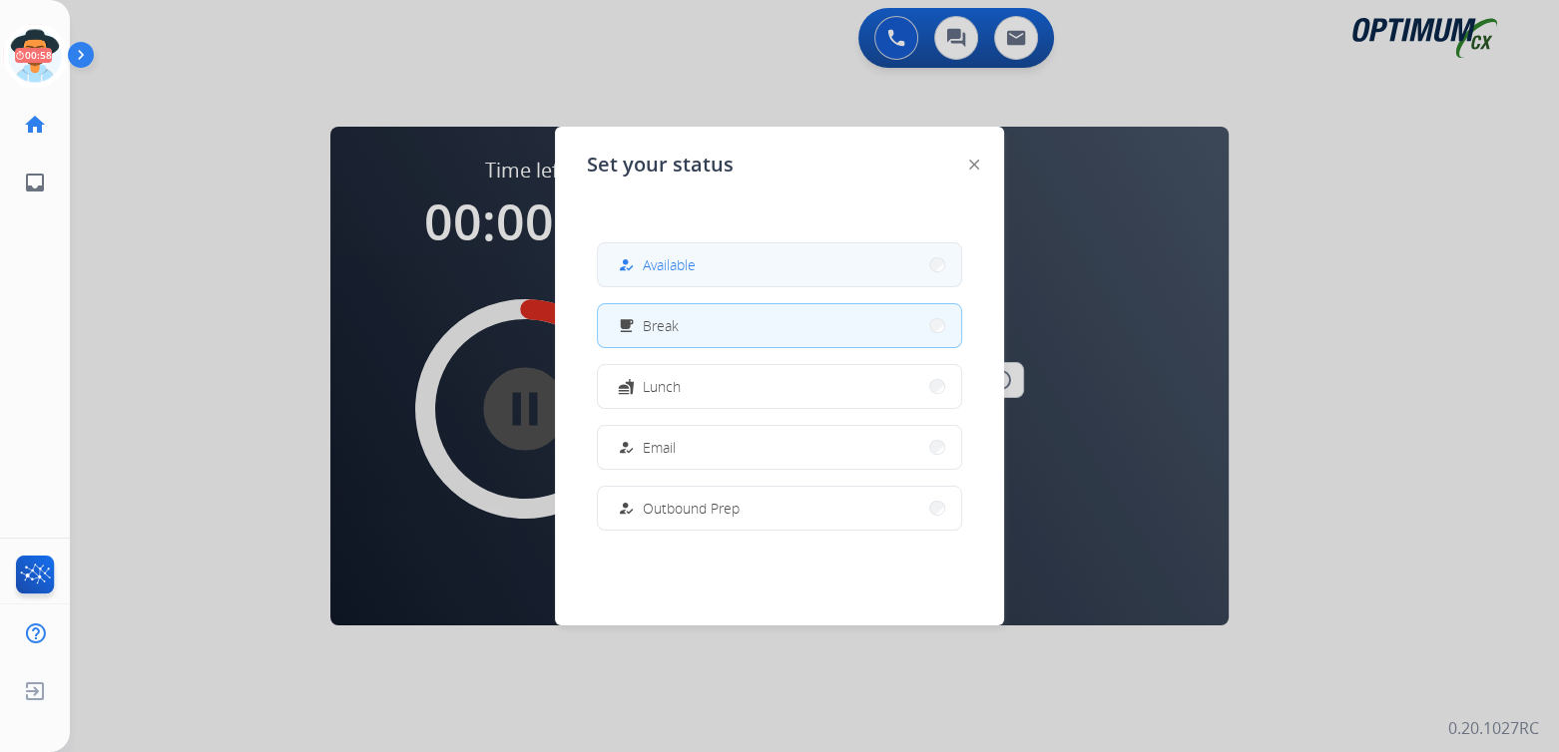
click at [709, 273] on button "how_to_reg Available" at bounding box center [779, 264] width 363 height 43
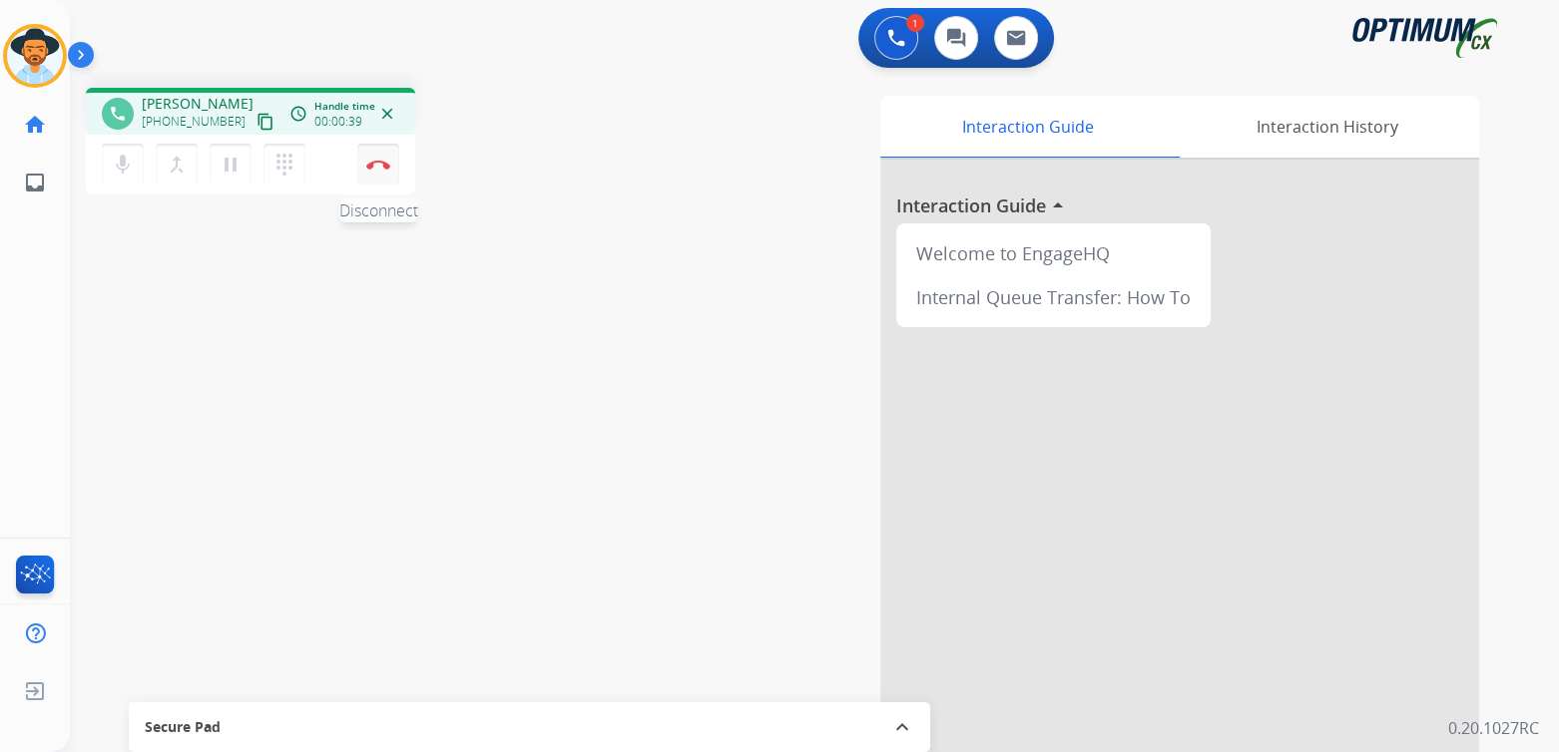
drag, startPoint x: 387, startPoint y: 132, endPoint x: 386, endPoint y: 155, distance: 23.0
click at [387, 155] on div "phone L.A. Rivera +16122263283 content_copy access_time Call metrics Queue 00:0…" at bounding box center [250, 144] width 329 height 113
click at [373, 161] on img at bounding box center [378, 165] width 24 height 10
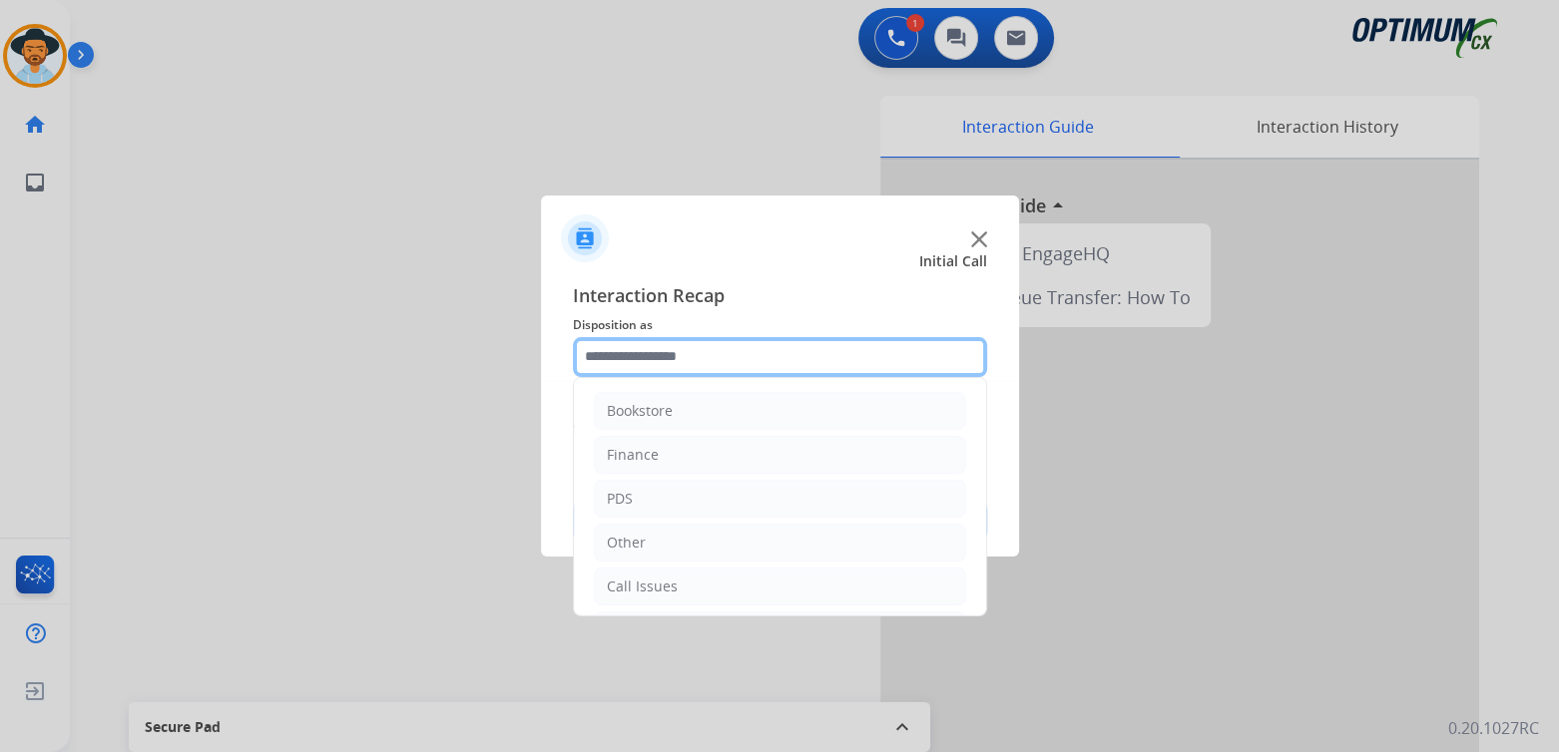
click at [685, 354] on input "text" at bounding box center [780, 357] width 414 height 40
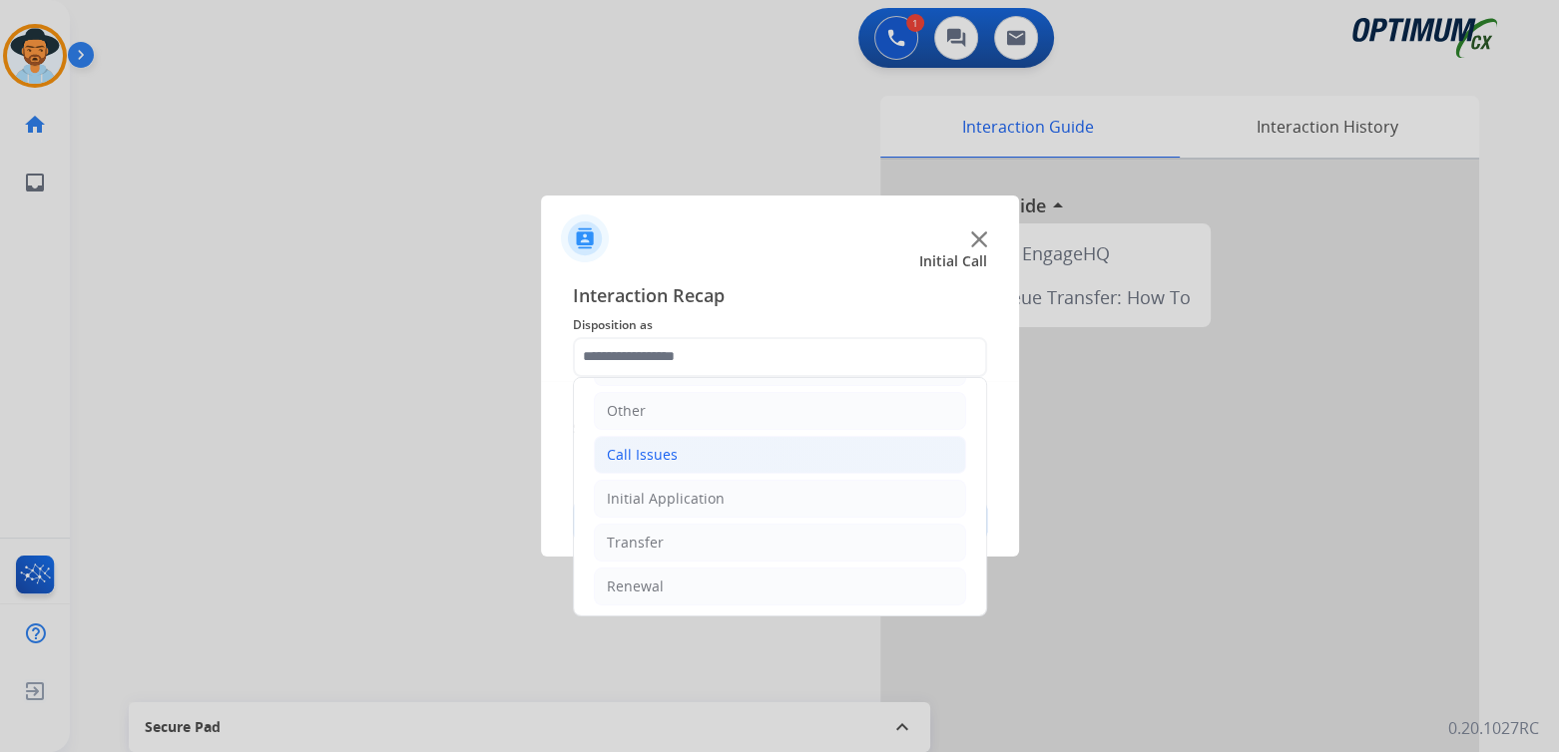
click at [687, 446] on li "Call Issues" at bounding box center [780, 455] width 372 height 38
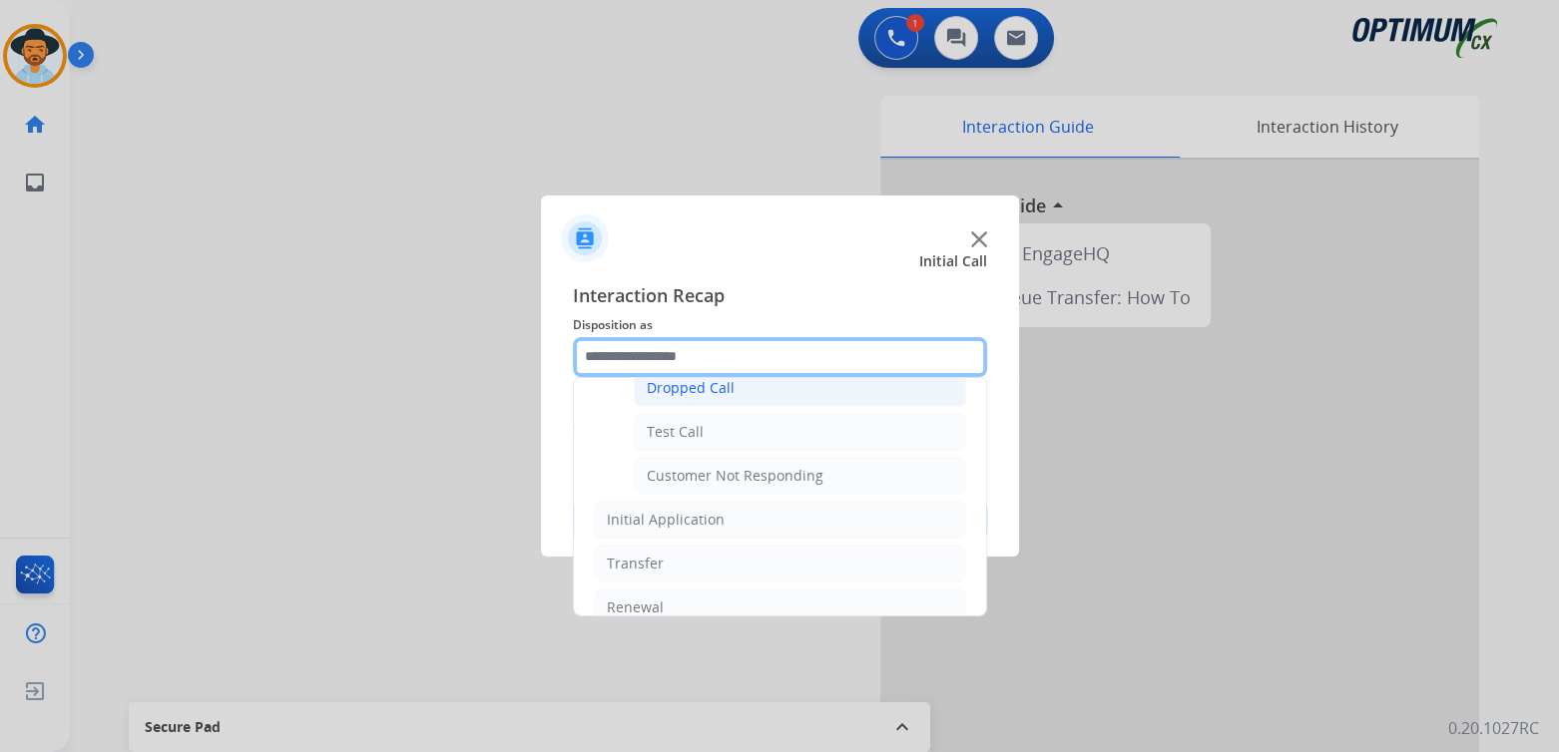
scroll to position [331, 0]
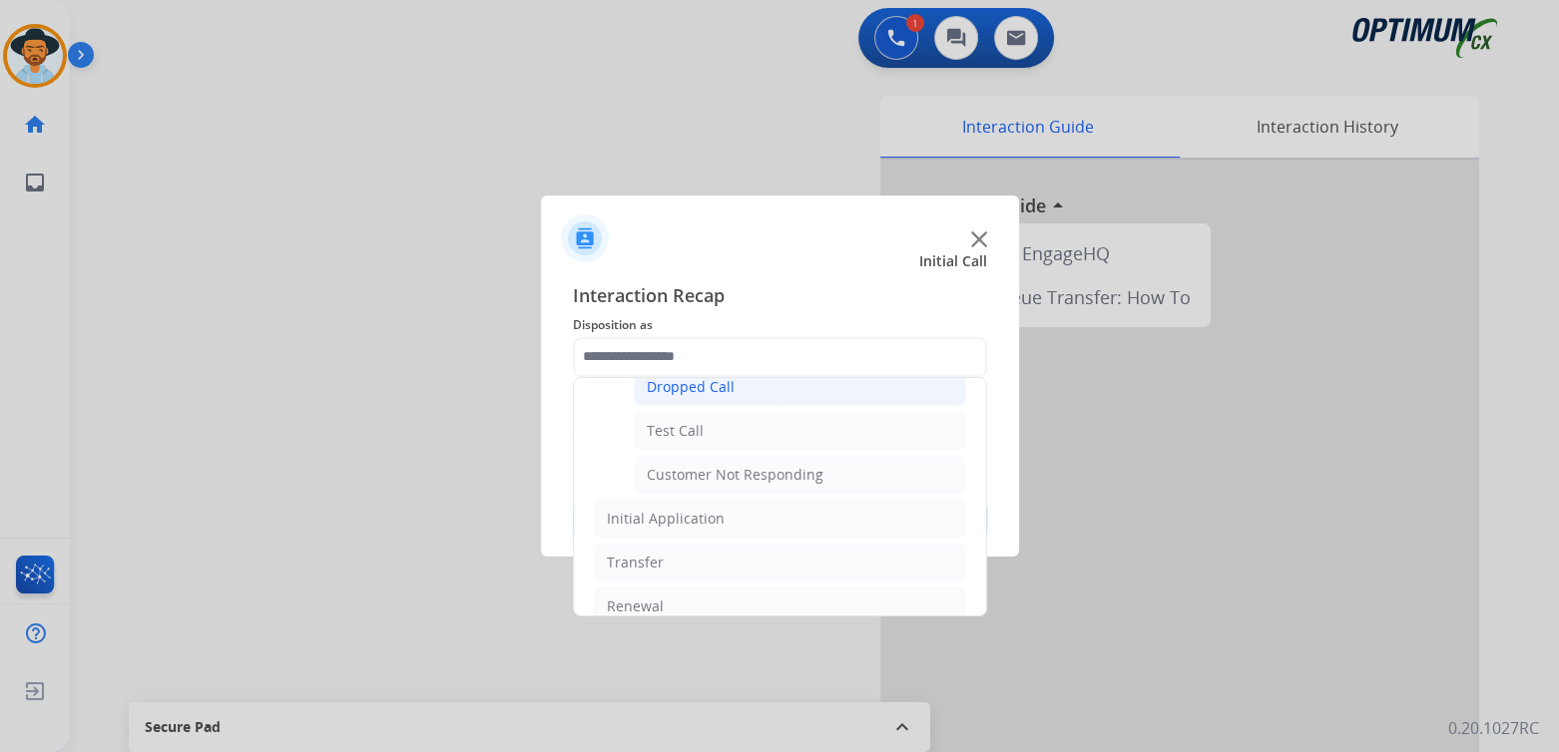
click at [717, 385] on div "Dropped Call" at bounding box center [691, 387] width 88 height 20
type input "**********"
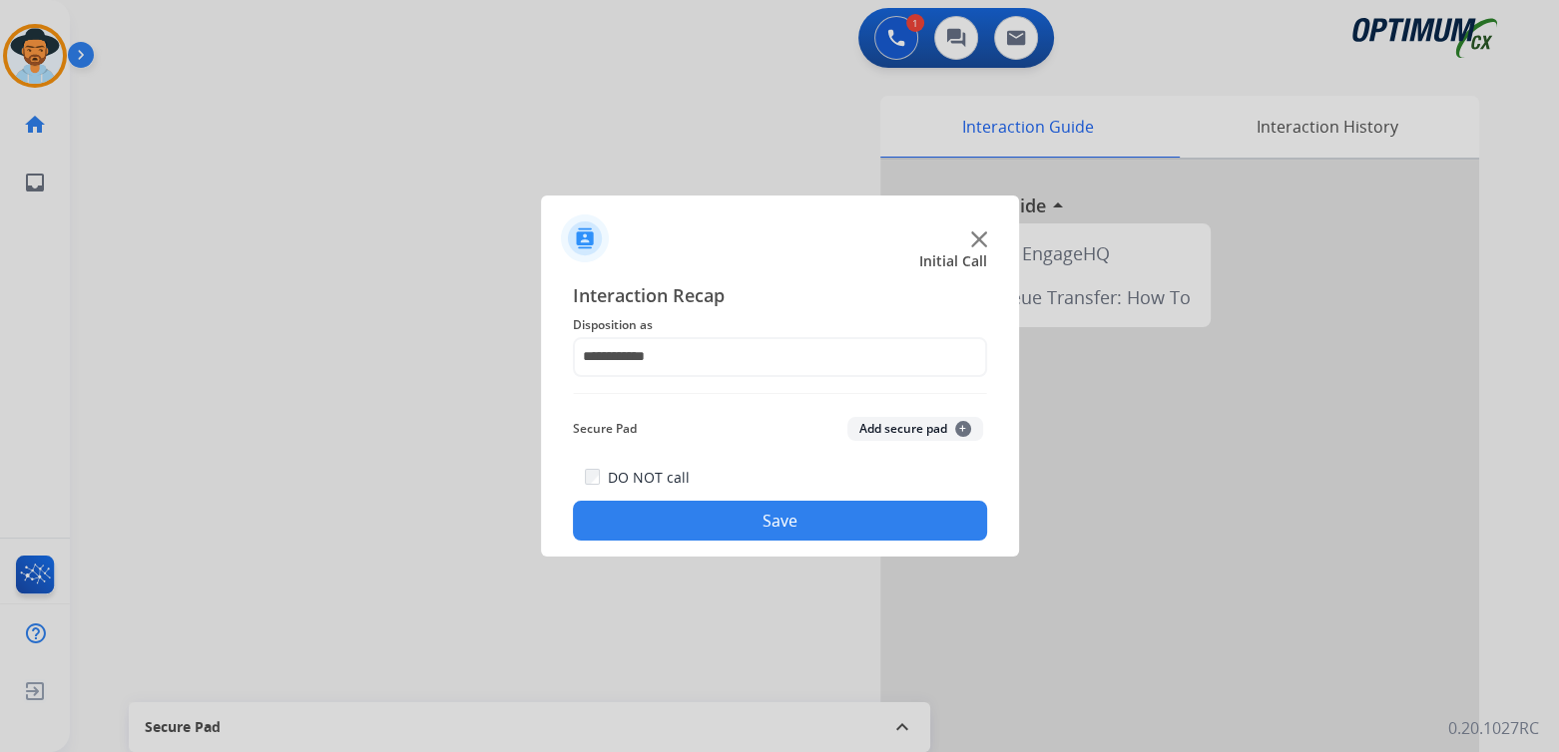
click at [789, 518] on button "Save" at bounding box center [780, 521] width 414 height 40
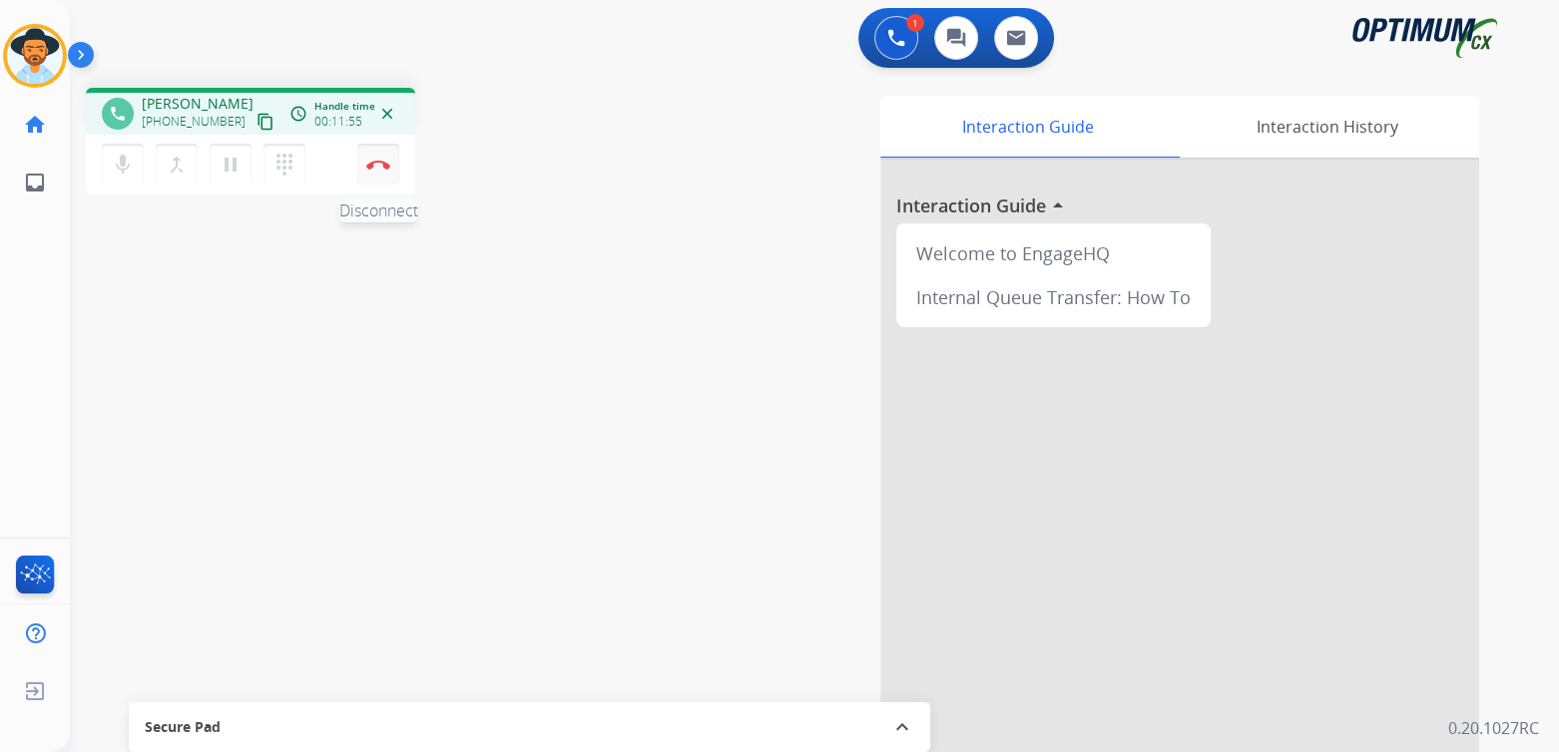
click at [378, 173] on button "Disconnect" at bounding box center [378, 165] width 42 height 42
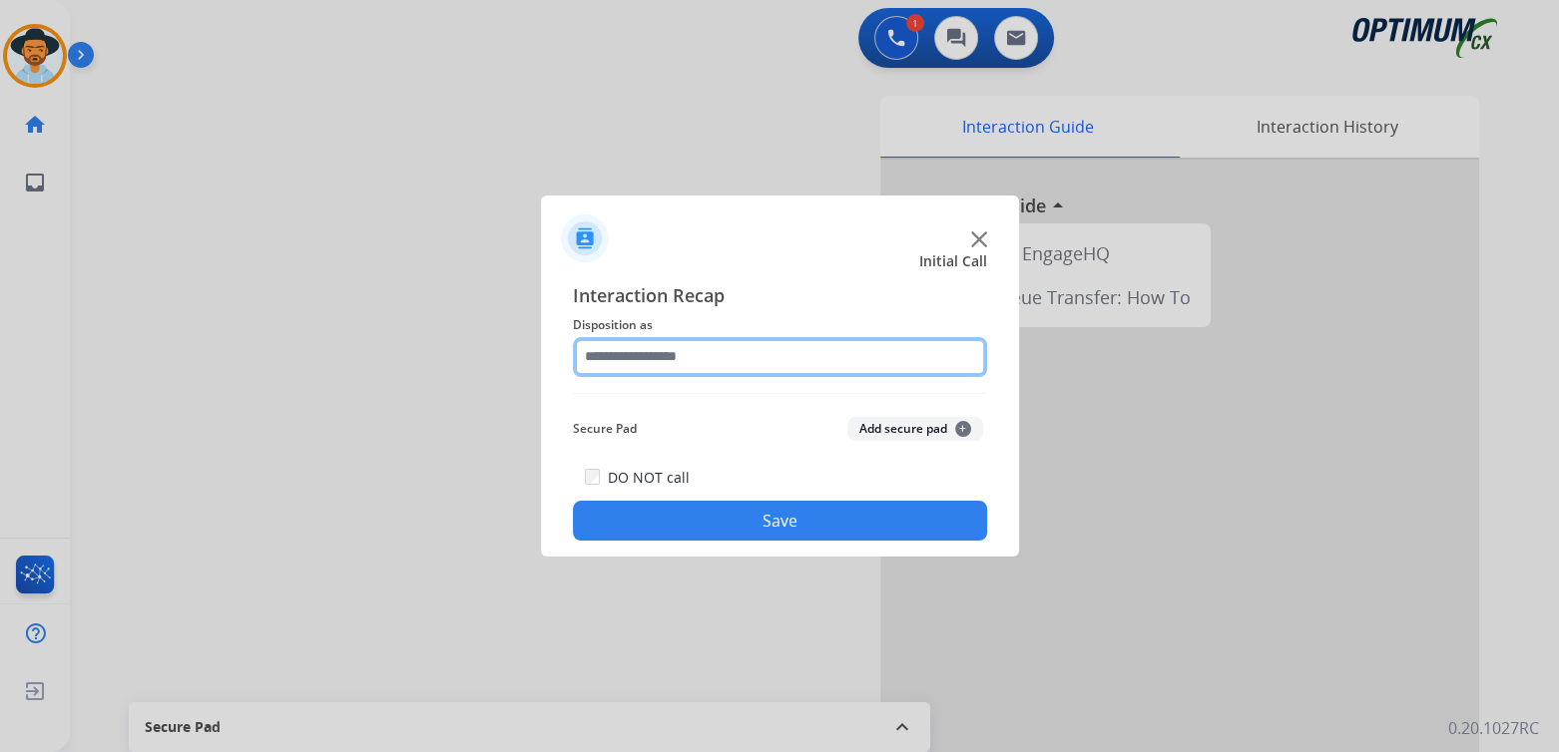
click at [684, 367] on input "text" at bounding box center [780, 357] width 414 height 40
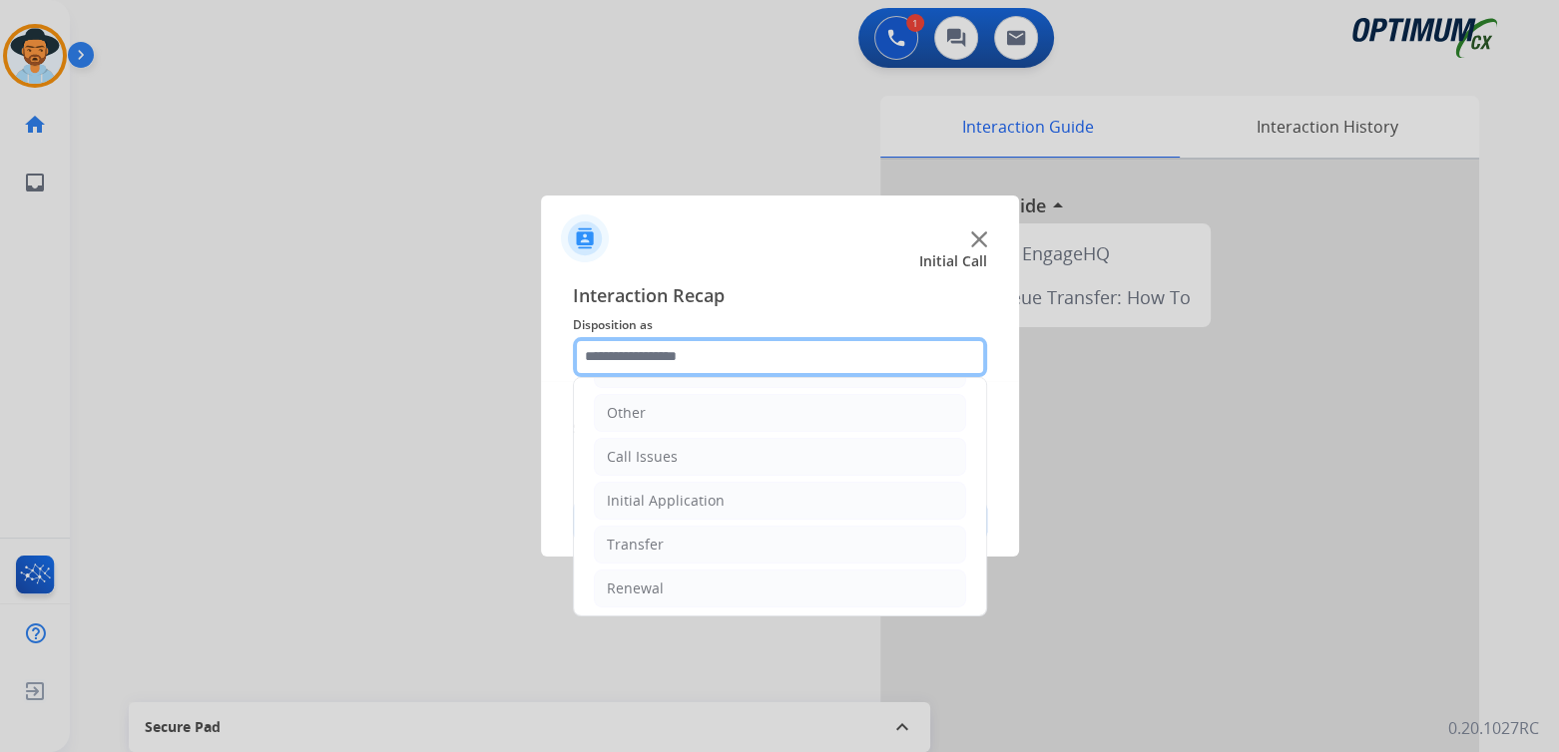
scroll to position [132, 0]
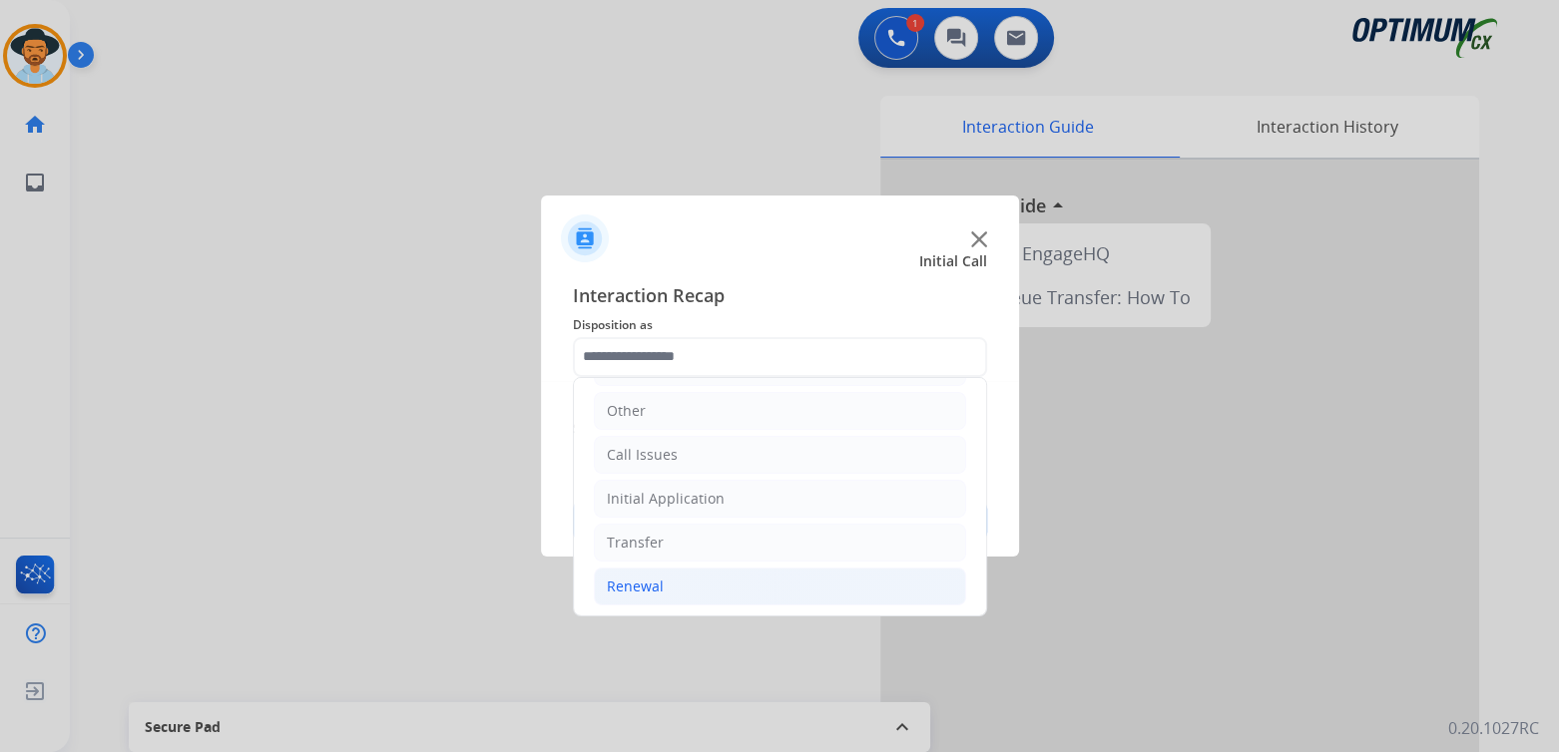
click at [667, 584] on li "Renewal" at bounding box center [780, 587] width 372 height 38
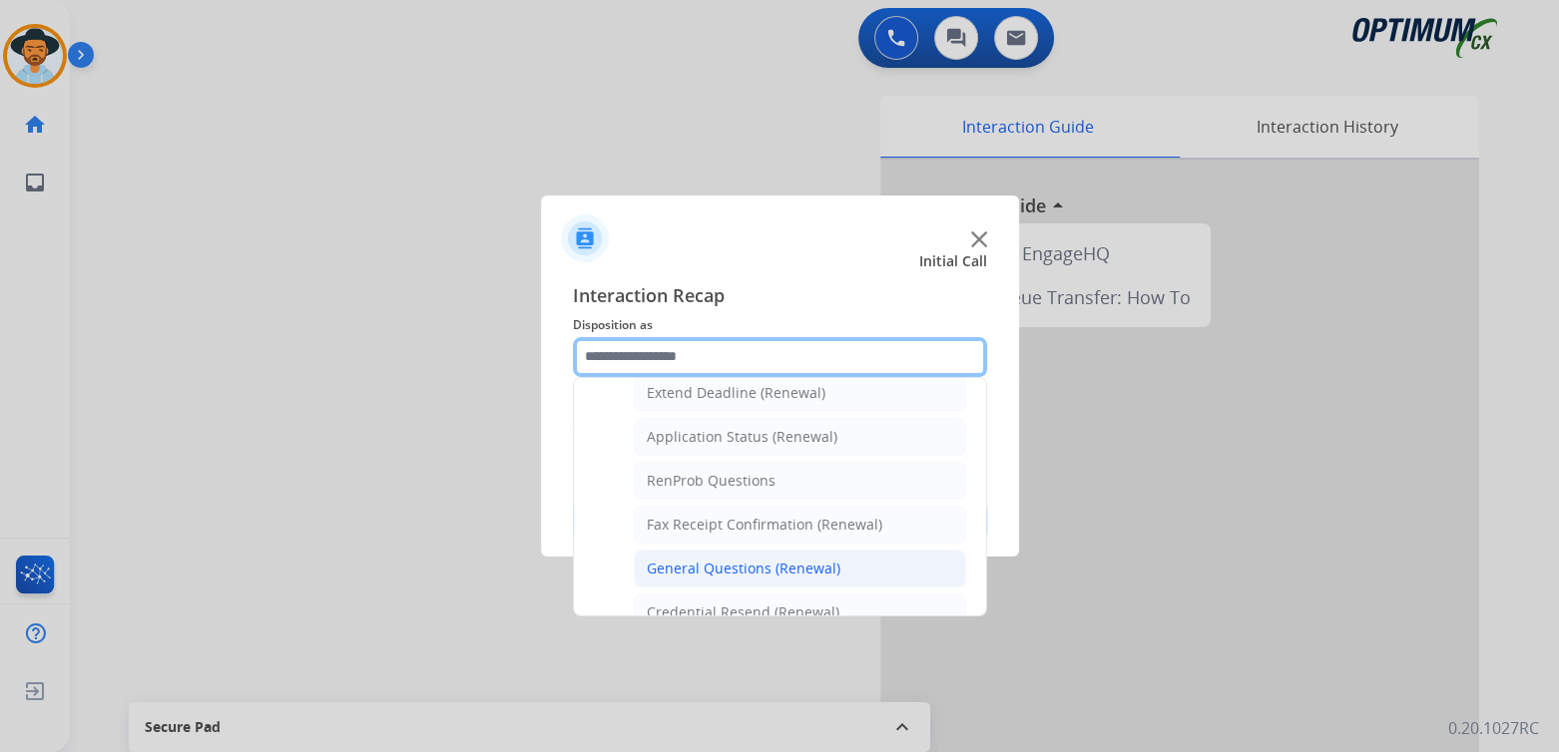
scroll to position [432, 0]
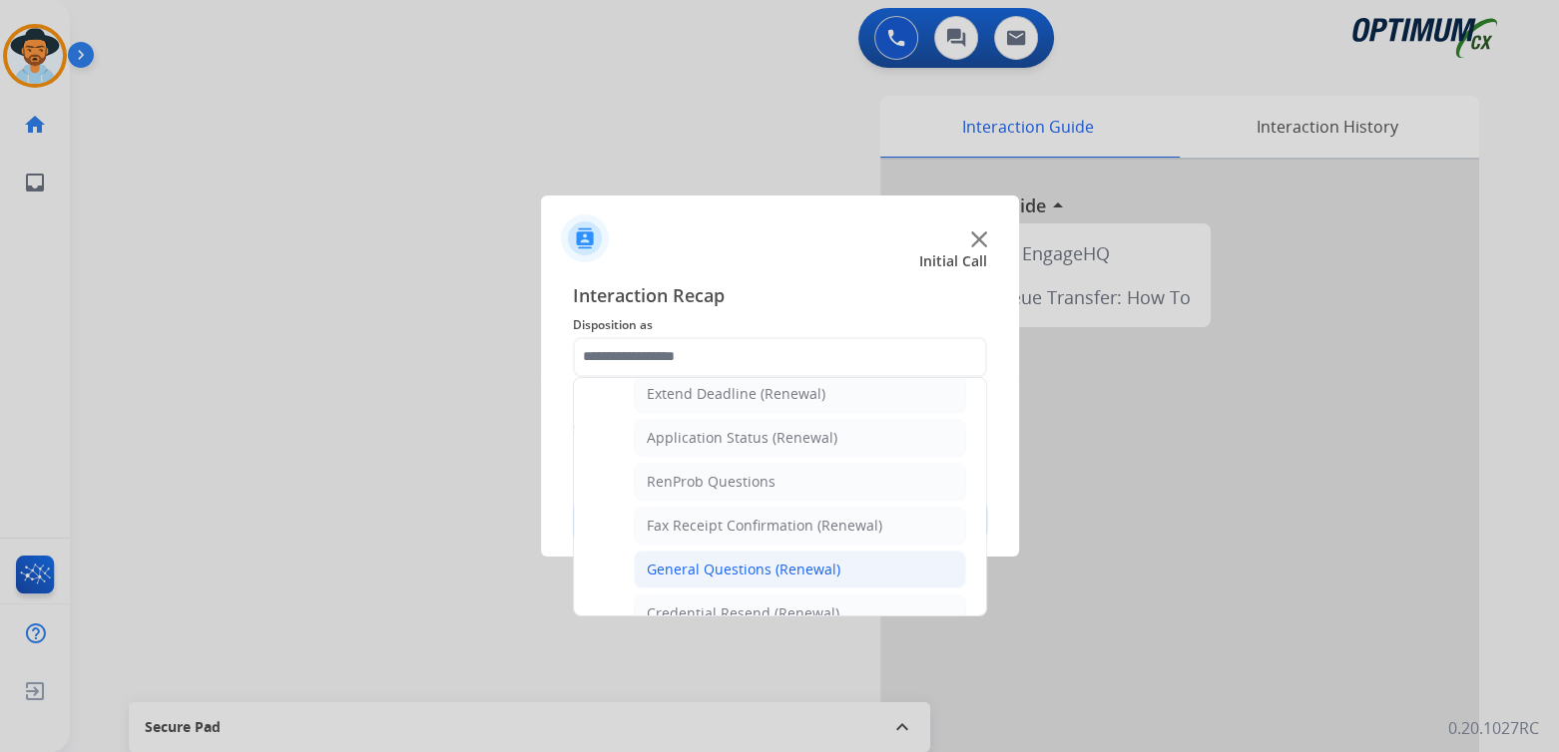
click at [692, 560] on div "General Questions (Renewal)" at bounding box center [744, 570] width 194 height 20
type input "**********"
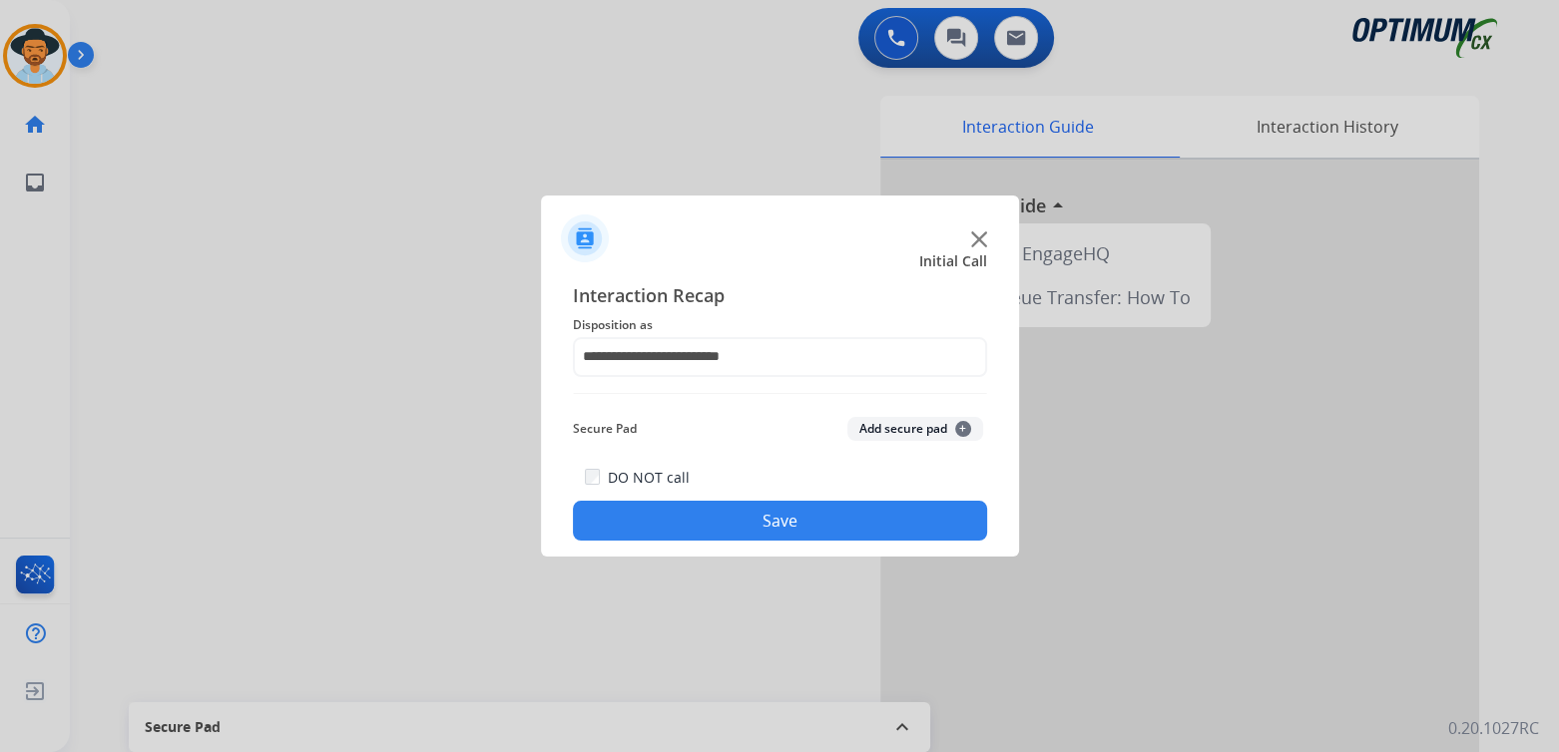
drag, startPoint x: 778, startPoint y: 492, endPoint x: 780, endPoint y: 503, distance: 11.2
click at [780, 503] on div "DO NOT call Save" at bounding box center [780, 503] width 414 height 76
drag, startPoint x: 780, startPoint y: 503, endPoint x: 841, endPoint y: 551, distance: 77.5
click at [784, 515] on button "Save" at bounding box center [780, 521] width 414 height 40
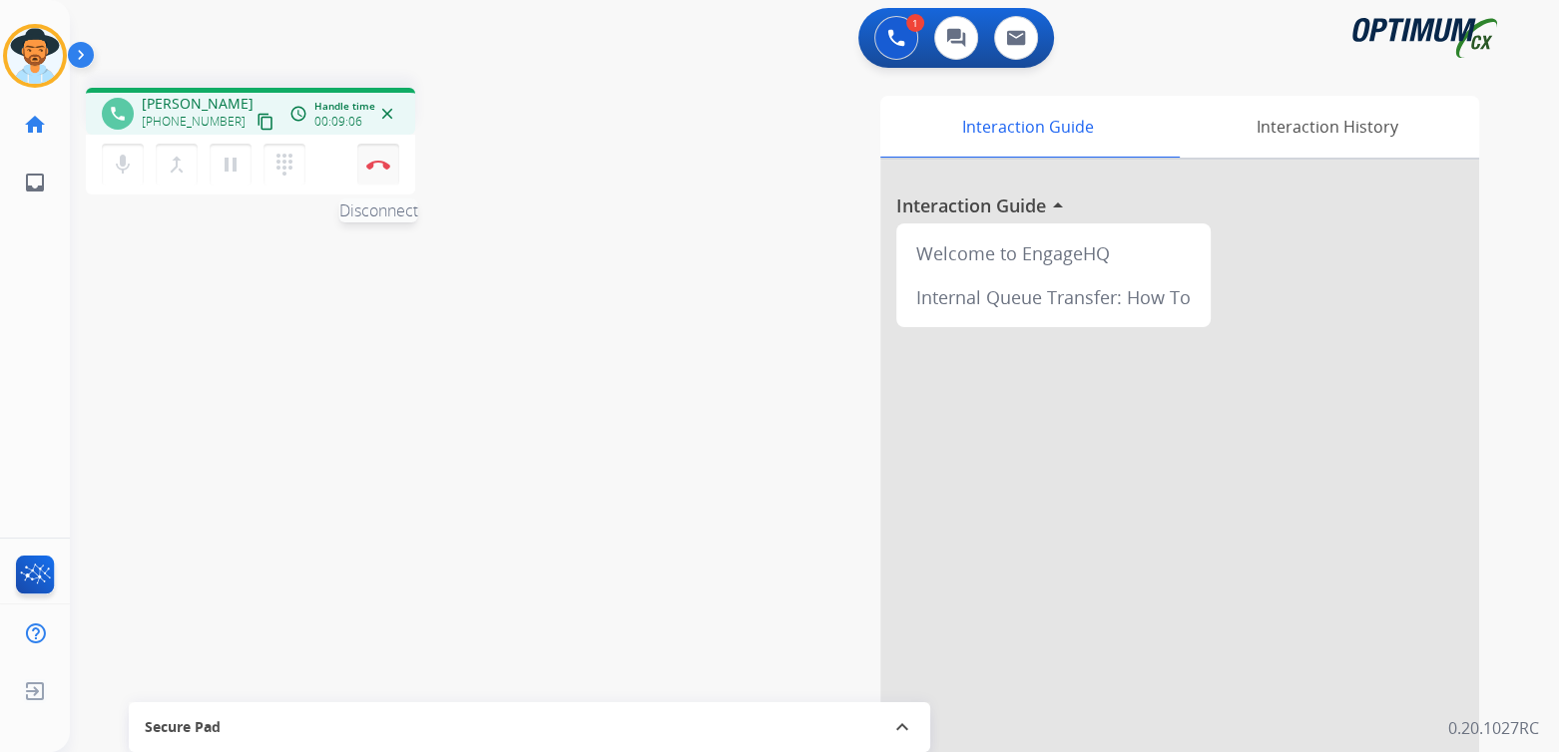
click at [381, 169] on img at bounding box center [378, 165] width 24 height 10
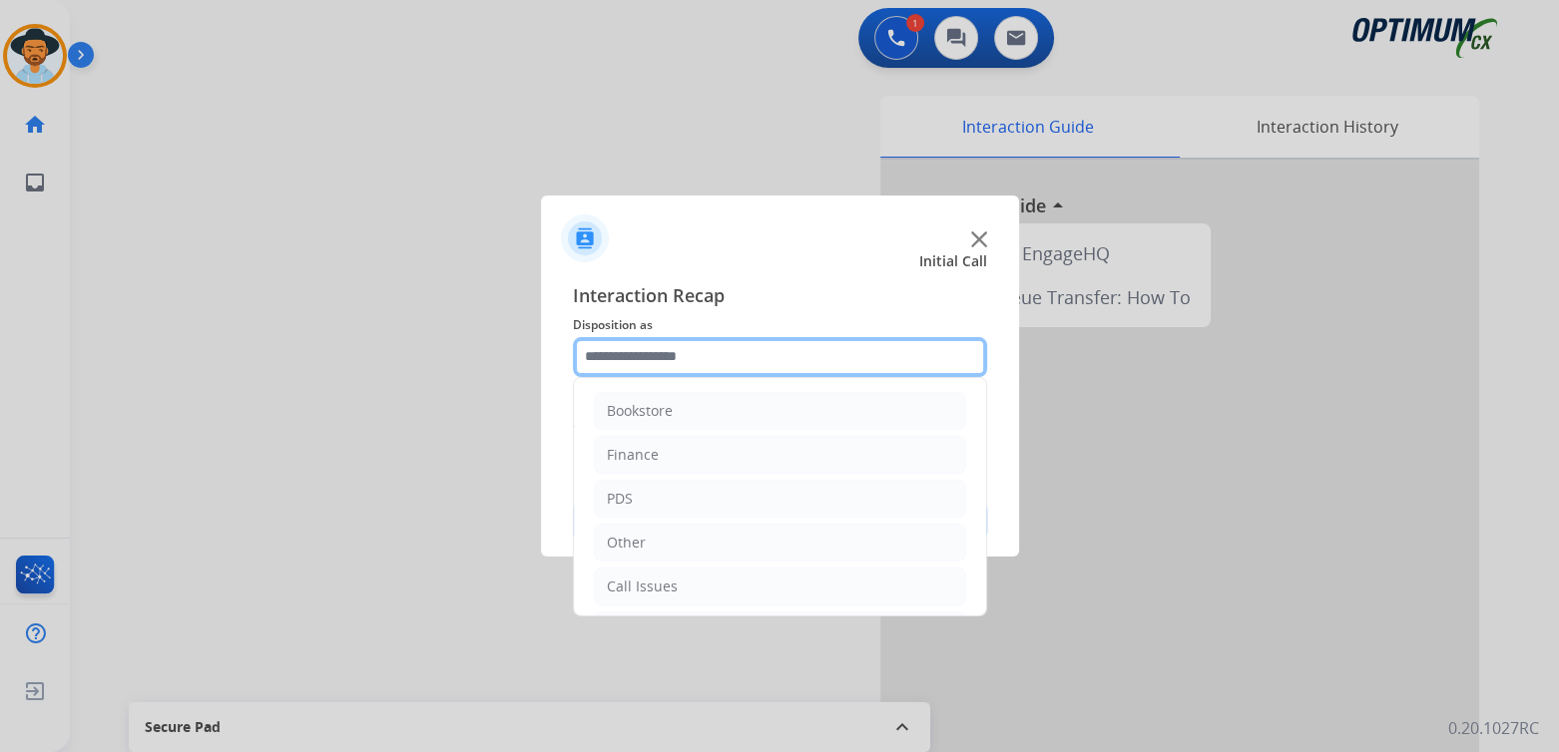
click at [667, 359] on input "text" at bounding box center [780, 357] width 414 height 40
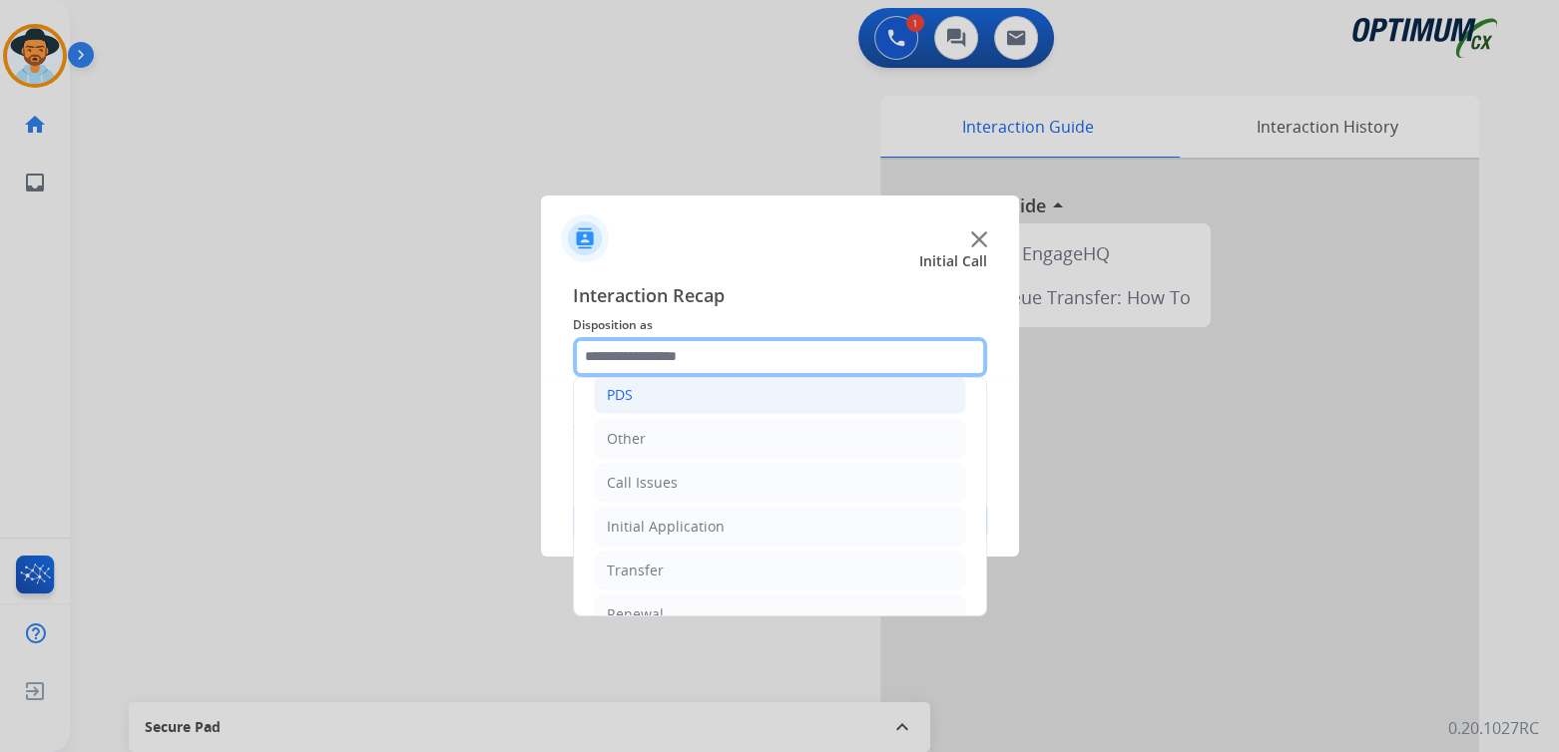
scroll to position [132, 0]
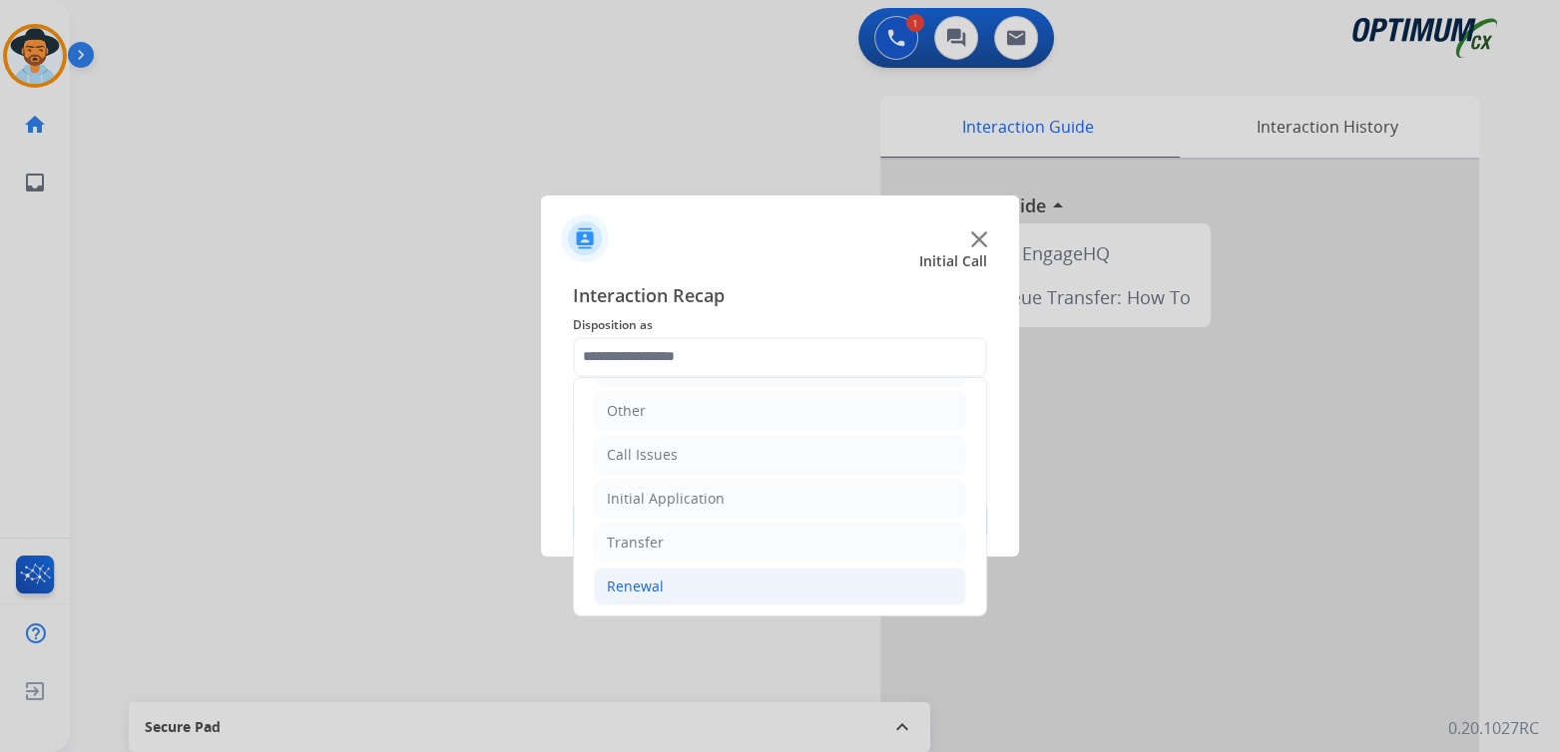
click at [668, 592] on li "Renewal" at bounding box center [780, 587] width 372 height 38
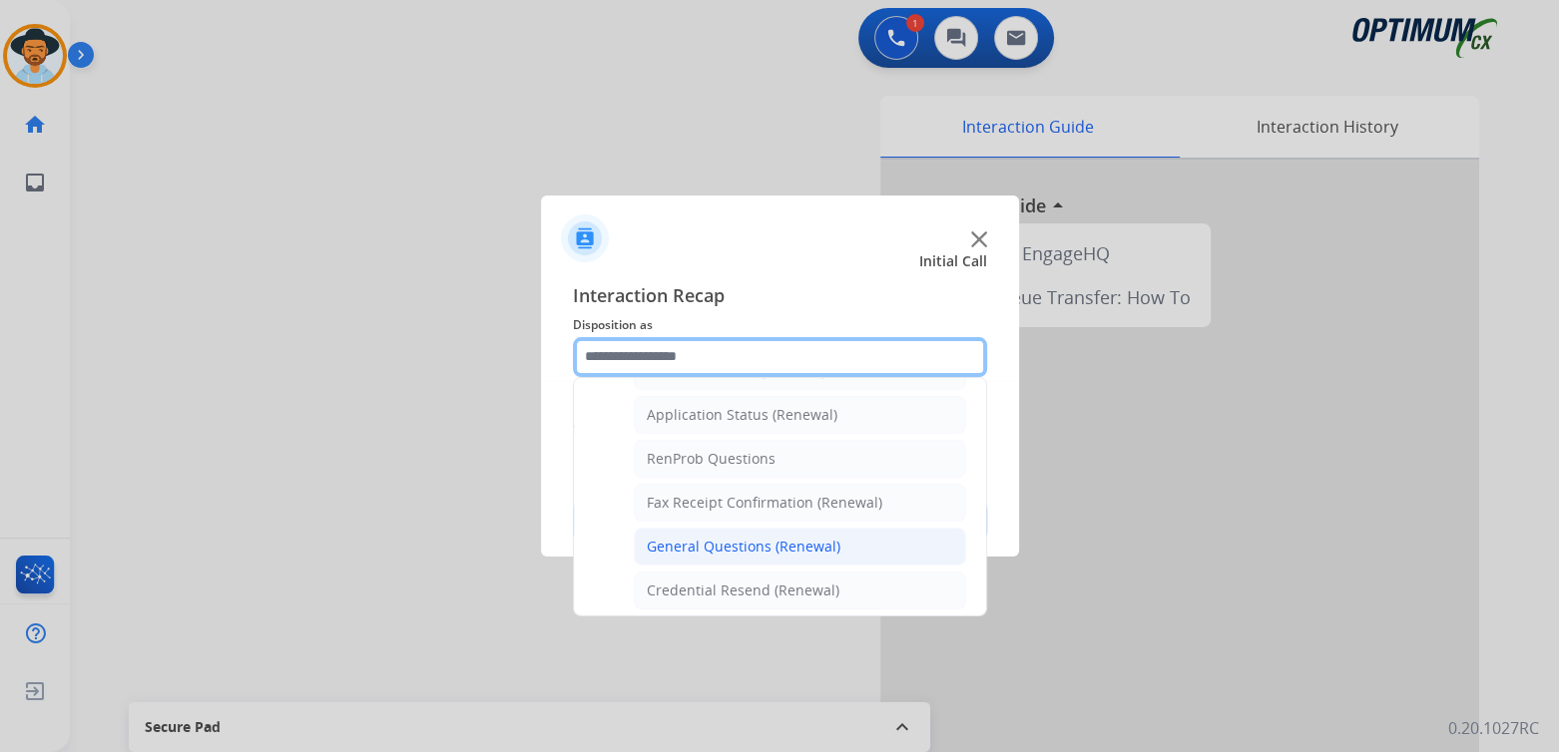
scroll to position [467, 0]
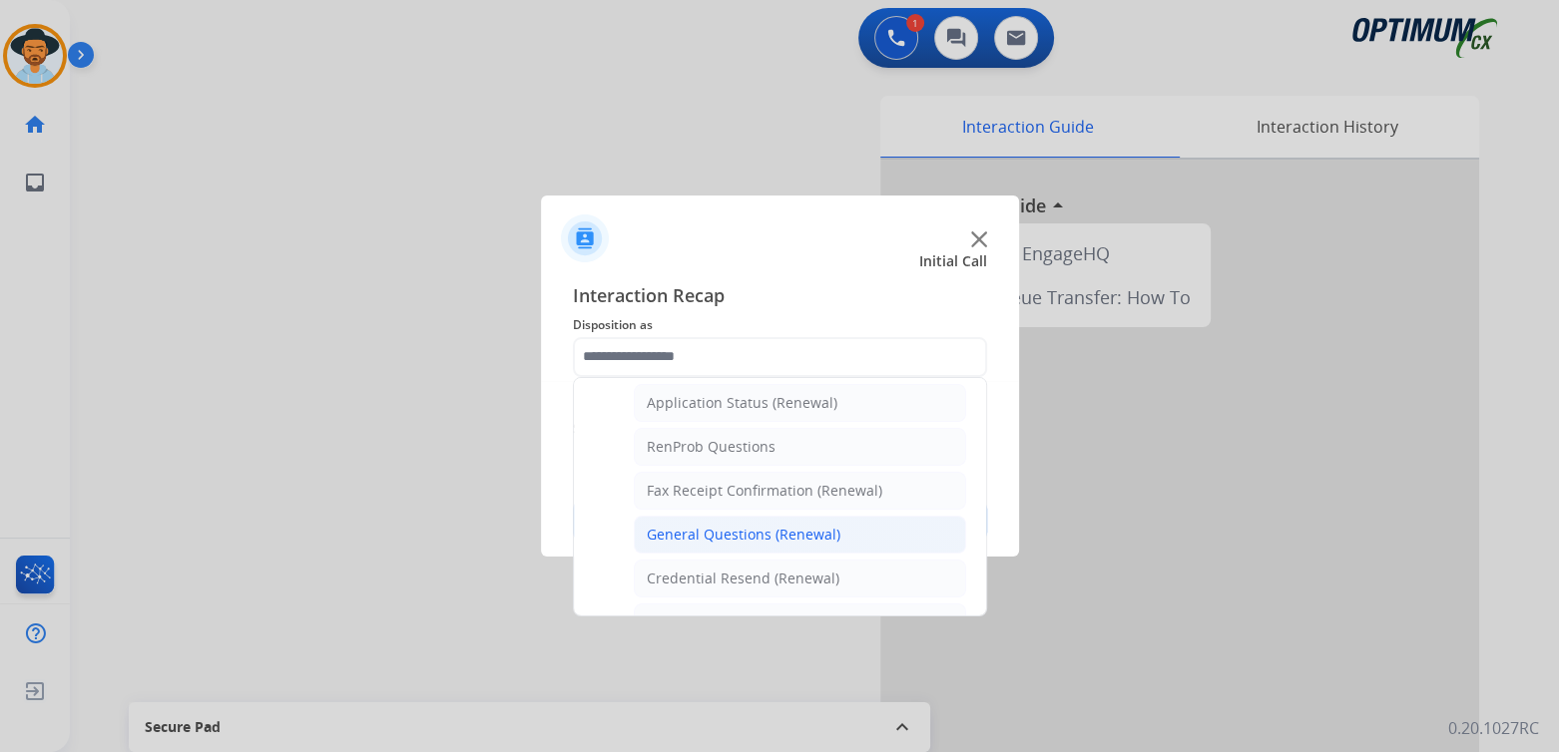
click at [706, 533] on div "General Questions (Renewal)" at bounding box center [744, 535] width 194 height 20
type input "**********"
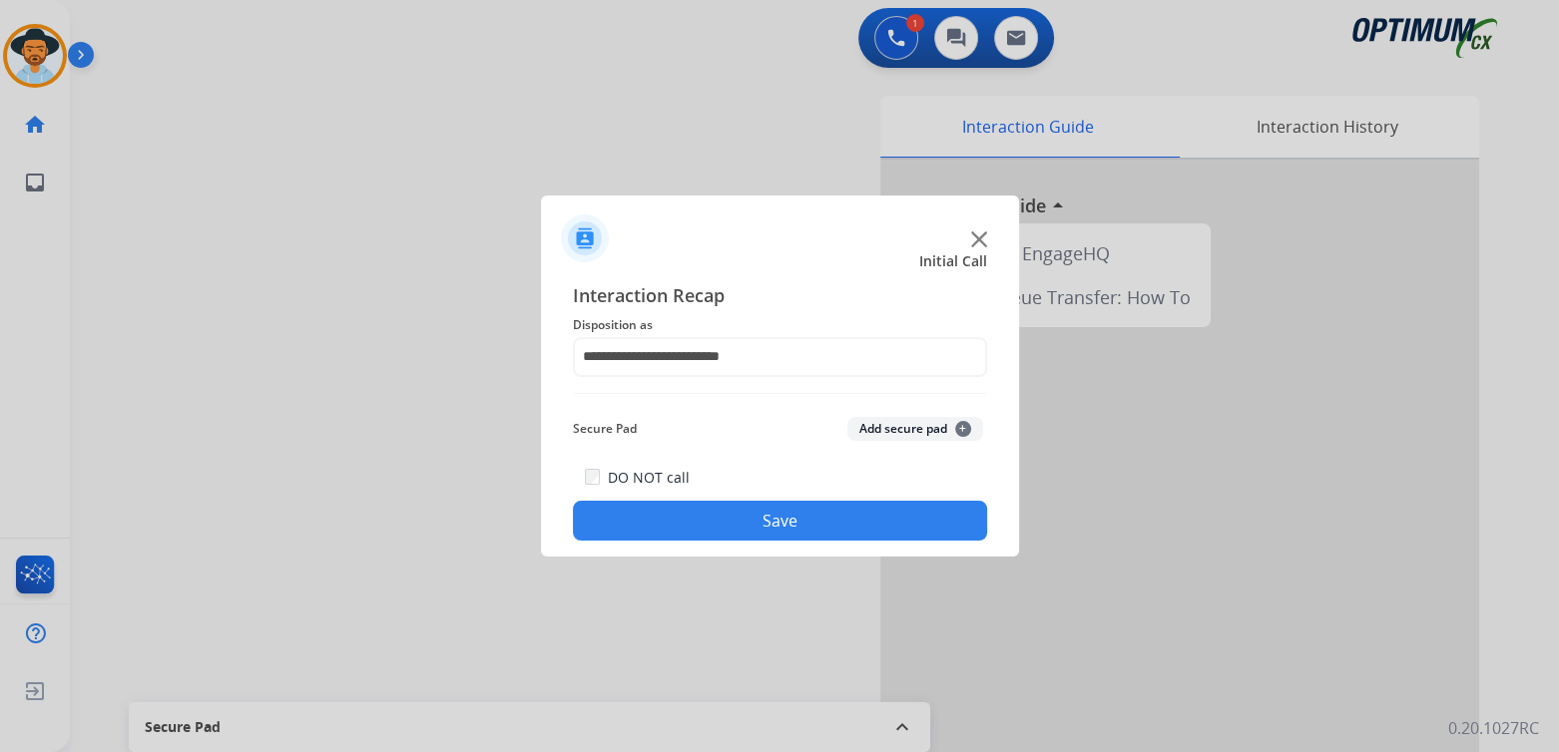
click at [806, 538] on button "Save" at bounding box center [780, 521] width 414 height 40
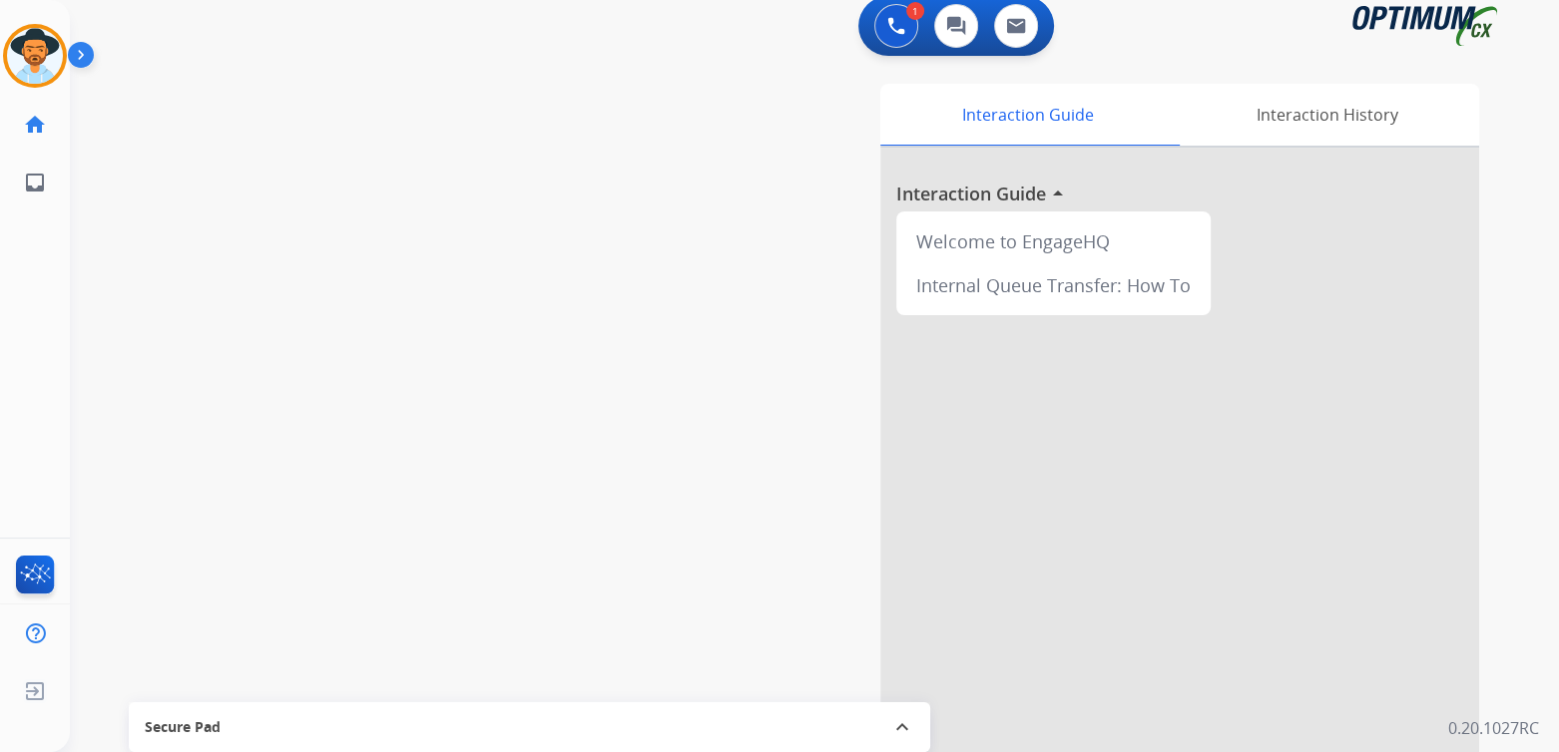
scroll to position [13, 0]
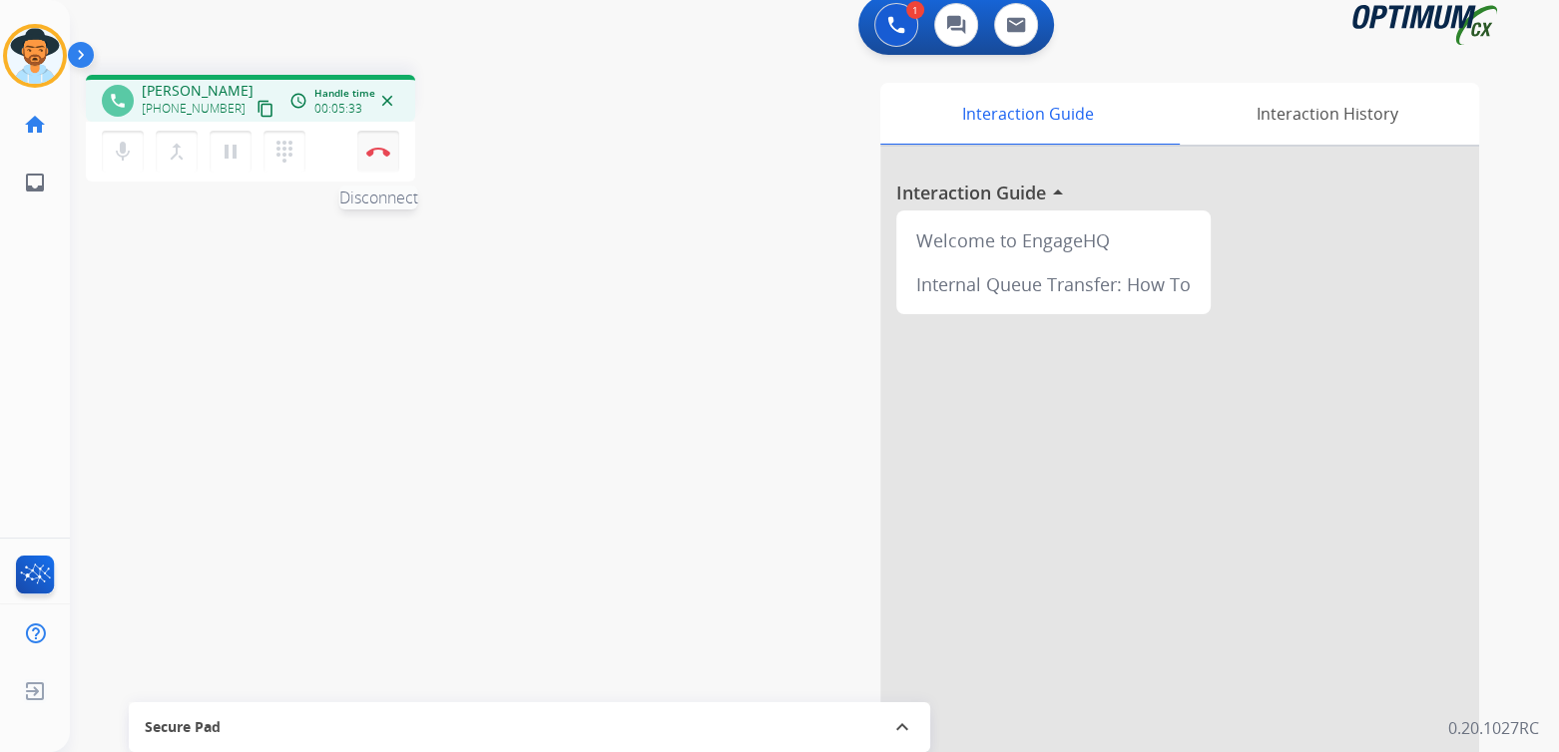
click at [377, 151] on img at bounding box center [378, 152] width 24 height 10
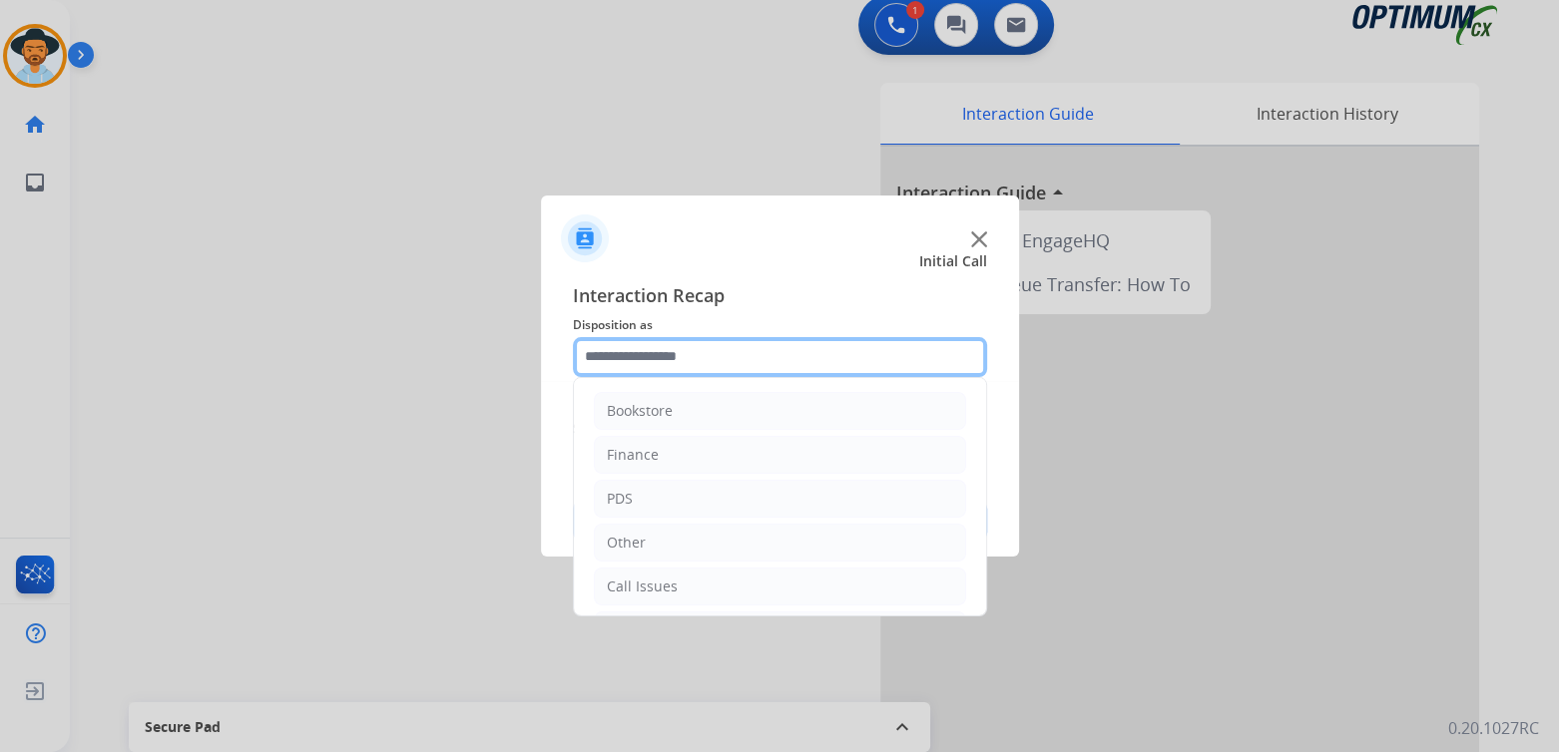
click at [753, 357] on input "text" at bounding box center [780, 357] width 414 height 40
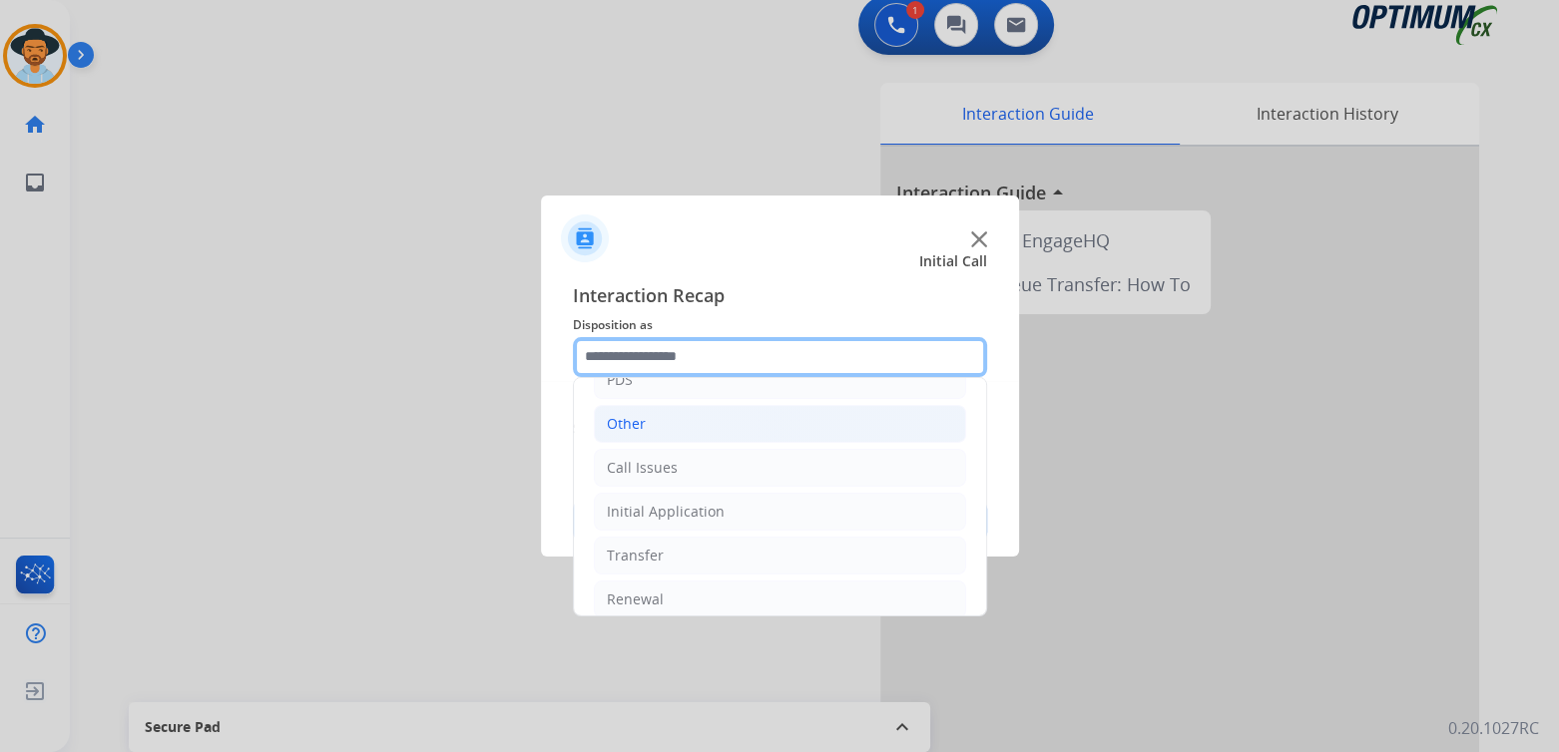
scroll to position [132, 0]
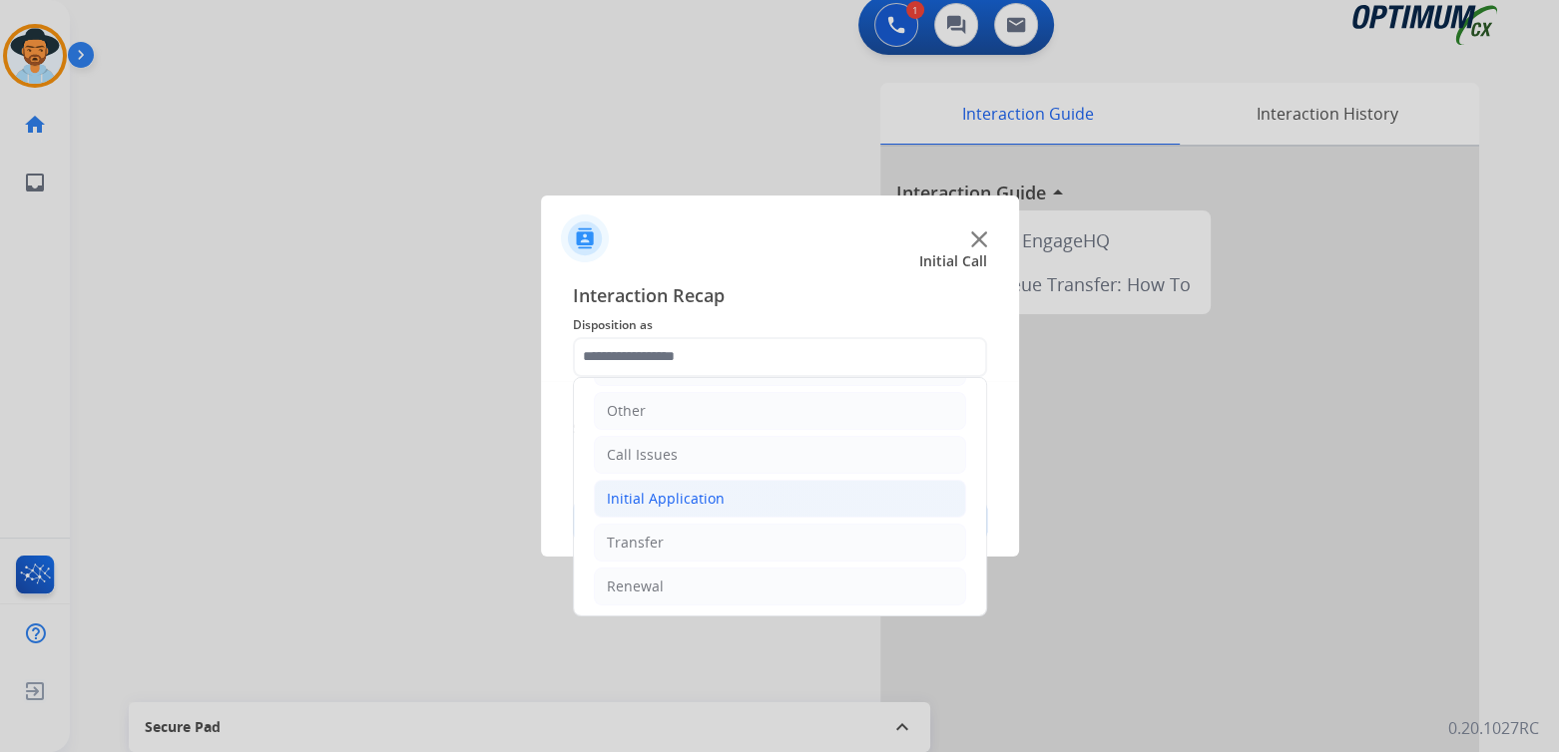
click at [749, 500] on li "Initial Application" at bounding box center [780, 499] width 372 height 38
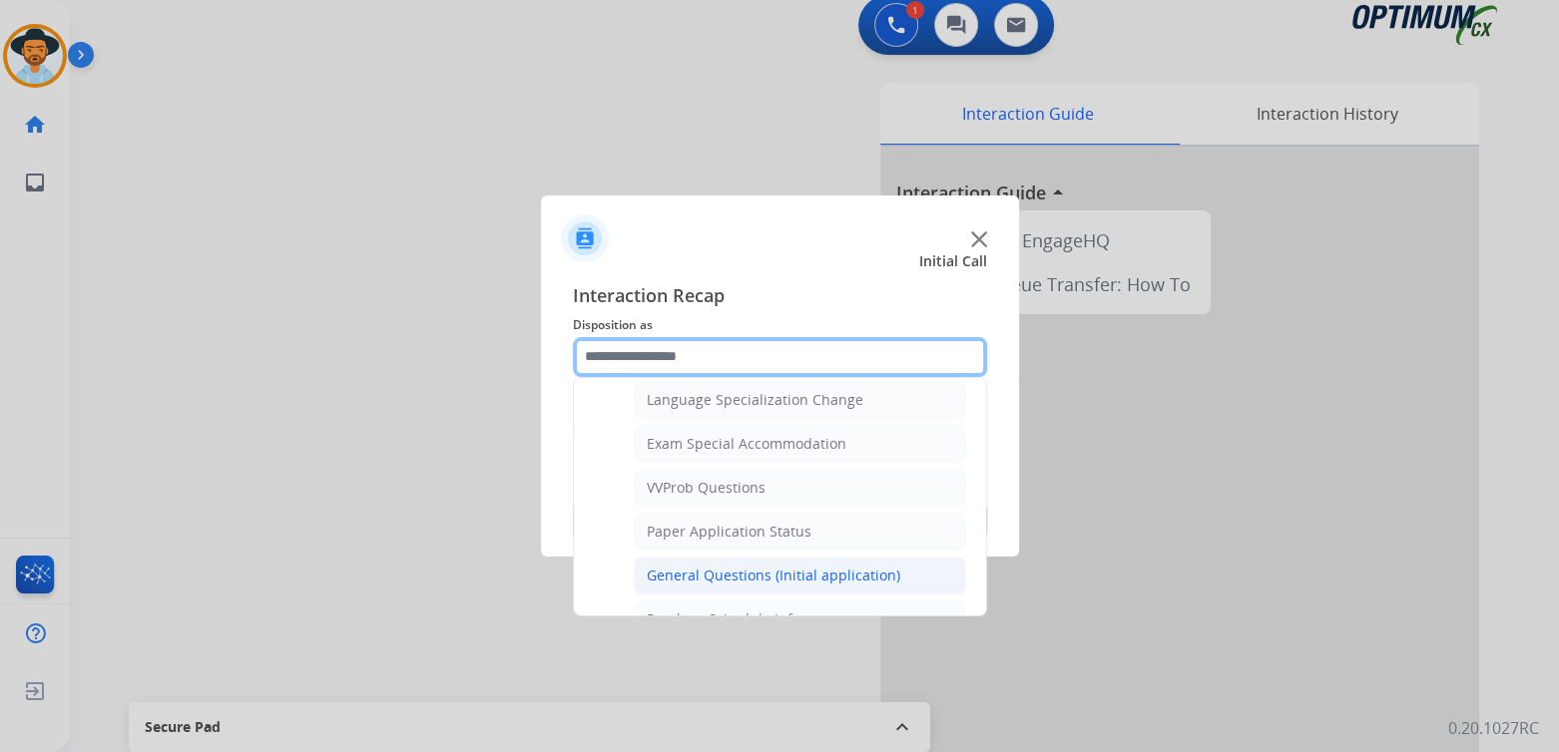
scroll to position [0, 0]
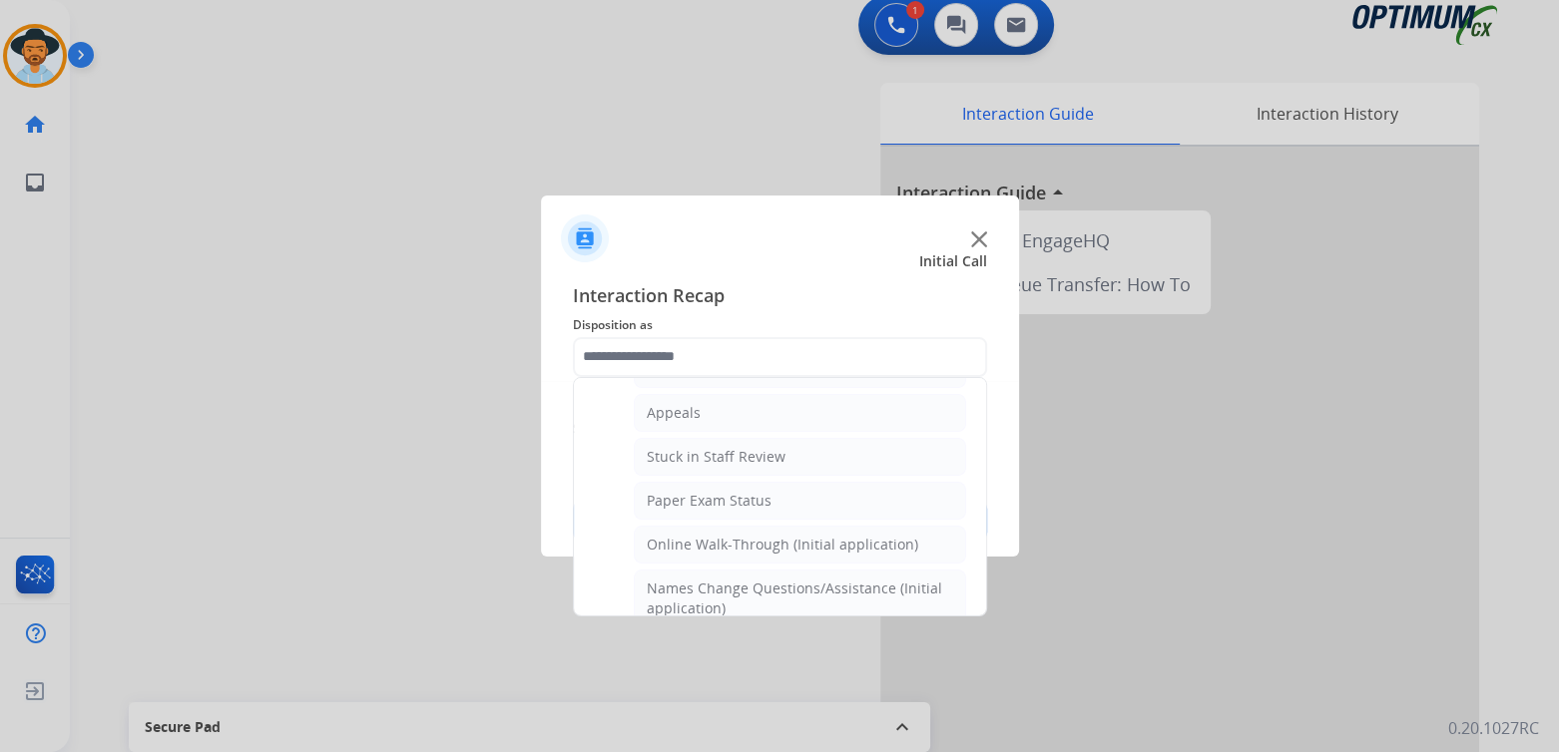
type input "**********"
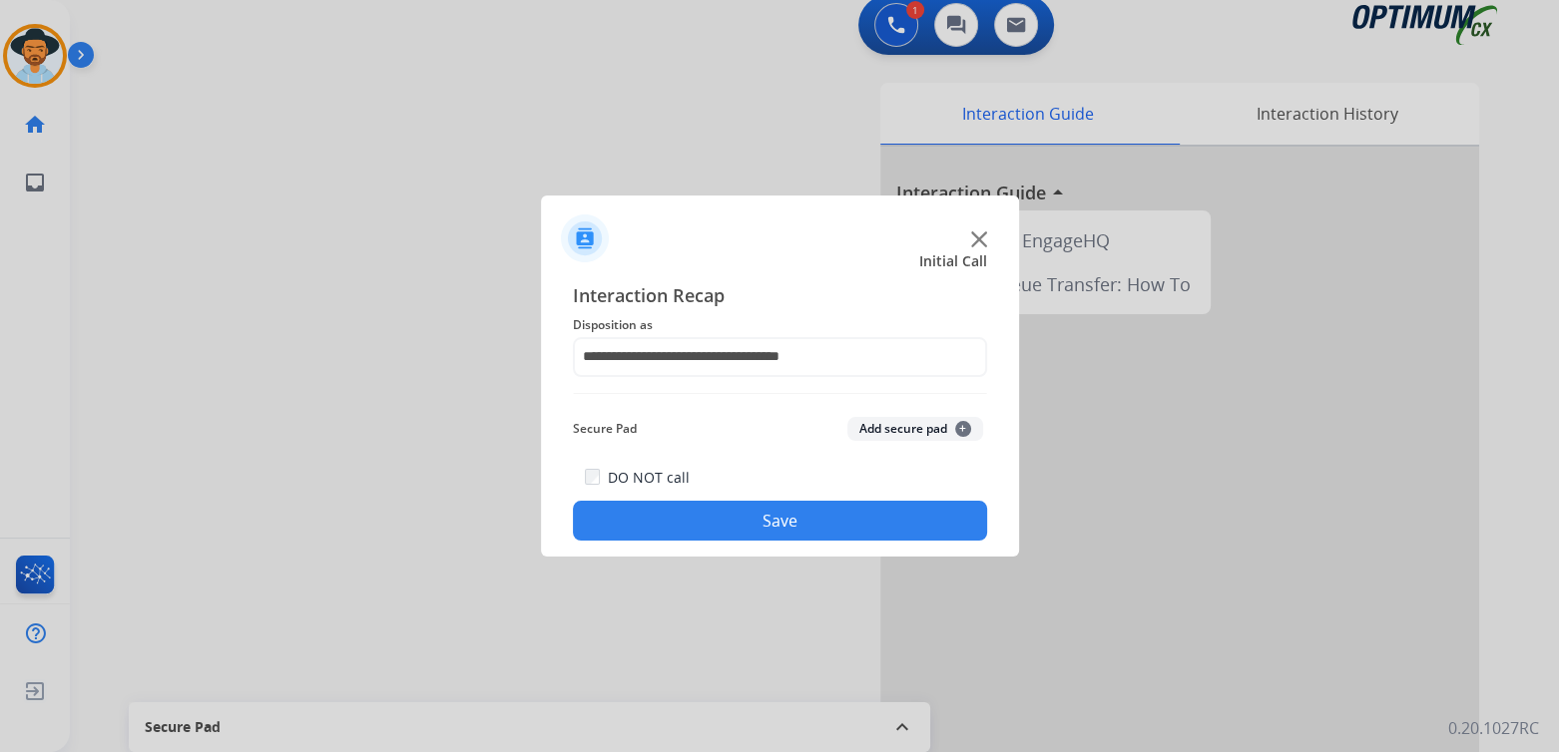
click at [789, 518] on button "Save" at bounding box center [780, 521] width 414 height 40
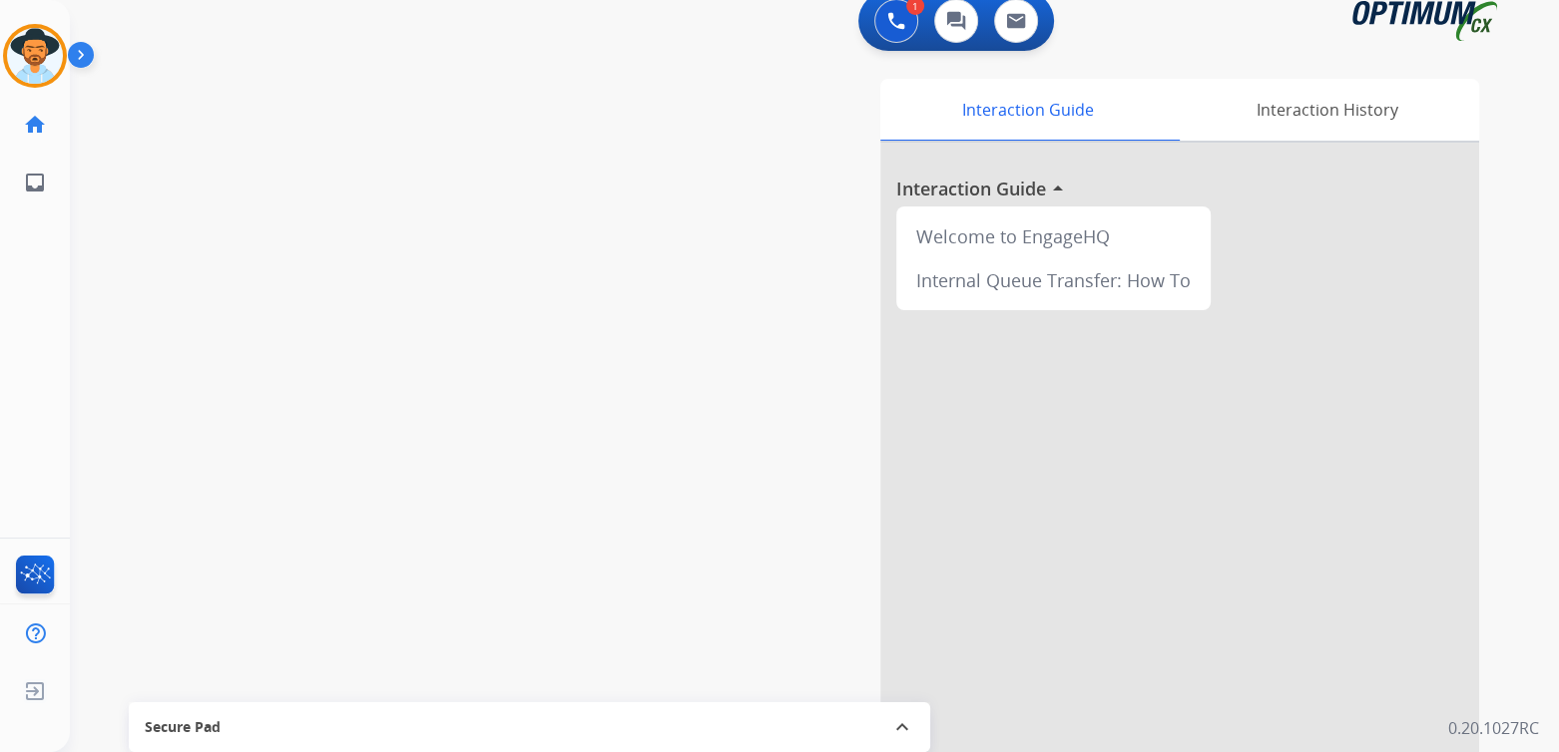
scroll to position [17, 0]
click at [33, 69] on img at bounding box center [35, 56] width 56 height 56
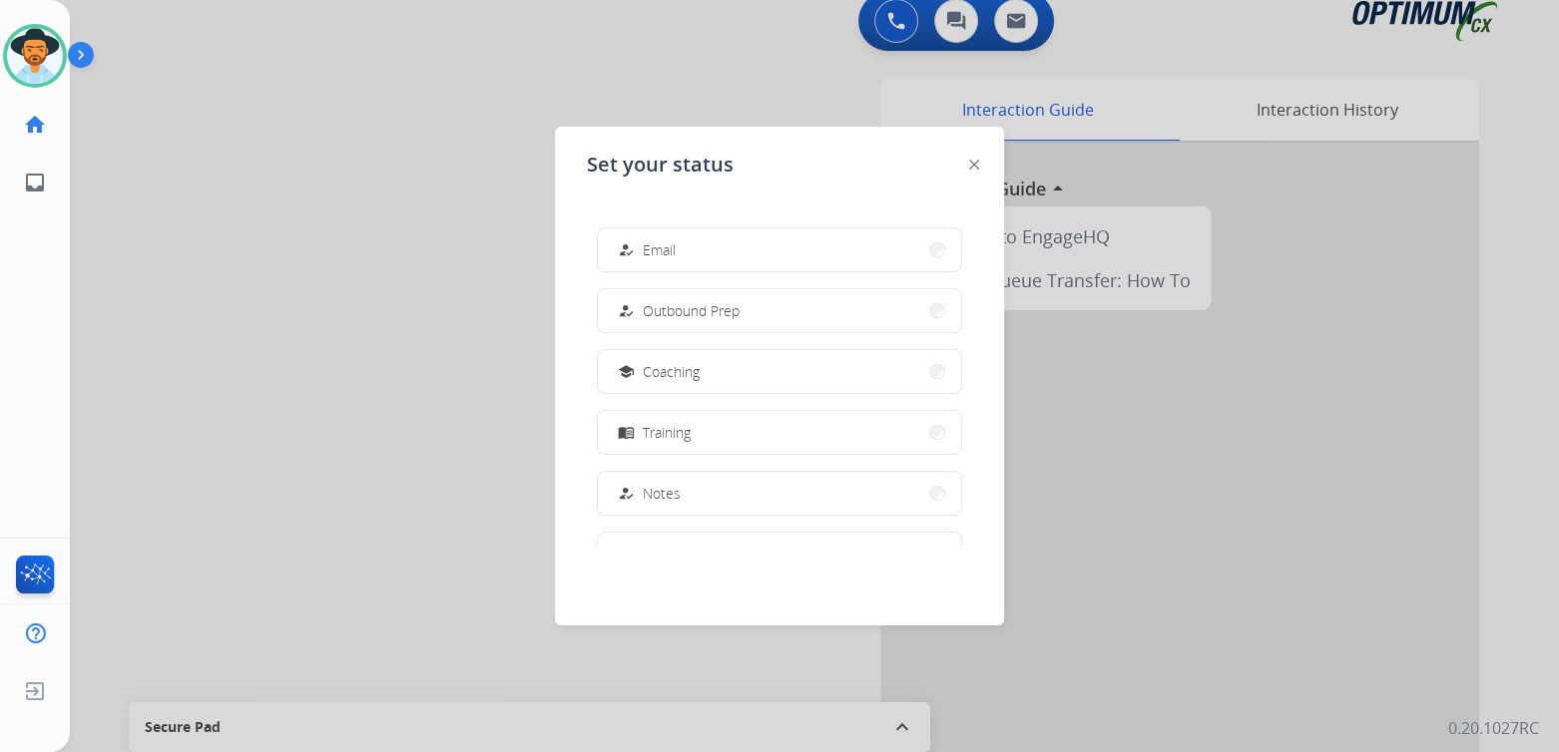
scroll to position [497, 0]
click at [675, 507] on span "Offline" at bounding box center [664, 498] width 42 height 21
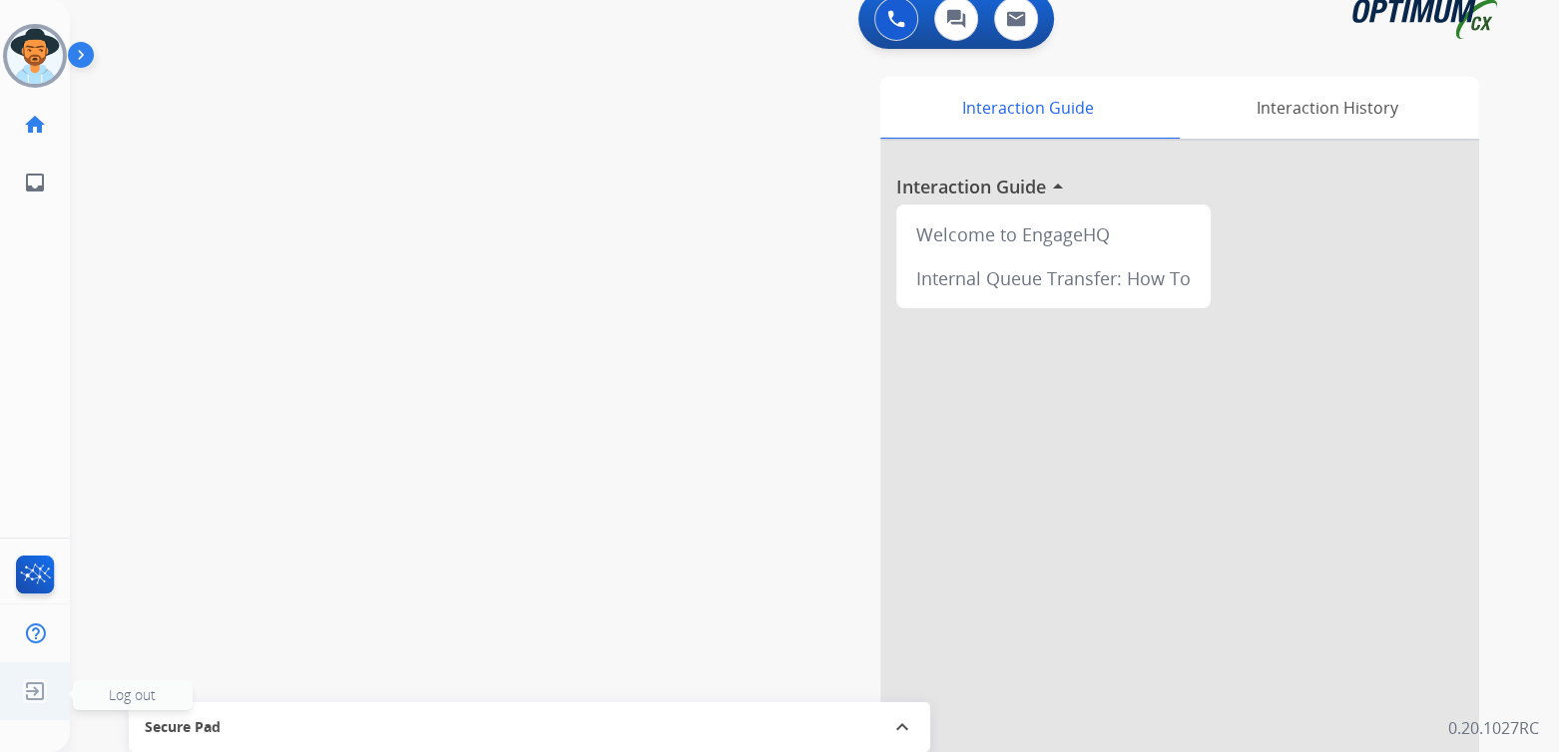
scroll to position [20, 0]
click at [29, 696] on img at bounding box center [35, 692] width 36 height 38
